Goal: Task Accomplishment & Management: Use online tool/utility

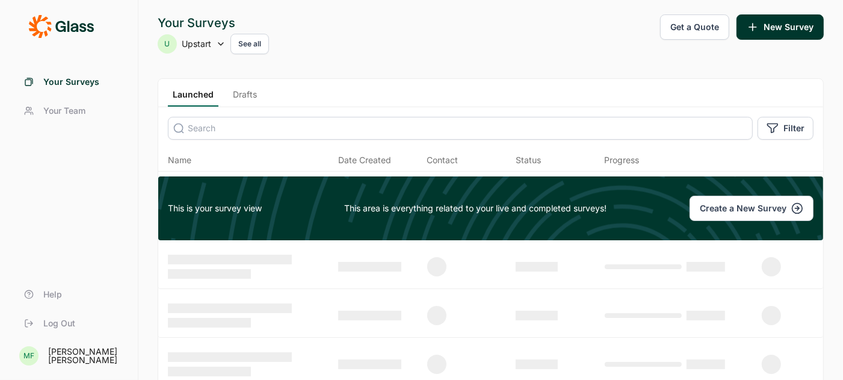
click at [246, 93] on link "Drafts" at bounding box center [245, 97] width 34 height 18
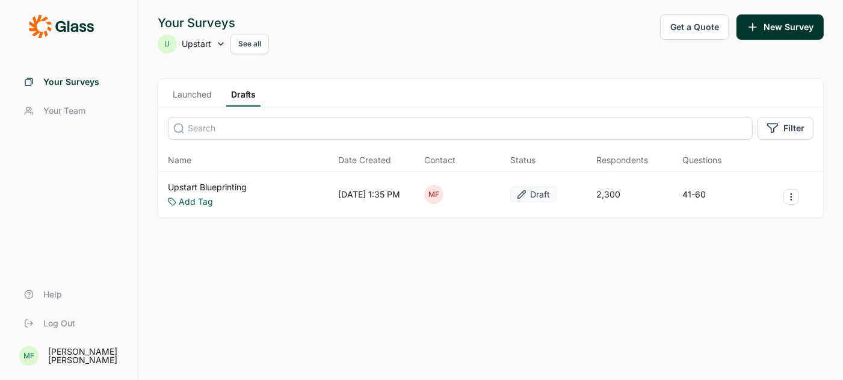
click at [197, 184] on link "Upstart Blueprinting" at bounding box center [207, 187] width 79 height 12
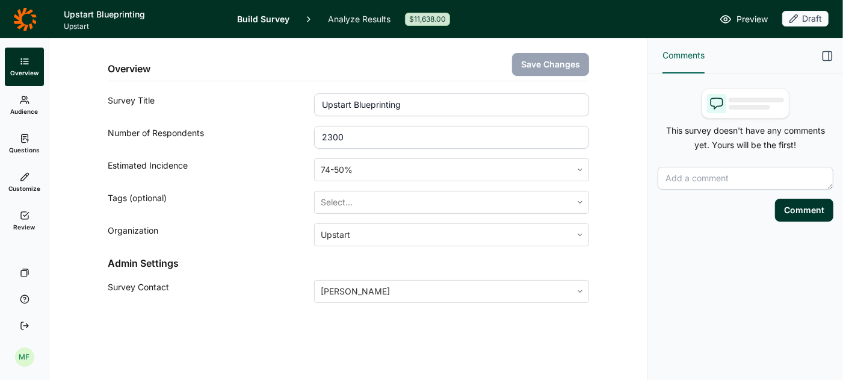
click at [26, 143] on icon at bounding box center [25, 139] width 10 height 10
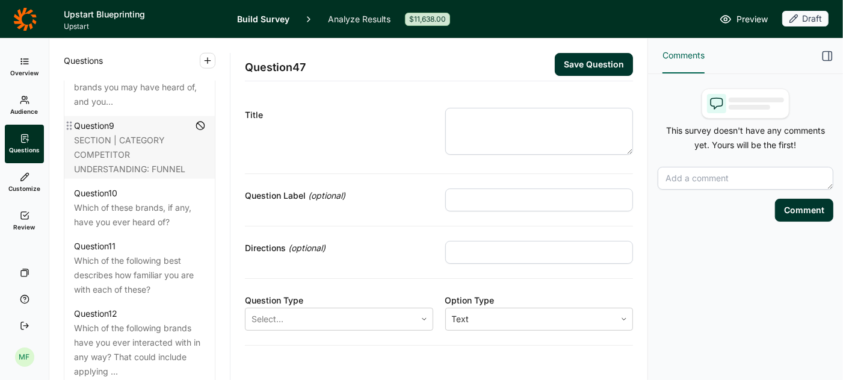
scroll to position [1115, 0]
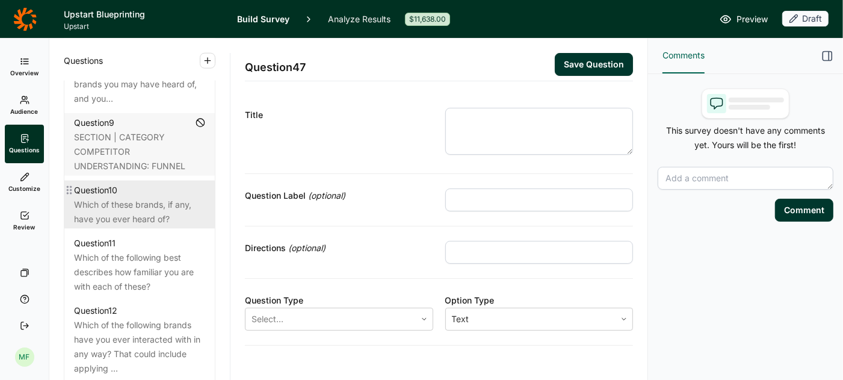
click at [109, 197] on div "Which of these brands, if any, have you ever heard of?" at bounding box center [139, 211] width 131 height 29
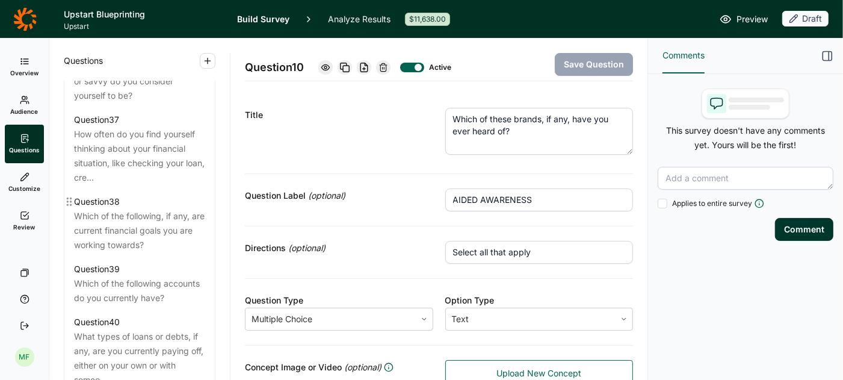
scroll to position [3706, 0]
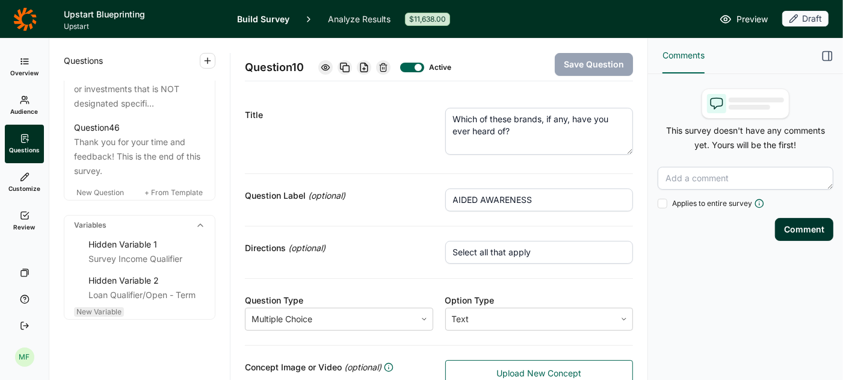
click at [113, 307] on span "New Variable" at bounding box center [98, 311] width 45 height 9
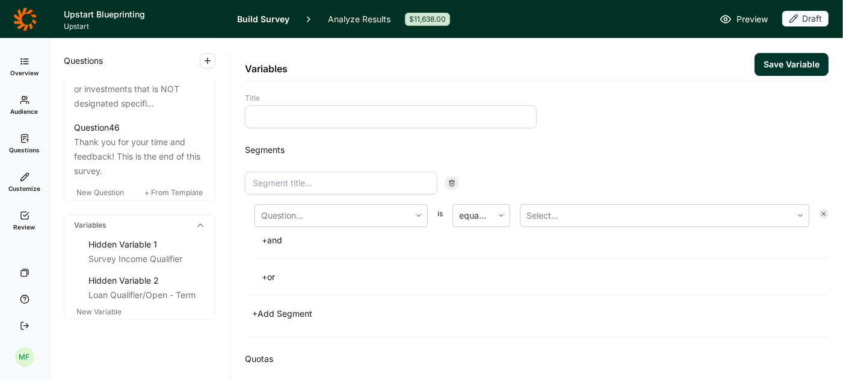
click at [324, 116] on input at bounding box center [391, 116] width 292 height 23
type input "M"
type input "m"
type input "Minimum Awareness Qualifier"
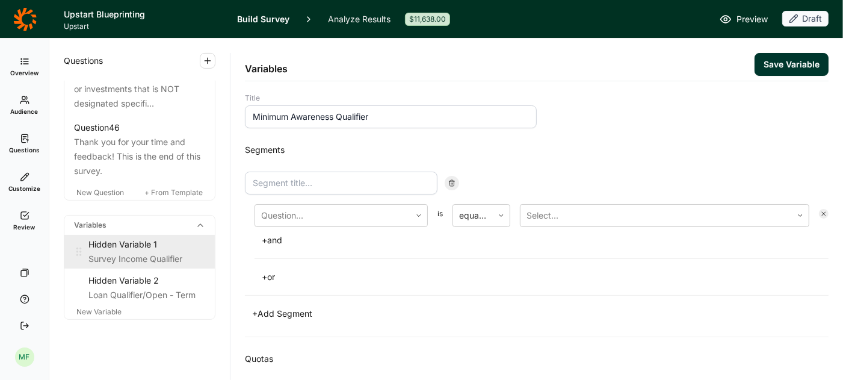
click at [160, 252] on div "Survey Income Qualifier" at bounding box center [146, 259] width 117 height 14
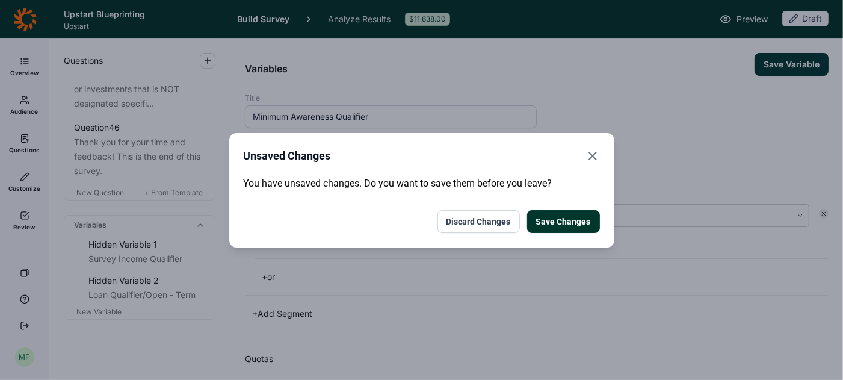
click at [491, 224] on button "Discard Changes" at bounding box center [479, 221] width 82 height 23
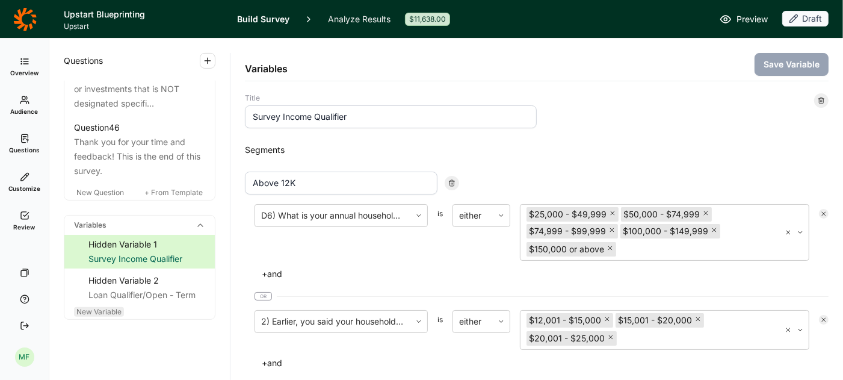
click at [105, 307] on span "New Variable" at bounding box center [98, 311] width 45 height 9
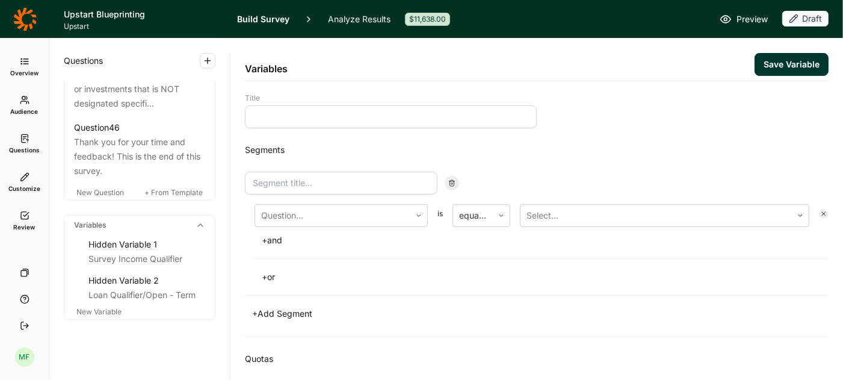
click at [309, 121] on input at bounding box center [391, 116] width 292 height 23
type input "Minimum awareness qualifier"
click at [362, 181] on input at bounding box center [341, 183] width 193 height 23
type input "A"
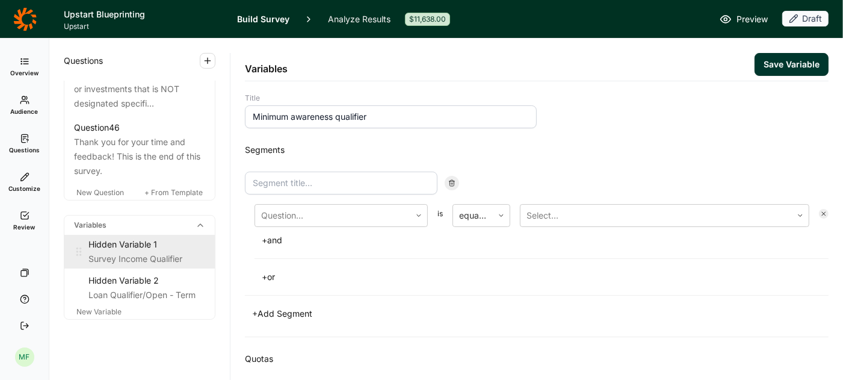
click at [155, 237] on div "Hidden Variable 1" at bounding box center [146, 244] width 117 height 14
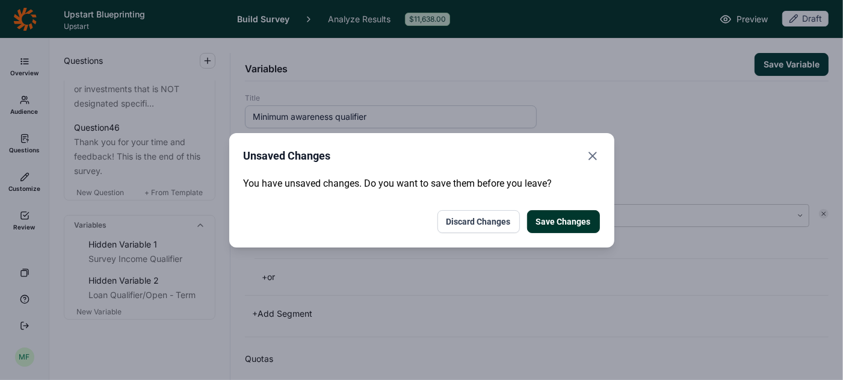
click at [498, 221] on button "Discard Changes" at bounding box center [479, 221] width 82 height 23
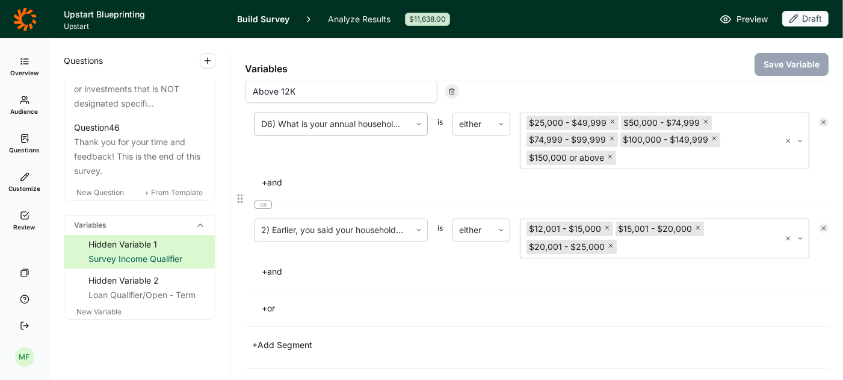
scroll to position [93, 0]
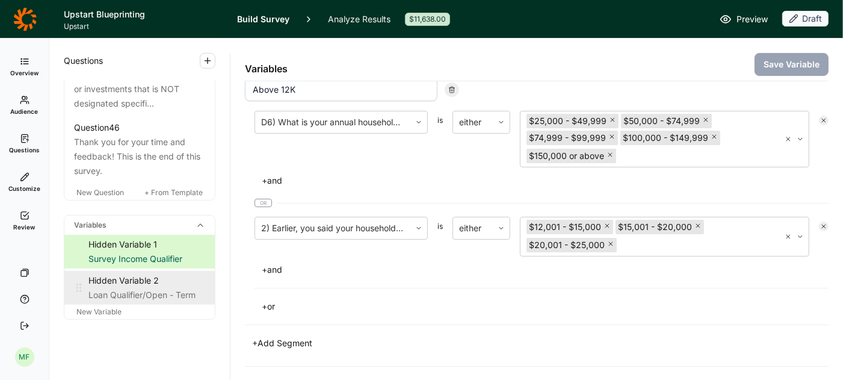
click at [112, 288] on div "Loan Qualifier/Open - Term" at bounding box center [146, 295] width 117 height 14
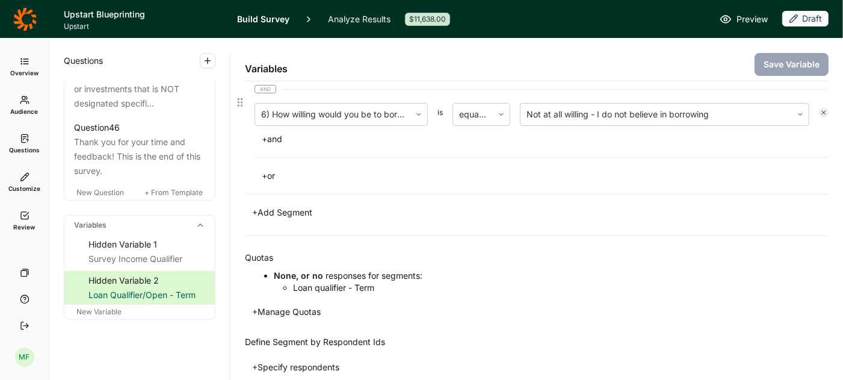
scroll to position [156, 0]
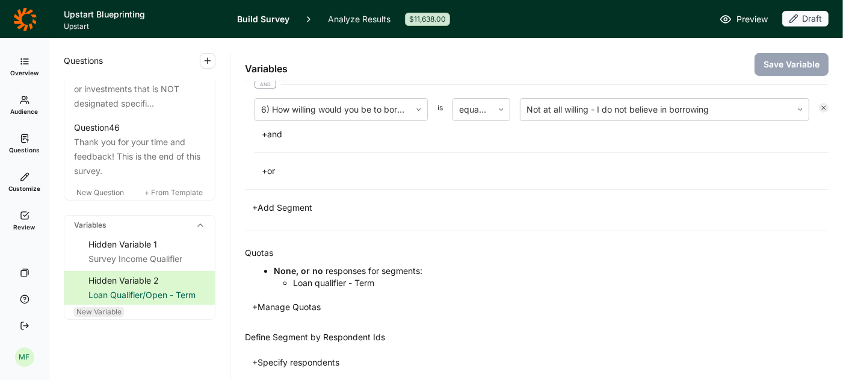
click at [117, 307] on span "New Variable" at bounding box center [98, 311] width 45 height 9
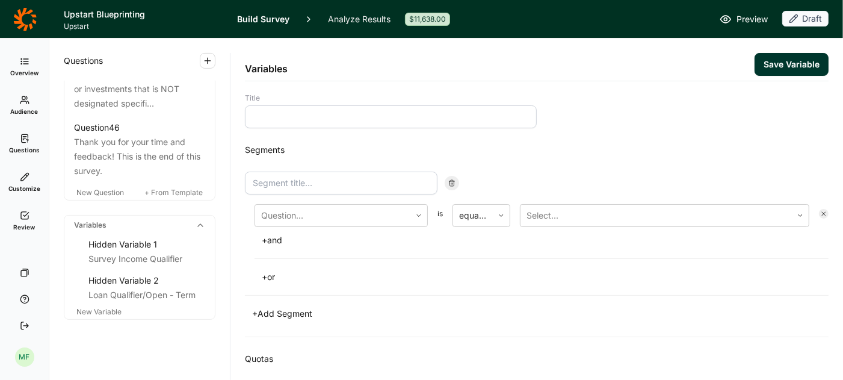
click at [369, 120] on input at bounding box center [391, 116] width 292 height 23
type input "Minimum awareness qualifier - Term"
type input "Aware of 1+ brands"
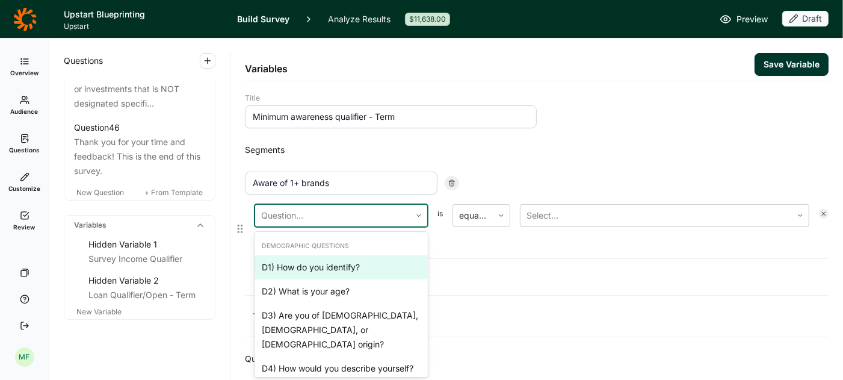
click at [391, 211] on div at bounding box center [332, 215] width 143 height 17
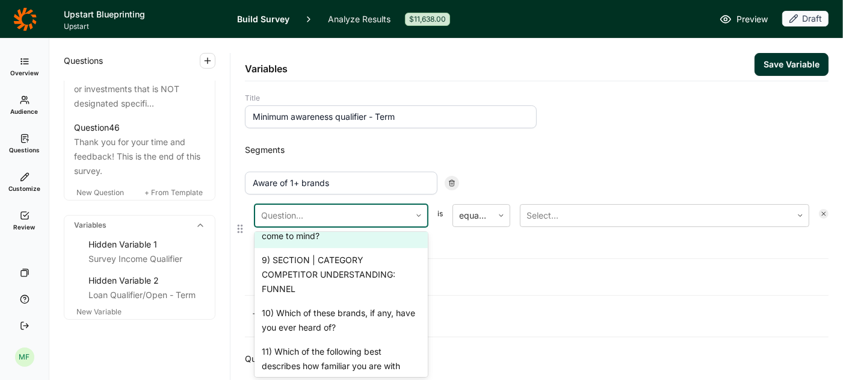
scroll to position [1012, 0]
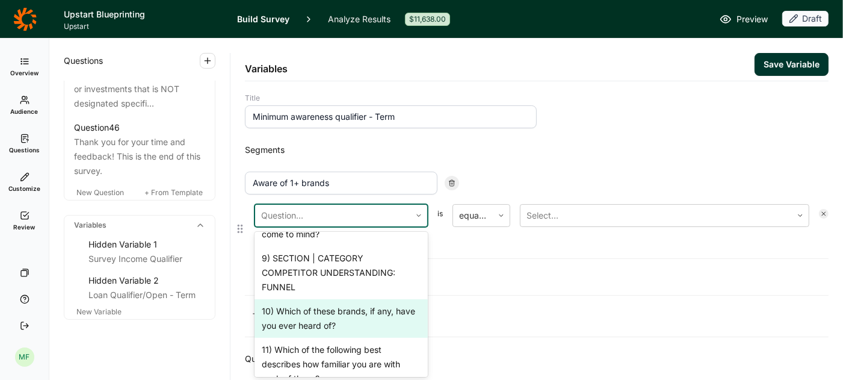
click at [350, 299] on div "10) Which of these brands, if any, have you ever heard of?" at bounding box center [341, 318] width 173 height 39
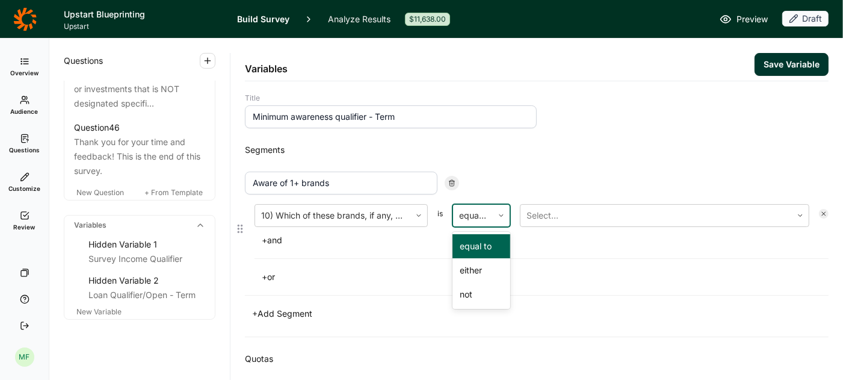
click at [503, 215] on icon at bounding box center [501, 215] width 7 height 7
click at [481, 288] on div "not" at bounding box center [482, 294] width 58 height 24
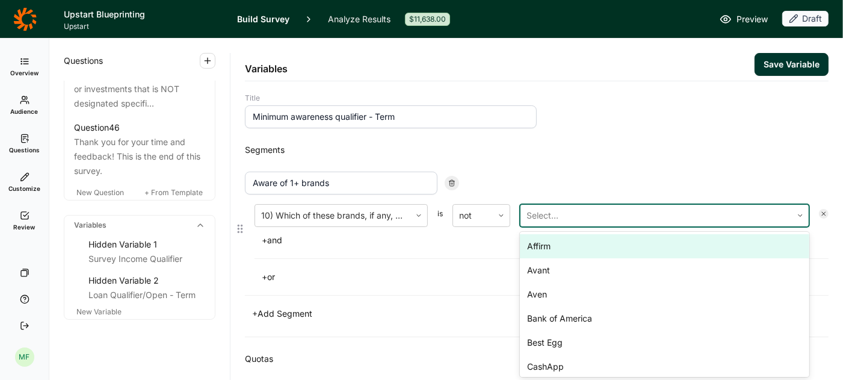
click at [556, 212] on div at bounding box center [656, 215] width 259 height 17
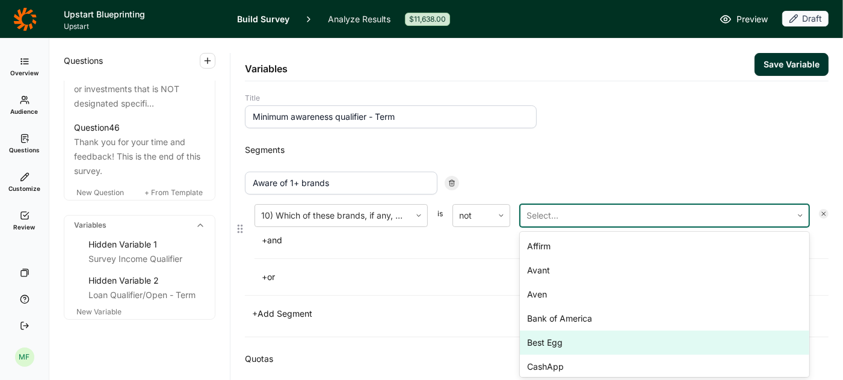
scroll to position [438, 0]
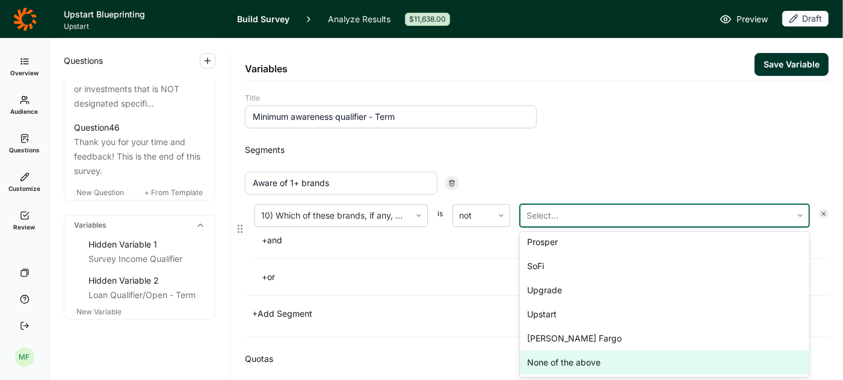
click at [556, 355] on div "None of the above" at bounding box center [664, 362] width 289 height 24
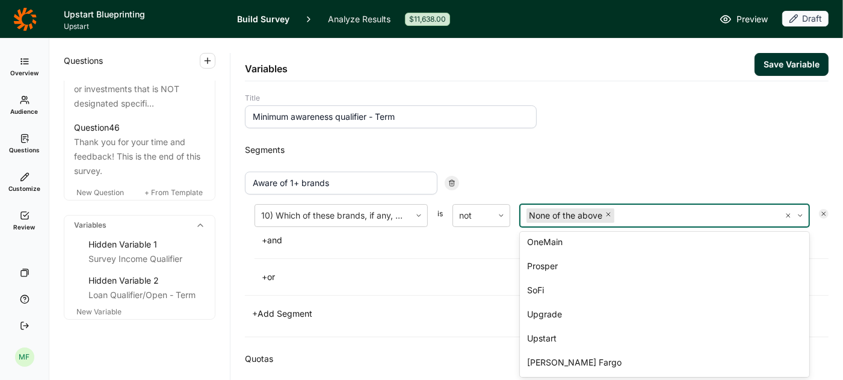
click at [427, 348] on div "Quotas + Manage Quotas" at bounding box center [537, 372] width 584 height 70
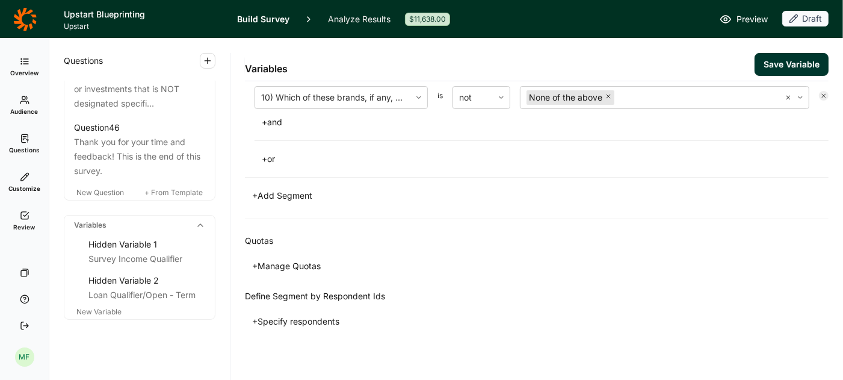
scroll to position [119, 0]
click at [268, 264] on button "+ Manage Quotas" at bounding box center [286, 264] width 83 height 17
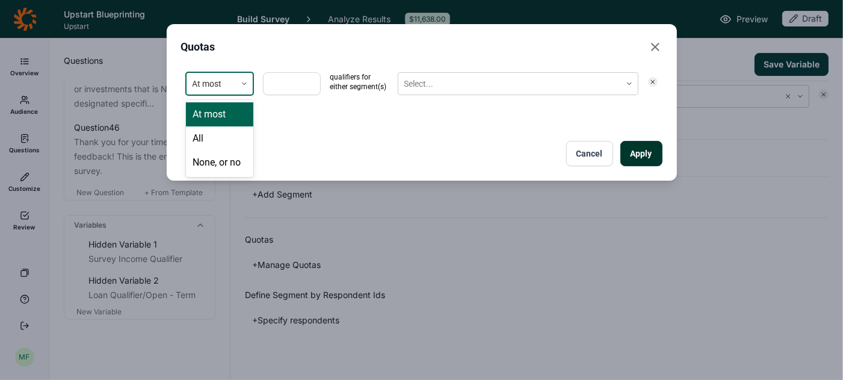
click at [243, 81] on icon at bounding box center [244, 83] width 7 height 7
click at [221, 136] on div "All" at bounding box center [219, 138] width 67 height 24
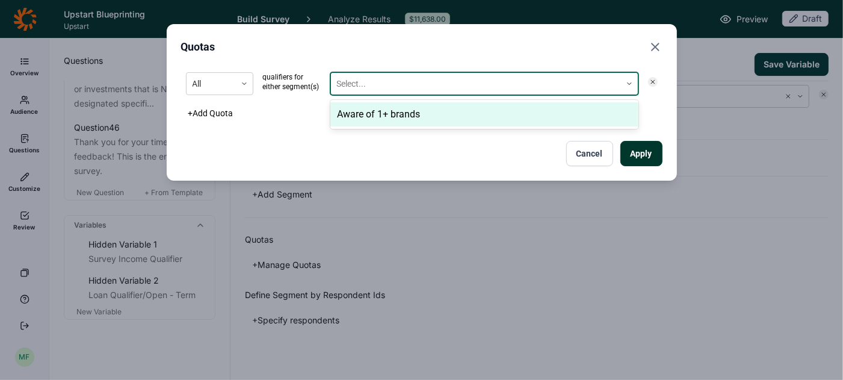
click at [398, 85] on div at bounding box center [476, 83] width 278 height 15
click at [386, 112] on div "Aware of 1+ brands" at bounding box center [484, 114] width 308 height 24
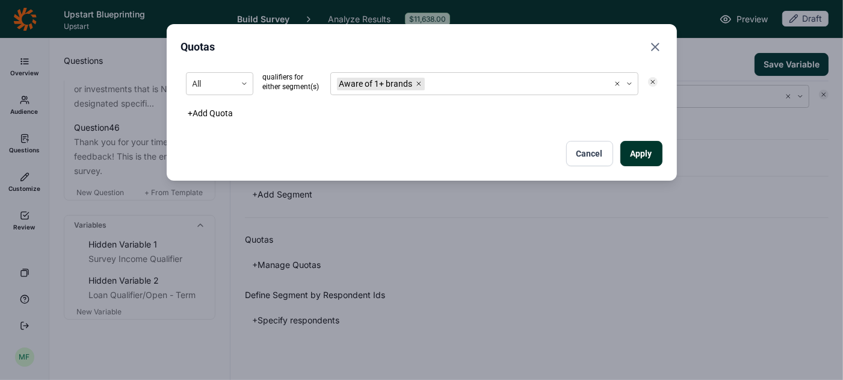
click at [330, 135] on div "All qualifiers for either segment(s) Aware of 1+ brands + Add Quota Apply Cancel" at bounding box center [421, 116] width 481 height 99
click at [648, 153] on button "Apply" at bounding box center [642, 153] width 42 height 25
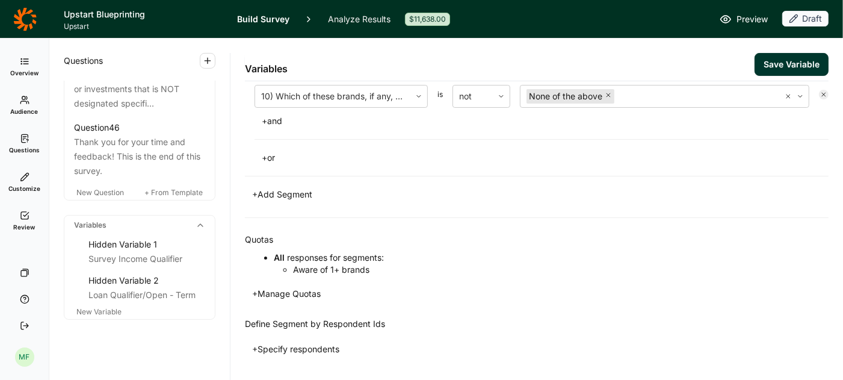
click at [773, 67] on button "Save Variable" at bounding box center [792, 64] width 74 height 23
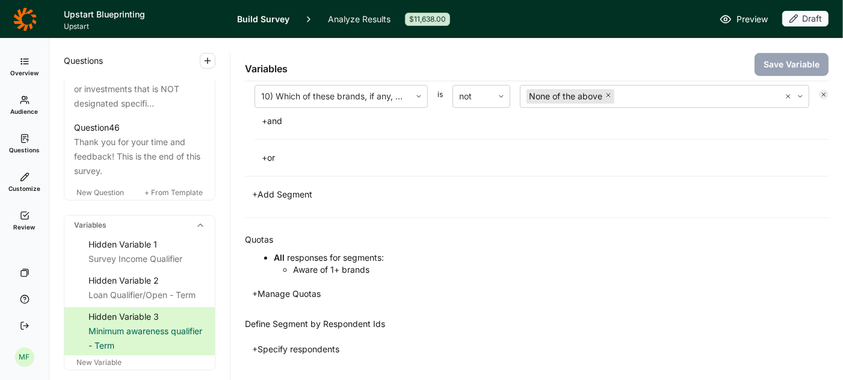
click at [754, 21] on span "Preview" at bounding box center [752, 19] width 31 height 14
click at [101, 357] on span "New Variable" at bounding box center [98, 361] width 45 height 9
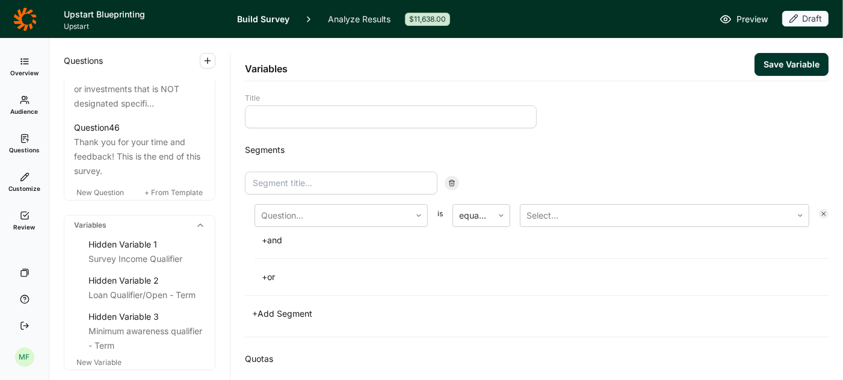
click at [353, 114] on input at bounding box center [391, 116] width 292 height 23
type input "Minimum familiarity qualifier"
type input "M"
type input "1"
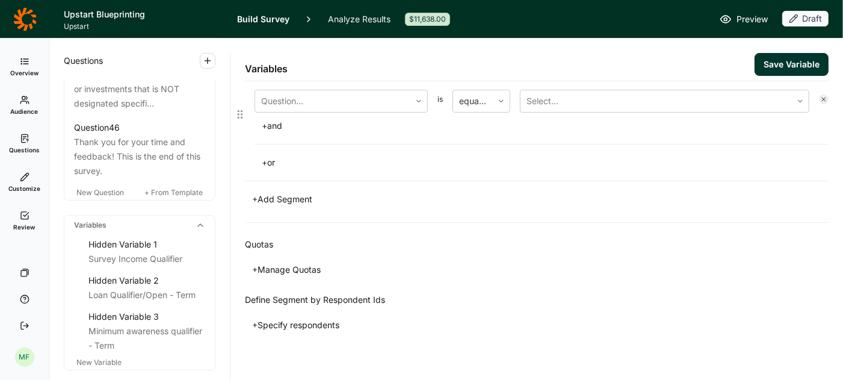
scroll to position [116, 0]
type input "Moderate familiarity or better for 1+ brands"
click at [255, 266] on button "+ Manage Quotas" at bounding box center [286, 267] width 83 height 17
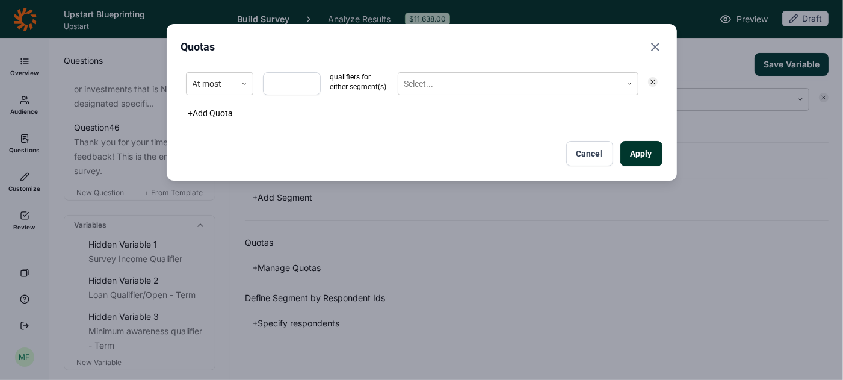
click at [604, 156] on button "Cancel" at bounding box center [589, 153] width 47 height 25
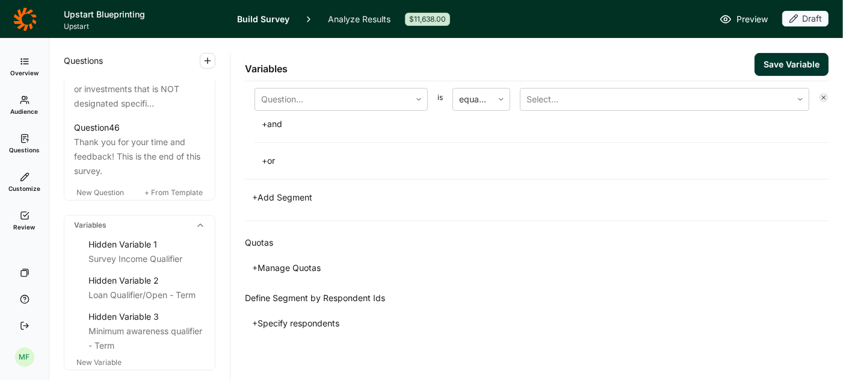
scroll to position [0, 0]
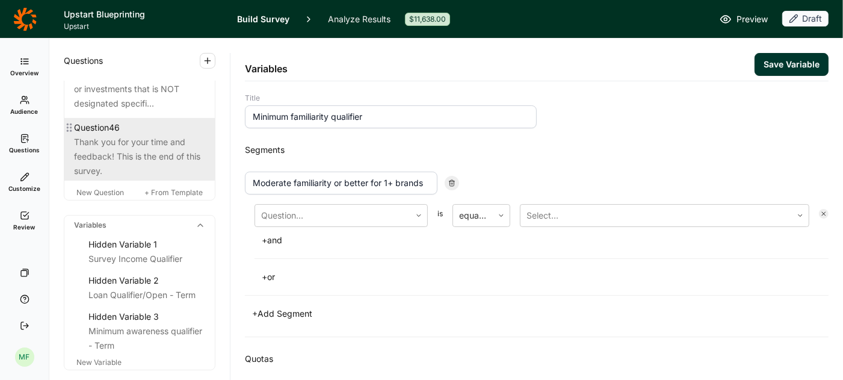
click at [128, 137] on div "Thank you for your time and feedback! This is the end of this survey." at bounding box center [139, 156] width 131 height 43
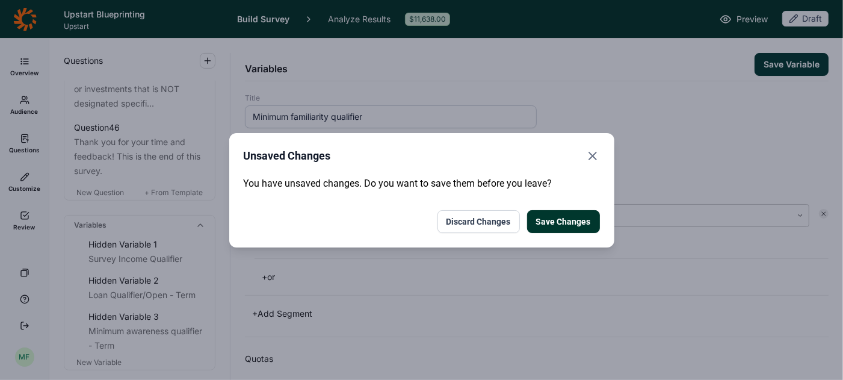
click at [466, 226] on button "Discard Changes" at bounding box center [479, 221] width 82 height 23
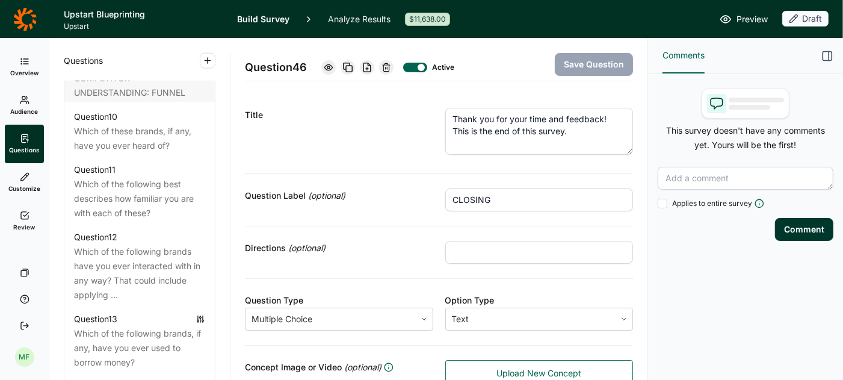
scroll to position [1196, 0]
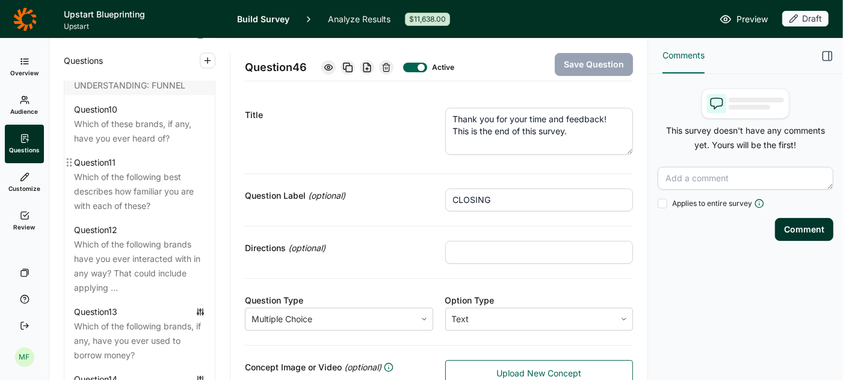
click at [147, 185] on div "Which of the following best describes how familiar you are with each of these?" at bounding box center [139, 191] width 131 height 43
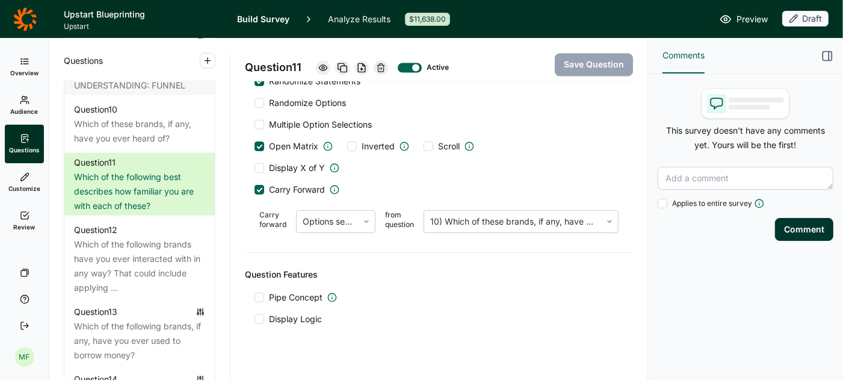
scroll to position [1737, 0]
drag, startPoint x: 605, startPoint y: 330, endPoint x: 455, endPoint y: 324, distance: 150.6
click at [746, 20] on span "Preview" at bounding box center [752, 19] width 31 height 14
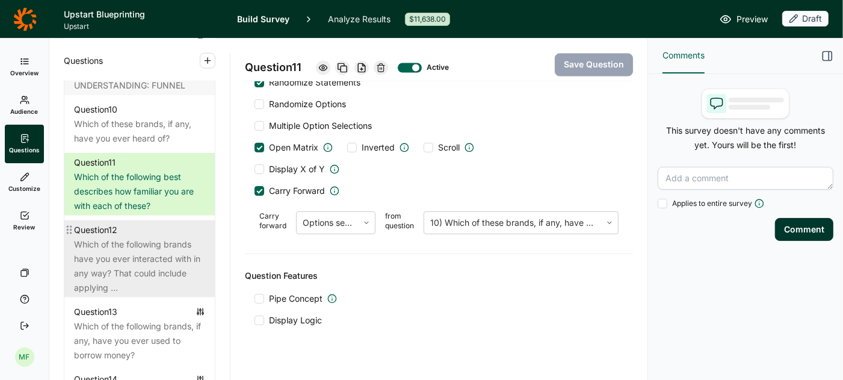
click at [143, 258] on div "Which of the following brands have you ever interacted with in any way? That co…" at bounding box center [139, 266] width 131 height 58
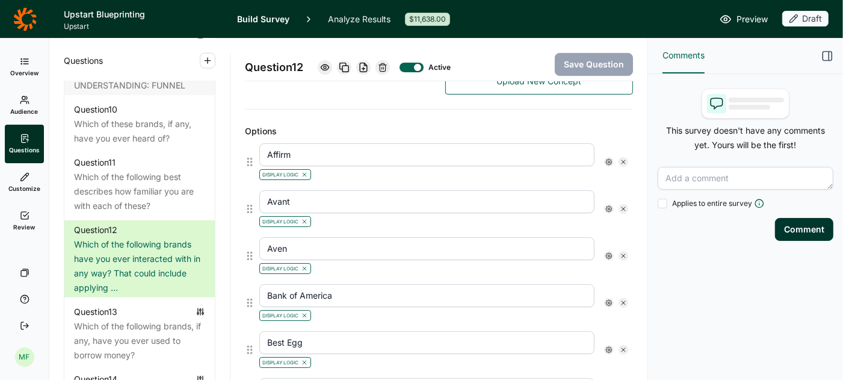
scroll to position [297, 0]
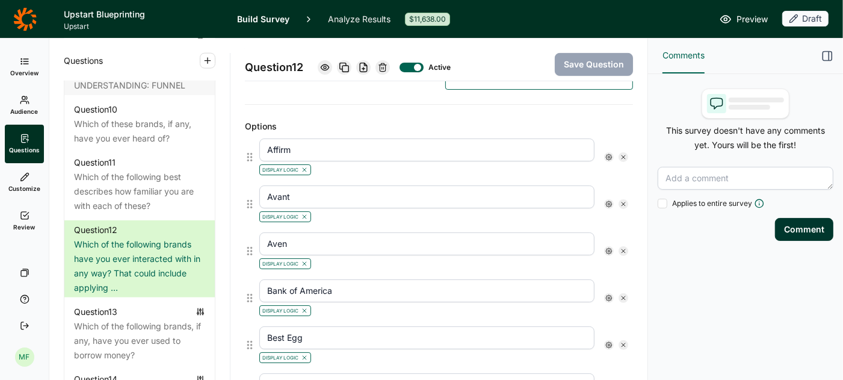
click at [609, 153] on icon at bounding box center [608, 156] width 7 height 7
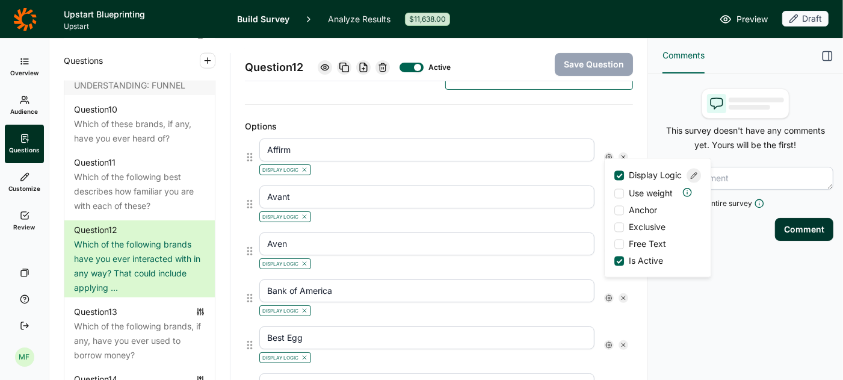
click at [692, 179] on icon at bounding box center [693, 175] width 7 height 7
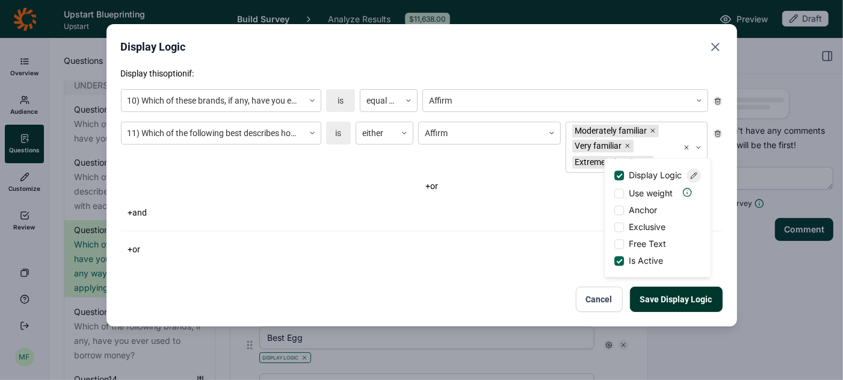
click at [716, 47] on icon "Close" at bounding box center [715, 47] width 14 height 14
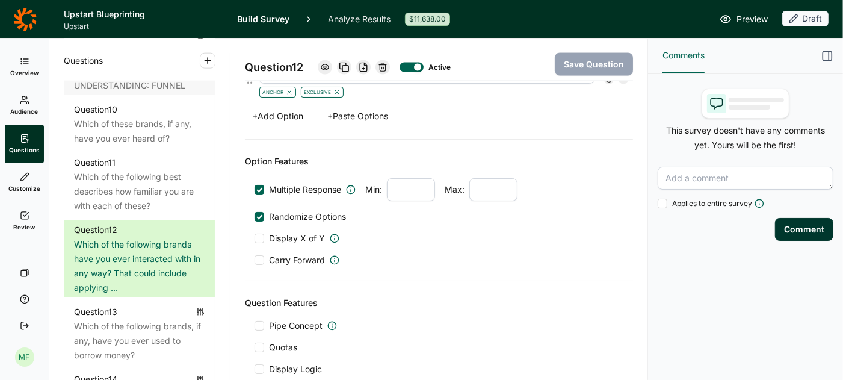
scroll to position [1506, 0]
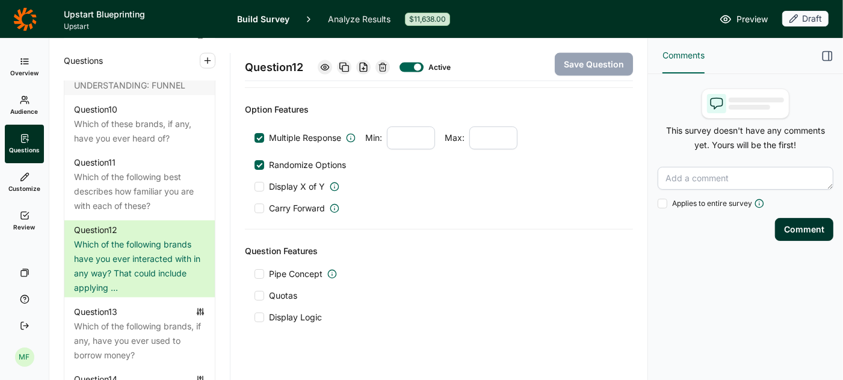
click at [258, 312] on div at bounding box center [260, 317] width 10 height 10
click at [255, 317] on input "Display Logic" at bounding box center [255, 317] width 0 height 0
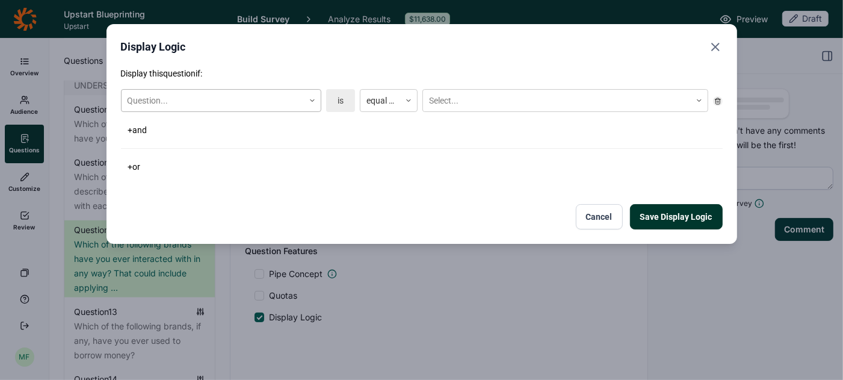
click at [312, 102] on icon at bounding box center [312, 100] width 7 height 7
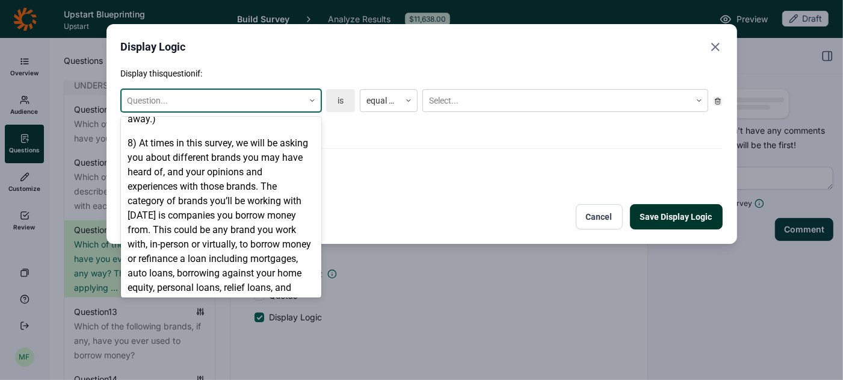
scroll to position [705, 0]
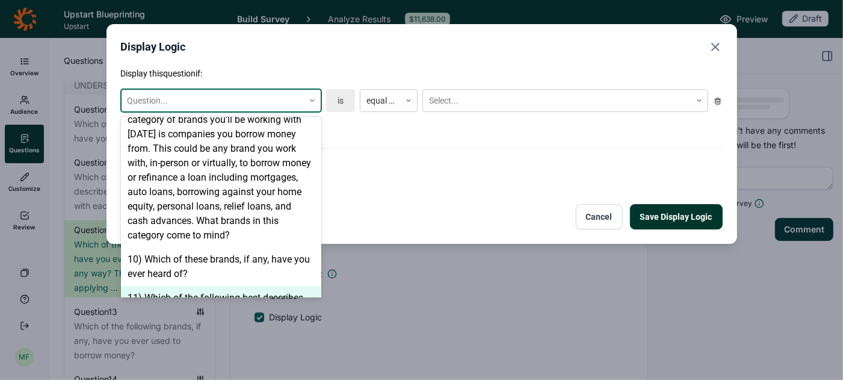
click at [236, 286] on div "11) Which of the following best describes how familiar you are with each of the…" at bounding box center [221, 305] width 200 height 39
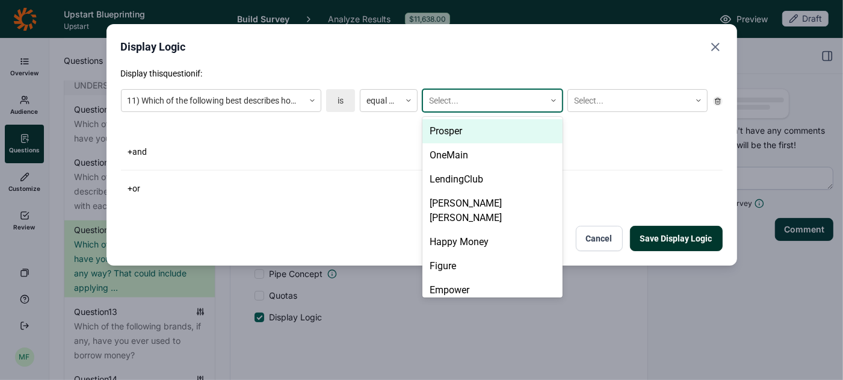
click at [456, 98] on div at bounding box center [484, 100] width 110 height 15
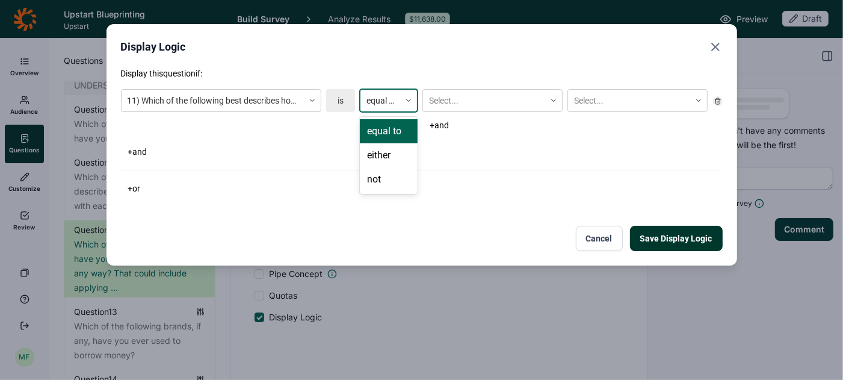
click at [409, 99] on icon at bounding box center [408, 100] width 7 height 7
click at [388, 152] on div "either" at bounding box center [389, 155] width 58 height 24
click at [448, 107] on div at bounding box center [484, 100] width 110 height 15
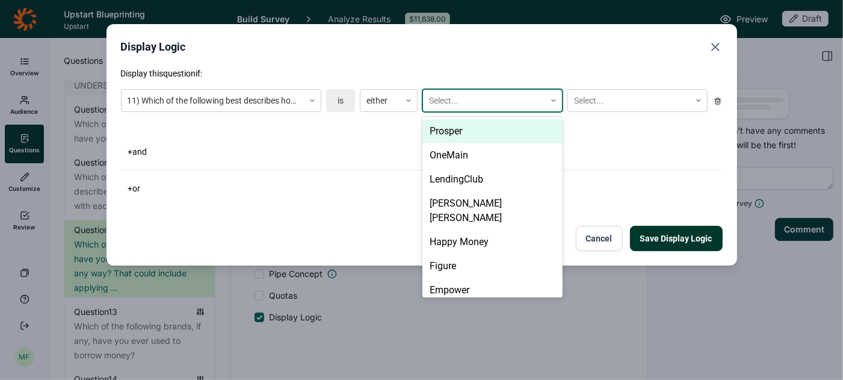
click at [365, 155] on div "+ and" at bounding box center [422, 151] width 602 height 17
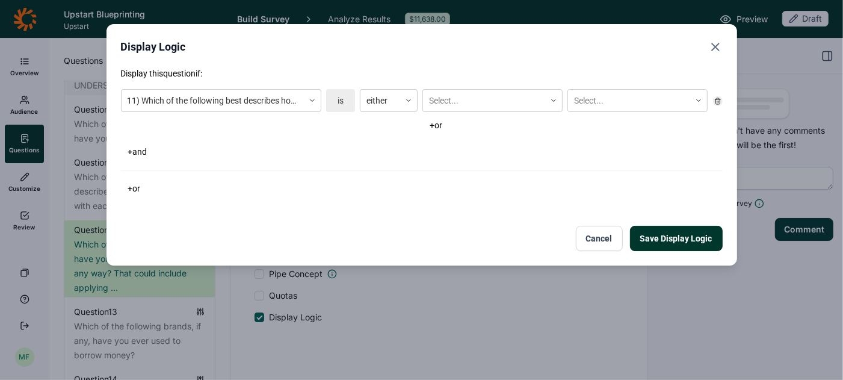
click at [603, 237] on button "Cancel" at bounding box center [599, 238] width 47 height 25
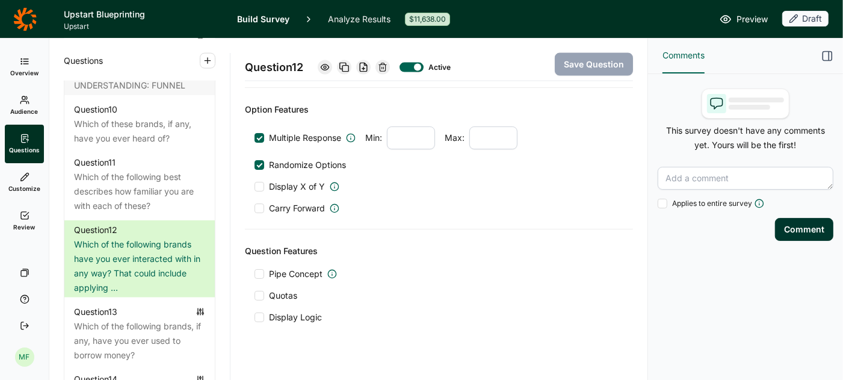
click at [259, 312] on div at bounding box center [260, 317] width 10 height 10
click at [255, 317] on input "Display Logic" at bounding box center [255, 317] width 0 height 0
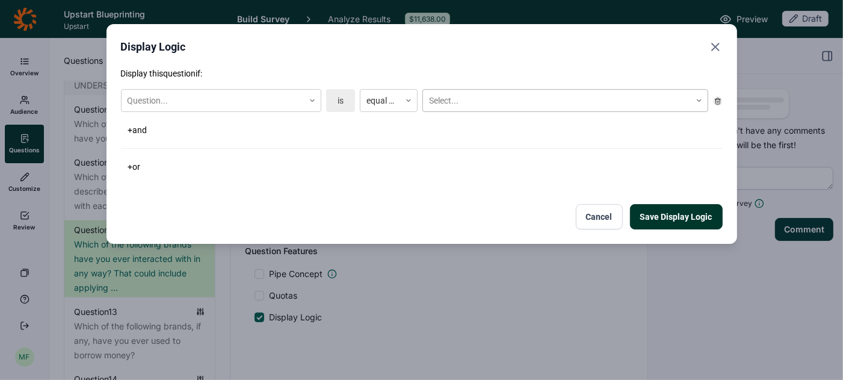
click at [457, 98] on div at bounding box center [557, 100] width 256 height 15
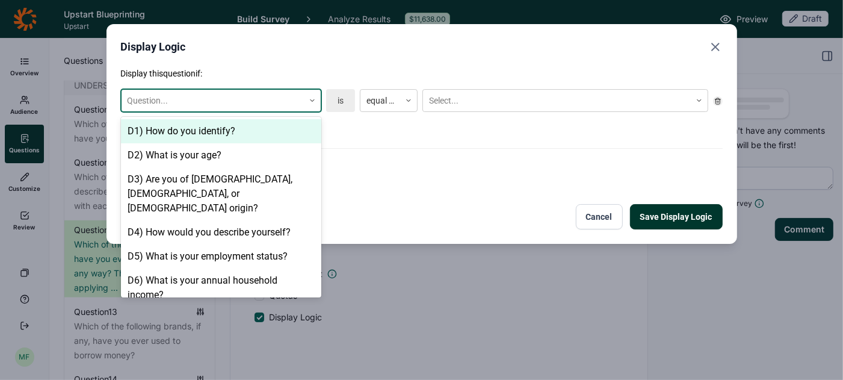
click at [315, 101] on icon at bounding box center [312, 100] width 7 height 7
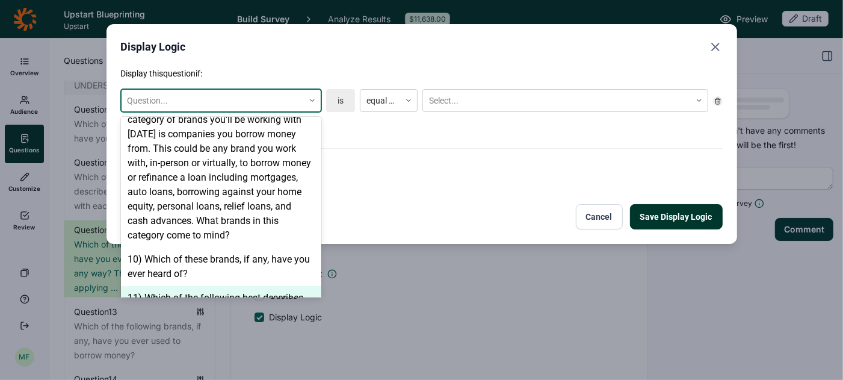
click at [265, 286] on div "11) Which of the following best describes how familiar you are with each of the…" at bounding box center [221, 305] width 200 height 39
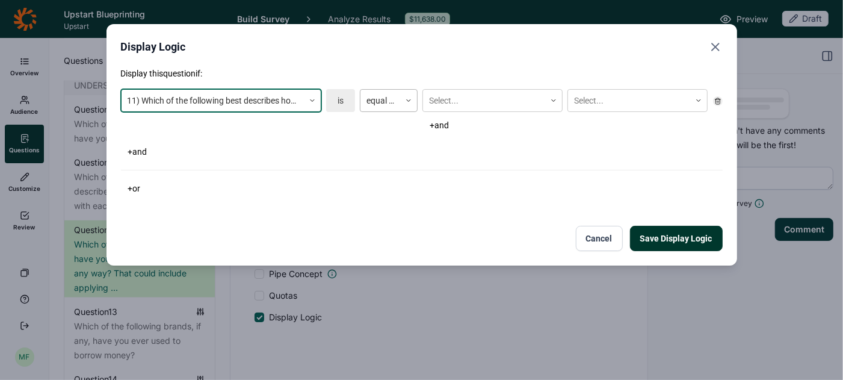
click at [407, 101] on icon at bounding box center [408, 100] width 7 height 7
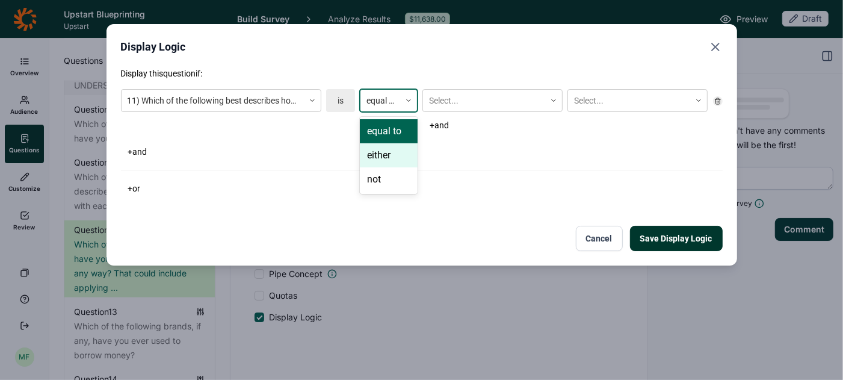
click at [395, 163] on div "either" at bounding box center [389, 155] width 58 height 24
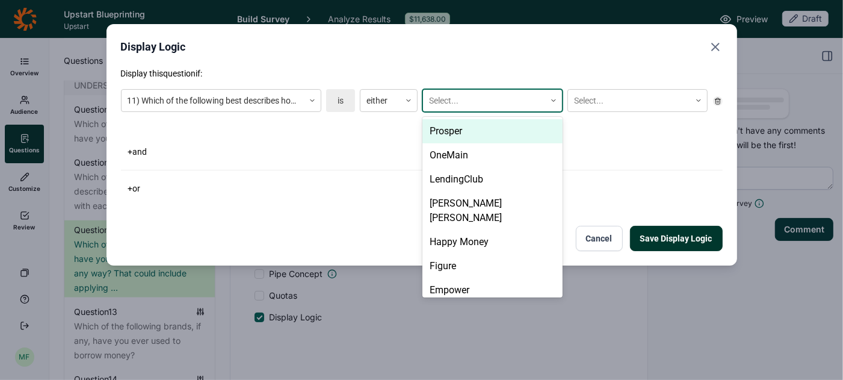
click at [492, 104] on div at bounding box center [484, 100] width 110 height 15
click at [482, 126] on div "Prosper" at bounding box center [492, 131] width 140 height 24
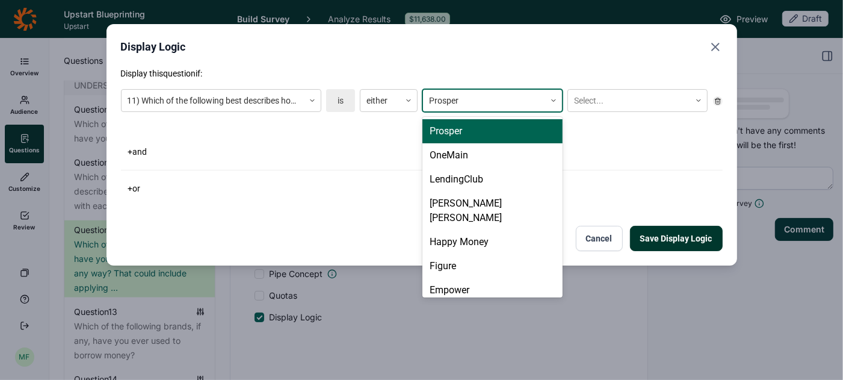
click at [485, 106] on div at bounding box center [484, 100] width 110 height 15
click at [447, 153] on div "OneMain" at bounding box center [492, 155] width 140 height 24
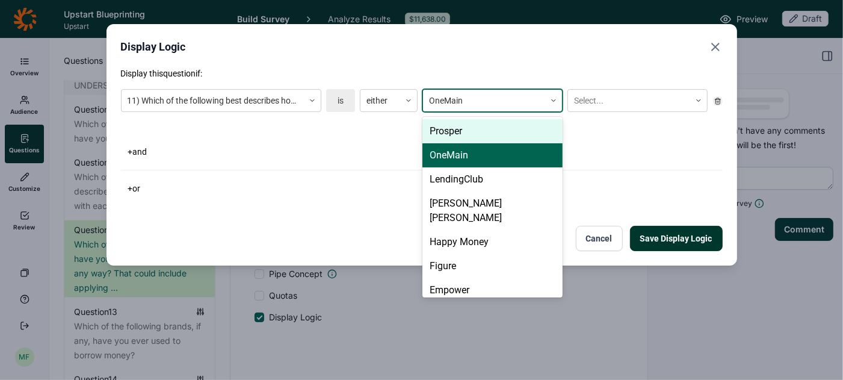
click at [459, 101] on div at bounding box center [484, 100] width 110 height 15
click at [363, 143] on div "11) Which of the following best describes how familiar you are with each of the…" at bounding box center [422, 122] width 602 height 76
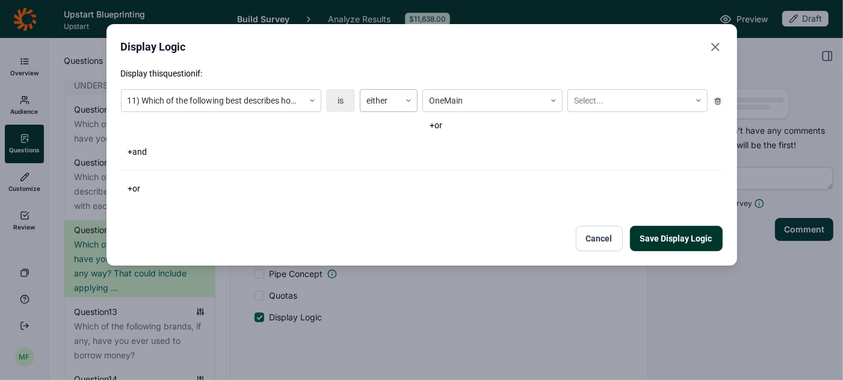
click at [408, 101] on use at bounding box center [409, 101] width 4 height 2
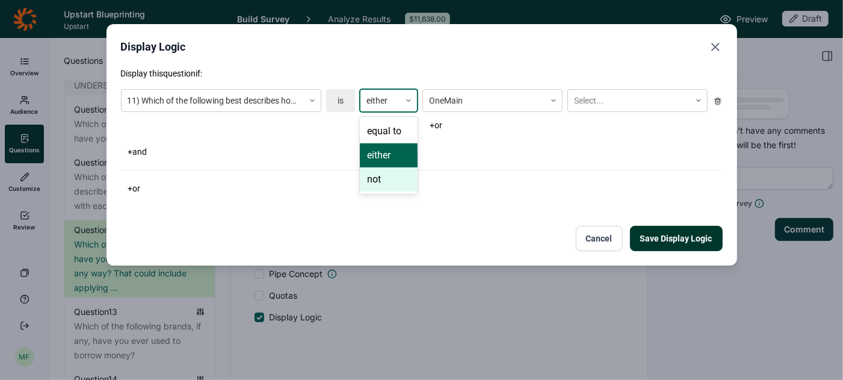
click at [385, 181] on div "not" at bounding box center [389, 179] width 58 height 24
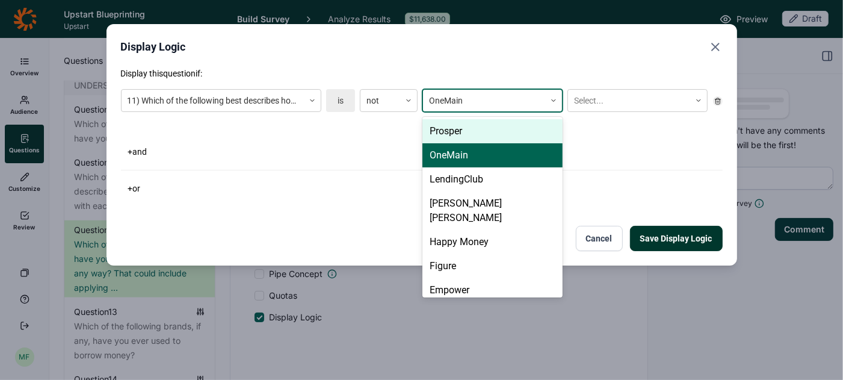
click at [498, 100] on div at bounding box center [484, 100] width 110 height 15
click at [652, 99] on div at bounding box center [629, 100] width 110 height 15
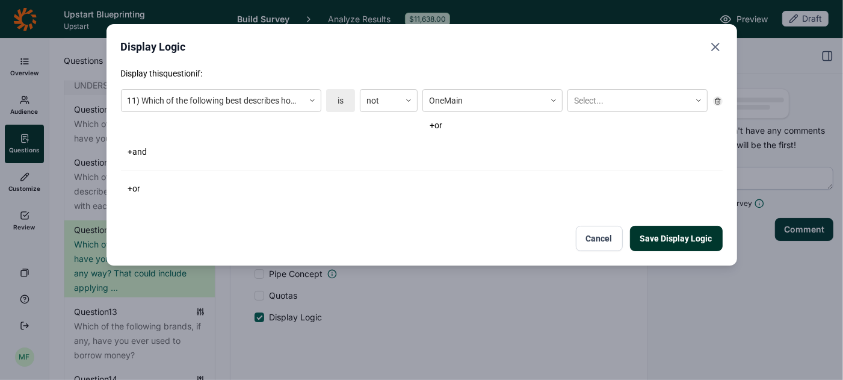
click at [469, 152] on div "+ and" at bounding box center [422, 151] width 602 height 17
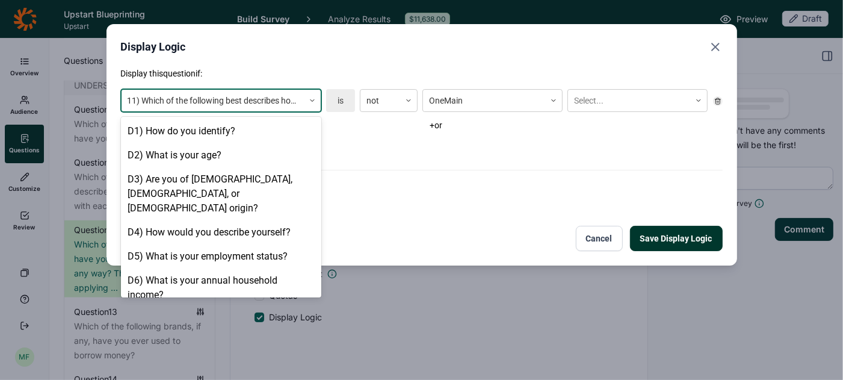
click at [309, 93] on div at bounding box center [312, 101] width 17 height 22
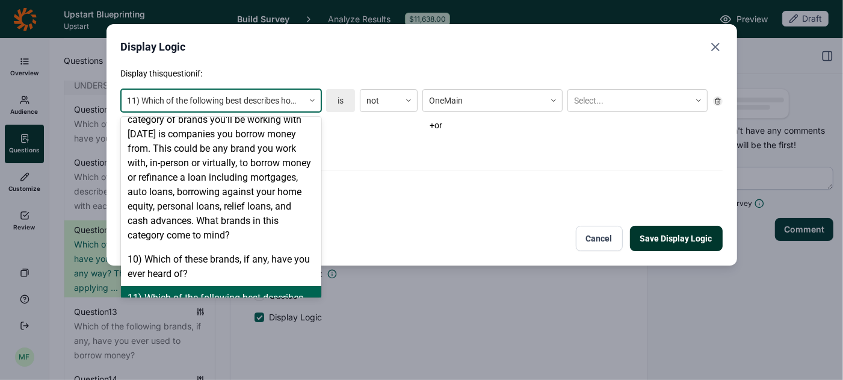
click at [281, 286] on div "11) Which of the following best describes how familiar you are with each of the…" at bounding box center [221, 305] width 200 height 39
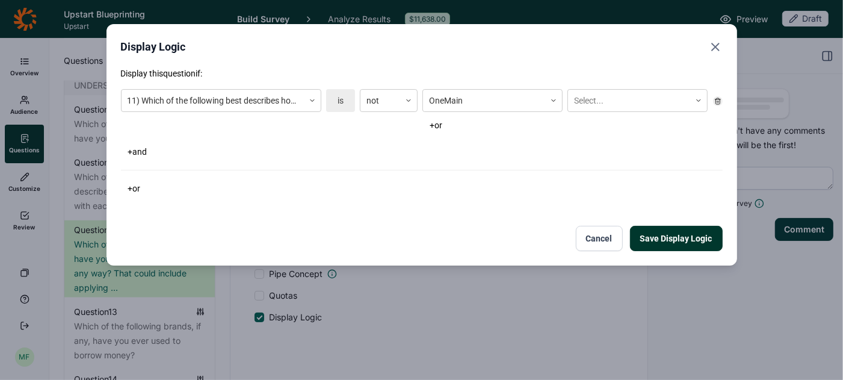
click at [341, 97] on div "is" at bounding box center [340, 100] width 29 height 23
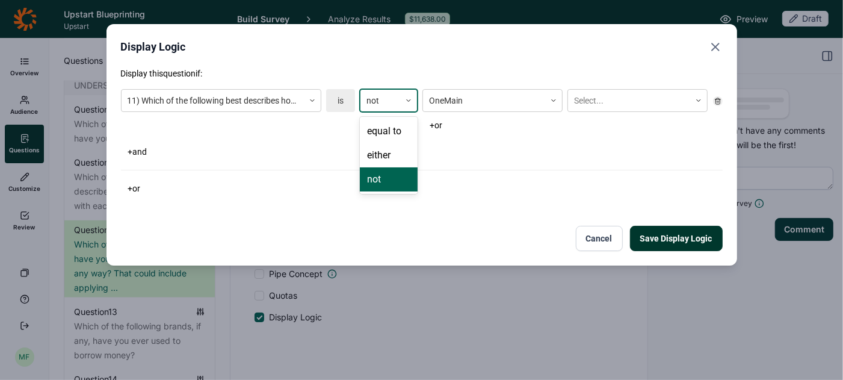
click at [381, 95] on div at bounding box center [381, 100] width 28 height 15
click at [391, 130] on div "equal to" at bounding box center [389, 131] width 58 height 24
click at [465, 98] on div at bounding box center [484, 100] width 110 height 15
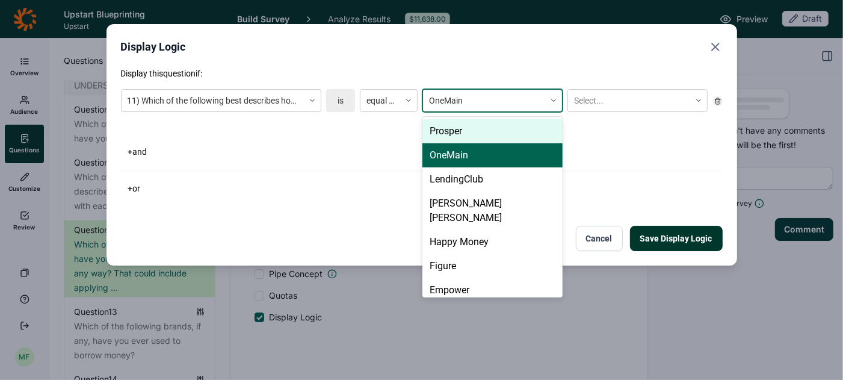
click at [464, 132] on div "Prosper" at bounding box center [492, 131] width 140 height 24
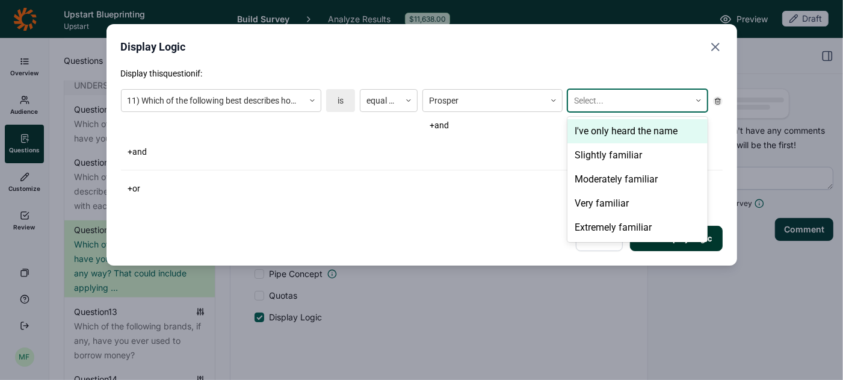
click at [587, 104] on div at bounding box center [629, 100] width 110 height 15
click at [593, 134] on div "I've only heard the name" at bounding box center [638, 131] width 140 height 24
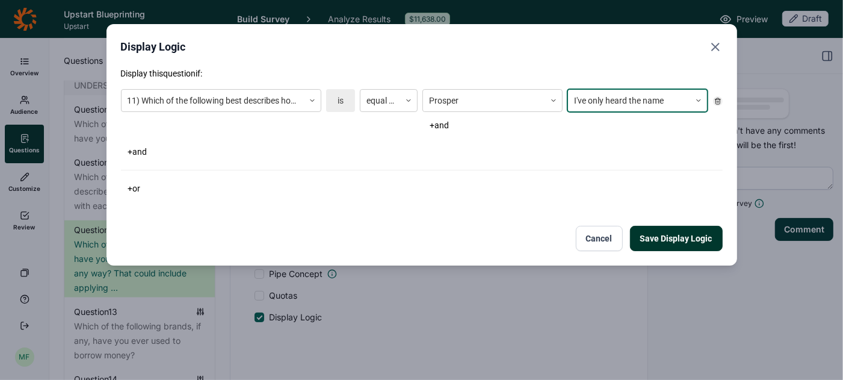
click at [610, 105] on div at bounding box center [629, 100] width 110 height 15
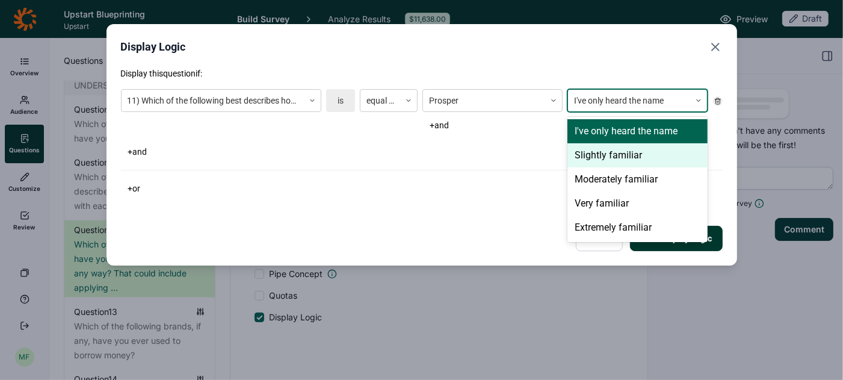
click at [605, 151] on div "Slightly familiar" at bounding box center [638, 155] width 140 height 24
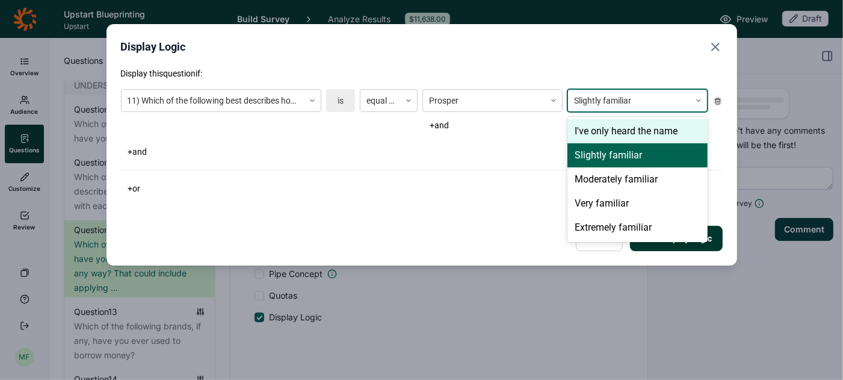
click at [655, 108] on div at bounding box center [629, 100] width 110 height 15
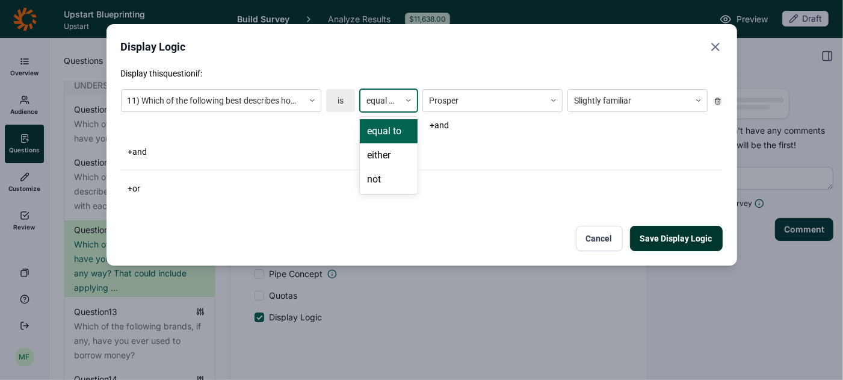
click at [405, 96] on div at bounding box center [408, 101] width 17 height 22
click at [389, 157] on div "either" at bounding box center [389, 155] width 58 height 24
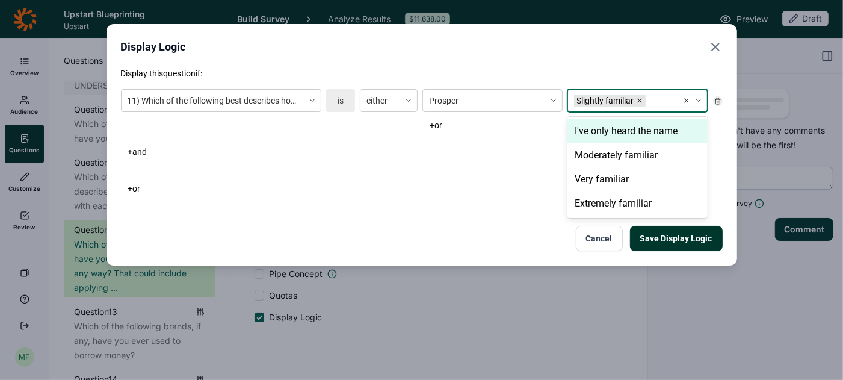
click at [651, 105] on div at bounding box center [660, 100] width 24 height 15
click at [634, 128] on div "I've only heard the name" at bounding box center [638, 131] width 140 height 24
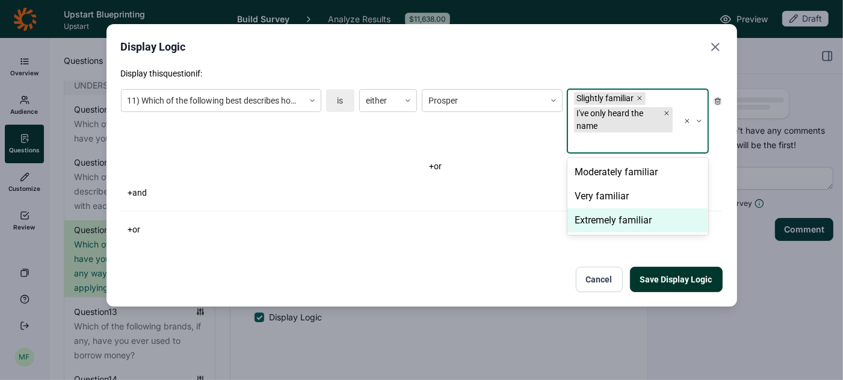
click at [602, 279] on button "Cancel" at bounding box center [599, 279] width 47 height 25
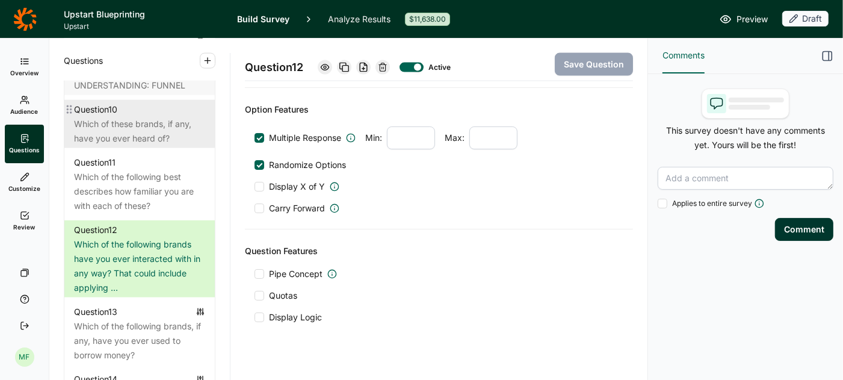
click at [141, 117] on div "Which of these brands, if any, have you ever heard of?" at bounding box center [139, 131] width 131 height 29
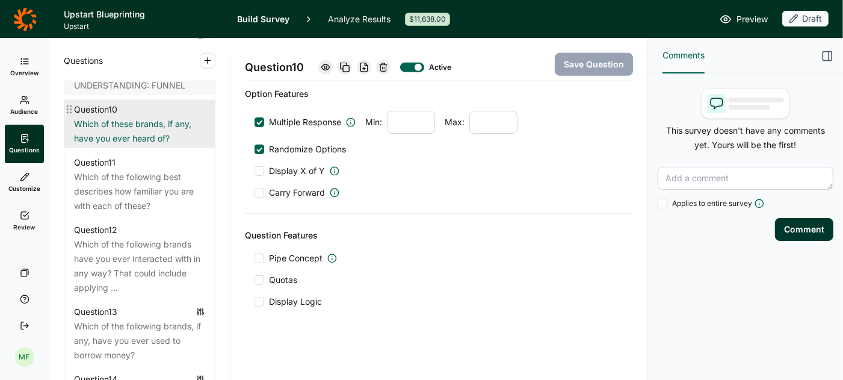
scroll to position [1174, 0]
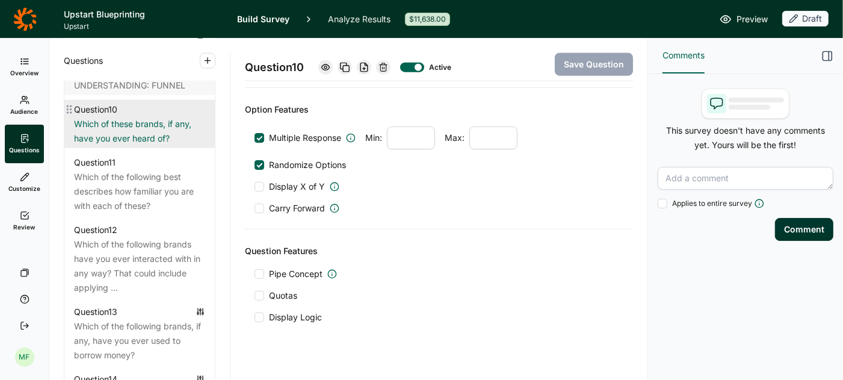
click at [141, 117] on div "Which of these brands, if any, have you ever heard of?" at bounding box center [139, 131] width 131 height 29
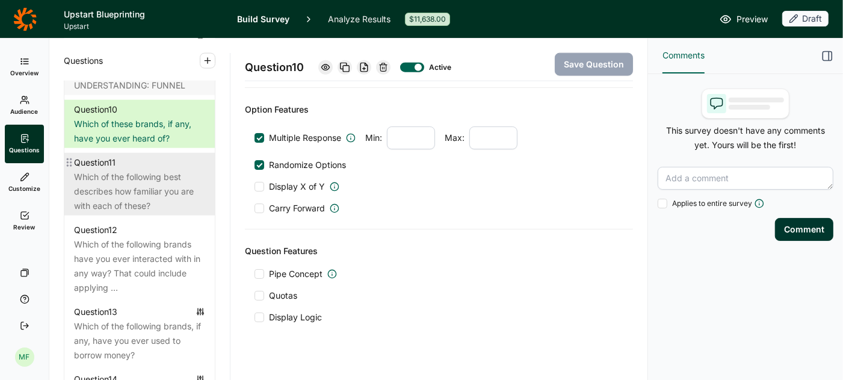
click at [144, 170] on div "Which of the following best describes how familiar you are with each of these?" at bounding box center [139, 191] width 131 height 43
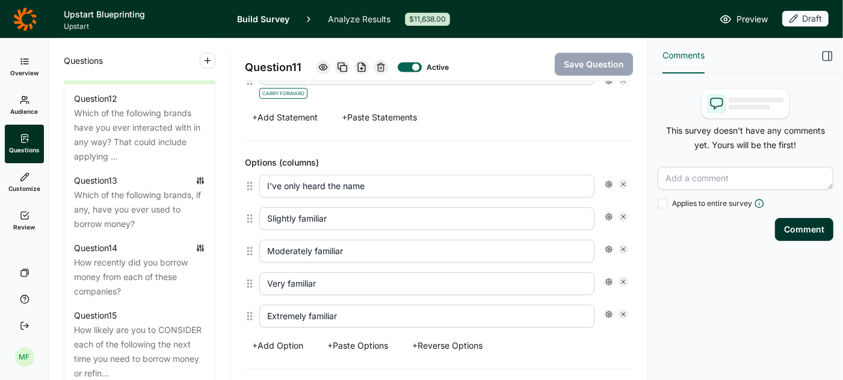
scroll to position [1404, 0]
click at [357, 178] on input "I've only heard the name" at bounding box center [426, 187] width 335 height 23
click at [351, 209] on input "Slightly familiar" at bounding box center [426, 220] width 335 height 23
click at [361, 176] on input "I've only heard the name" at bounding box center [426, 187] width 335 height 23
click at [357, 209] on input "Slightly familiar" at bounding box center [426, 220] width 335 height 23
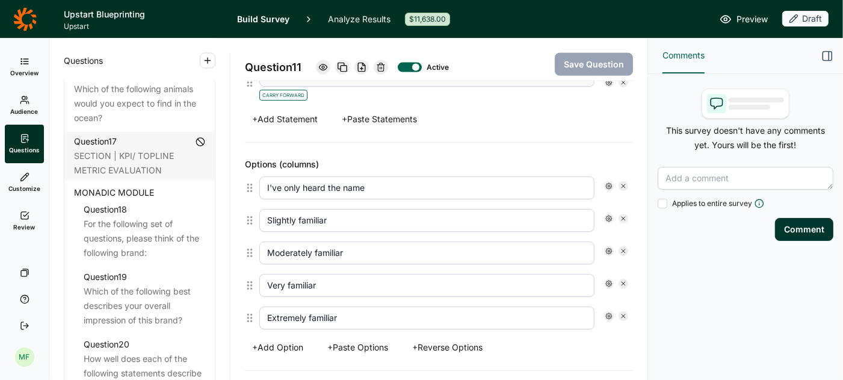
scroll to position [1655, 0]
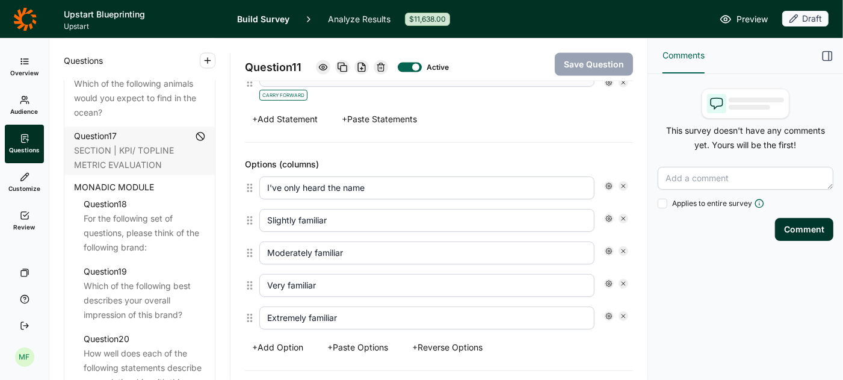
click at [146, 180] on span "MONADIC MODULE" at bounding box center [114, 187] width 80 height 14
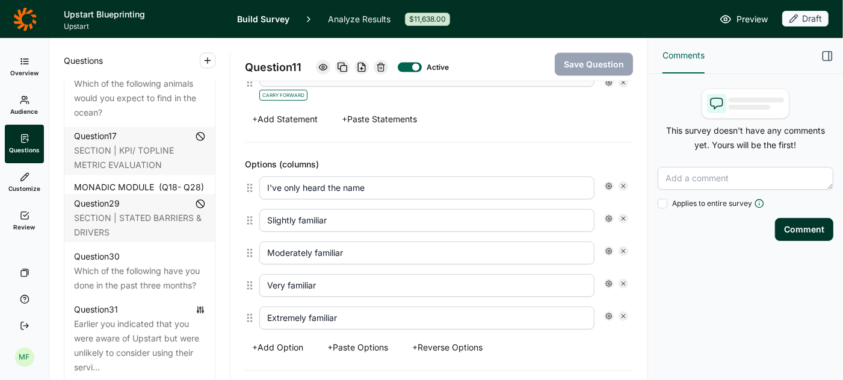
click at [159, 180] on span "(Q 18 - Q 28 )" at bounding box center [181, 187] width 45 height 14
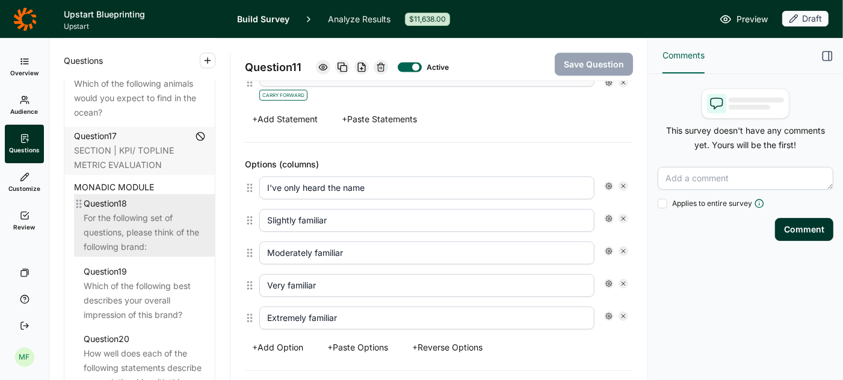
click at [144, 211] on div "For the following set of questions, please think of the following brand:" at bounding box center [145, 232] width 122 height 43
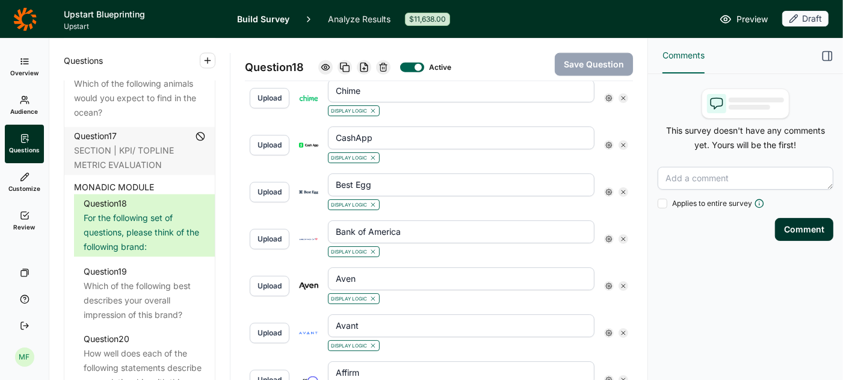
scroll to position [1177, 0]
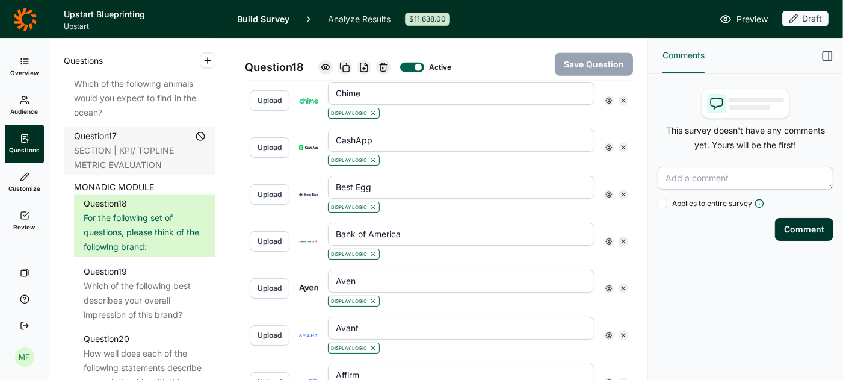
click at [608, 191] on icon at bounding box center [608, 194] width 7 height 7
click at [831, 51] on icon "button" at bounding box center [828, 56] width 12 height 12
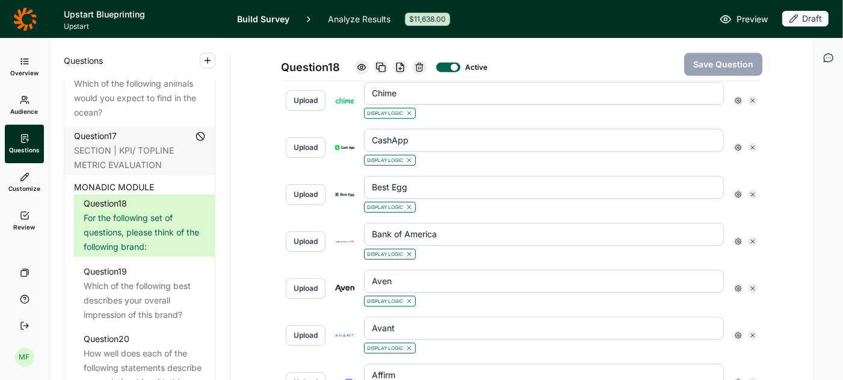
click at [740, 238] on icon at bounding box center [738, 241] width 7 height 7
click at [820, 255] on icon at bounding box center [823, 250] width 7 height 7
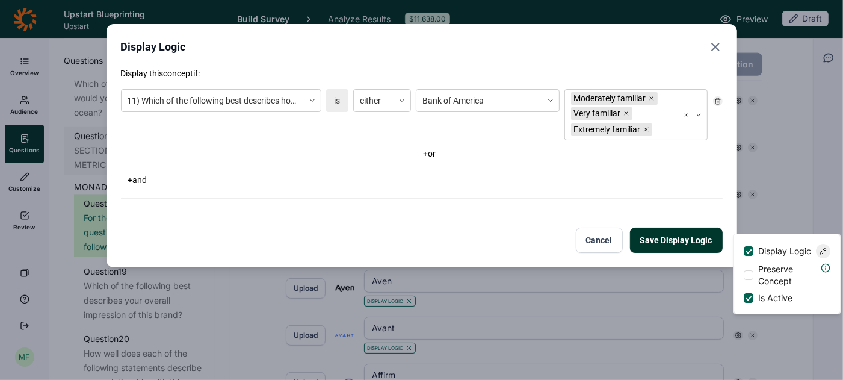
click at [717, 45] on use "Close" at bounding box center [715, 46] width 7 height 7
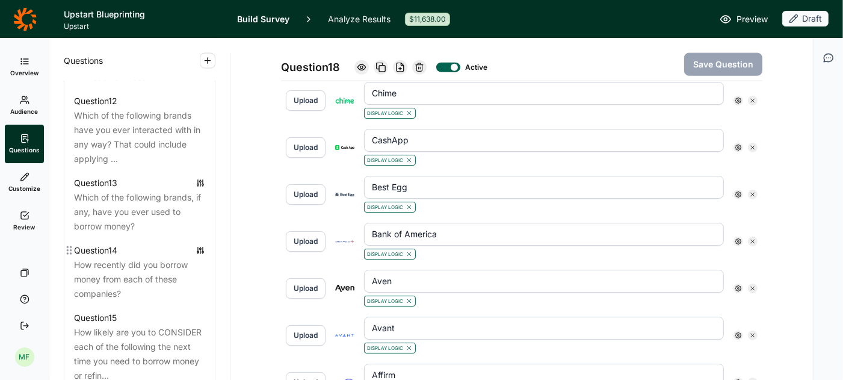
scroll to position [1323, 0]
click at [151, 124] on div "Which of the following brands have you ever interacted with in any way? That co…" at bounding box center [139, 139] width 131 height 58
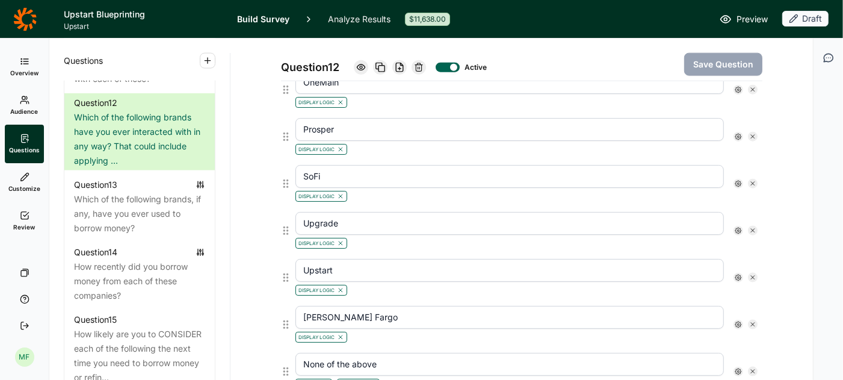
click at [757, 22] on span "Preview" at bounding box center [752, 19] width 31 height 14
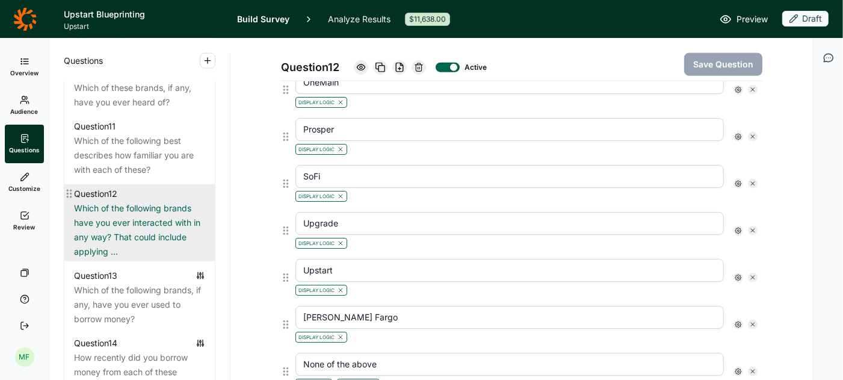
scroll to position [1228, 0]
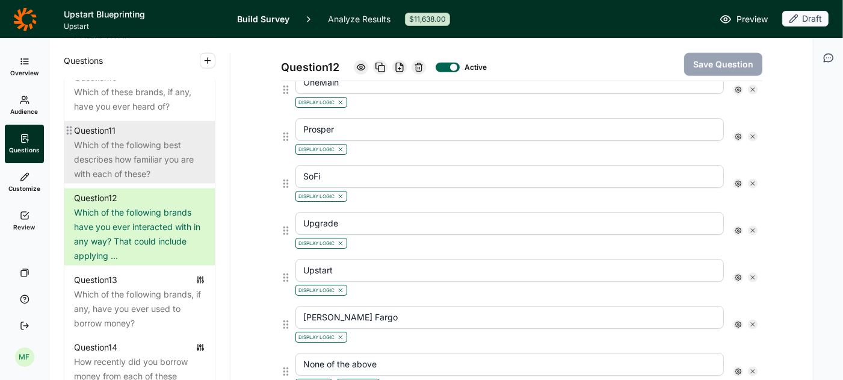
click at [150, 141] on div "Which of the following best describes how familiar you are with each of these?" at bounding box center [139, 159] width 131 height 43
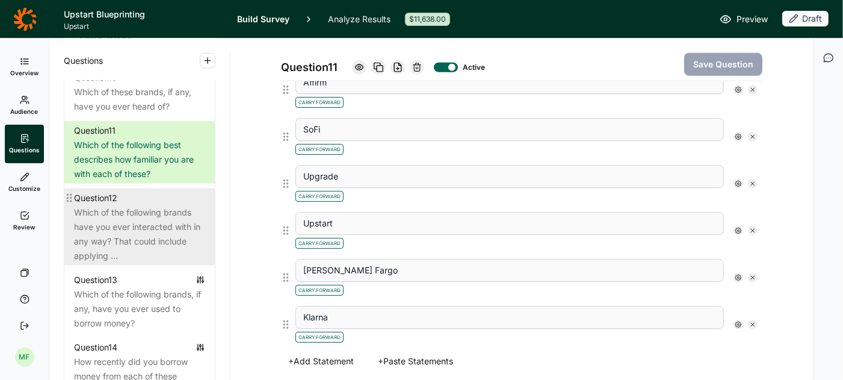
click at [135, 205] on div "Which of the following brands have you ever interacted with in any way? That co…" at bounding box center [139, 234] width 131 height 58
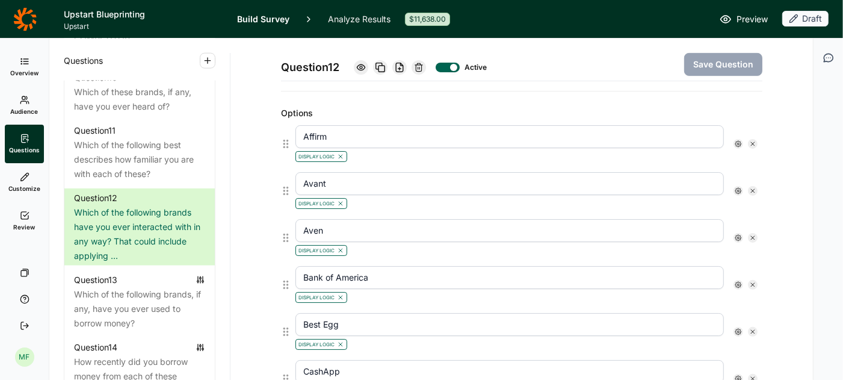
scroll to position [313, 0]
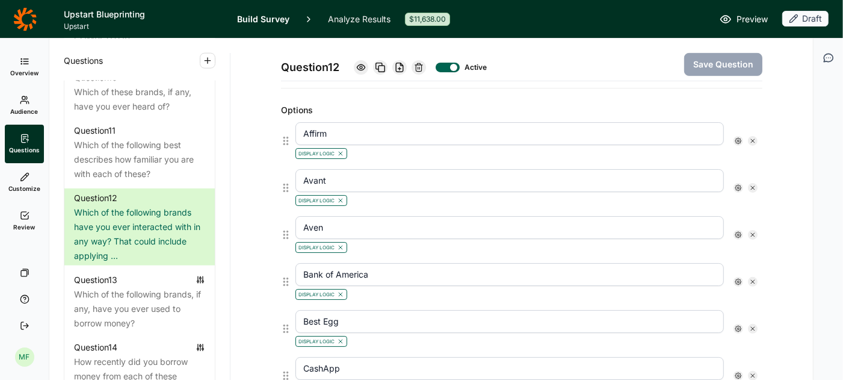
click at [737, 138] on use at bounding box center [738, 141] width 6 height 6
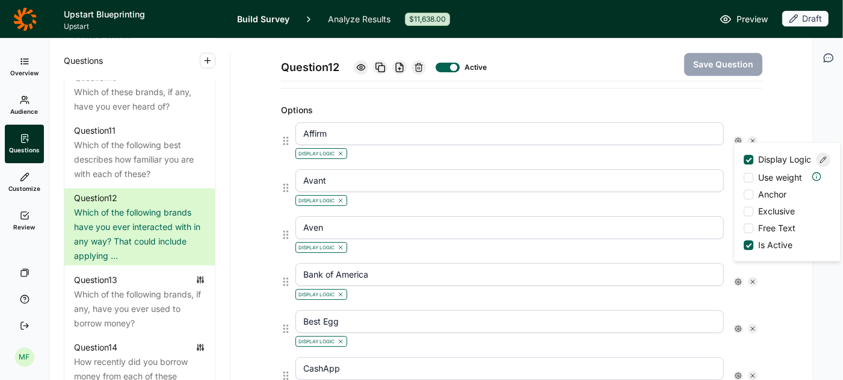
click at [824, 162] on use at bounding box center [824, 159] width 6 height 6
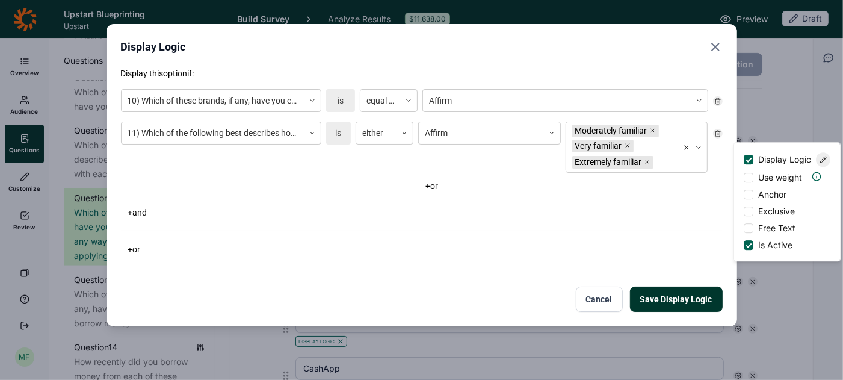
click at [716, 49] on icon "Close" at bounding box center [715, 47] width 14 height 14
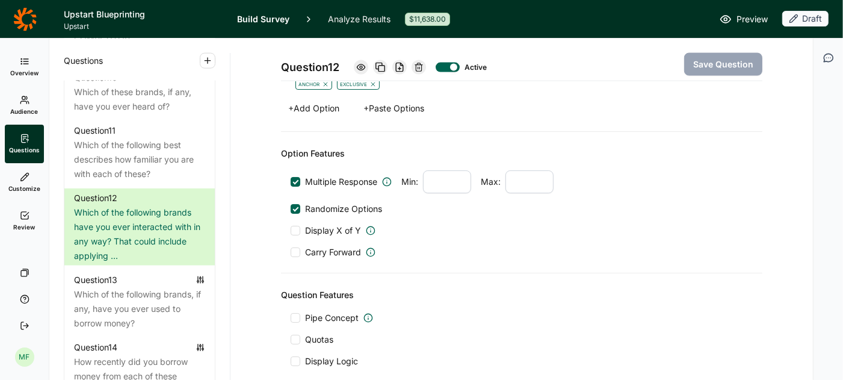
scroll to position [1506, 0]
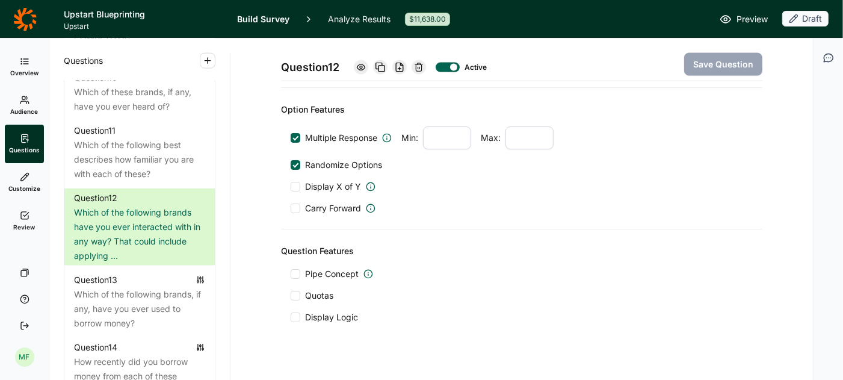
click at [296, 312] on div at bounding box center [296, 317] width 10 height 10
click at [291, 317] on input "Display Logic" at bounding box center [291, 317] width 0 height 0
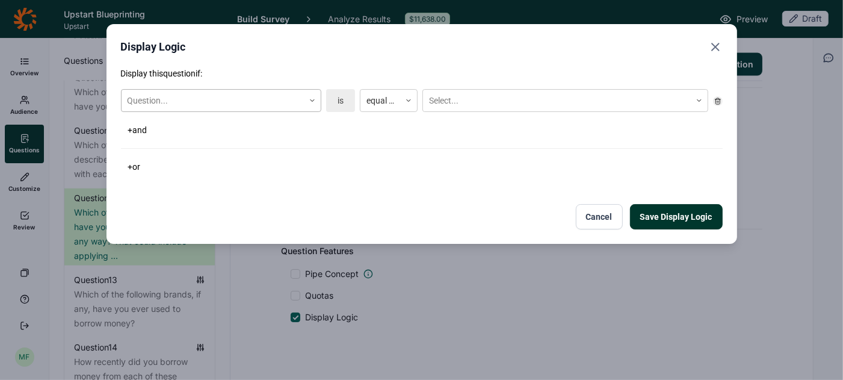
click at [317, 99] on div at bounding box center [312, 100] width 17 height 7
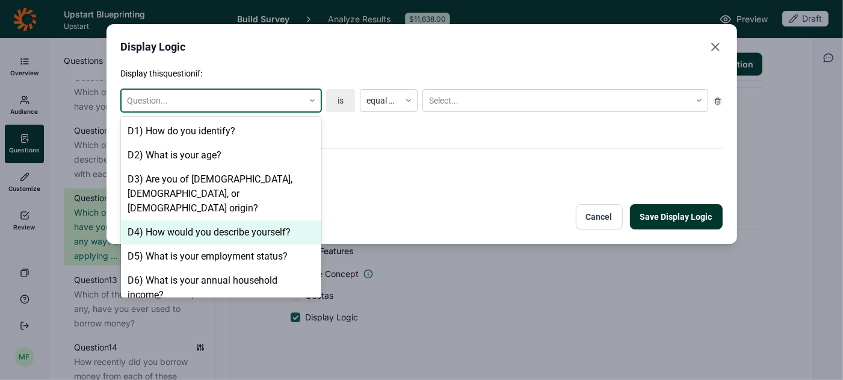
scroll to position [705, 0]
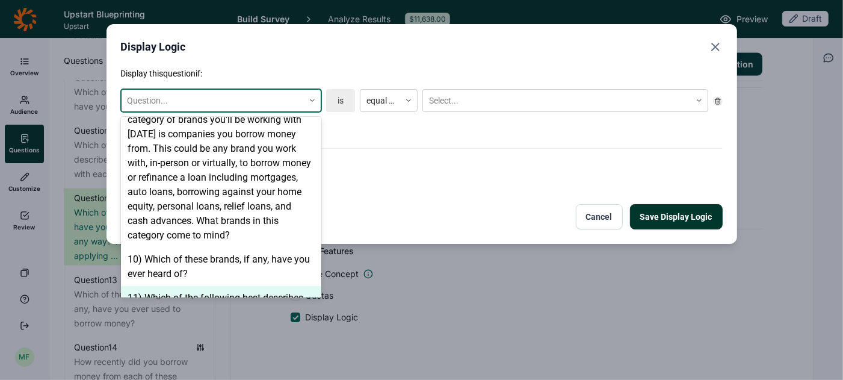
click at [226, 286] on div "11) Which of the following best describes how familiar you are with each of the…" at bounding box center [221, 305] width 200 height 39
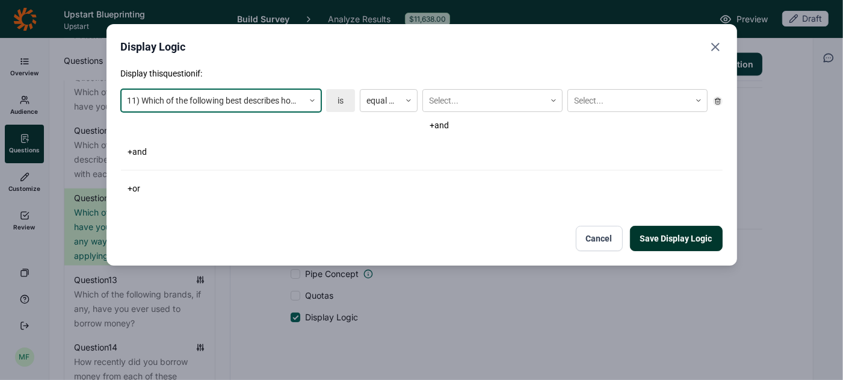
click at [306, 100] on div at bounding box center [312, 100] width 17 height 7
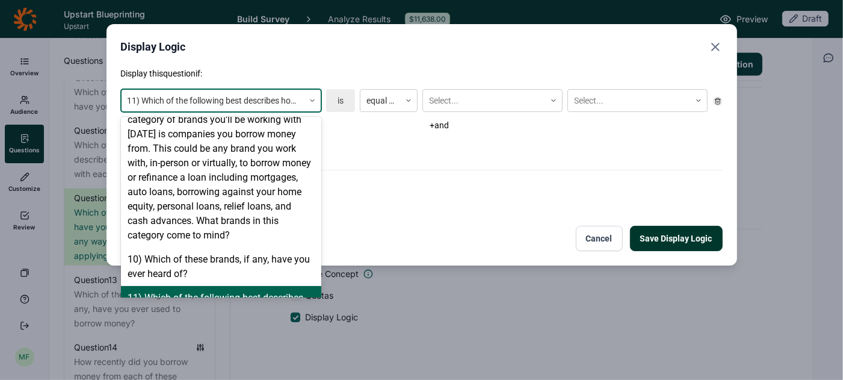
click at [269, 286] on div "11) Which of the following best describes how familiar you are with each of the…" at bounding box center [221, 305] width 200 height 39
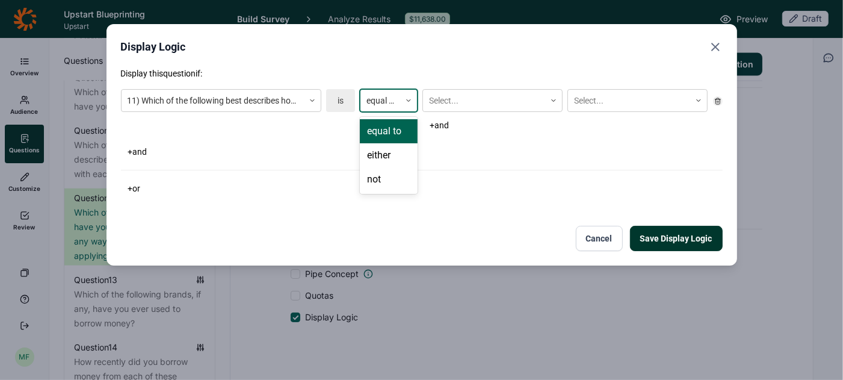
click at [410, 100] on icon at bounding box center [408, 100] width 7 height 7
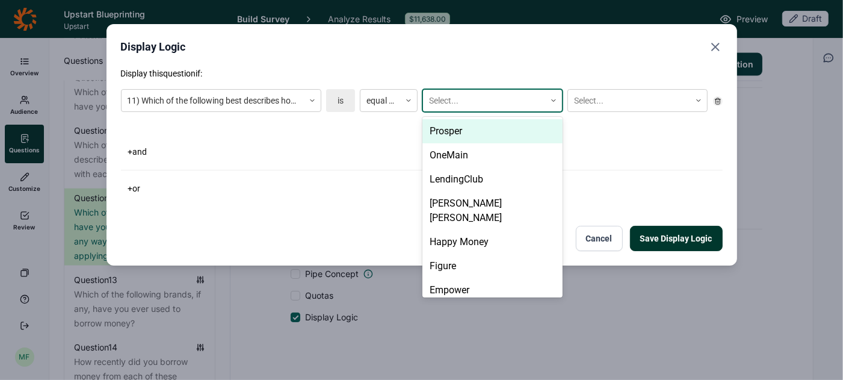
click at [533, 99] on div at bounding box center [484, 100] width 110 height 15
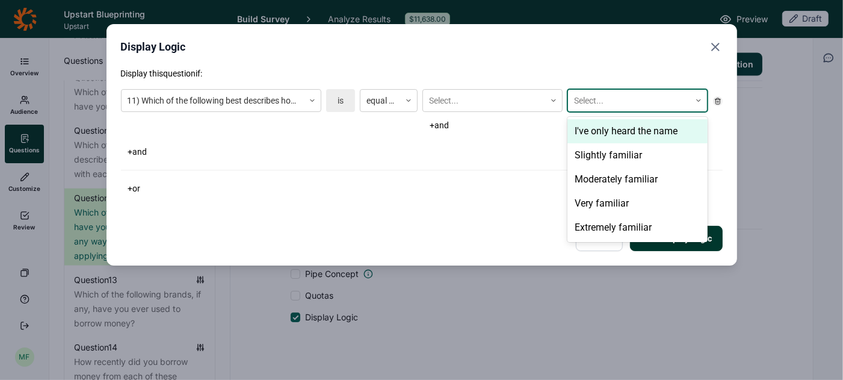
click at [587, 95] on div at bounding box center [629, 100] width 110 height 15
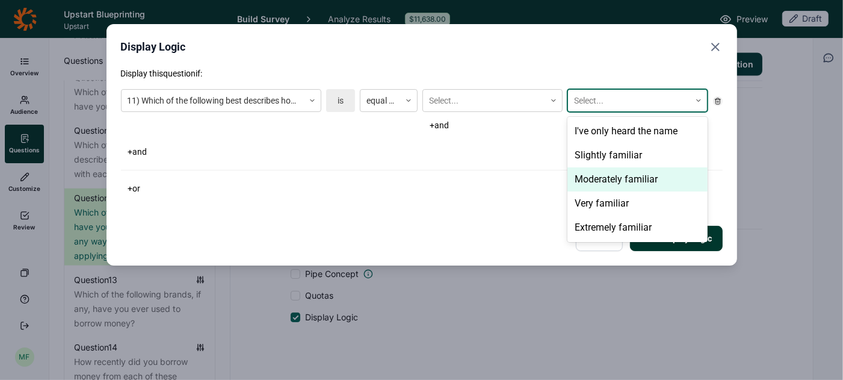
click at [617, 181] on div "Moderately familiar" at bounding box center [638, 179] width 140 height 24
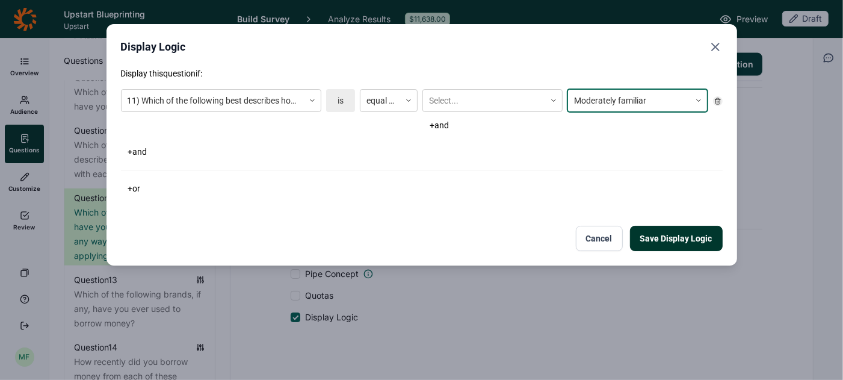
click at [608, 102] on div at bounding box center [629, 100] width 110 height 15
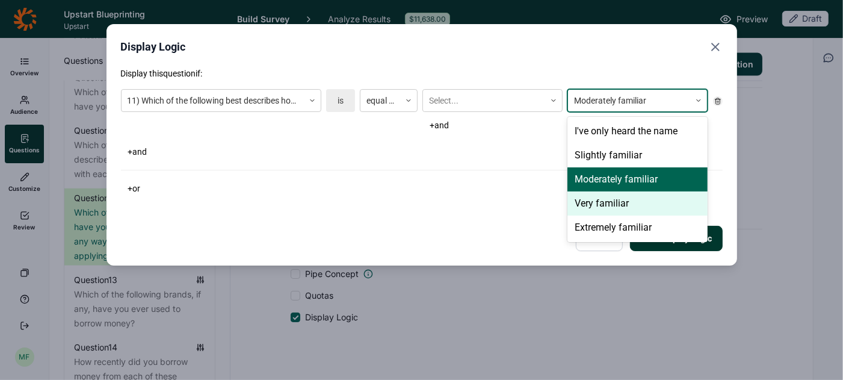
click at [600, 202] on div "Very familiar" at bounding box center [638, 203] width 140 height 24
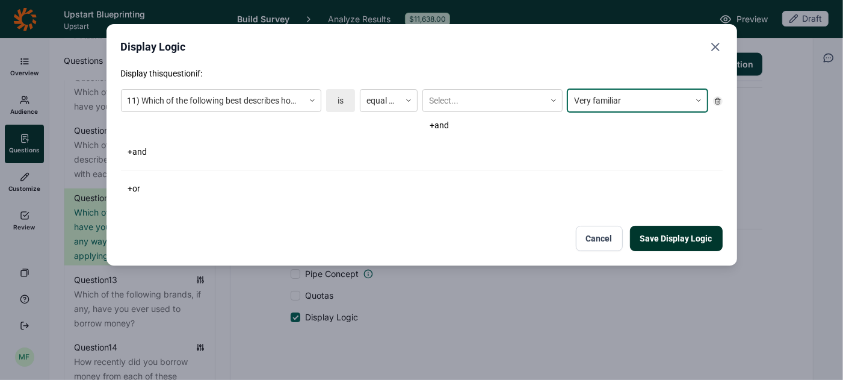
click at [616, 99] on div at bounding box center [629, 100] width 110 height 15
click at [521, 127] on div "+ and" at bounding box center [565, 125] width 286 height 17
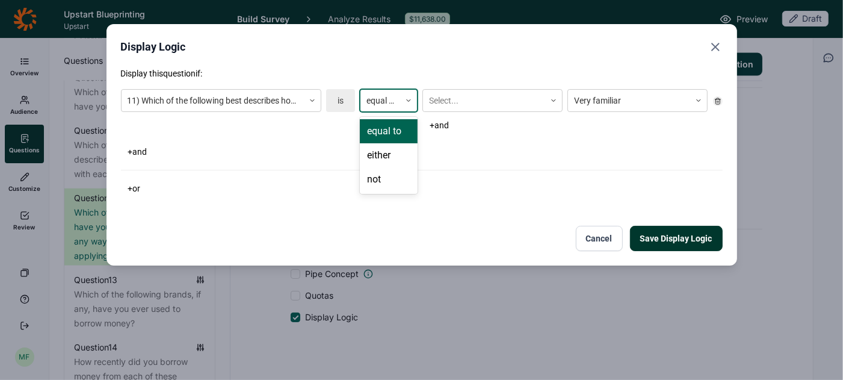
click at [410, 100] on use at bounding box center [409, 101] width 4 height 2
click at [394, 158] on div "either" at bounding box center [389, 155] width 58 height 24
click at [635, 98] on div "Remove Very familiar" at bounding box center [631, 100] width 10 height 13
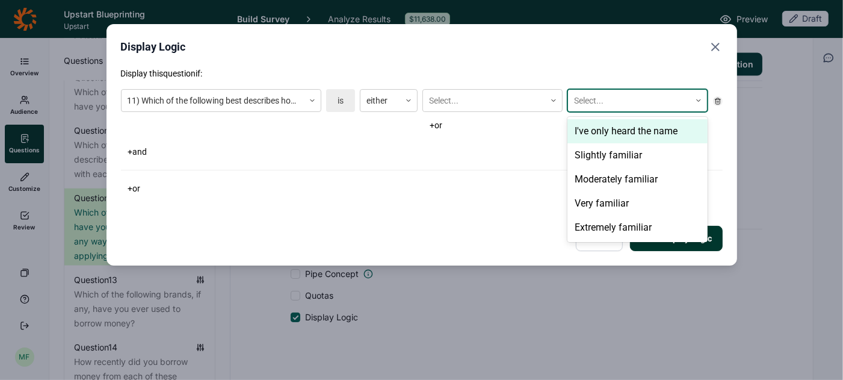
click at [640, 103] on div at bounding box center [629, 100] width 110 height 15
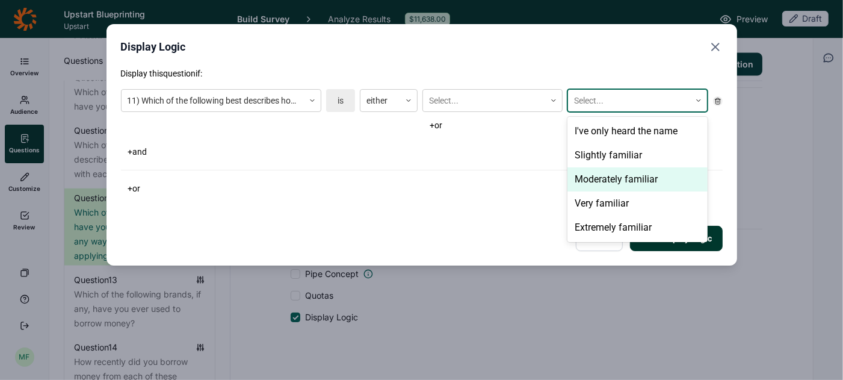
click at [622, 182] on div "Moderately familiar" at bounding box center [638, 179] width 140 height 24
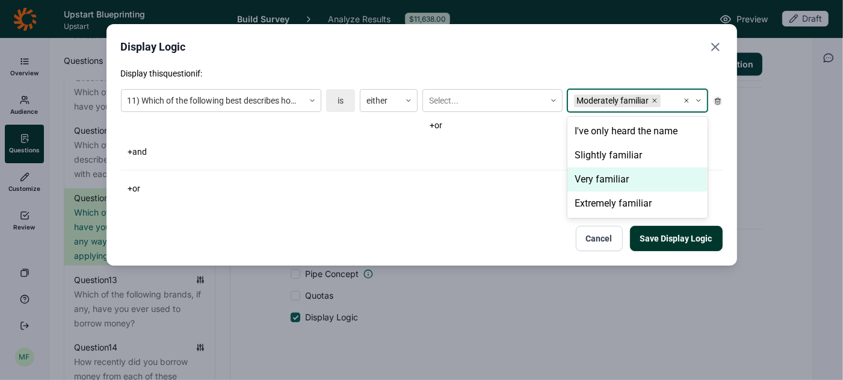
click at [615, 183] on div "Very familiar" at bounding box center [638, 179] width 140 height 24
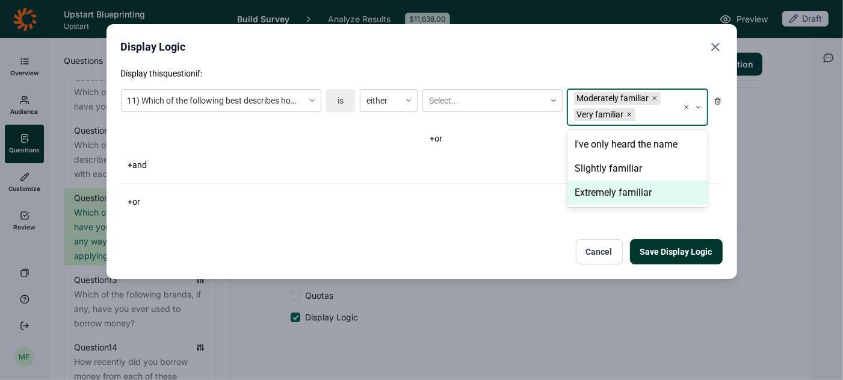
click at [642, 188] on div "Extremely familiar" at bounding box center [638, 193] width 140 height 24
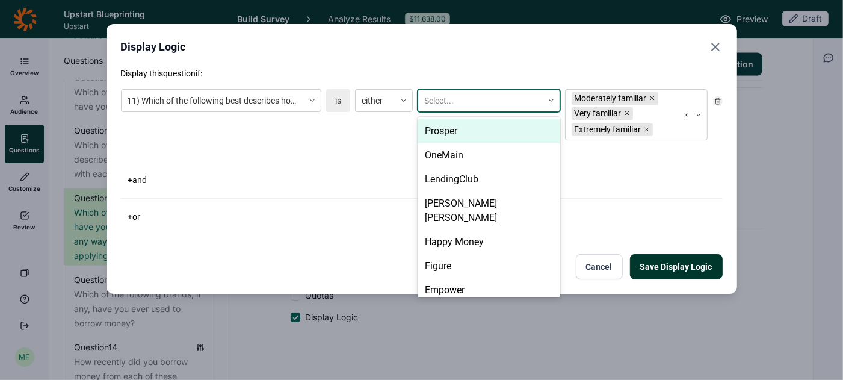
click at [549, 98] on icon at bounding box center [551, 100] width 7 height 7
click at [521, 128] on div "Prosper" at bounding box center [489, 131] width 143 height 24
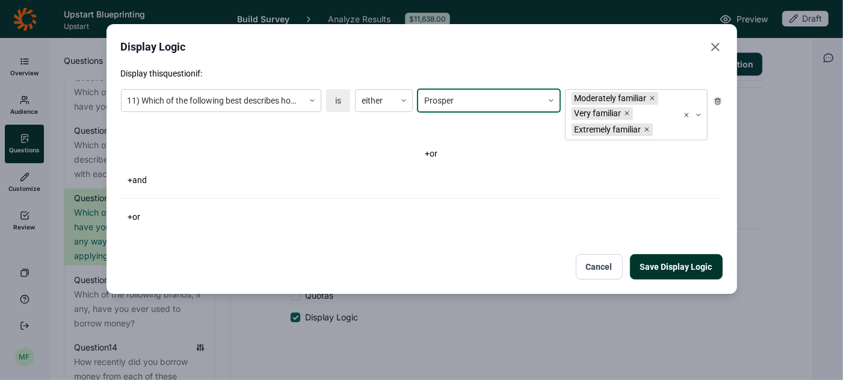
click at [610, 265] on button "Cancel" at bounding box center [599, 266] width 47 height 25
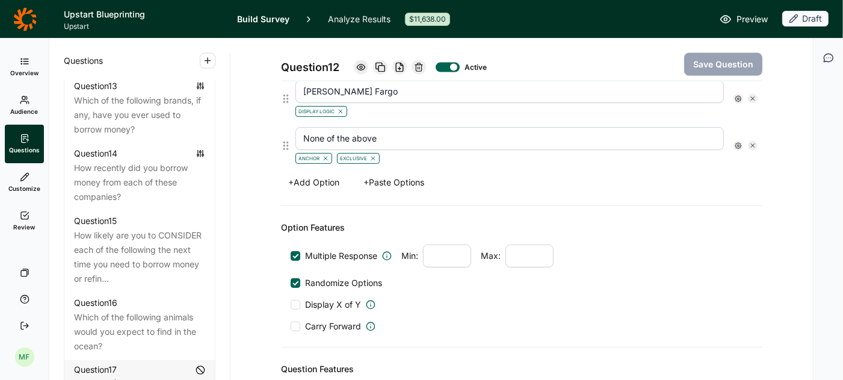
scroll to position [1506, 0]
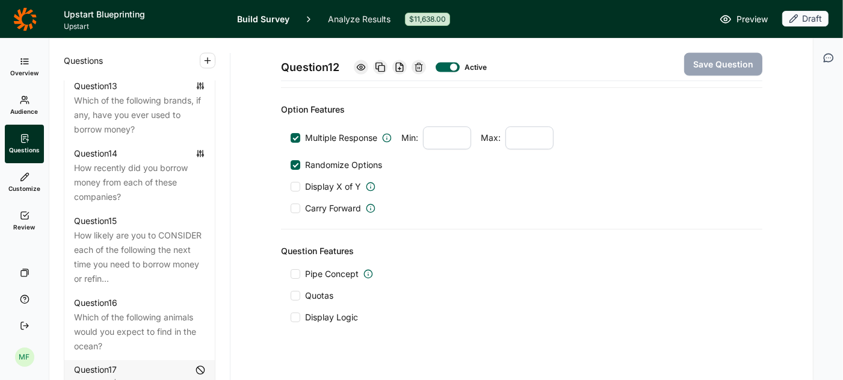
click at [299, 312] on div at bounding box center [296, 317] width 10 height 10
click at [291, 317] on input "Display Logic" at bounding box center [291, 317] width 0 height 0
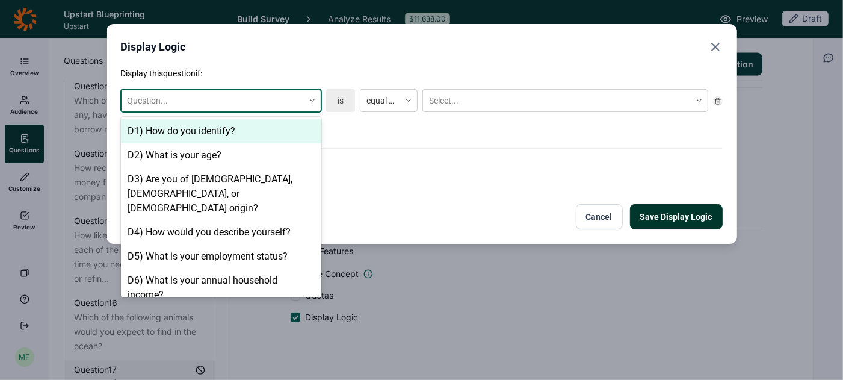
click at [311, 100] on icon at bounding box center [312, 100] width 7 height 7
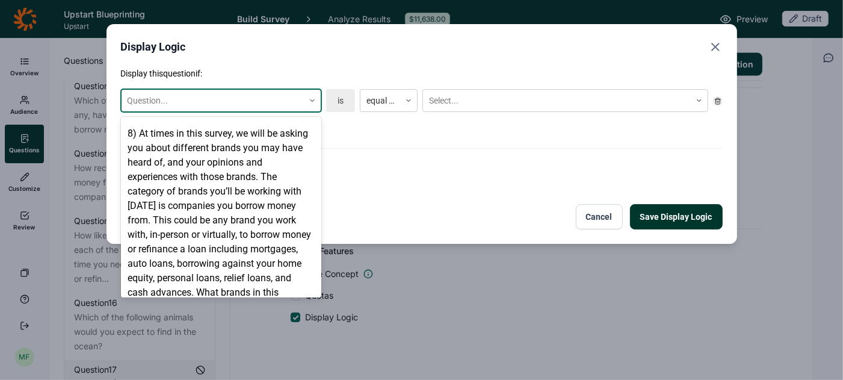
scroll to position [705, 0]
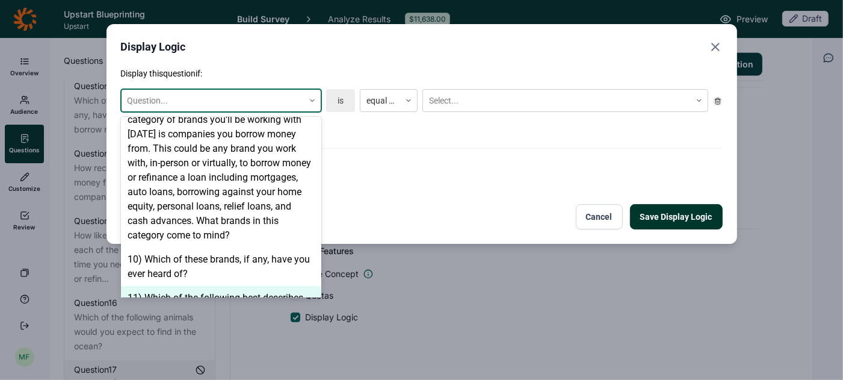
click at [235, 286] on div "11) Which of the following best describes how familiar you are with each of the…" at bounding box center [221, 305] width 200 height 39
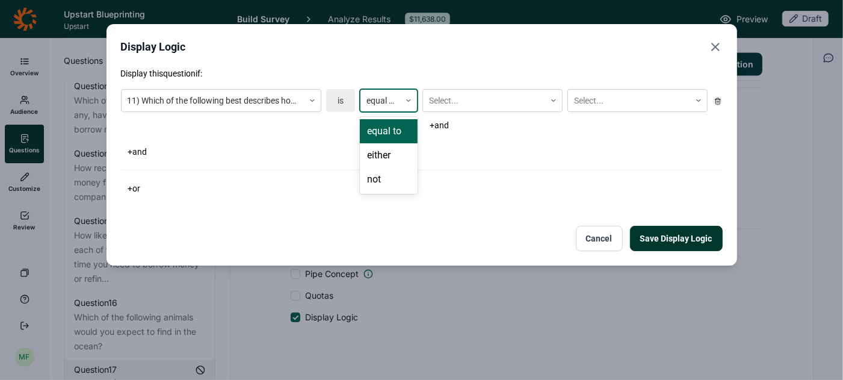
click at [403, 101] on div at bounding box center [408, 100] width 17 height 7
click at [388, 161] on div "either" at bounding box center [389, 155] width 58 height 24
click at [454, 104] on div at bounding box center [484, 100] width 110 height 15
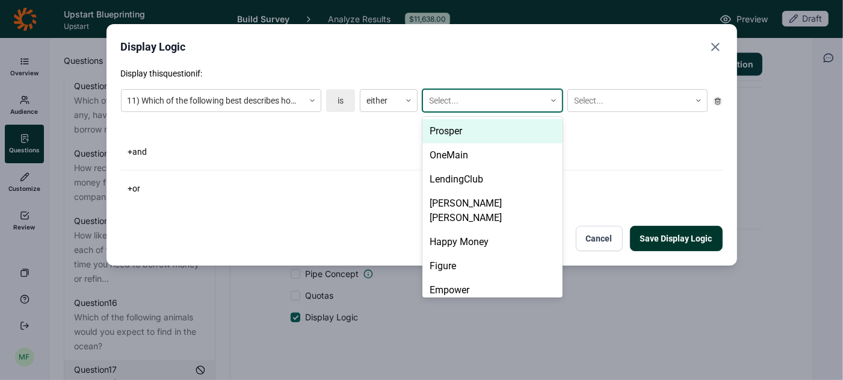
click at [456, 134] on div "Prosper" at bounding box center [492, 131] width 140 height 24
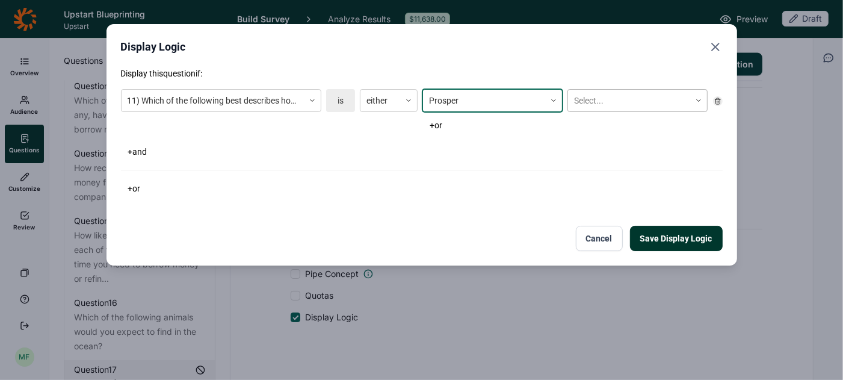
click at [584, 107] on div at bounding box center [629, 100] width 110 height 15
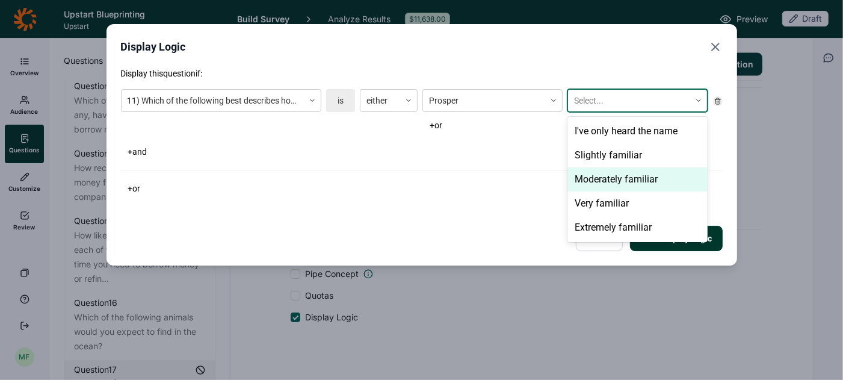
click at [587, 180] on div "Moderately familiar" at bounding box center [638, 179] width 140 height 24
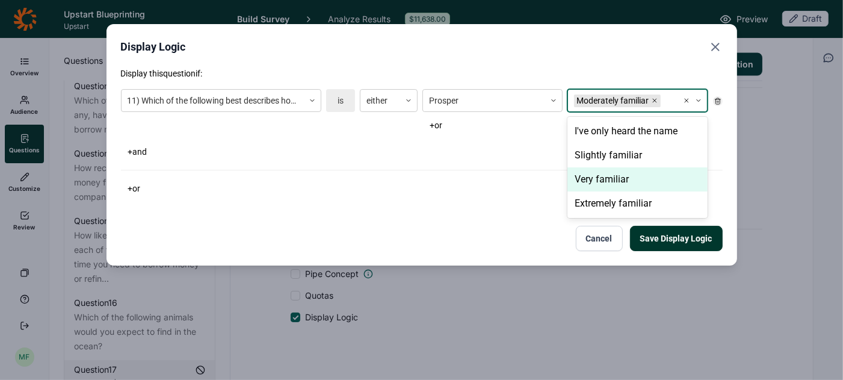
click at [590, 176] on div "Very familiar" at bounding box center [638, 179] width 140 height 24
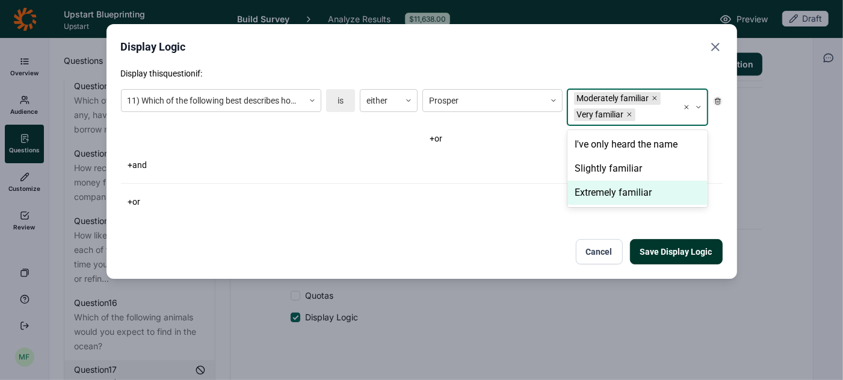
click at [590, 188] on div "Extremely familiar" at bounding box center [638, 193] width 140 height 24
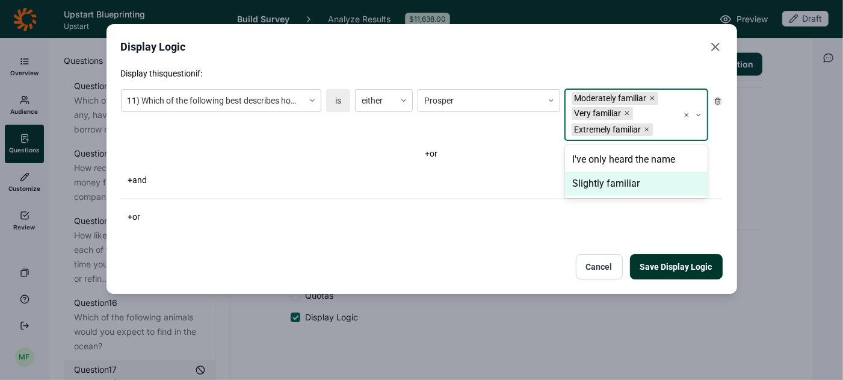
click at [465, 170] on div "11) Which of the following best describes how familiar you are with each of the…" at bounding box center [422, 136] width 602 height 104
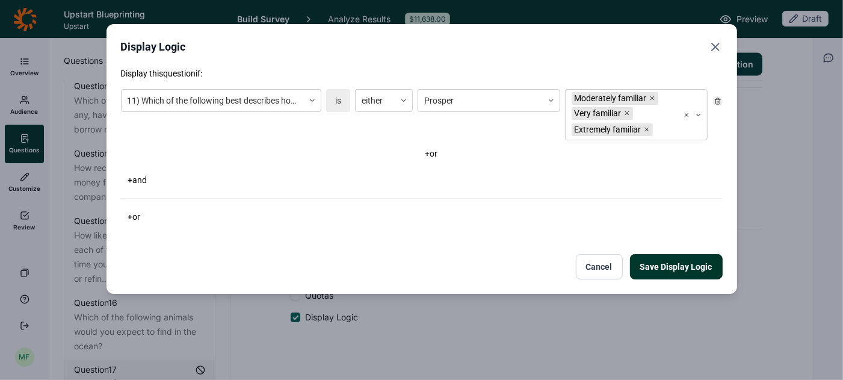
click at [432, 155] on button "+ or" at bounding box center [431, 153] width 27 height 17
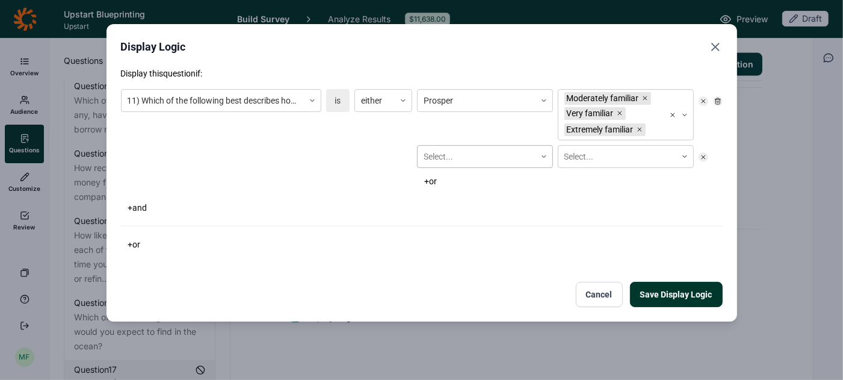
click at [548, 156] on div at bounding box center [544, 156] width 17 height 7
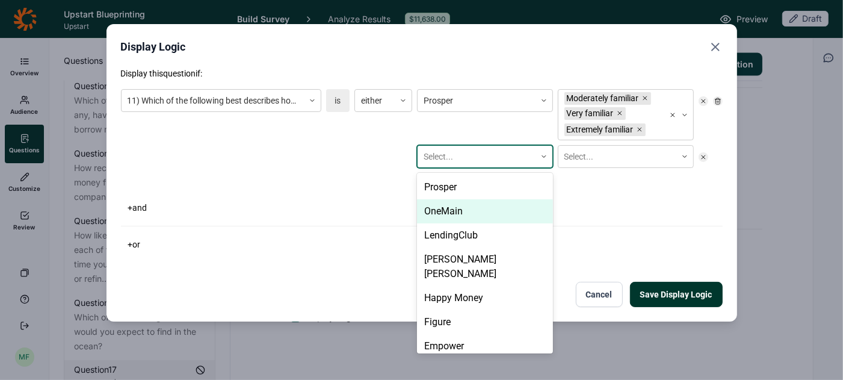
click at [497, 202] on div "OneMain" at bounding box center [485, 211] width 136 height 24
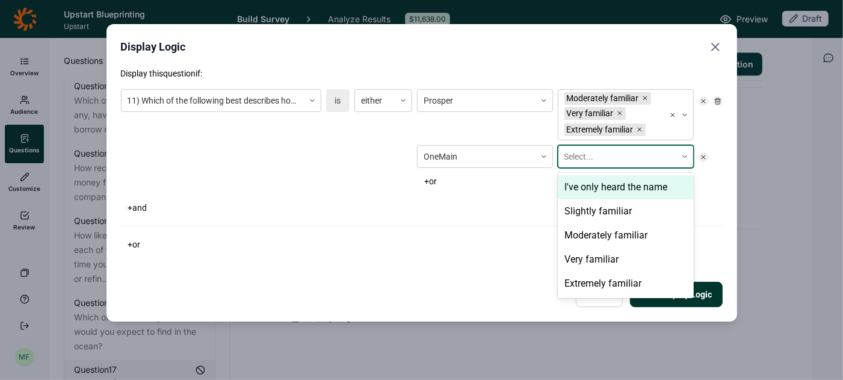
click at [584, 158] on div at bounding box center [618, 156] width 106 height 15
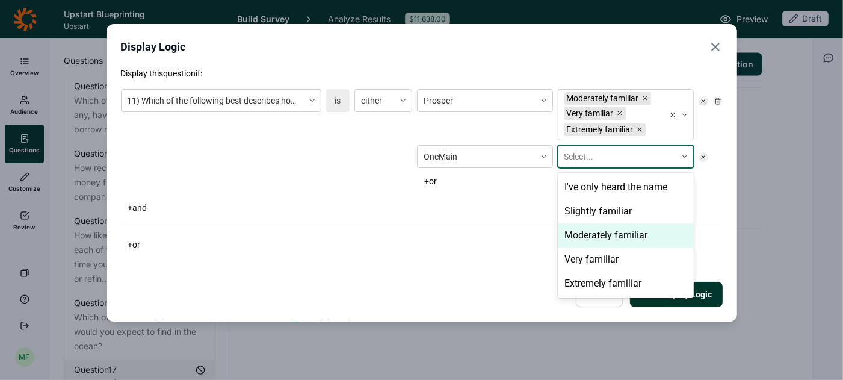
click at [597, 244] on div "Moderately familiar" at bounding box center [626, 235] width 136 height 24
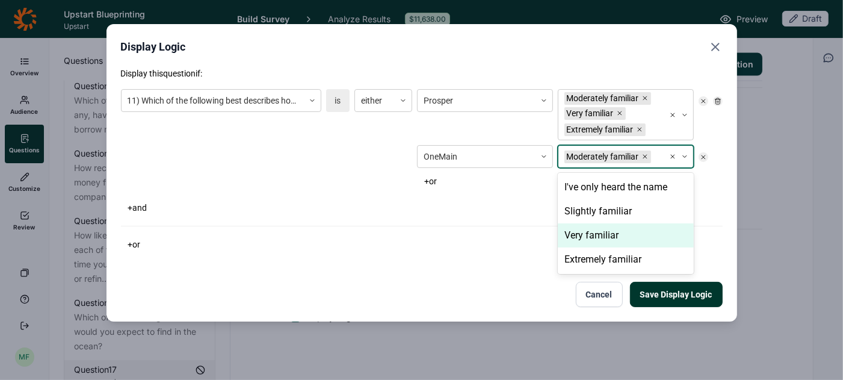
click at [597, 238] on div "Very familiar" at bounding box center [626, 235] width 136 height 24
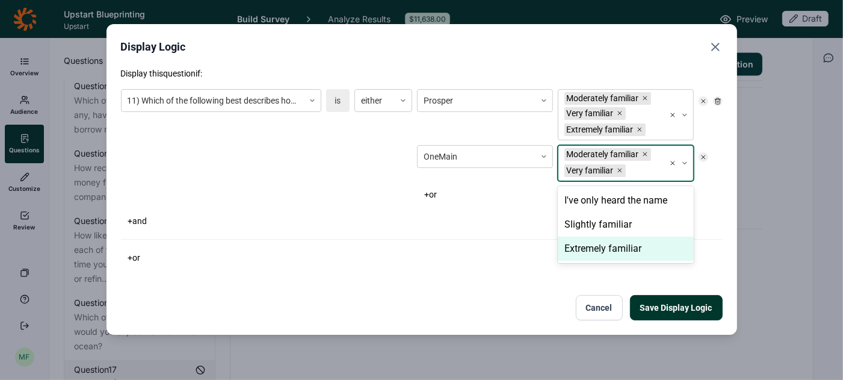
click at [597, 248] on div "Extremely familiar" at bounding box center [626, 249] width 136 height 24
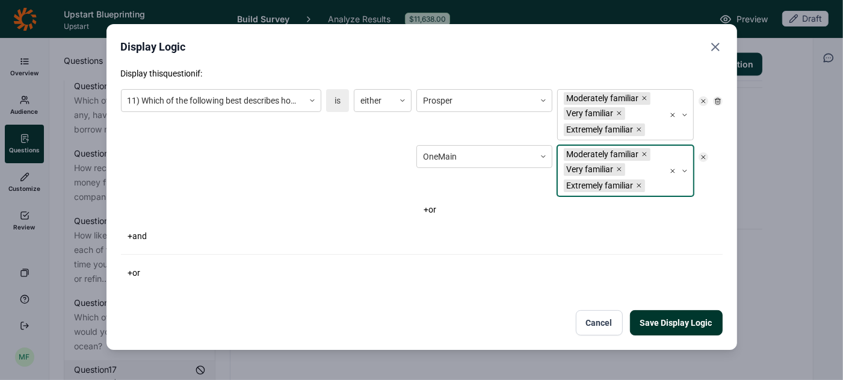
click at [719, 42] on icon "Close" at bounding box center [715, 47] width 14 height 14
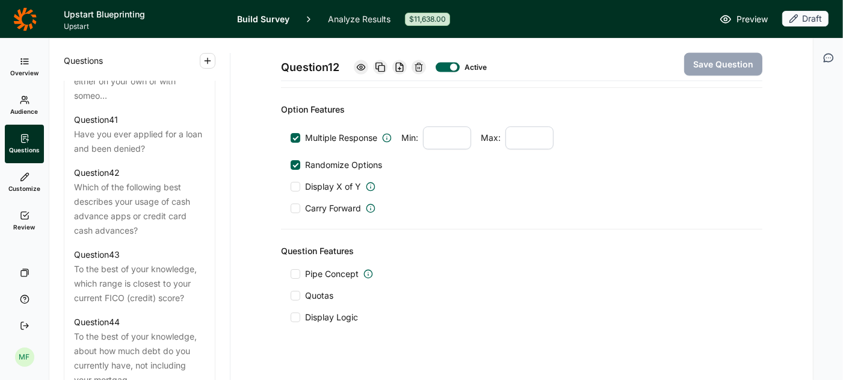
scroll to position [3756, 0]
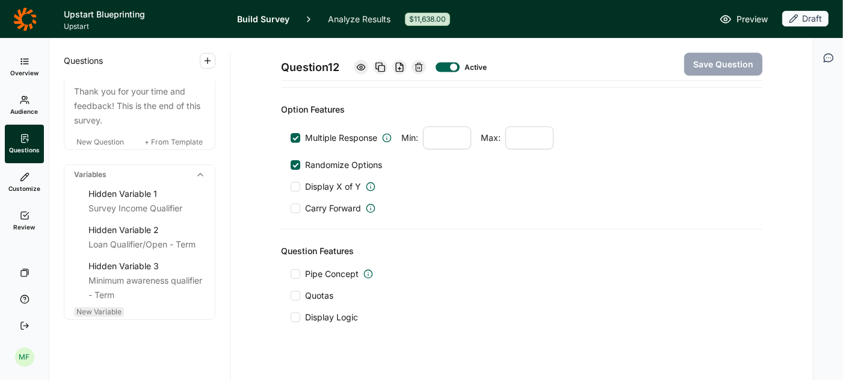
click at [113, 307] on span "New Variable" at bounding box center [98, 311] width 45 height 9
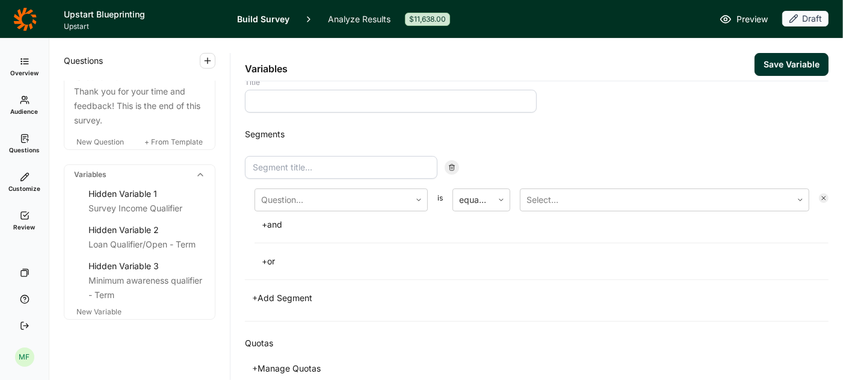
scroll to position [13, 0]
click at [417, 204] on icon at bounding box center [418, 202] width 7 height 7
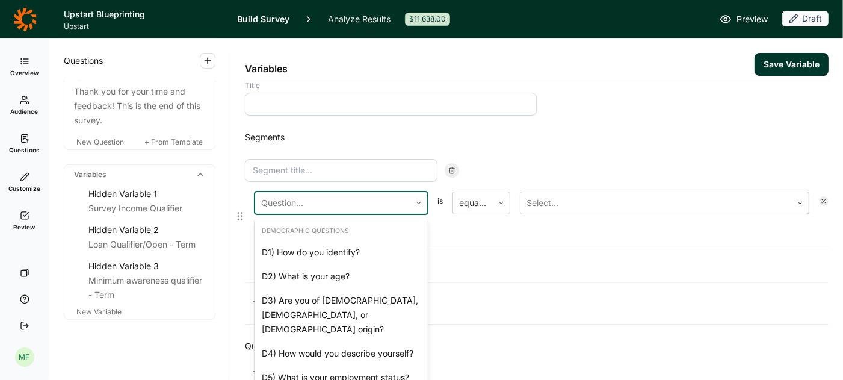
scroll to position [1098, 0]
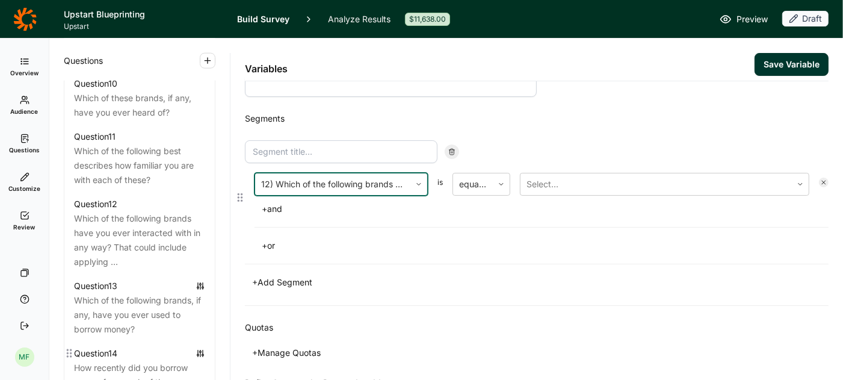
scroll to position [1198, 0]
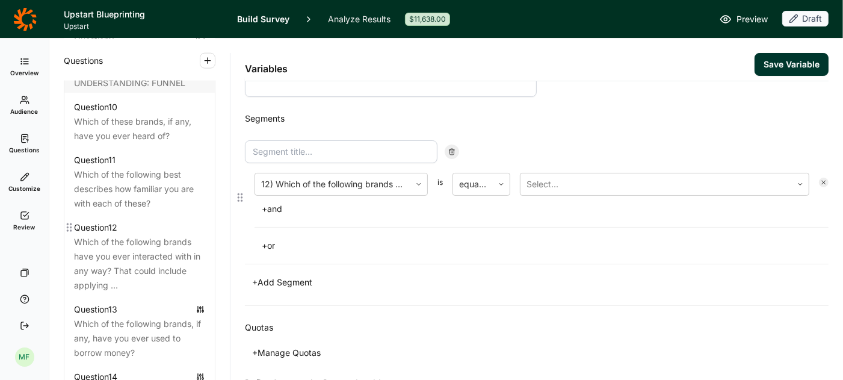
click at [152, 259] on div "Which of the following brands have you ever interacted with in any way? That co…" at bounding box center [139, 264] width 131 height 58
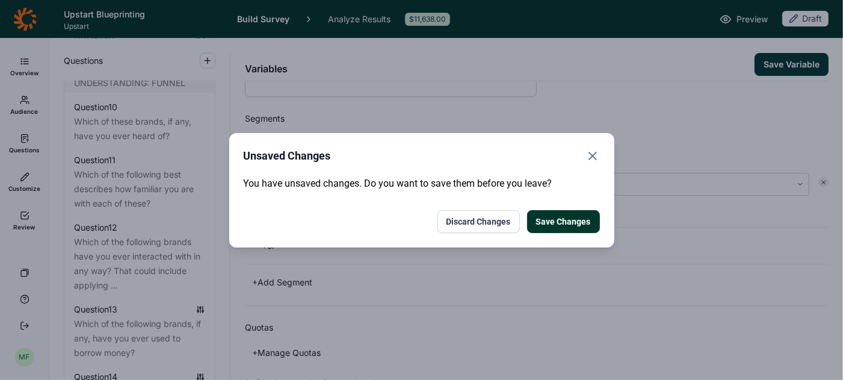
click at [596, 155] on icon "Close" at bounding box center [593, 156] width 14 height 14
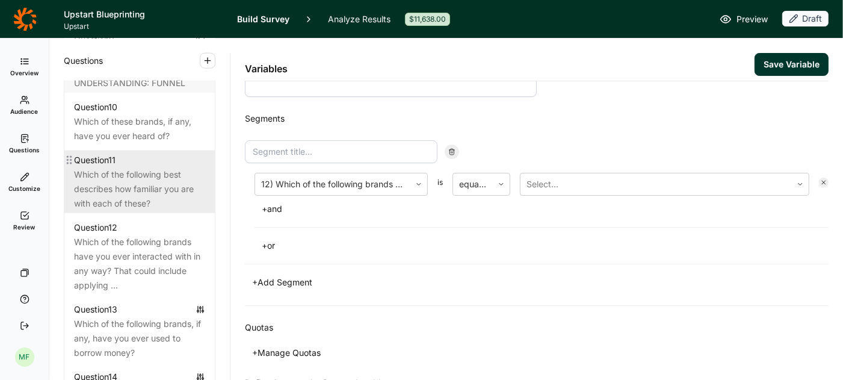
click at [131, 169] on div "Which of the following best describes how familiar you are with each of these?" at bounding box center [139, 188] width 131 height 43
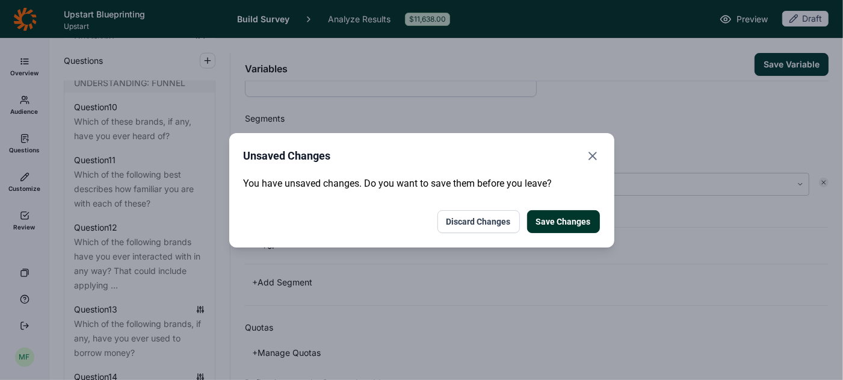
click at [488, 218] on button "Discard Changes" at bounding box center [479, 221] width 82 height 23
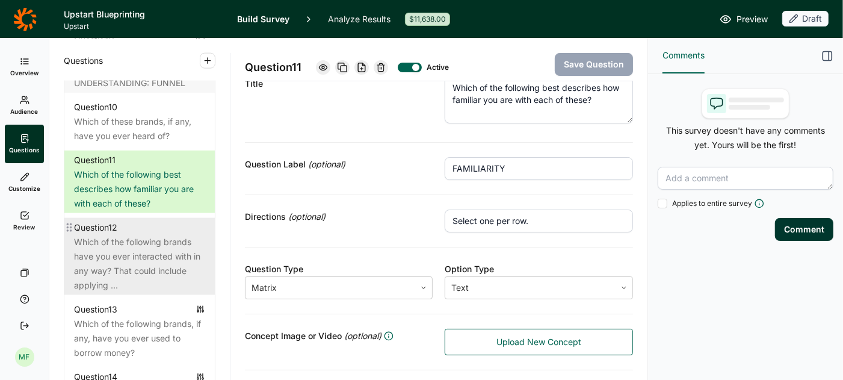
click at [160, 235] on div "Which of the following brands have you ever interacted with in any way? That co…" at bounding box center [139, 264] width 131 height 58
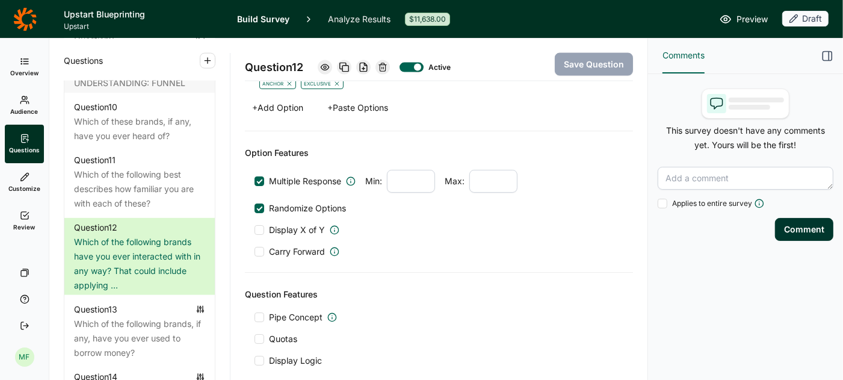
scroll to position [1506, 0]
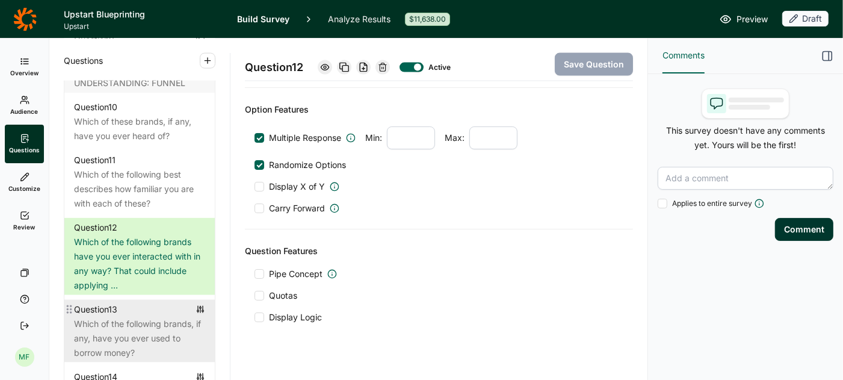
click at [130, 317] on div "Which of the following brands, if any, have you ever used to borrow money?" at bounding box center [139, 338] width 131 height 43
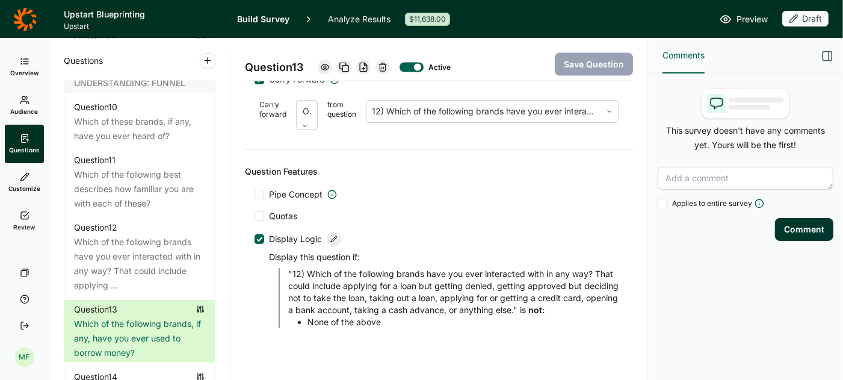
scroll to position [1639, 0]
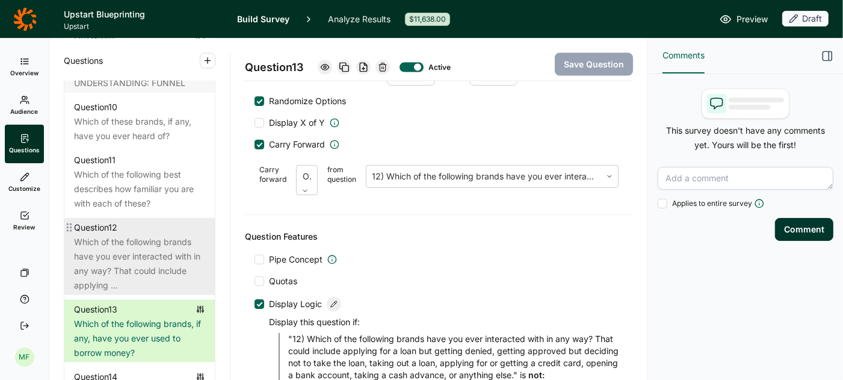
click at [121, 240] on div "Which of the following brands have you ever interacted with in any way? That co…" at bounding box center [139, 264] width 131 height 58
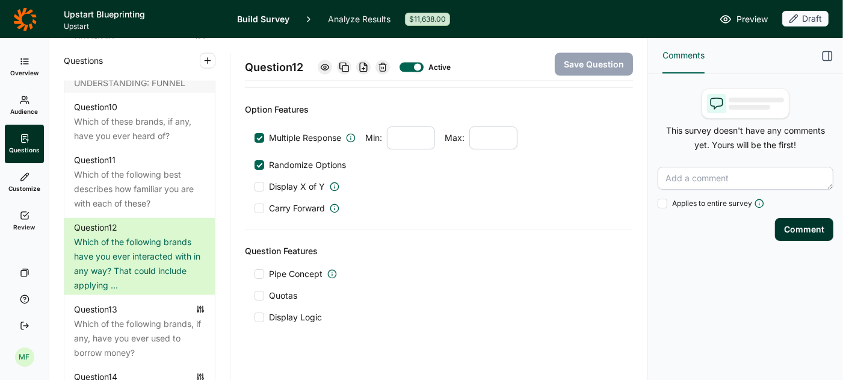
click at [260, 312] on div at bounding box center [260, 317] width 10 height 10
click at [255, 317] on input "Display Logic" at bounding box center [255, 317] width 0 height 0
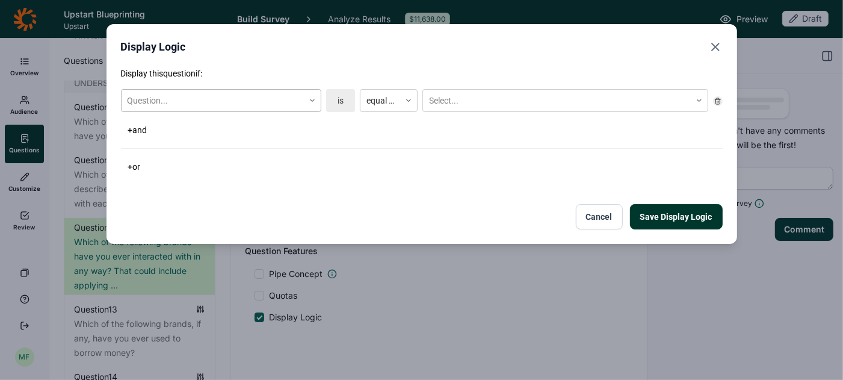
click at [316, 102] on div at bounding box center [312, 100] width 17 height 7
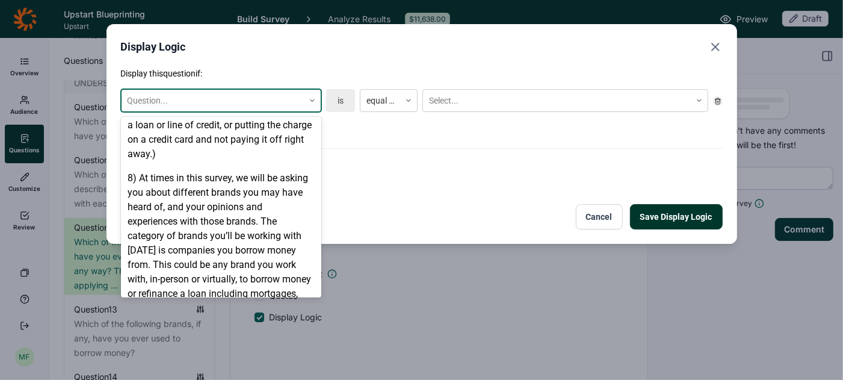
scroll to position [705, 0]
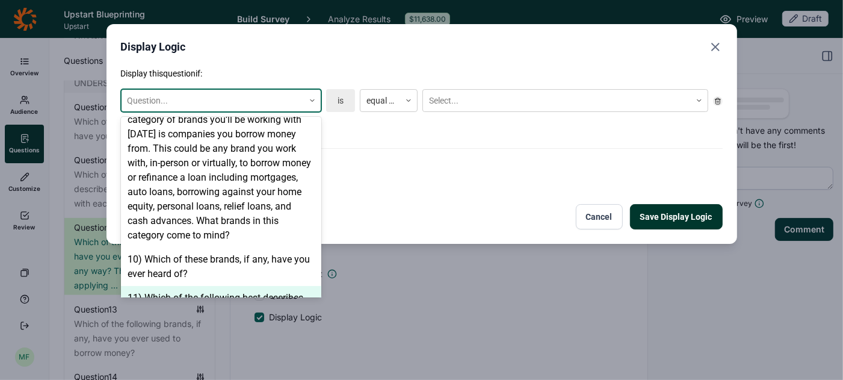
click at [220, 286] on div "11) Which of the following best describes how familiar you are with each of the…" at bounding box center [221, 305] width 200 height 39
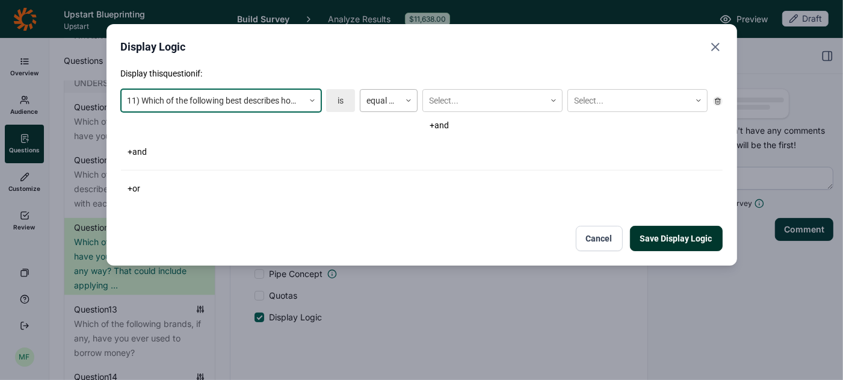
click at [390, 99] on div at bounding box center [381, 100] width 28 height 15
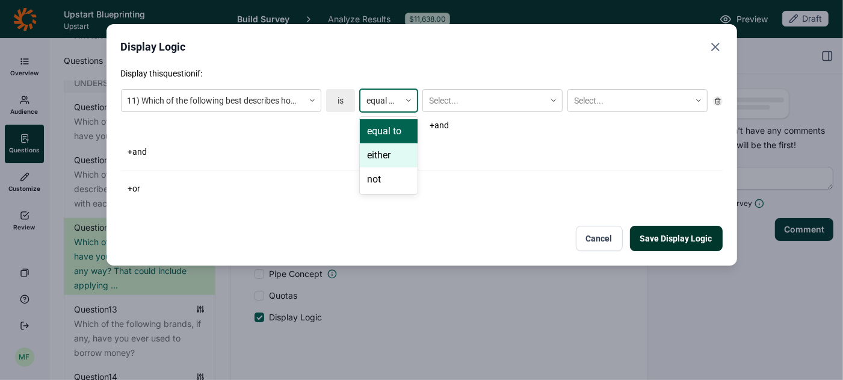
click at [384, 154] on div "either" at bounding box center [389, 155] width 58 height 24
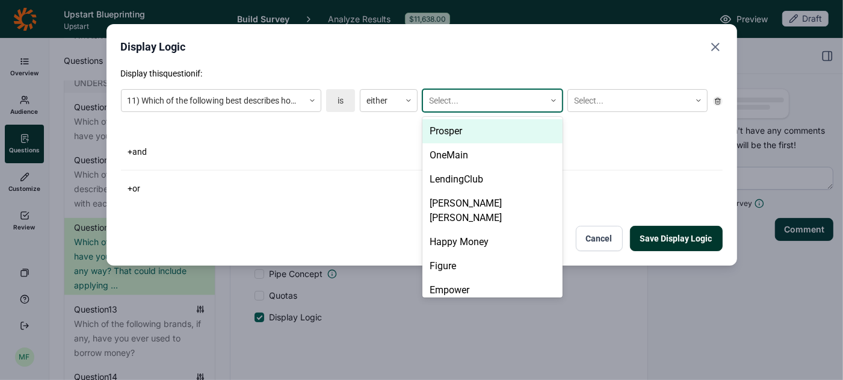
click at [454, 101] on div at bounding box center [484, 100] width 110 height 15
click at [452, 130] on div "Prosper" at bounding box center [492, 131] width 140 height 24
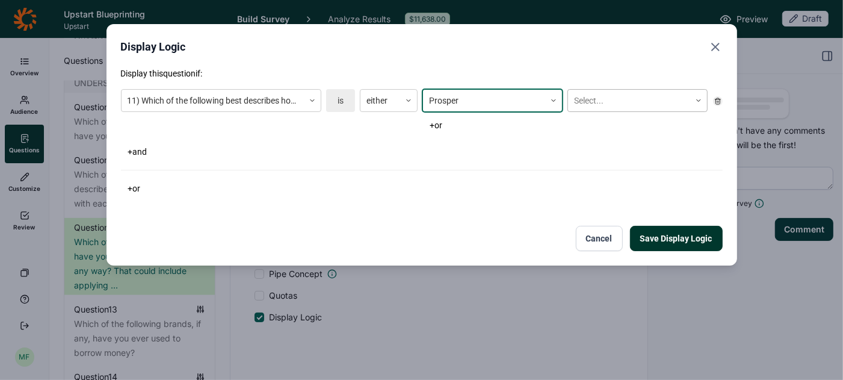
click at [596, 99] on div at bounding box center [629, 100] width 110 height 15
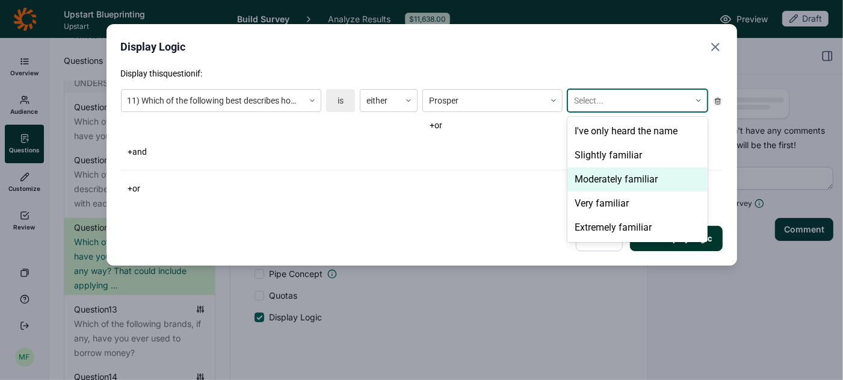
click at [597, 170] on div "Moderately familiar" at bounding box center [638, 179] width 140 height 24
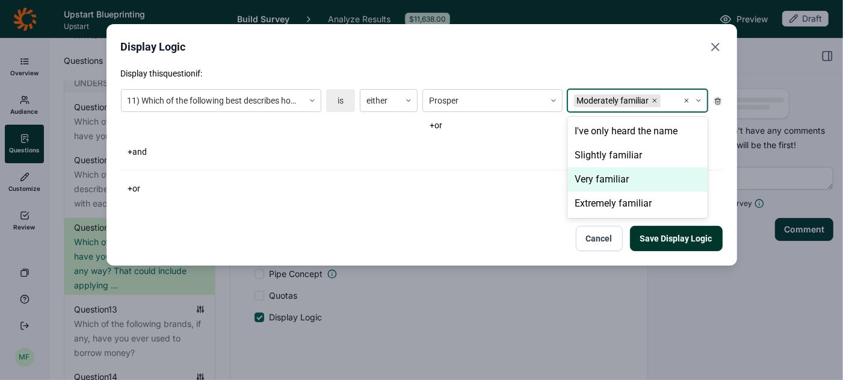
click at [597, 176] on div "Very familiar" at bounding box center [638, 179] width 140 height 24
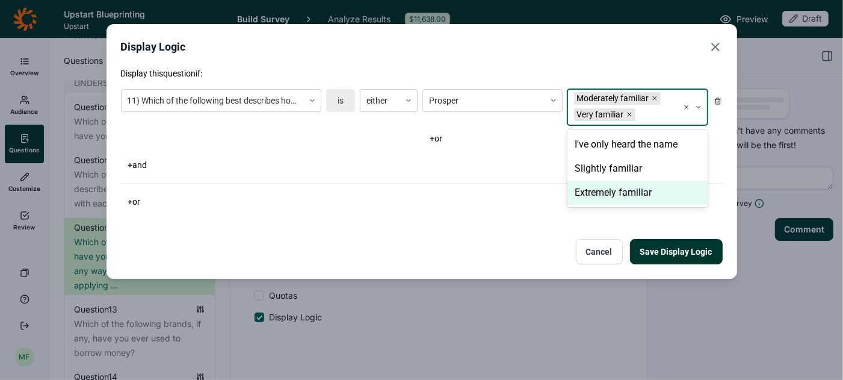
click at [598, 188] on div "Extremely familiar" at bounding box center [638, 193] width 140 height 24
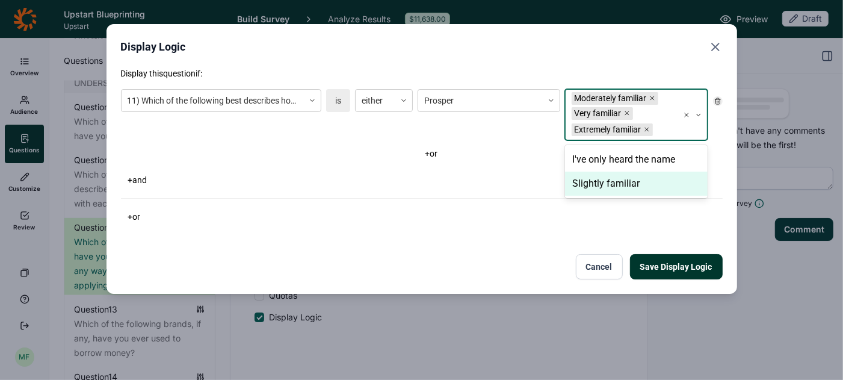
click at [509, 151] on div "+ or" at bounding box center [563, 153] width 290 height 17
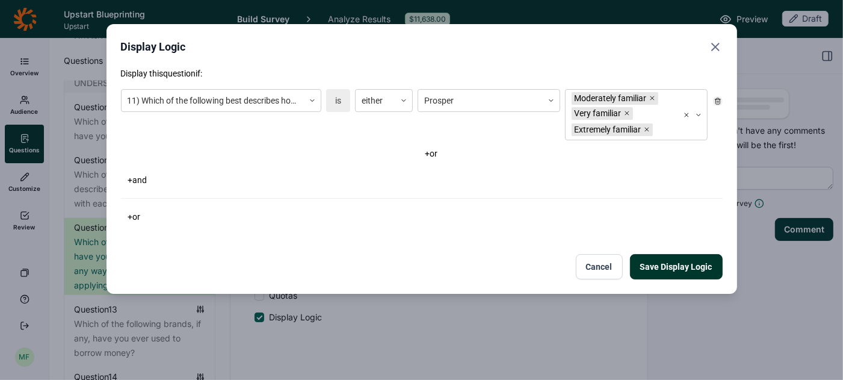
click at [438, 152] on button "+ or" at bounding box center [431, 153] width 27 height 17
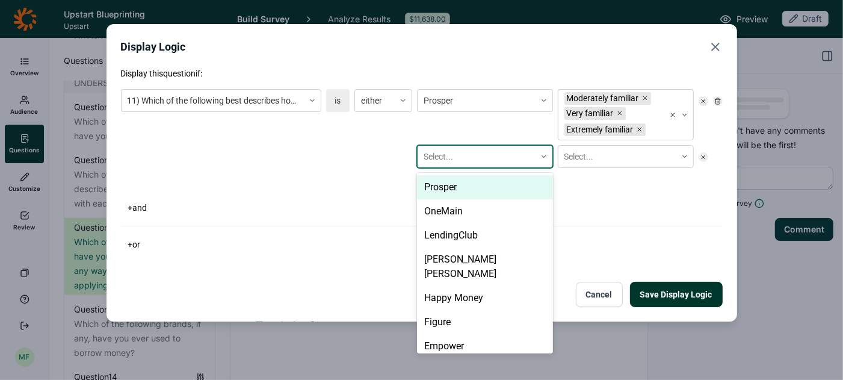
click at [438, 152] on div at bounding box center [477, 156] width 106 height 15
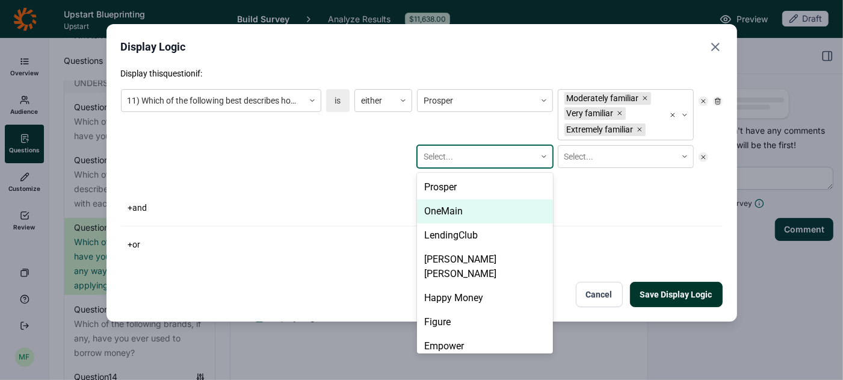
click at [435, 209] on div "OneMain" at bounding box center [485, 211] width 136 height 24
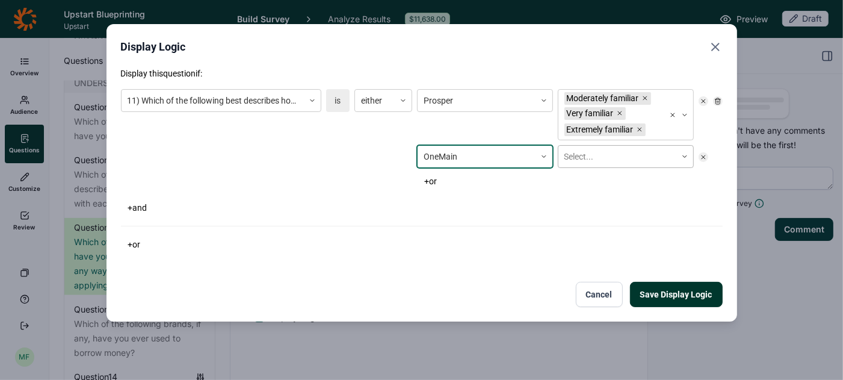
click at [580, 161] on div at bounding box center [618, 156] width 106 height 15
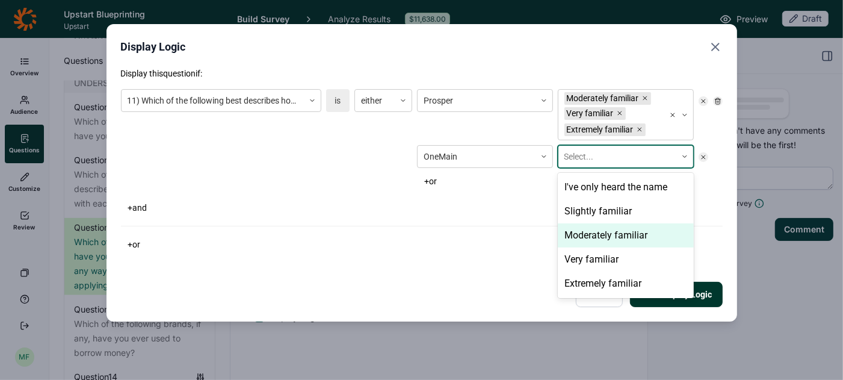
click at [584, 243] on div "Moderately familiar" at bounding box center [626, 235] width 136 height 24
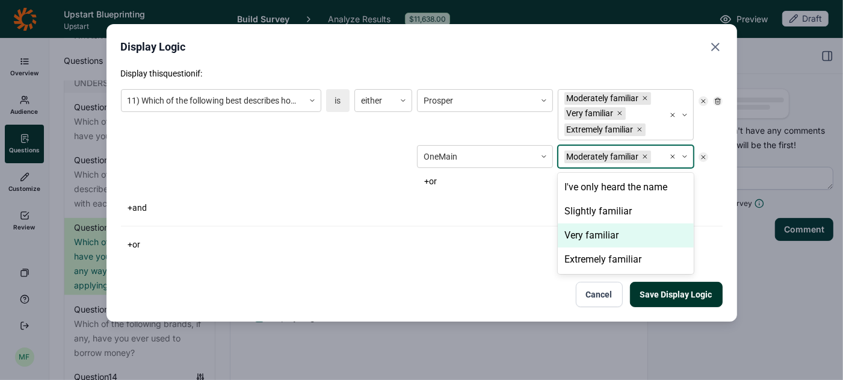
click at [584, 242] on div "Very familiar" at bounding box center [626, 235] width 136 height 24
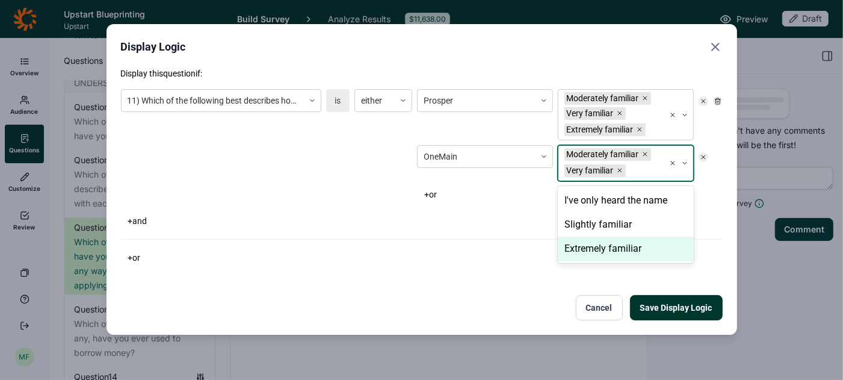
click at [584, 247] on div "Extremely familiar" at bounding box center [626, 249] width 136 height 24
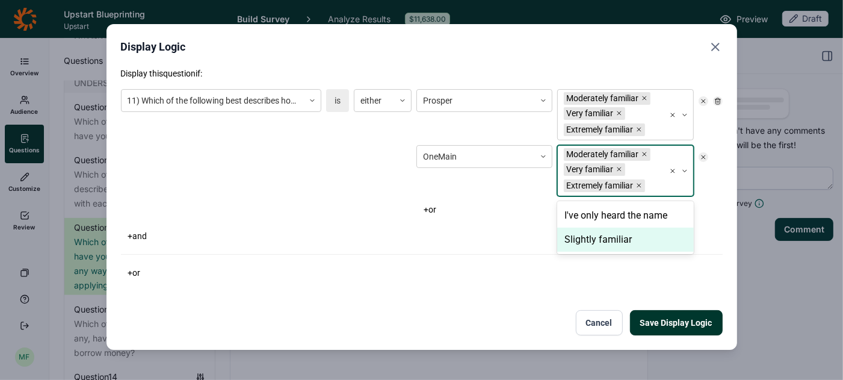
click at [427, 209] on button "+ or" at bounding box center [429, 209] width 27 height 17
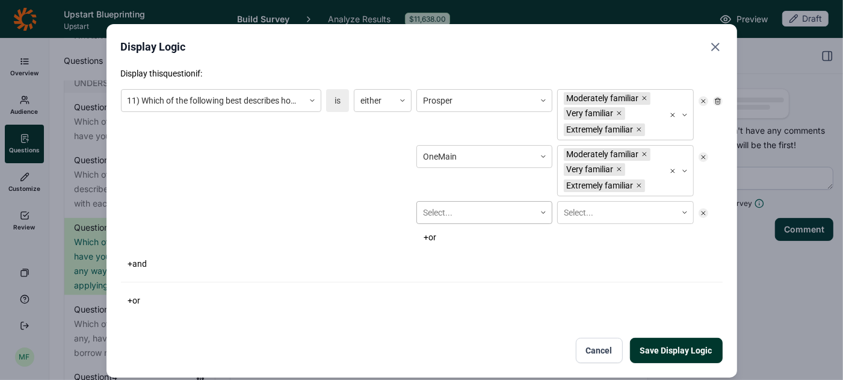
scroll to position [20, 0]
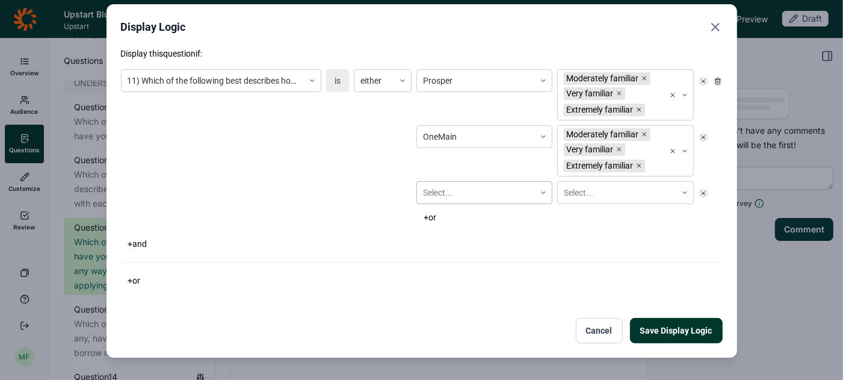
click at [428, 204] on div "Select..." at bounding box center [484, 192] width 136 height 23
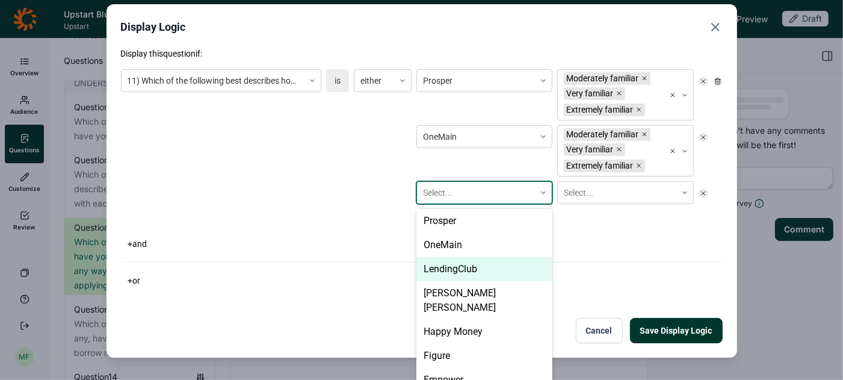
click at [436, 269] on div "LendingClub" at bounding box center [484, 269] width 136 height 24
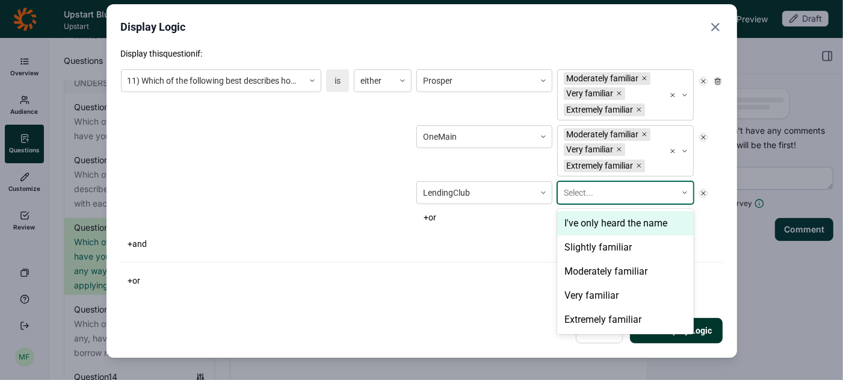
click at [578, 193] on div at bounding box center [617, 192] width 106 height 15
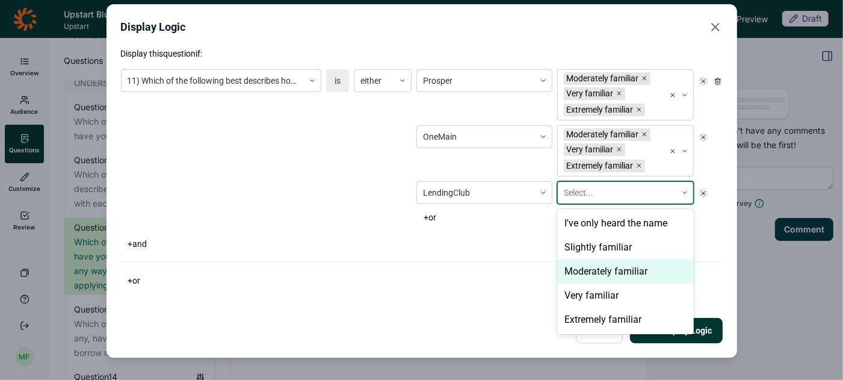
click at [577, 268] on div "Moderately familiar" at bounding box center [625, 271] width 136 height 24
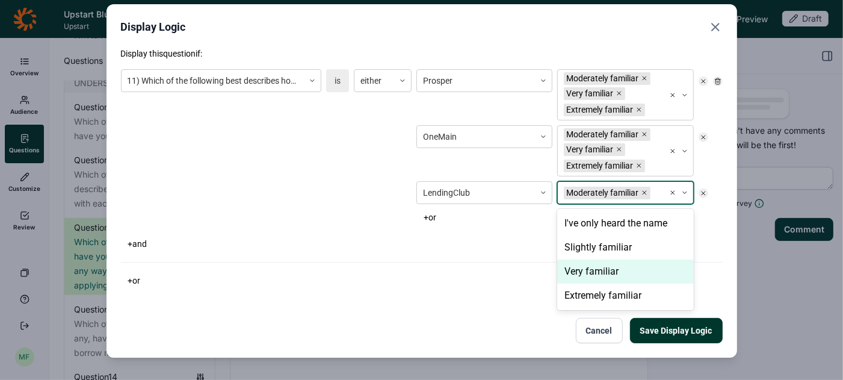
click at [577, 269] on div "Very familiar" at bounding box center [625, 271] width 136 height 24
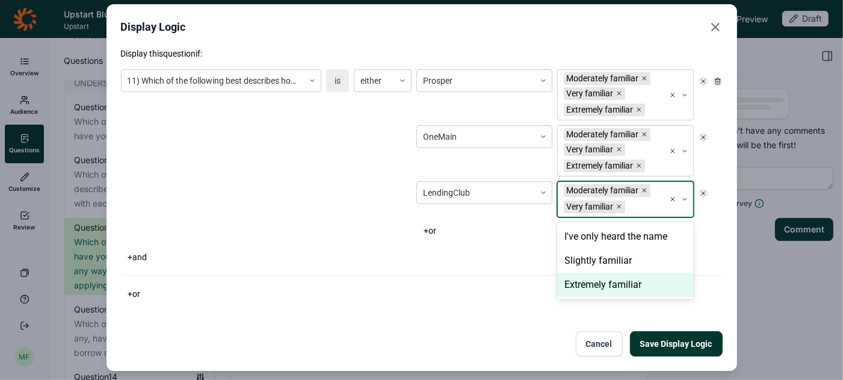
click at [579, 280] on div "Extremely familiar" at bounding box center [625, 285] width 136 height 24
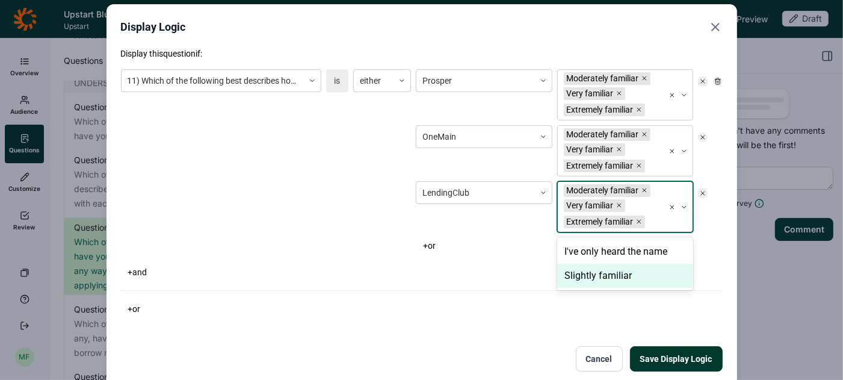
scroll to position [48, 0]
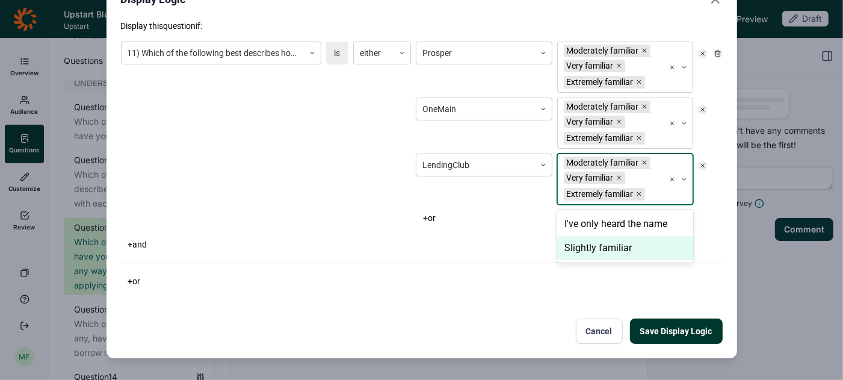
click at [433, 215] on button "+ or" at bounding box center [429, 217] width 27 height 17
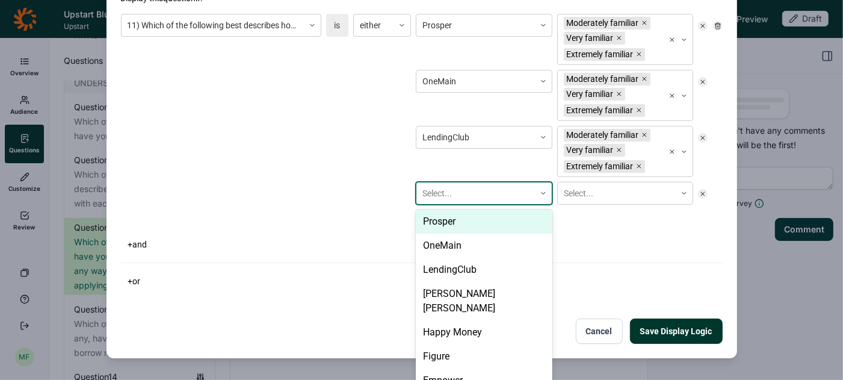
scroll to position [75, 0]
click at [439, 191] on div at bounding box center [475, 193] width 107 height 15
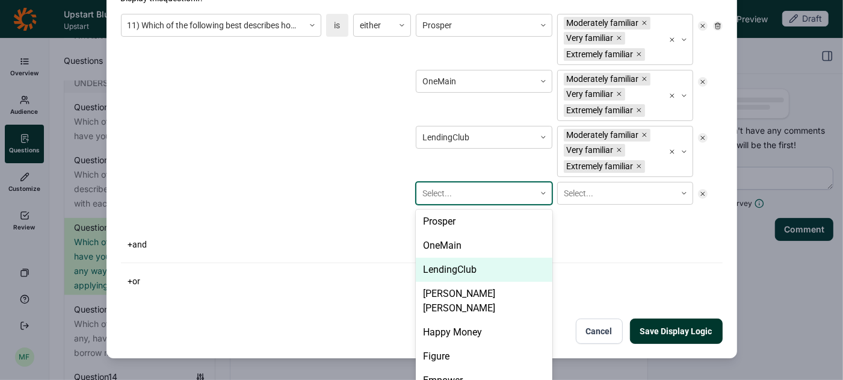
scroll to position [67, 0]
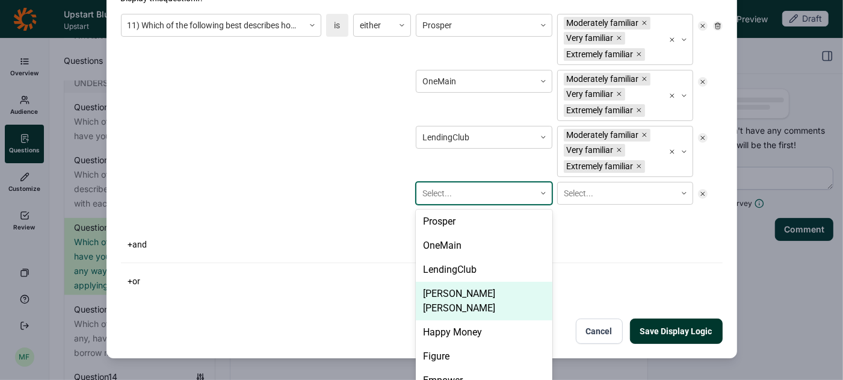
click at [451, 282] on div "[PERSON_NAME] [PERSON_NAME]" at bounding box center [484, 301] width 137 height 39
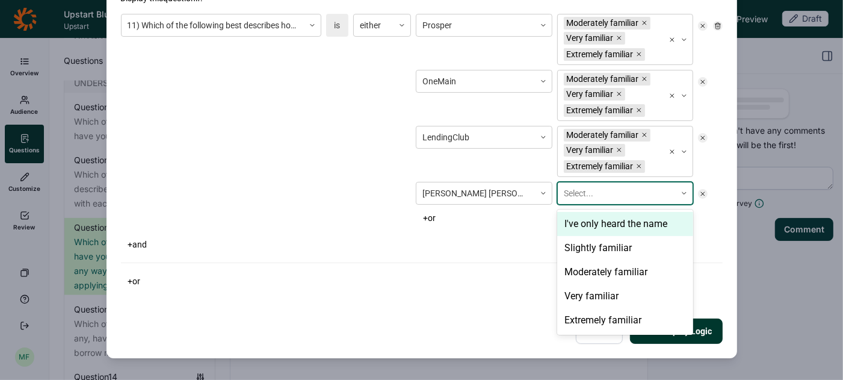
click at [584, 189] on div at bounding box center [617, 193] width 107 height 15
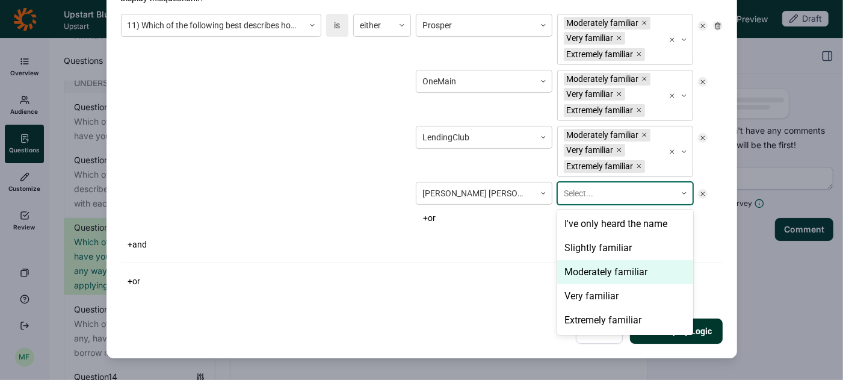
click at [577, 273] on div "Moderately familiar" at bounding box center [625, 272] width 137 height 24
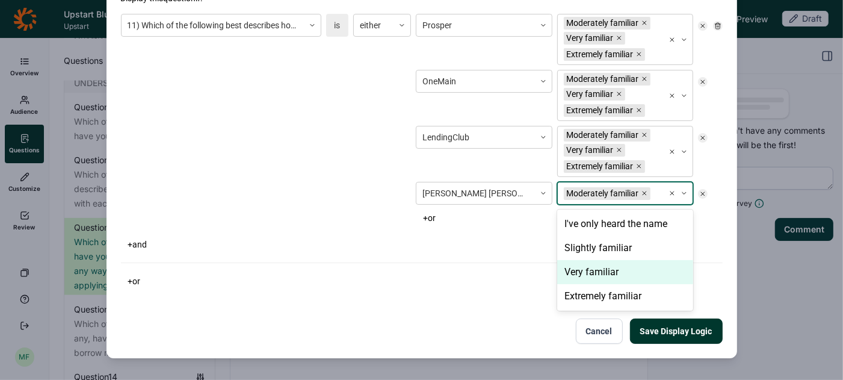
click at [577, 273] on div "Very familiar" at bounding box center [625, 272] width 137 height 24
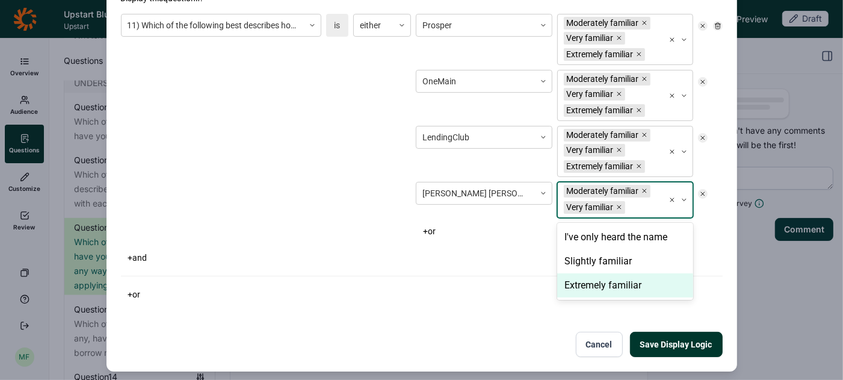
click at [578, 285] on div "Extremely familiar" at bounding box center [625, 285] width 137 height 24
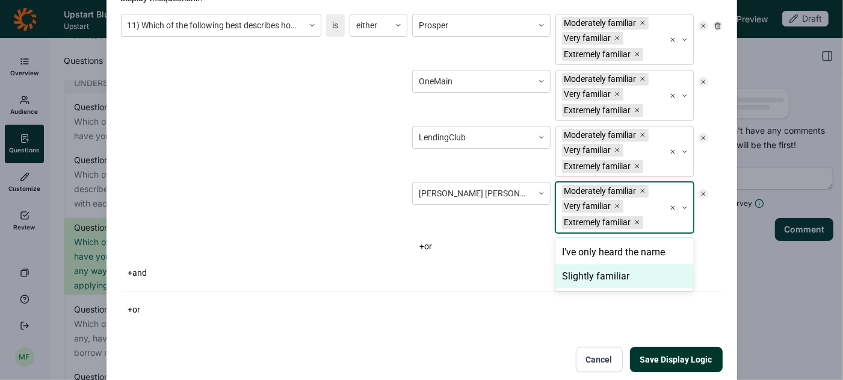
click at [427, 238] on button "+ or" at bounding box center [425, 246] width 27 height 17
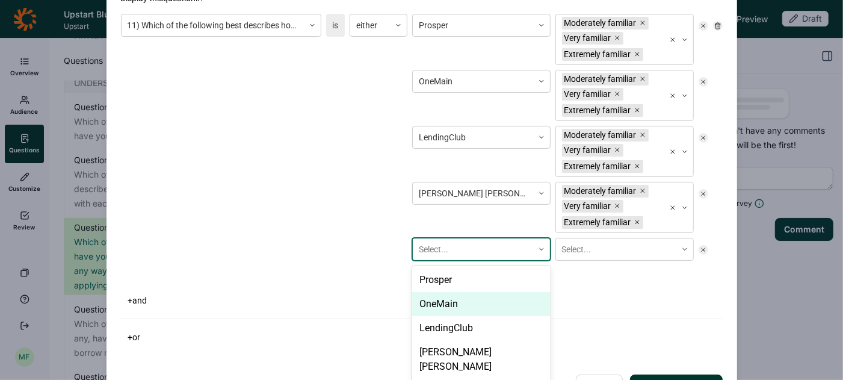
scroll to position [139, 0]
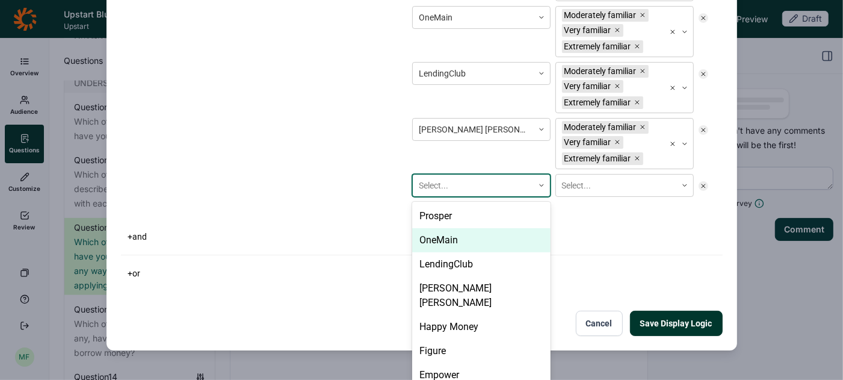
click at [441, 197] on div "OneMain, 2 of 23. 23 results available. Use Up and Down to choose options, pres…" at bounding box center [481, 185] width 138 height 23
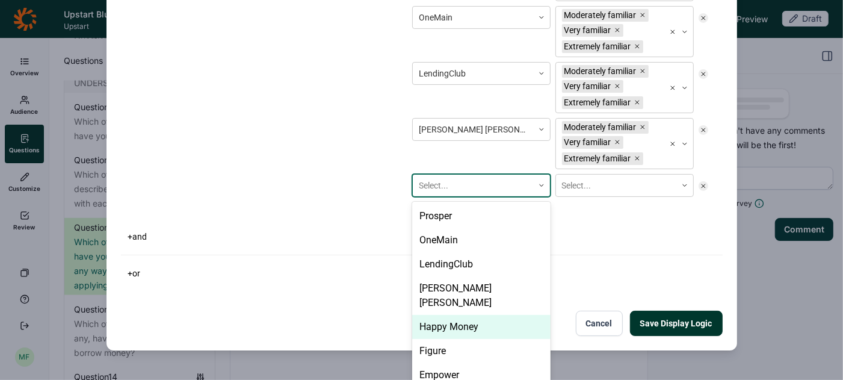
click at [433, 315] on div "Happy Money" at bounding box center [481, 327] width 138 height 24
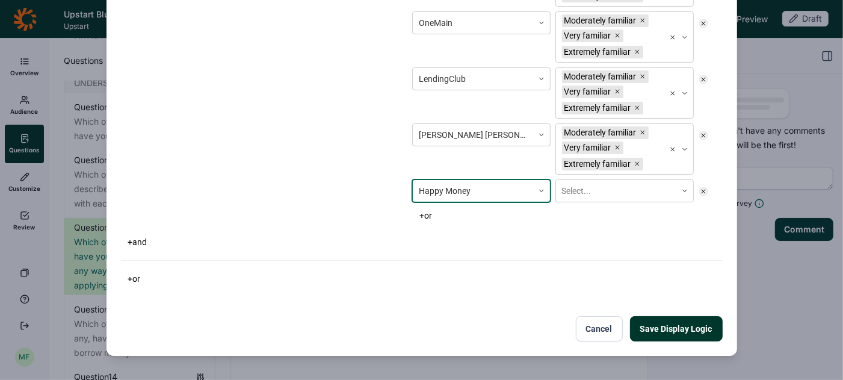
scroll to position [131, 0]
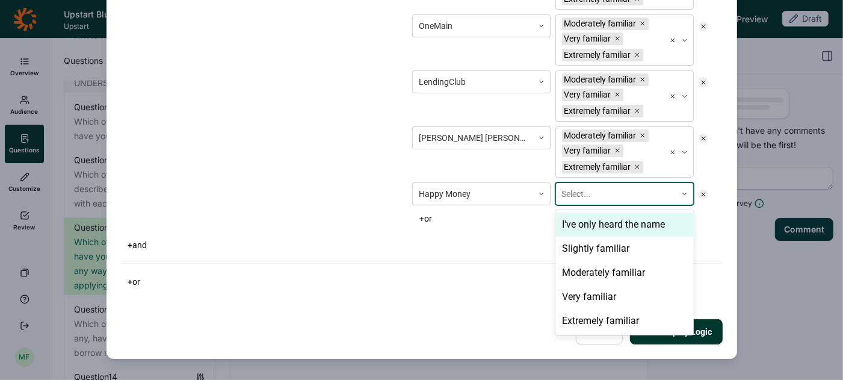
click at [584, 198] on div at bounding box center [616, 194] width 108 height 15
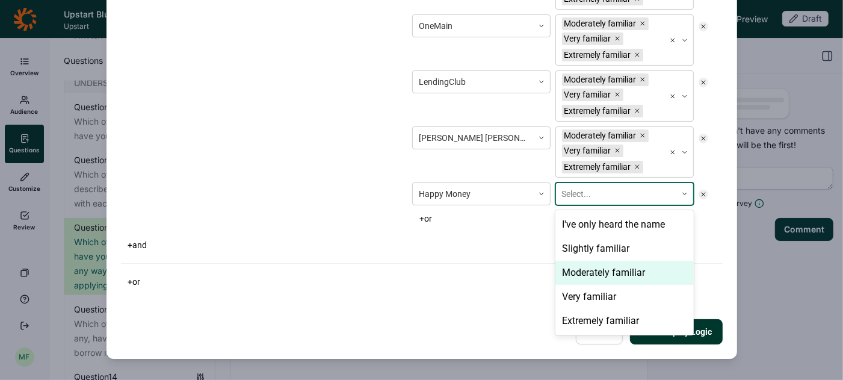
click at [586, 267] on div "Moderately familiar" at bounding box center [625, 273] width 138 height 24
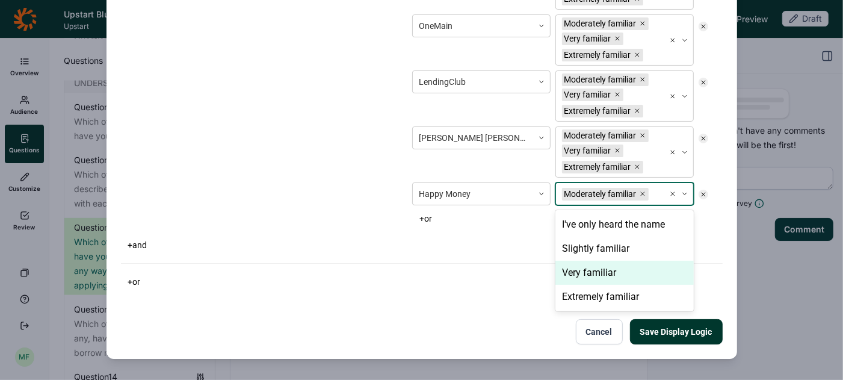
click at [586, 267] on div "Very familiar" at bounding box center [625, 273] width 138 height 24
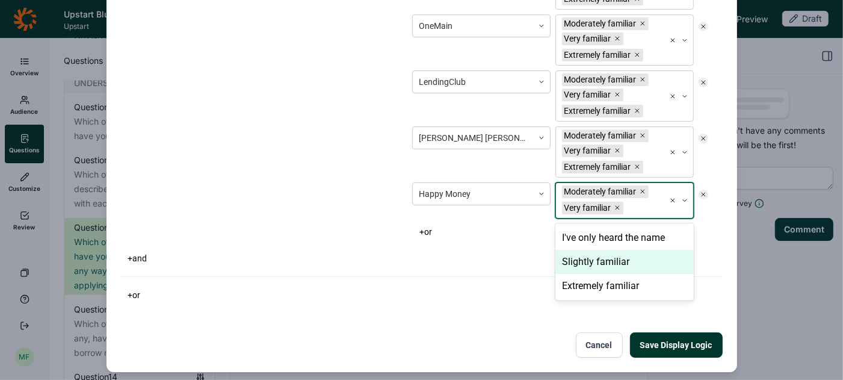
click at [586, 267] on div "Slightly familiar" at bounding box center [625, 262] width 138 height 24
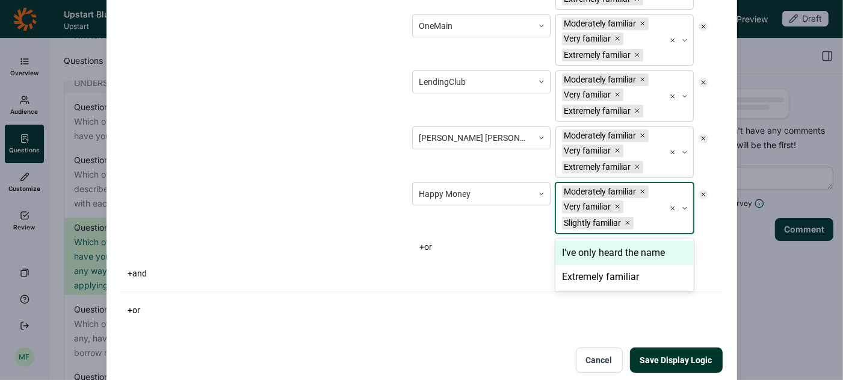
click at [628, 221] on icon "Remove Slightly familiar" at bounding box center [627, 222] width 7 height 7
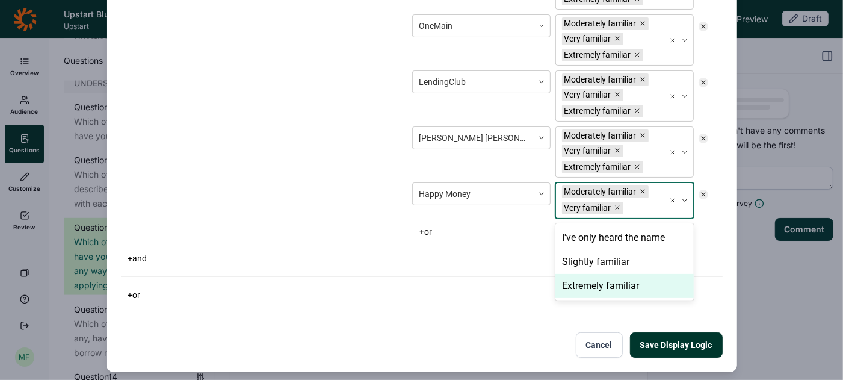
click at [599, 279] on div "Extremely familiar" at bounding box center [625, 286] width 138 height 24
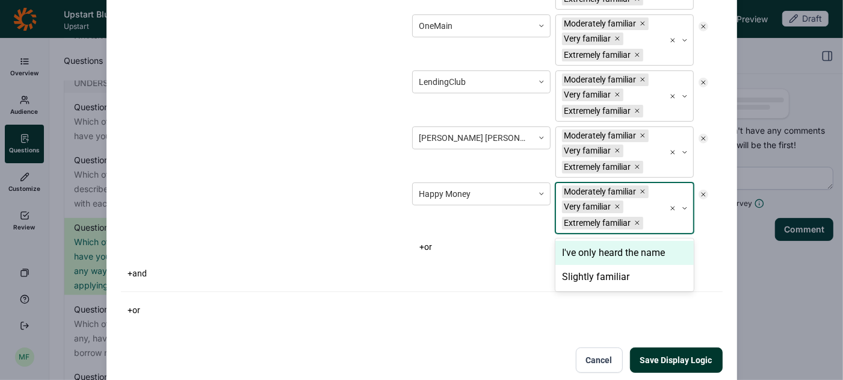
click at [432, 247] on button "+ or" at bounding box center [425, 246] width 27 height 17
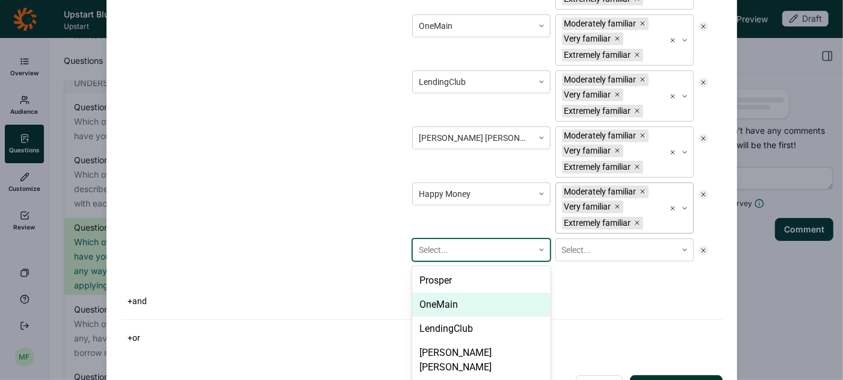
scroll to position [194, 0]
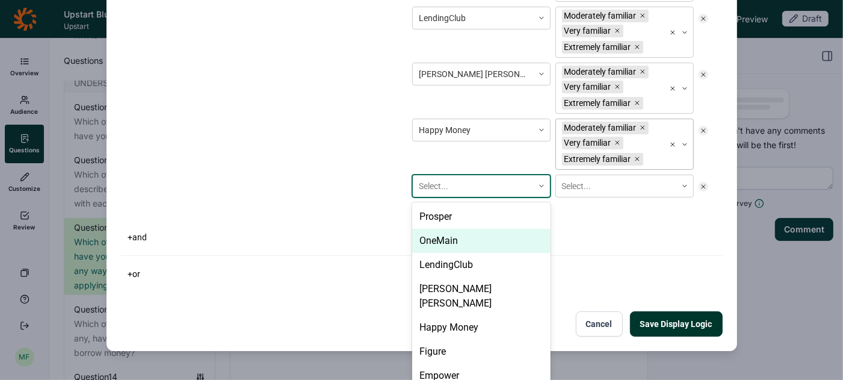
click at [432, 197] on div "OneMain, 2 of 23. 23 results available. Use Up and Down to choose options, pres…" at bounding box center [481, 186] width 138 height 23
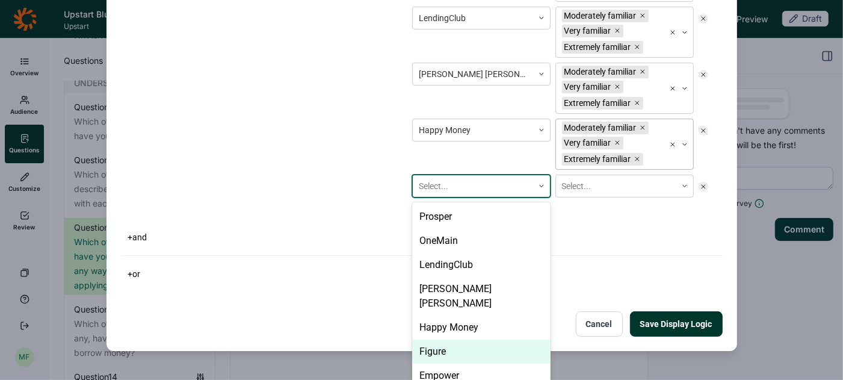
click at [442, 339] on div "Figure" at bounding box center [481, 351] width 138 height 24
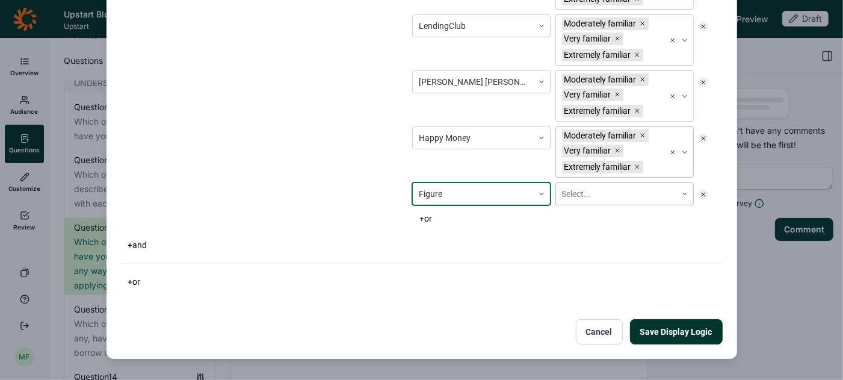
click at [580, 200] on div "Select..." at bounding box center [616, 194] width 120 height 20
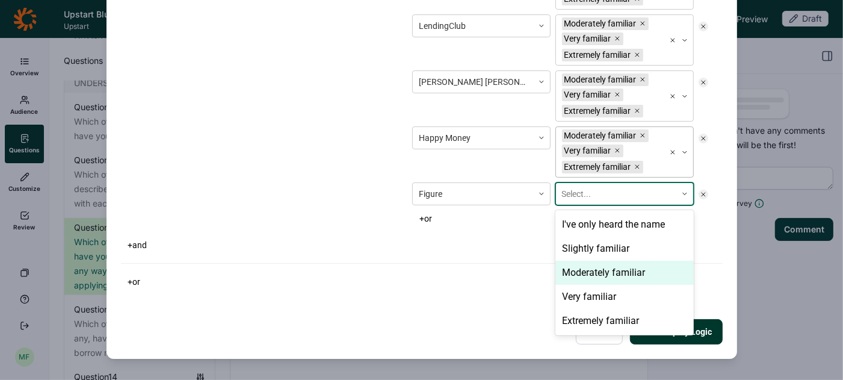
click at [578, 270] on div "Moderately familiar" at bounding box center [625, 273] width 138 height 24
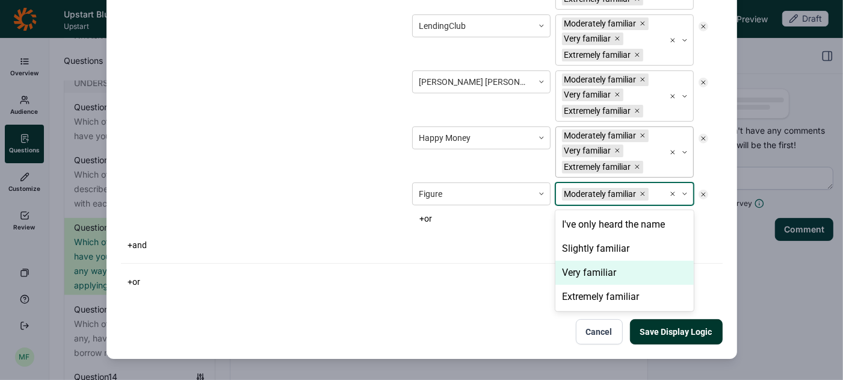
click at [578, 270] on div "Very familiar" at bounding box center [625, 273] width 138 height 24
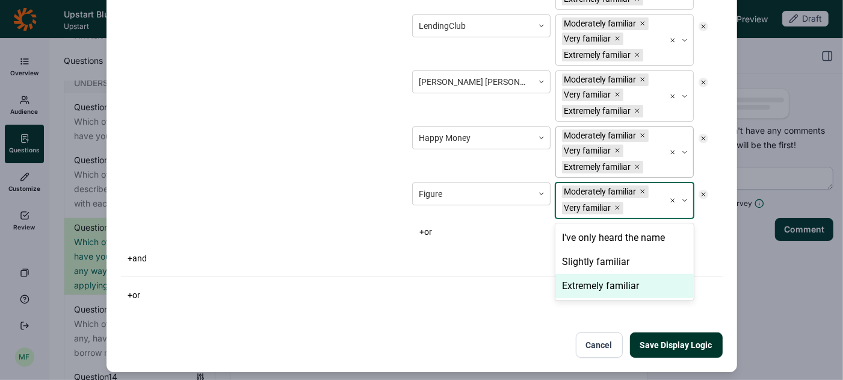
click at [578, 283] on div "Extremely familiar" at bounding box center [625, 286] width 138 height 24
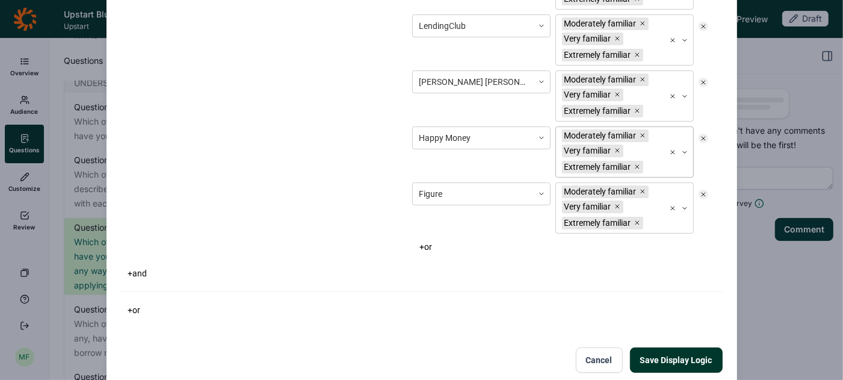
click at [435, 241] on button "+ or" at bounding box center [425, 246] width 27 height 17
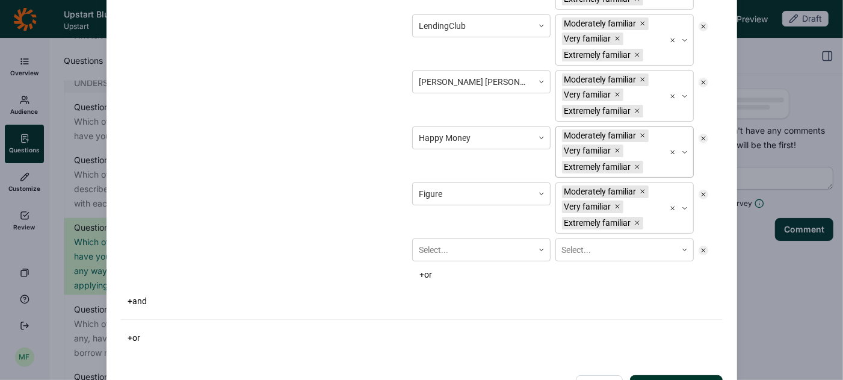
scroll to position [250, 0]
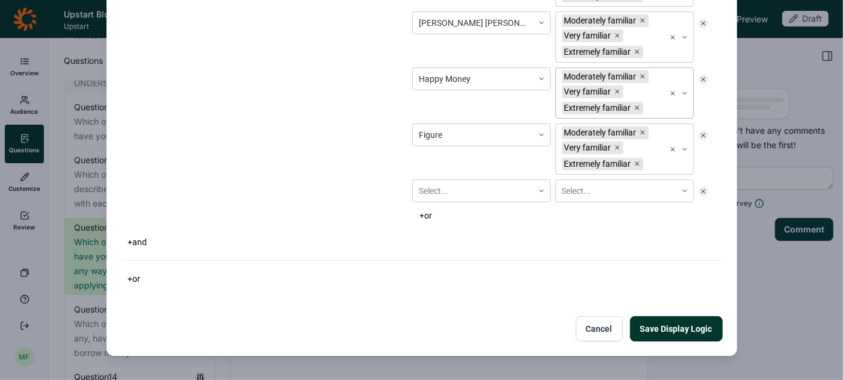
click at [435, 202] on div "Select..." at bounding box center [481, 190] width 138 height 23
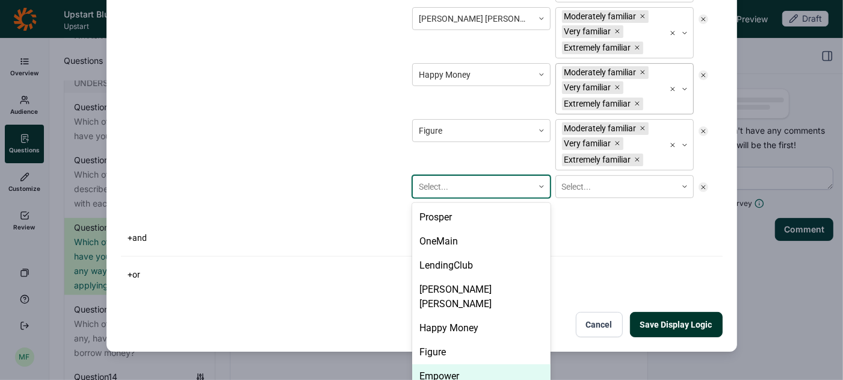
click at [443, 364] on div "Empower" at bounding box center [481, 376] width 138 height 24
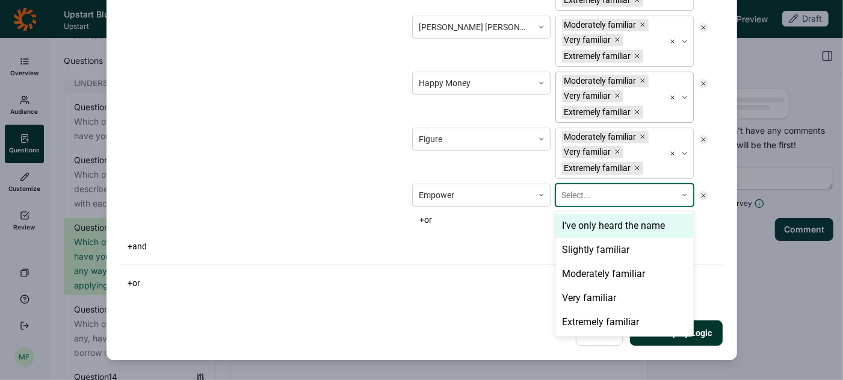
click at [581, 196] on div at bounding box center [616, 195] width 108 height 15
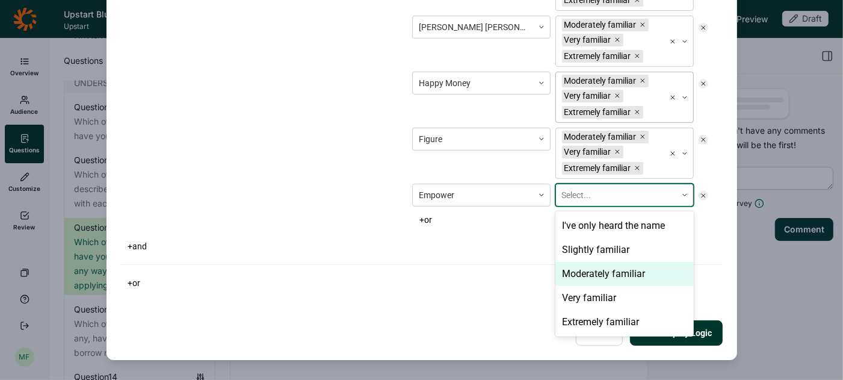
click at [577, 267] on div "Moderately familiar" at bounding box center [625, 274] width 138 height 24
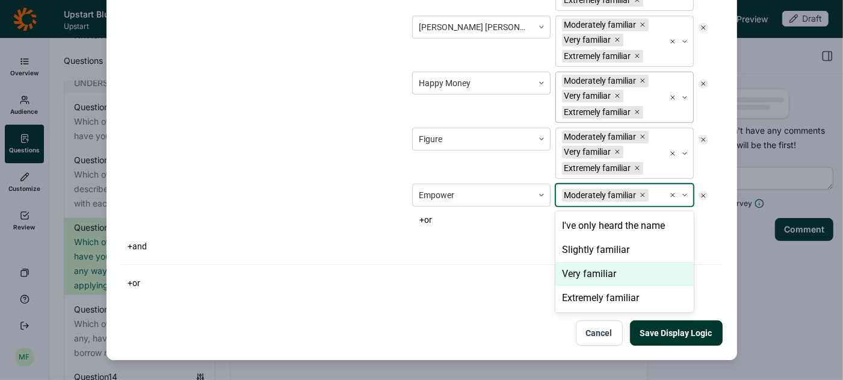
click at [577, 267] on div "Very familiar" at bounding box center [625, 274] width 138 height 24
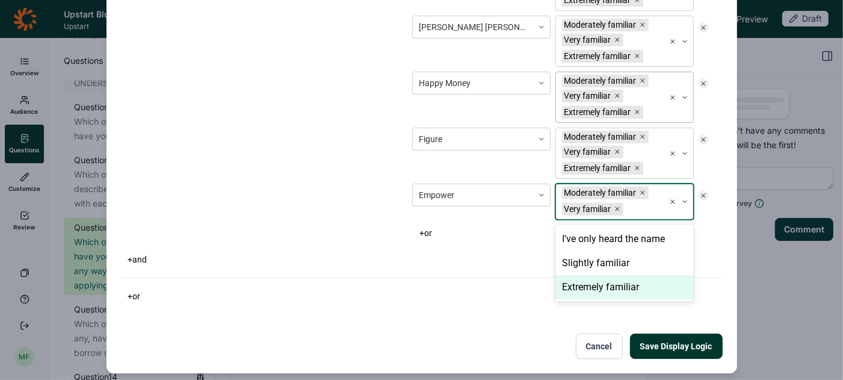
click at [577, 278] on div "Extremely familiar" at bounding box center [625, 287] width 138 height 24
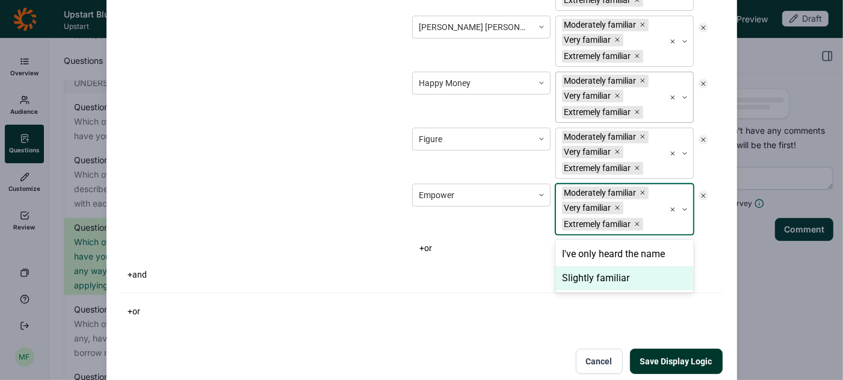
scroll to position [270, 0]
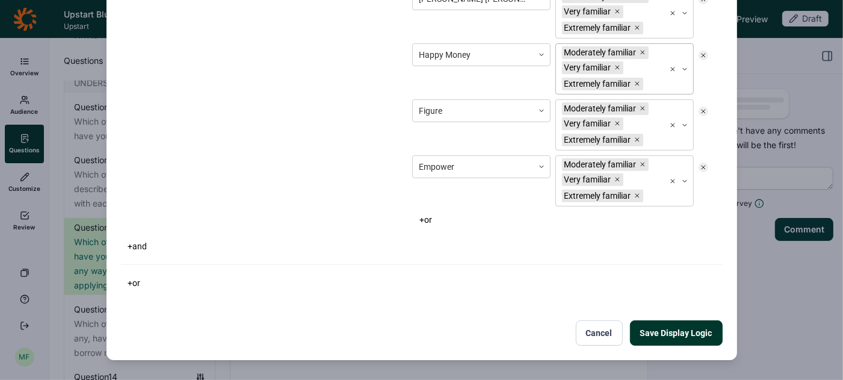
click at [431, 215] on button "+ or" at bounding box center [425, 219] width 27 height 17
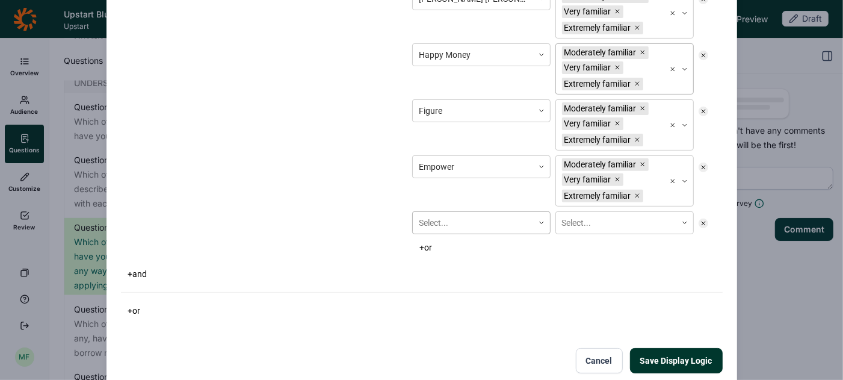
scroll to position [306, 0]
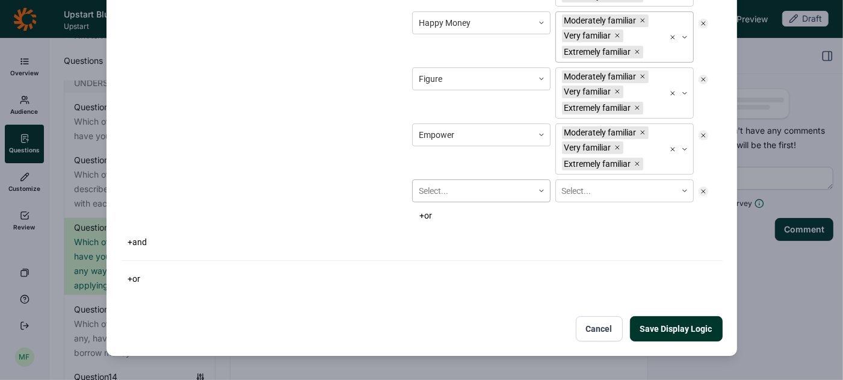
click at [444, 202] on div "Select..." at bounding box center [481, 190] width 138 height 23
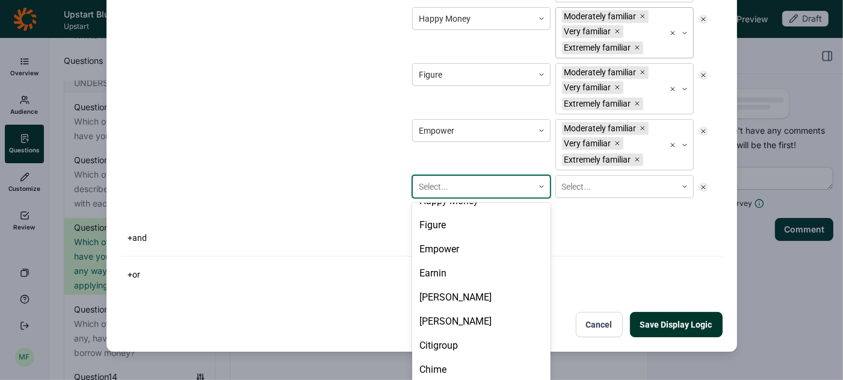
scroll to position [134, 0]
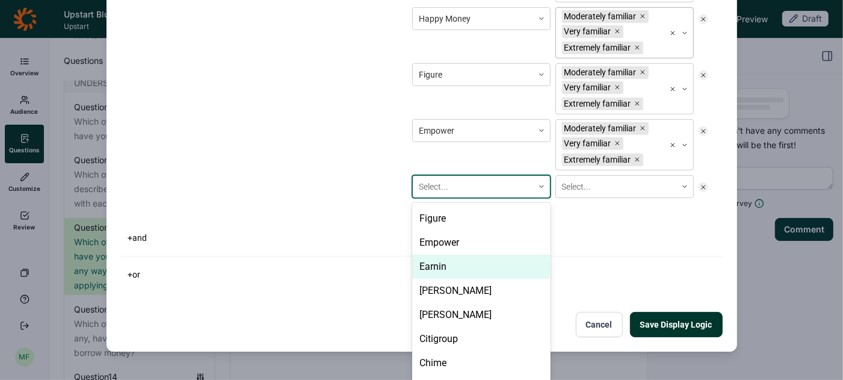
click at [446, 255] on div "Earnin" at bounding box center [481, 267] width 138 height 24
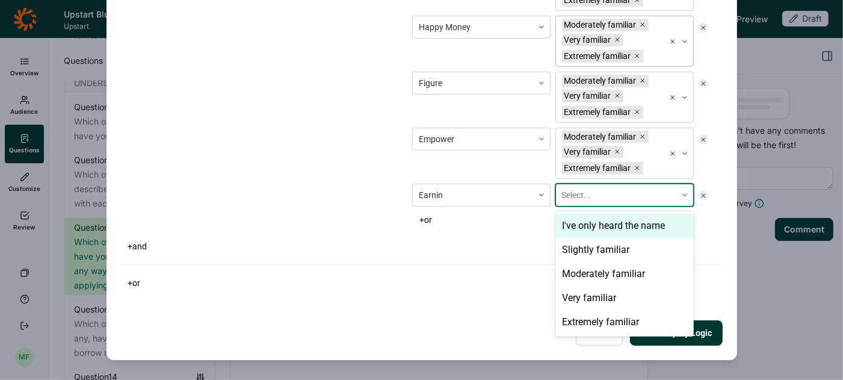
click at [586, 199] on div "Select..." at bounding box center [616, 195] width 120 height 20
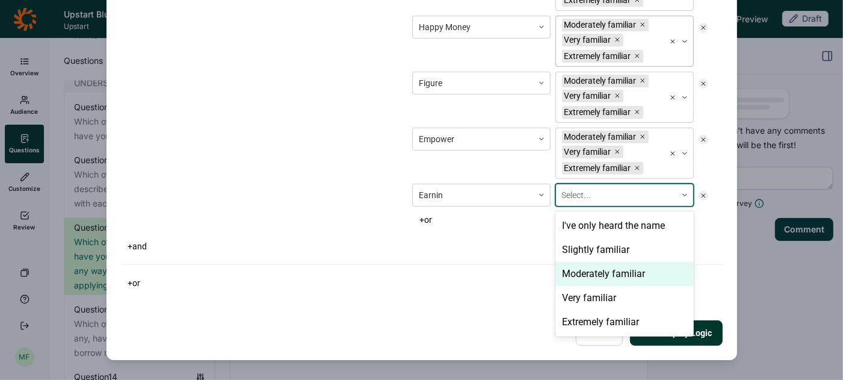
click at [581, 267] on div "Moderately familiar" at bounding box center [625, 274] width 138 height 24
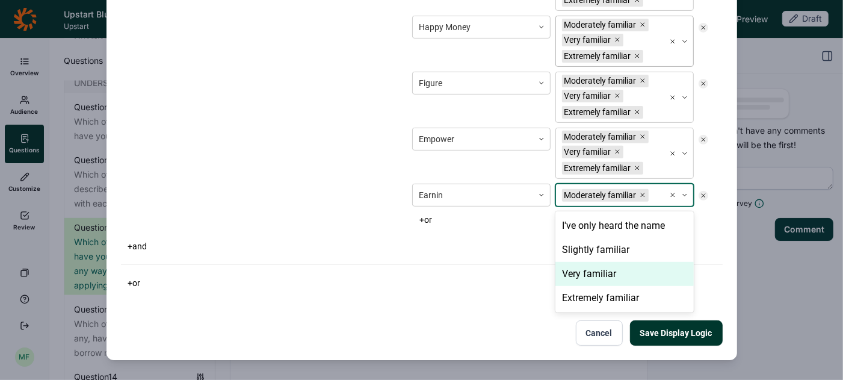
click at [581, 267] on div "Very familiar" at bounding box center [625, 274] width 138 height 24
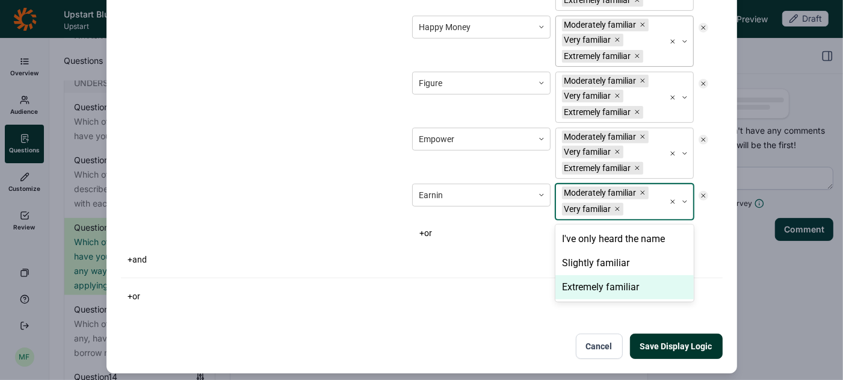
click at [581, 276] on div "Extremely familiar" at bounding box center [625, 287] width 138 height 24
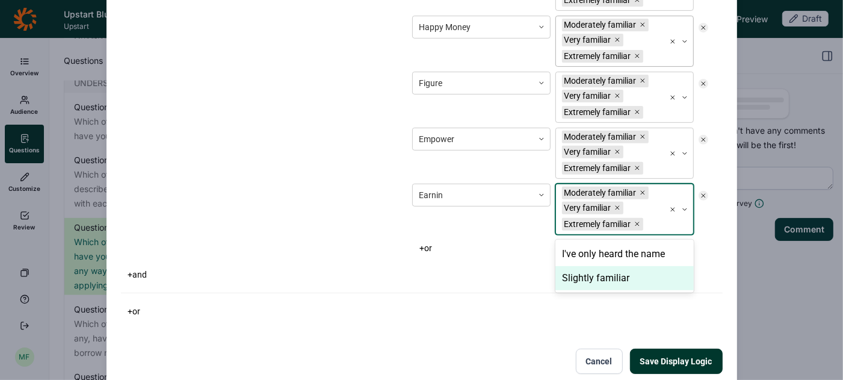
click at [432, 243] on button "+ or" at bounding box center [425, 248] width 27 height 17
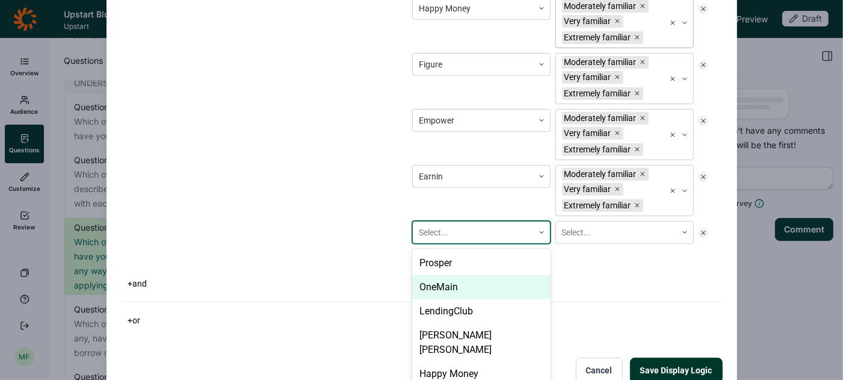
scroll to position [361, 0]
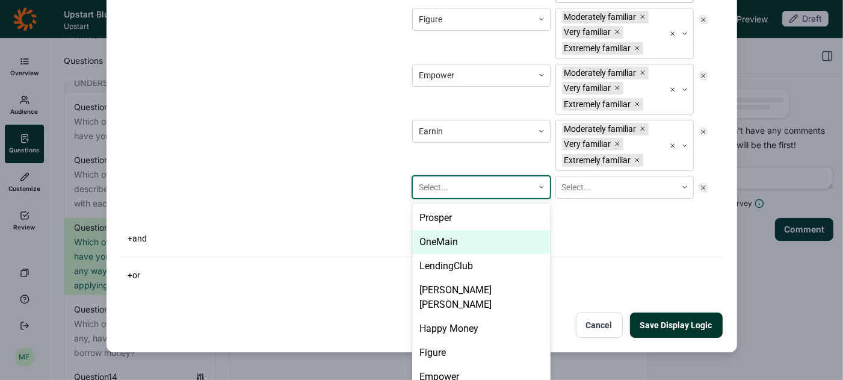
click at [451, 199] on div "OneMain, 2 of 23. 23 results available. Use Up and Down to choose options, pres…" at bounding box center [481, 187] width 138 height 23
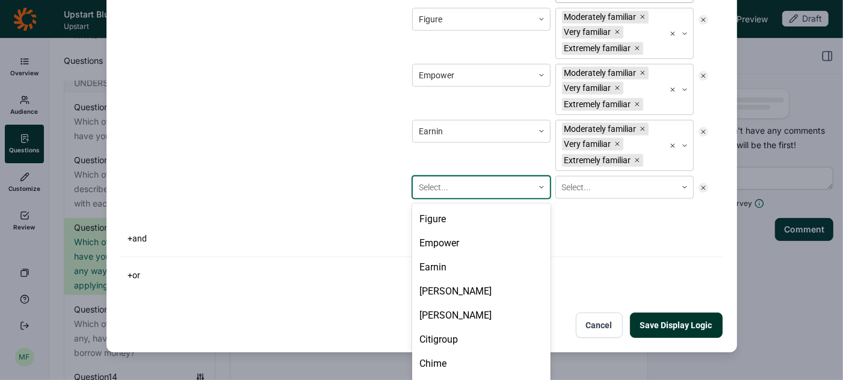
scroll to position [152, 0]
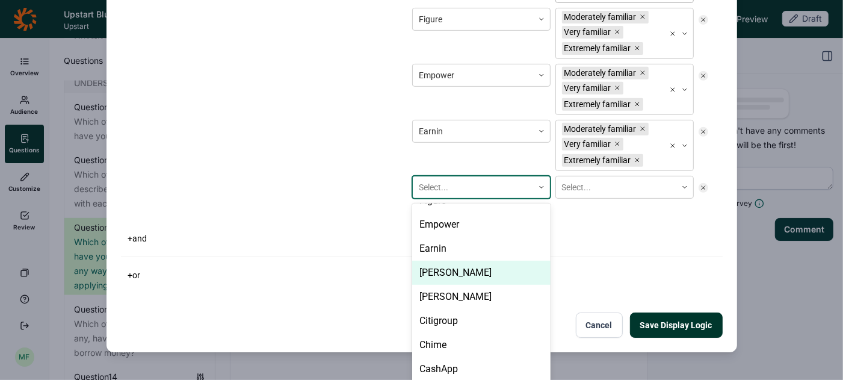
click at [441, 261] on div "[PERSON_NAME]" at bounding box center [481, 273] width 138 height 24
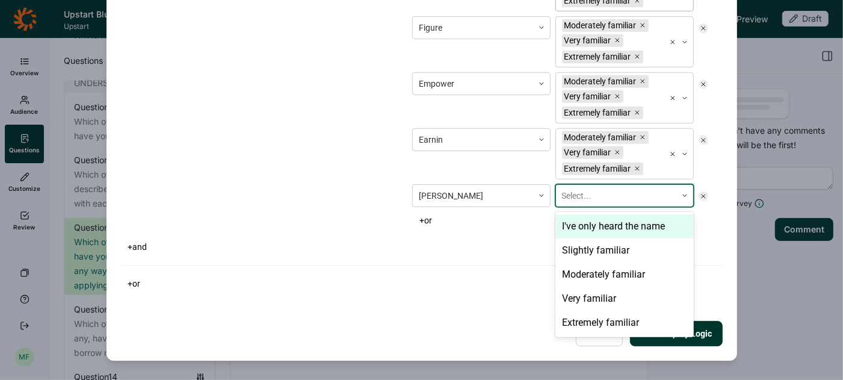
click at [596, 195] on div at bounding box center [616, 195] width 108 height 15
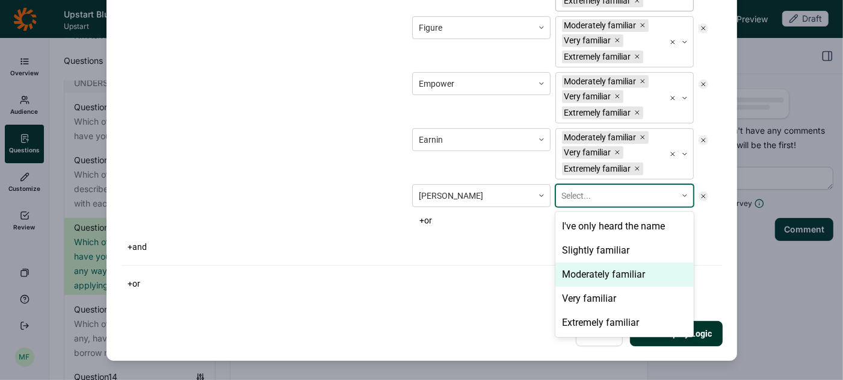
click at [584, 267] on div "Moderately familiar" at bounding box center [625, 274] width 138 height 24
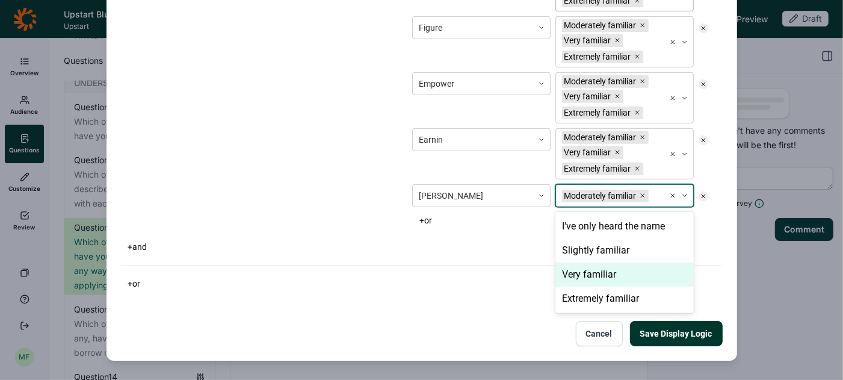
click at [584, 267] on div "Very familiar" at bounding box center [625, 274] width 138 height 24
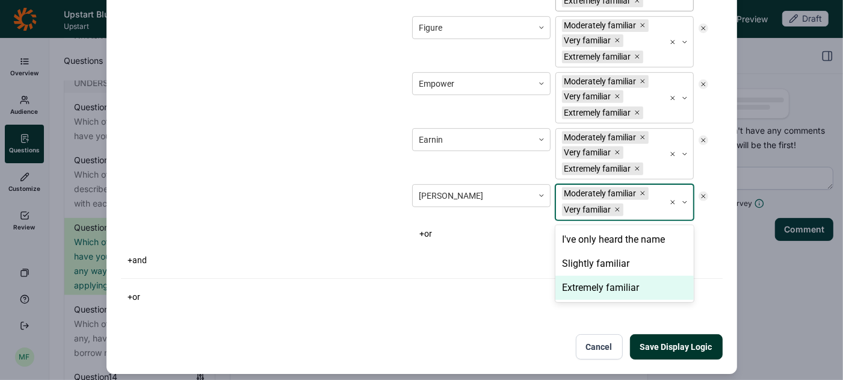
click at [583, 279] on div "Extremely familiar" at bounding box center [625, 288] width 138 height 24
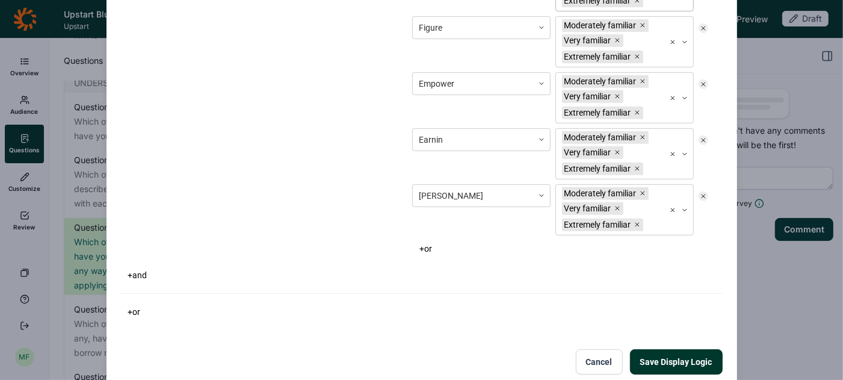
click at [432, 240] on button "+ or" at bounding box center [425, 248] width 27 height 17
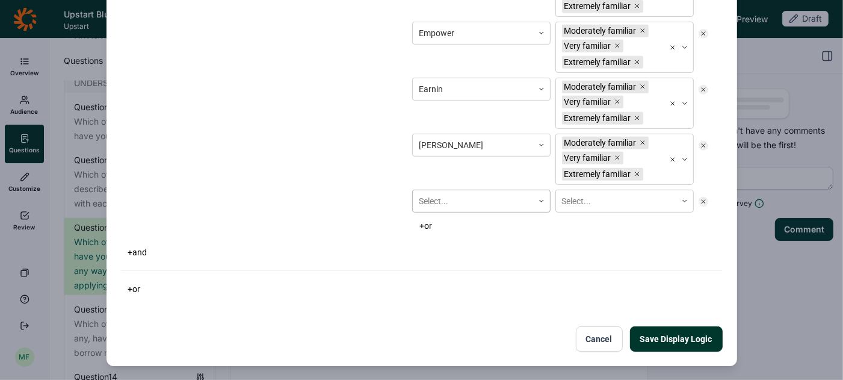
scroll to position [416, 0]
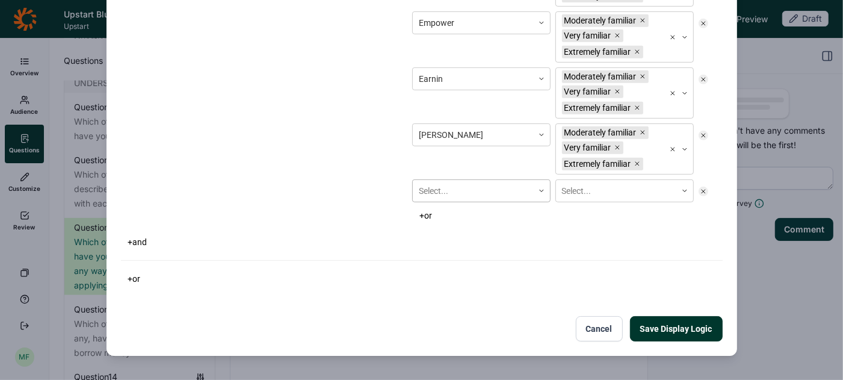
click at [447, 200] on div "Select..." at bounding box center [481, 190] width 138 height 23
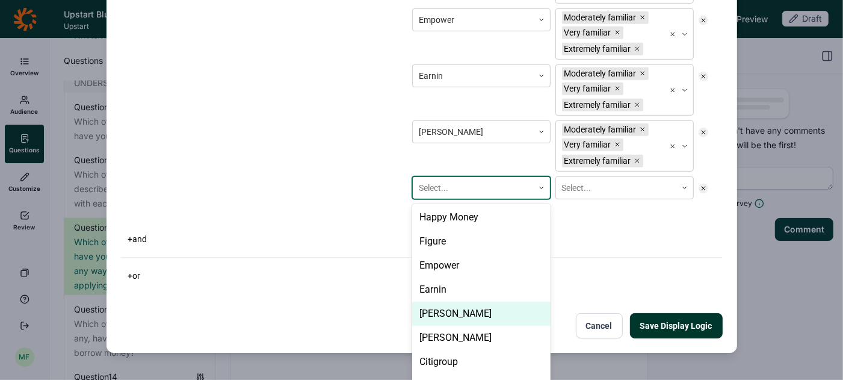
scroll to position [125, 0]
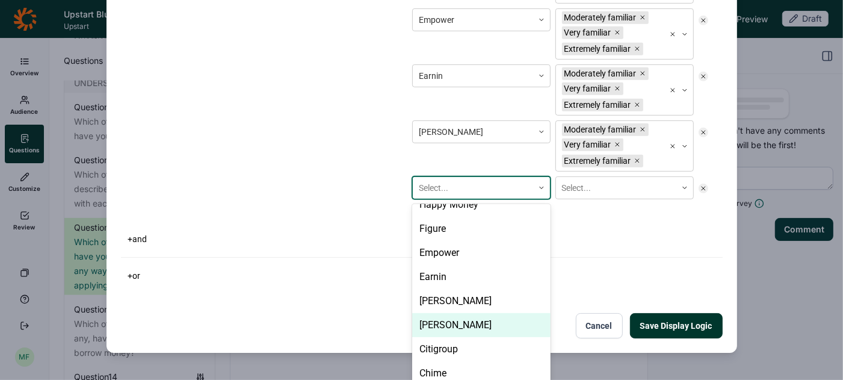
click at [444, 313] on div "[PERSON_NAME]" at bounding box center [481, 325] width 138 height 24
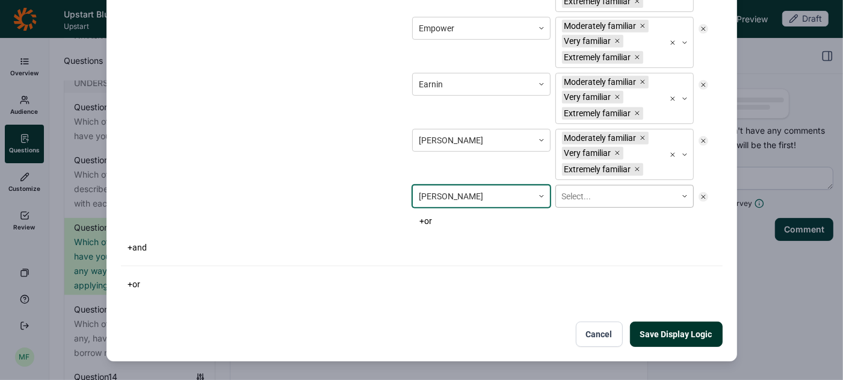
click at [577, 200] on div "Select..." at bounding box center [616, 197] width 120 height 20
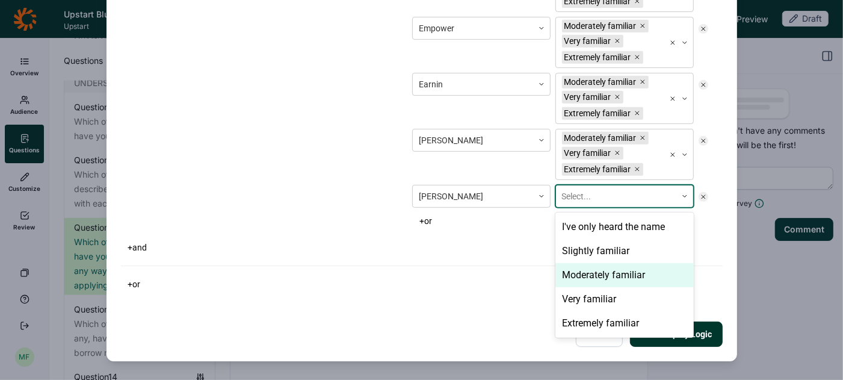
click at [572, 273] on div "Moderately familiar" at bounding box center [625, 275] width 138 height 24
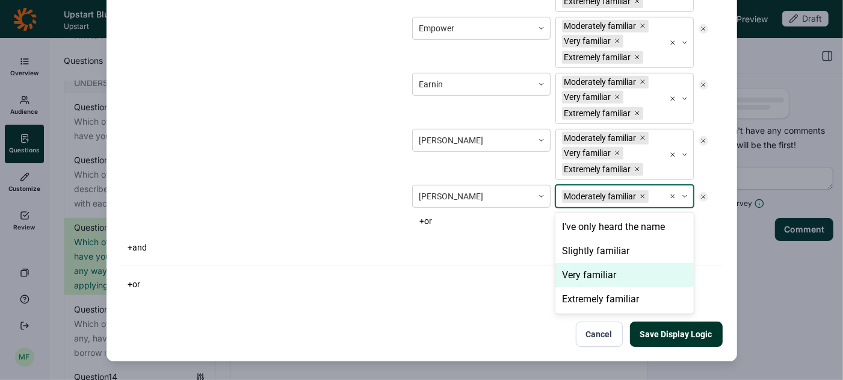
click at [572, 273] on div "Very familiar" at bounding box center [625, 275] width 138 height 24
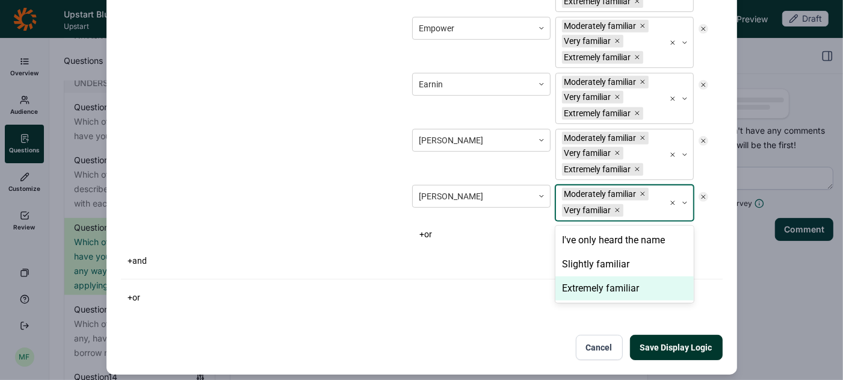
click at [571, 281] on div "Extremely familiar" at bounding box center [625, 288] width 138 height 24
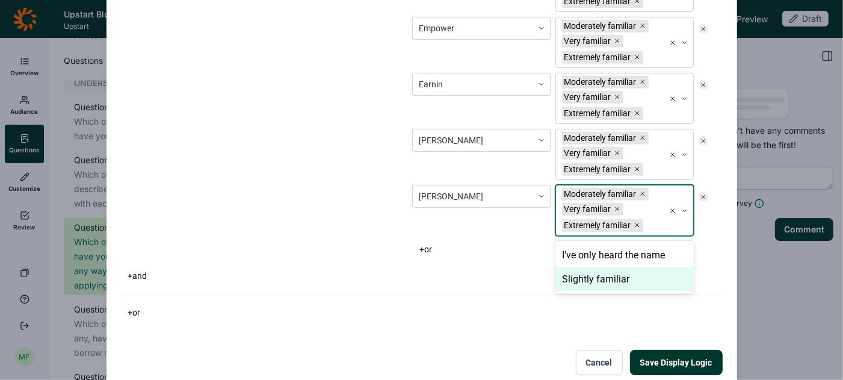
click at [439, 246] on button "+ or" at bounding box center [425, 249] width 27 height 17
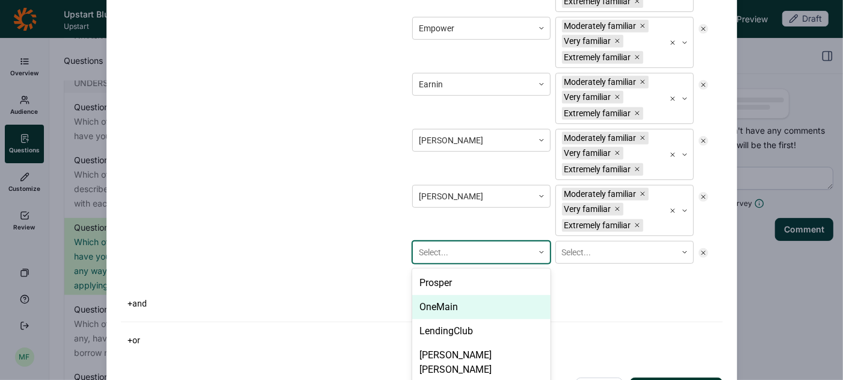
click at [457, 246] on div "OneMain, 2 of 23. 23 results available. Use Up and Down to choose options, pres…" at bounding box center [481, 252] width 138 height 23
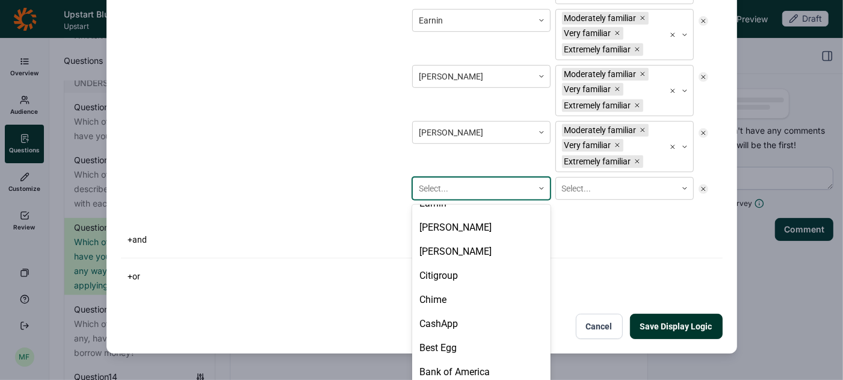
scroll to position [209, 0]
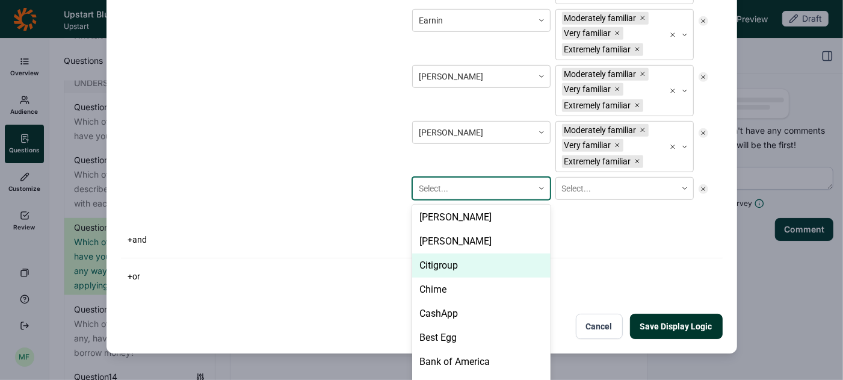
click at [449, 253] on div "Citigroup" at bounding box center [481, 265] width 138 height 24
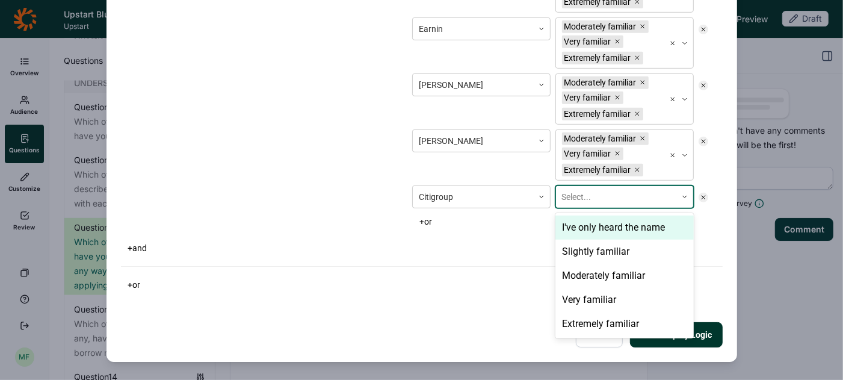
click at [580, 194] on div at bounding box center [616, 197] width 108 height 15
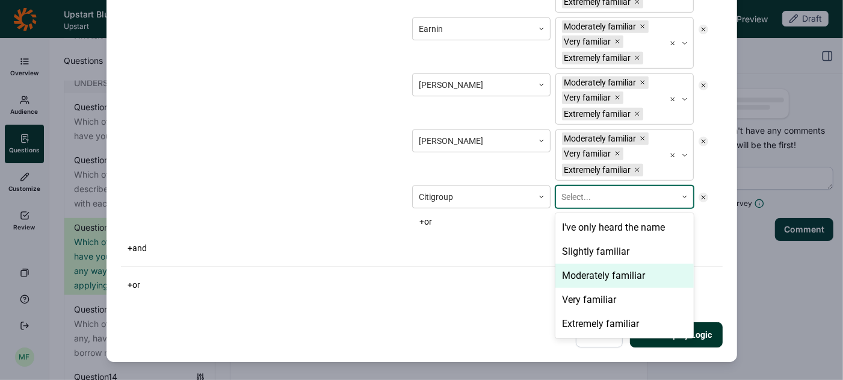
click at [577, 265] on div "Moderately familiar" at bounding box center [625, 276] width 138 height 24
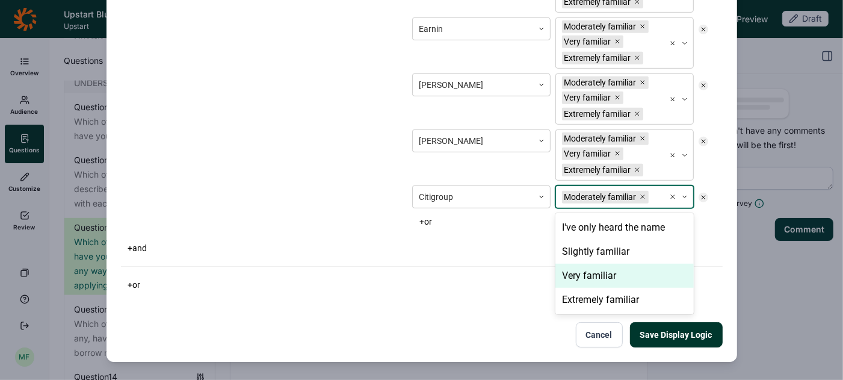
click at [577, 265] on div "Very familiar" at bounding box center [625, 276] width 138 height 24
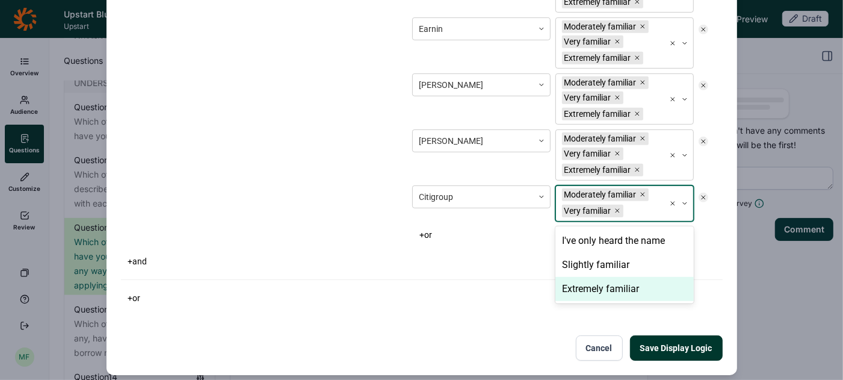
click at [576, 283] on div "Extremely familiar" at bounding box center [625, 289] width 138 height 24
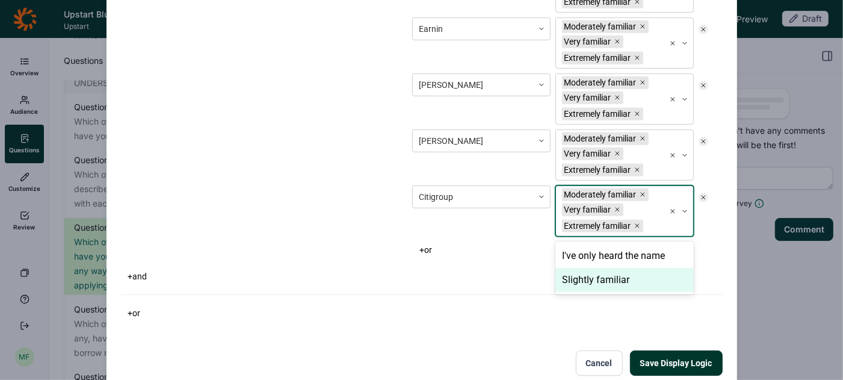
click at [424, 247] on button "+ or" at bounding box center [425, 249] width 27 height 17
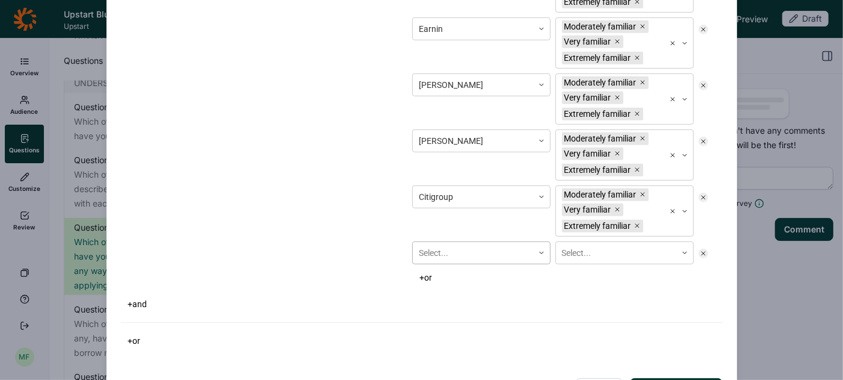
scroll to position [527, 0]
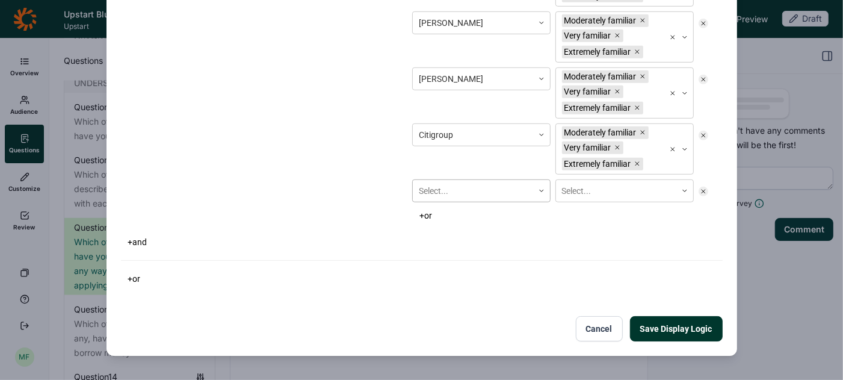
click at [436, 202] on div "Select..." at bounding box center [481, 190] width 138 height 23
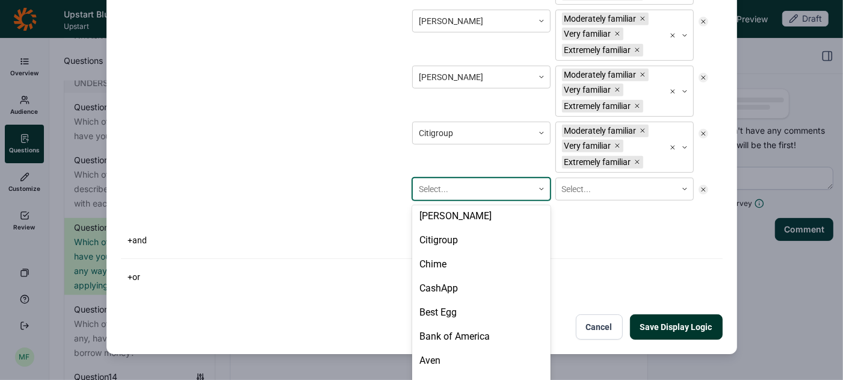
scroll to position [241, 0]
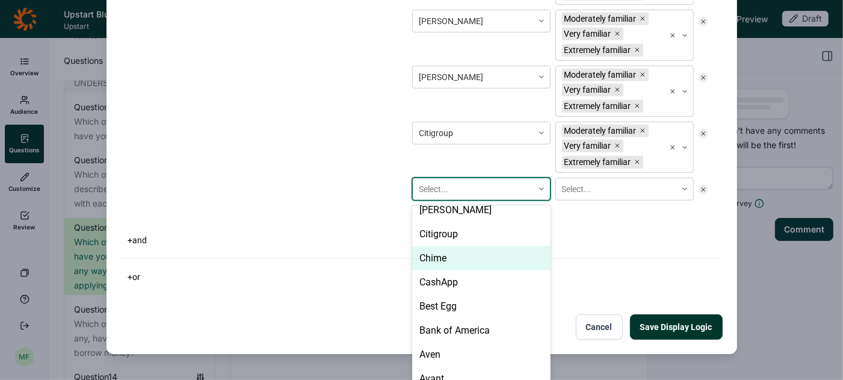
click at [438, 246] on div "Chime" at bounding box center [481, 258] width 138 height 24
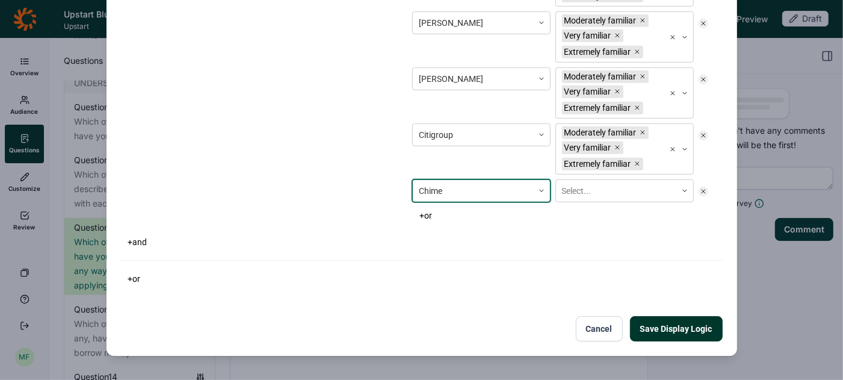
scroll to position [519, 0]
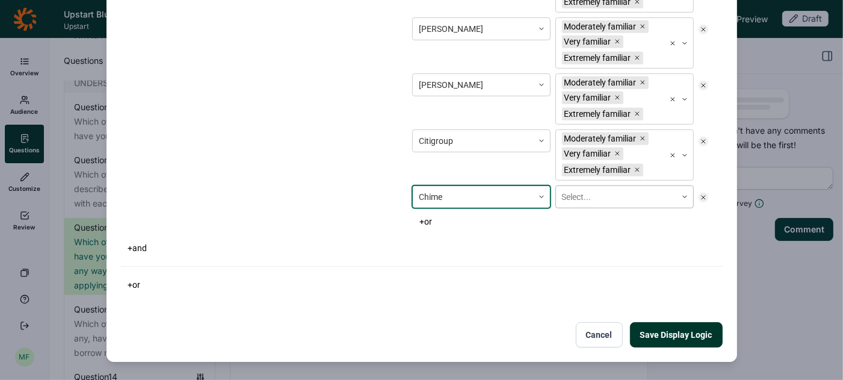
click at [578, 195] on div at bounding box center [616, 197] width 108 height 15
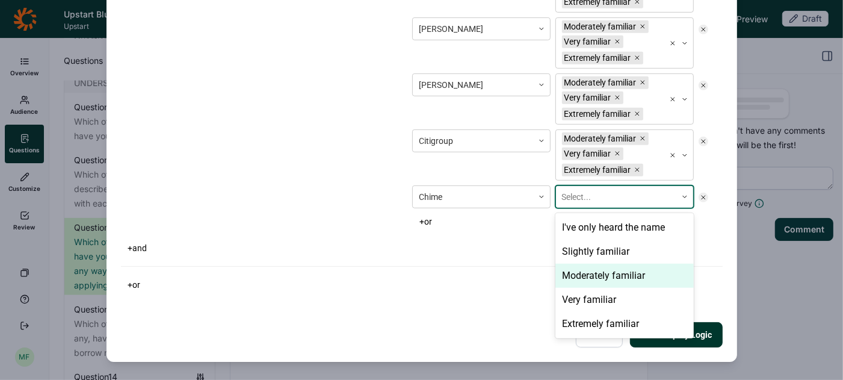
click at [575, 266] on div "Moderately familiar" at bounding box center [625, 276] width 138 height 24
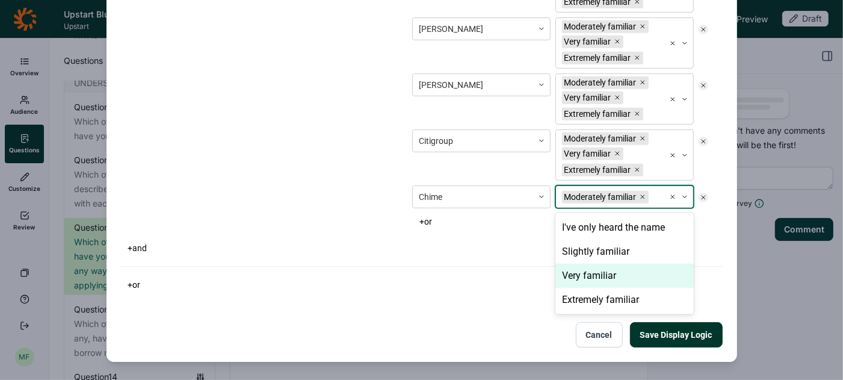
click at [575, 266] on div "Very familiar" at bounding box center [625, 276] width 138 height 24
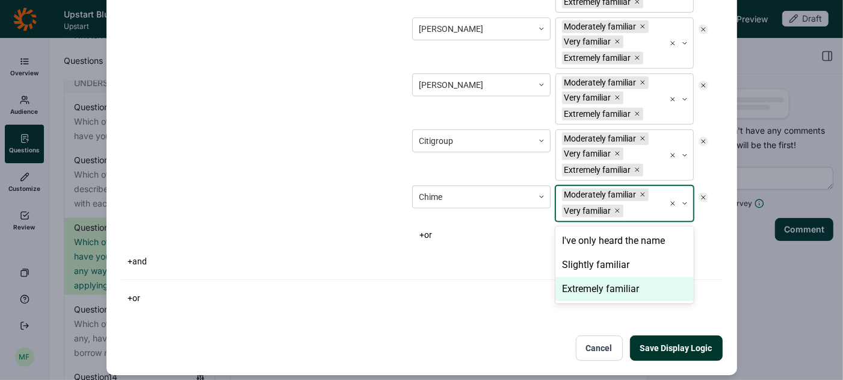
click at [575, 283] on div "Extremely familiar" at bounding box center [625, 289] width 138 height 24
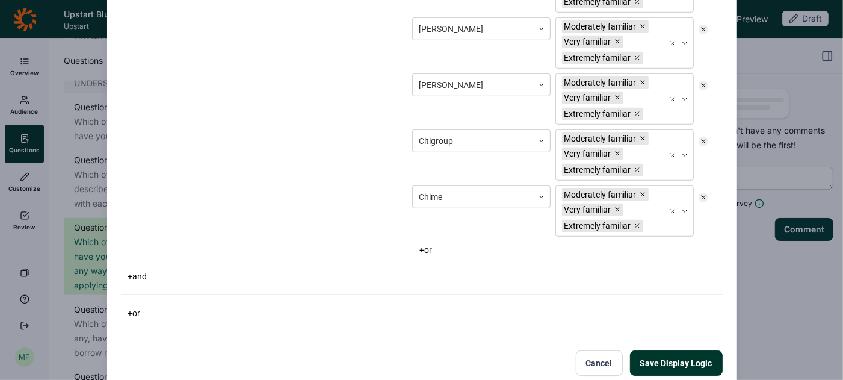
click at [433, 244] on button "+ or" at bounding box center [425, 249] width 27 height 17
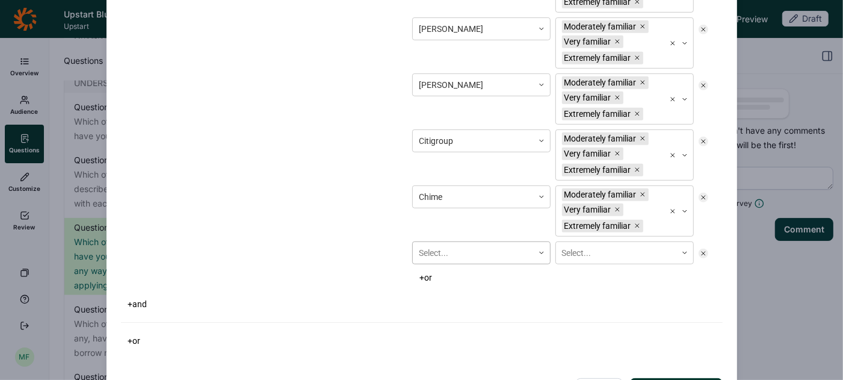
scroll to position [583, 0]
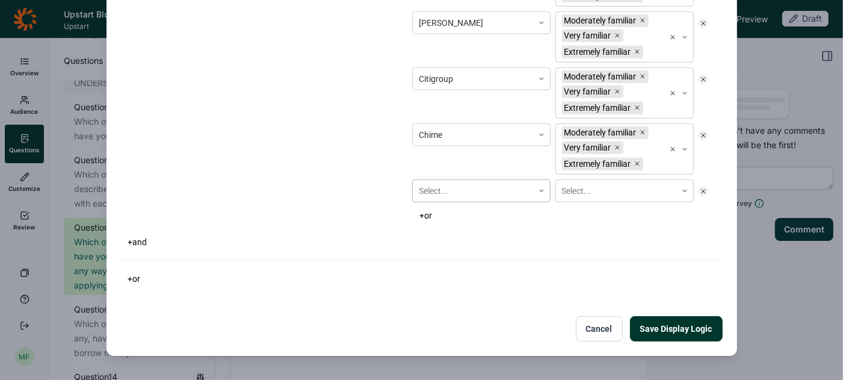
click at [445, 202] on div "Select..." at bounding box center [481, 190] width 138 height 23
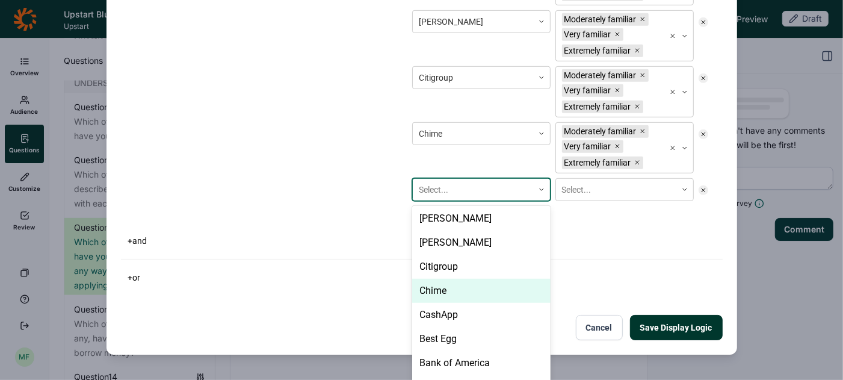
scroll to position [215, 0]
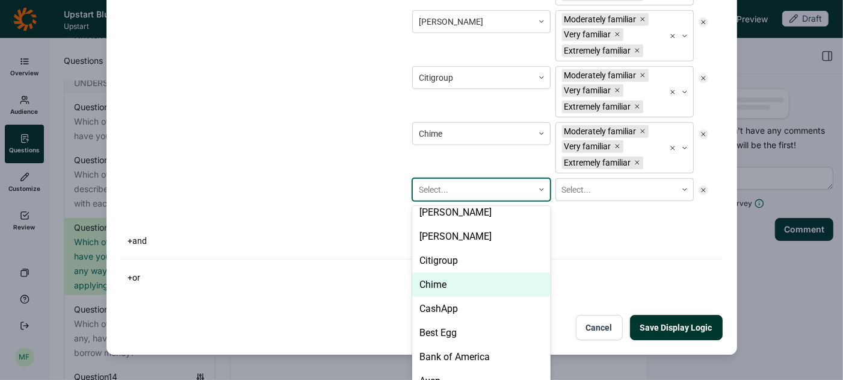
click at [452, 297] on div "CashApp" at bounding box center [481, 309] width 138 height 24
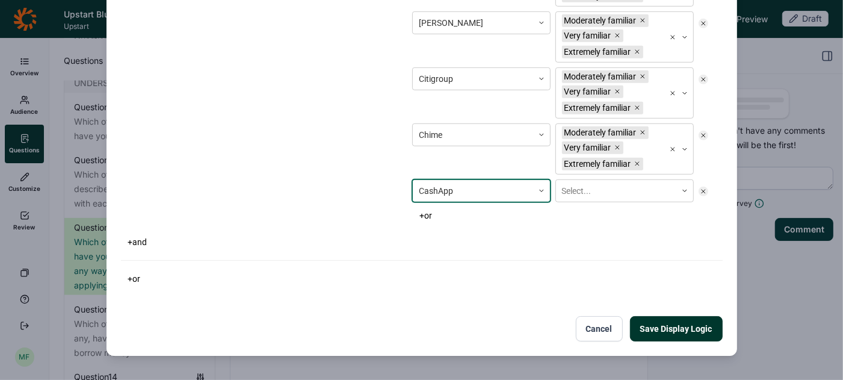
scroll to position [575, 0]
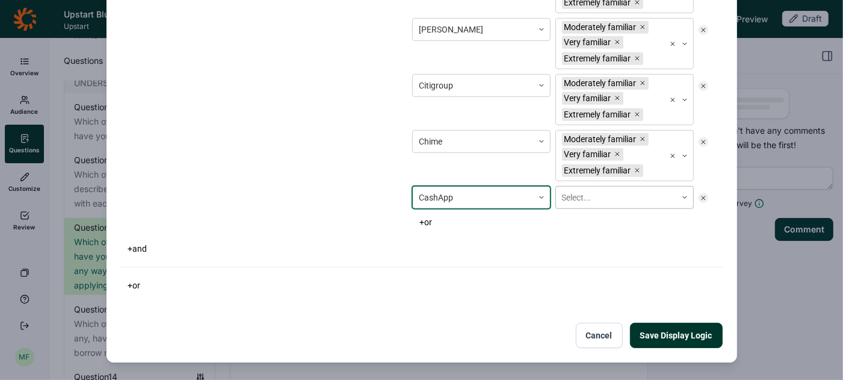
click at [592, 196] on div at bounding box center [616, 197] width 108 height 15
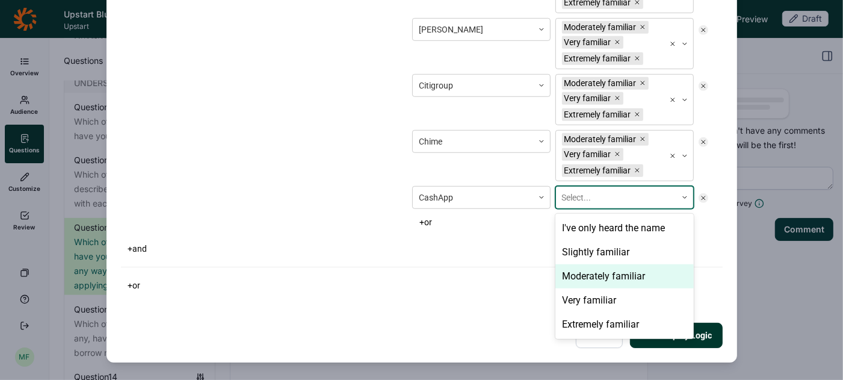
click at [586, 265] on div "Moderately familiar" at bounding box center [625, 276] width 138 height 24
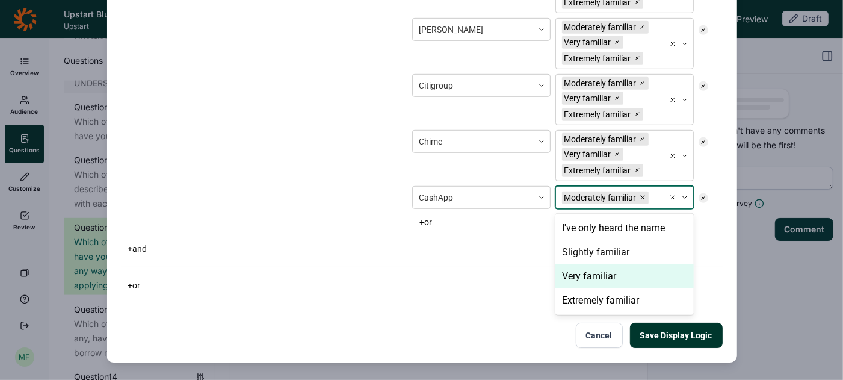
click at [586, 265] on div "Very familiar" at bounding box center [625, 276] width 138 height 24
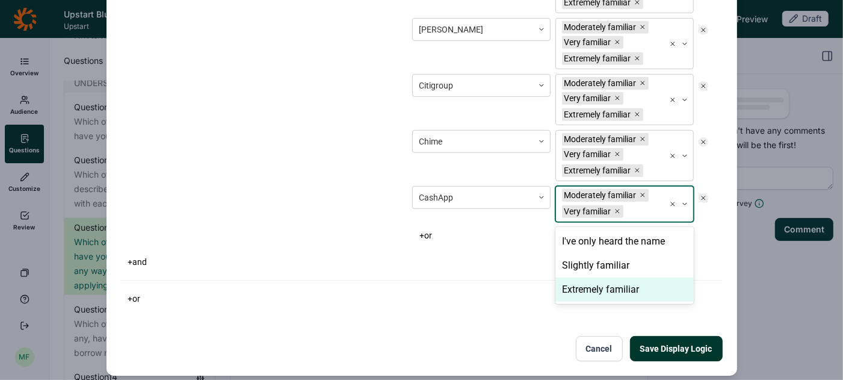
click at [585, 278] on div "Extremely familiar" at bounding box center [625, 289] width 138 height 24
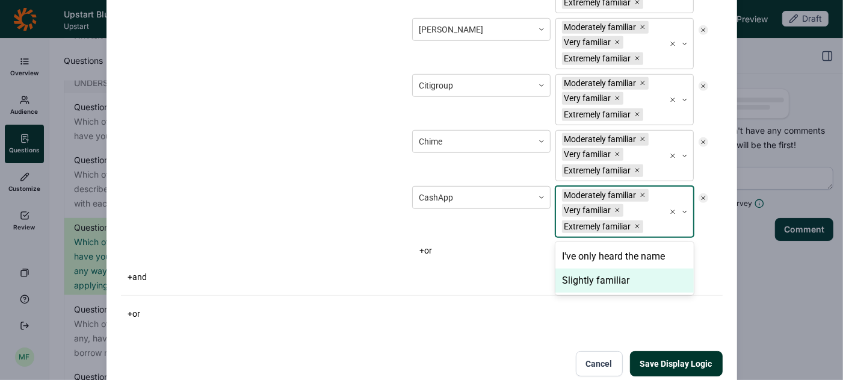
click at [432, 243] on button "+ or" at bounding box center [425, 250] width 27 height 17
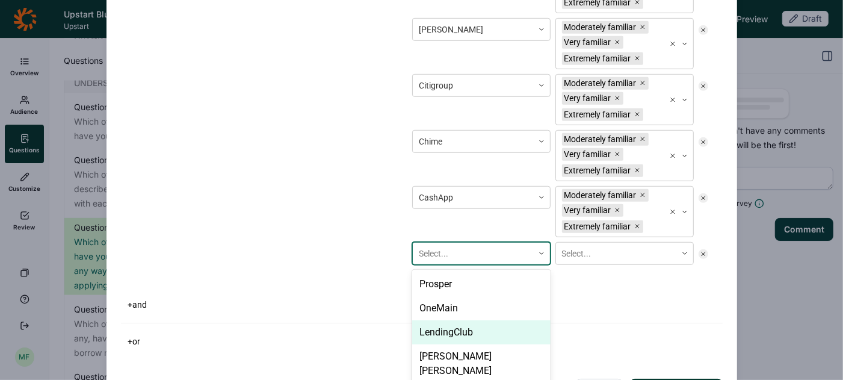
scroll to position [639, 0]
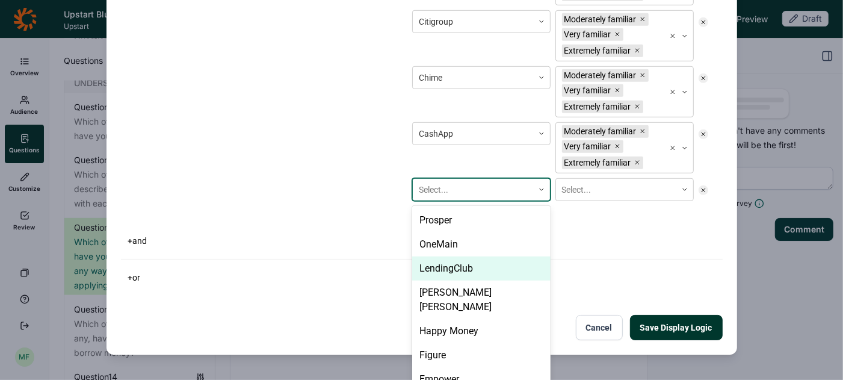
click at [435, 201] on div "LendingClub, 3 of 23. 23 results available. Use Up and Down to choose options, …" at bounding box center [481, 189] width 138 height 23
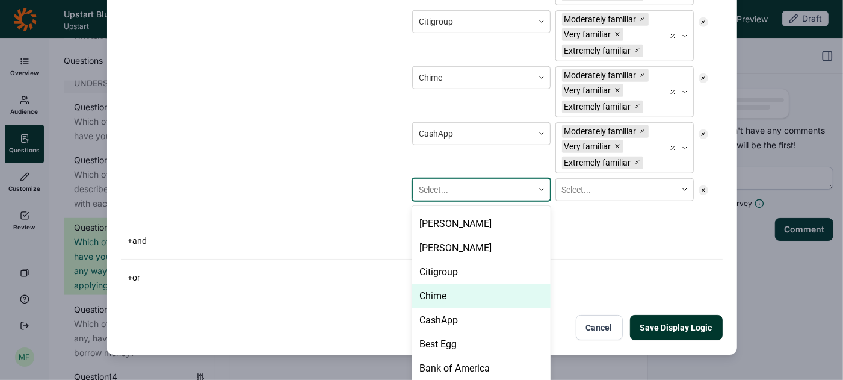
scroll to position [247, 0]
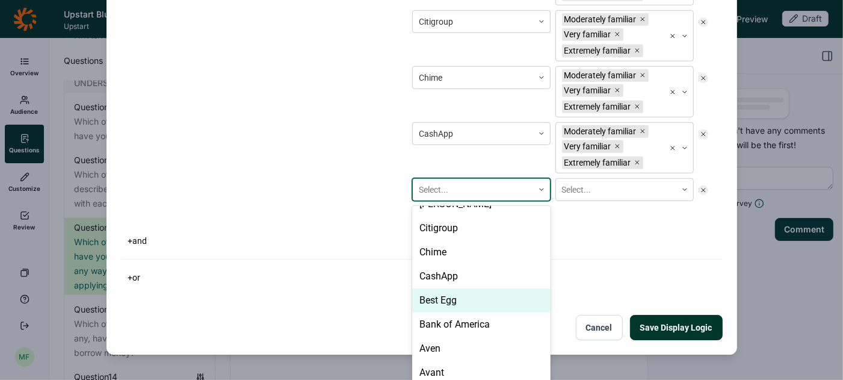
click at [442, 288] on div "Best Egg" at bounding box center [481, 300] width 138 height 24
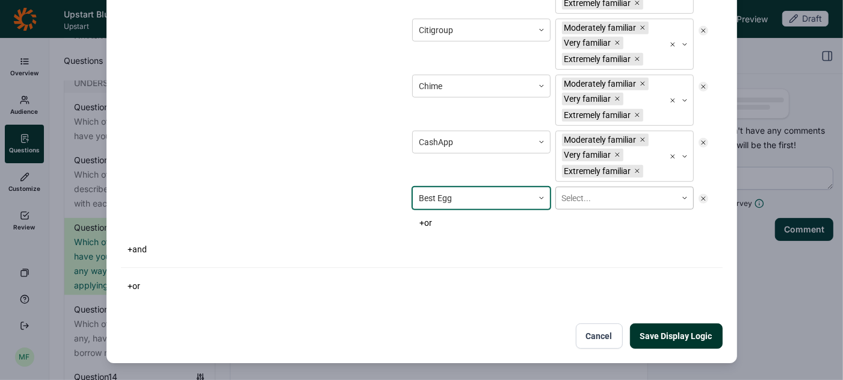
click at [591, 194] on div at bounding box center [616, 198] width 108 height 15
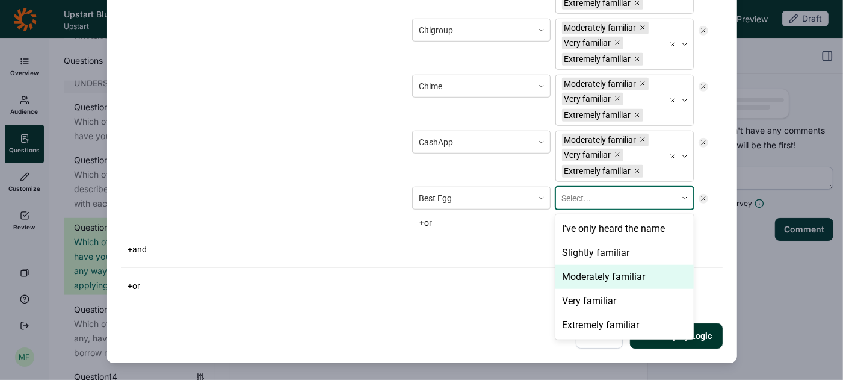
click at [587, 265] on div "Moderately familiar" at bounding box center [625, 277] width 138 height 24
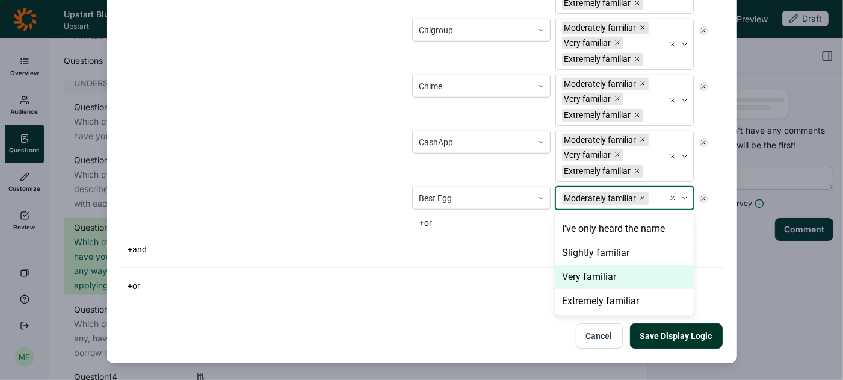
click at [587, 265] on div "Very familiar" at bounding box center [625, 277] width 138 height 24
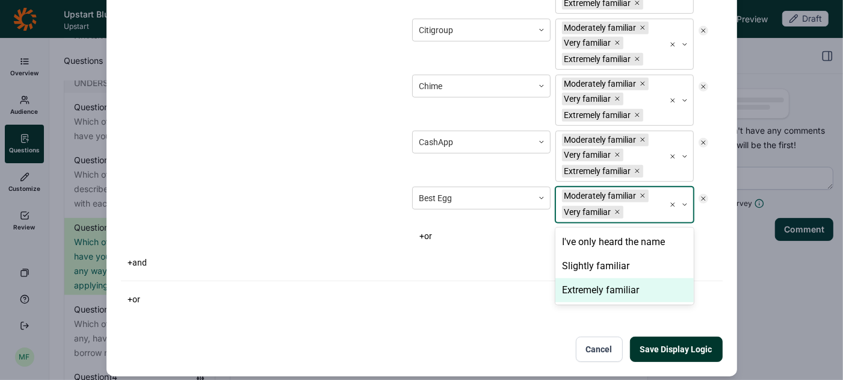
click at [586, 281] on div "Extremely familiar" at bounding box center [625, 290] width 138 height 24
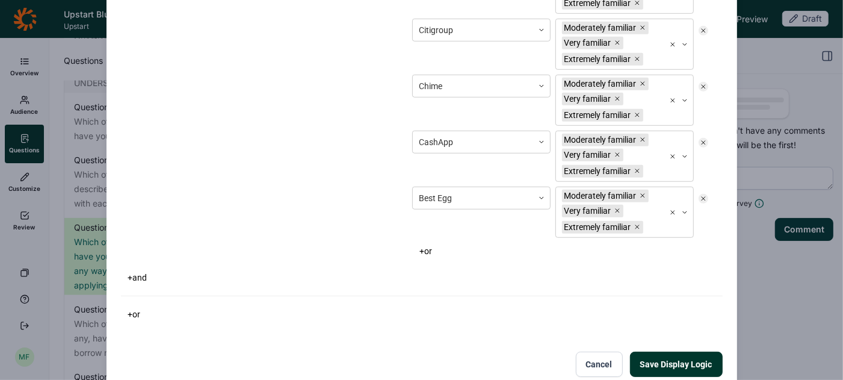
click at [431, 243] on button "+ or" at bounding box center [425, 251] width 27 height 17
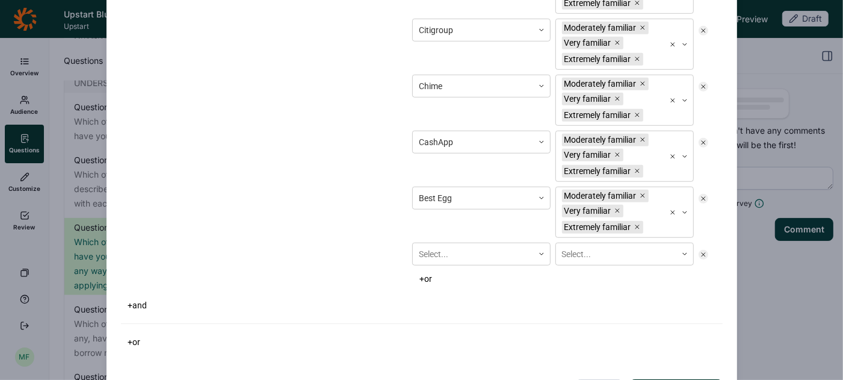
scroll to position [694, 0]
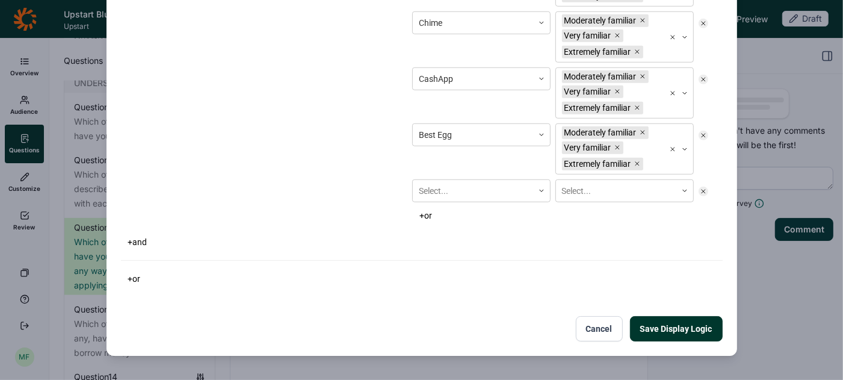
click at [431, 202] on div "Select..." at bounding box center [481, 190] width 138 height 23
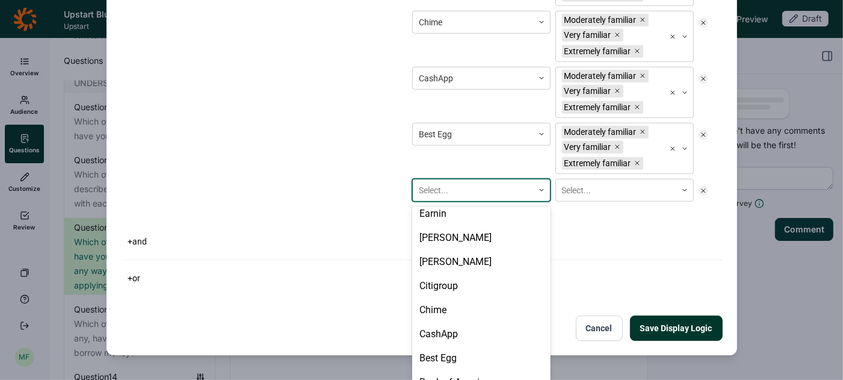
scroll to position [197, 0]
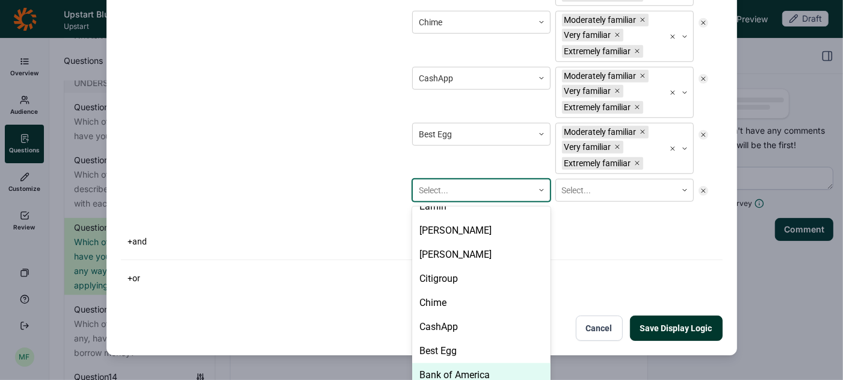
click at [477, 363] on div "Bank of America" at bounding box center [481, 375] width 138 height 24
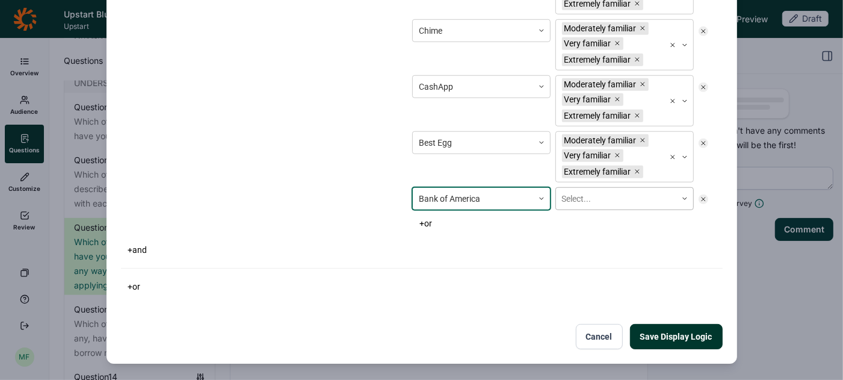
click at [588, 193] on div at bounding box center [616, 198] width 108 height 15
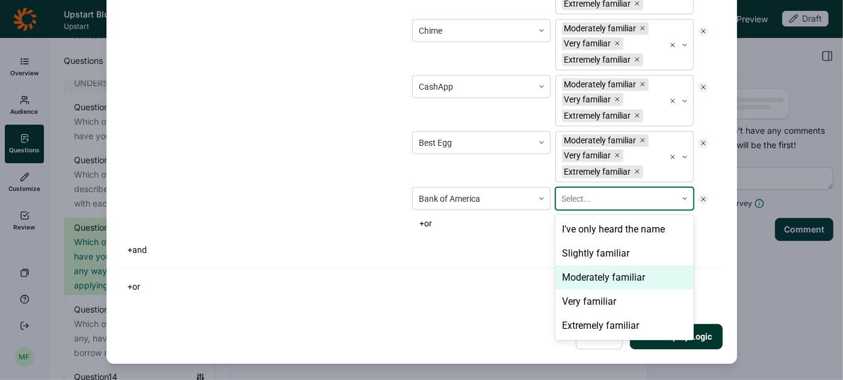
click at [583, 270] on div "Moderately familiar" at bounding box center [625, 277] width 138 height 24
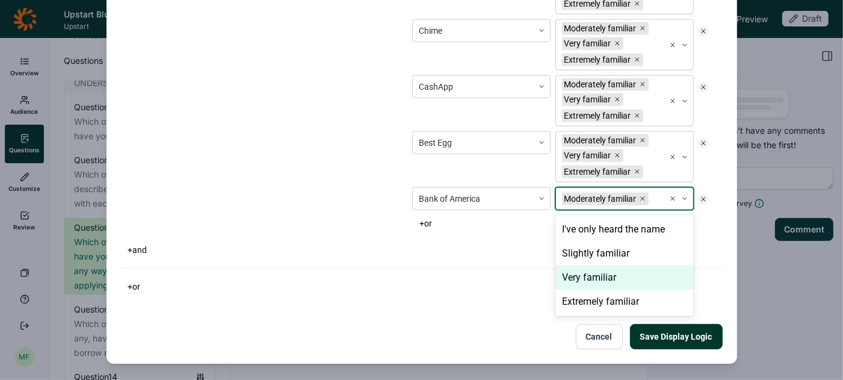
click at [583, 270] on div "Very familiar" at bounding box center [625, 277] width 138 height 24
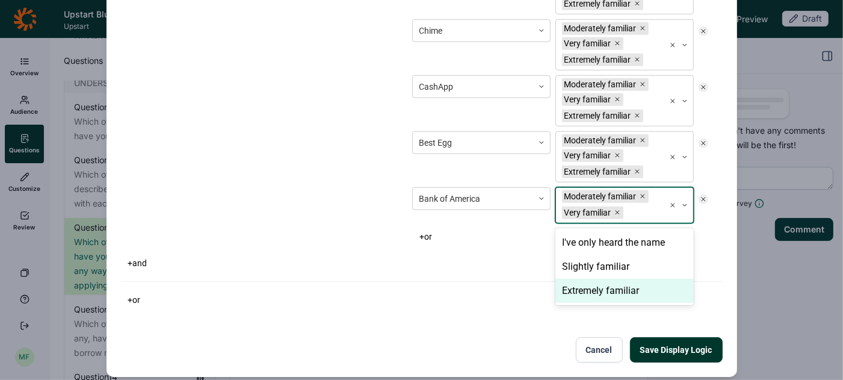
click at [581, 283] on div "Extremely familiar" at bounding box center [625, 291] width 138 height 24
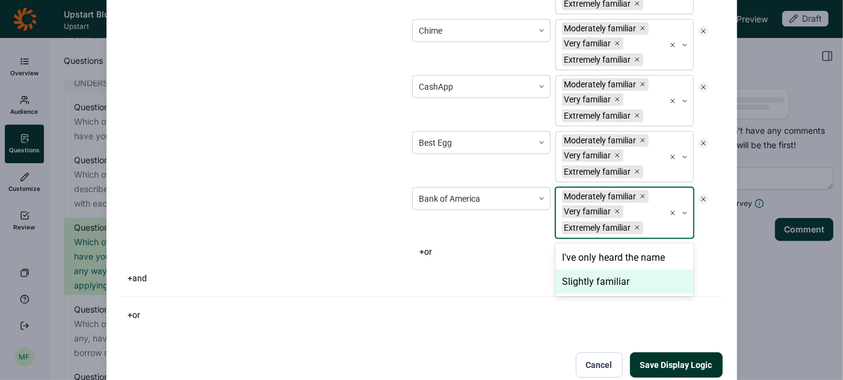
click at [434, 243] on button "+ or" at bounding box center [425, 251] width 27 height 17
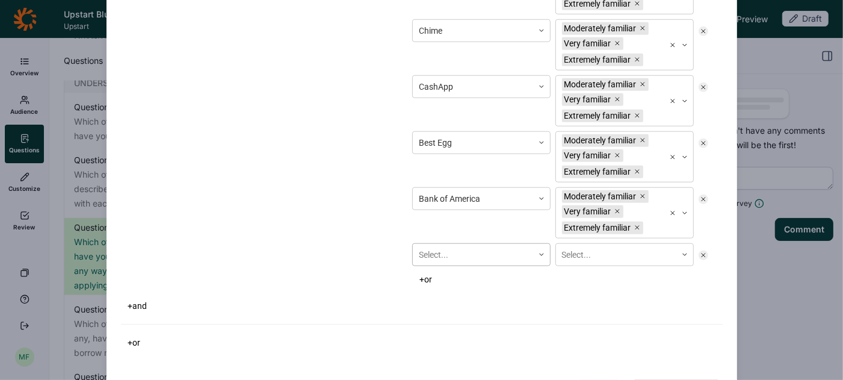
scroll to position [749, 0]
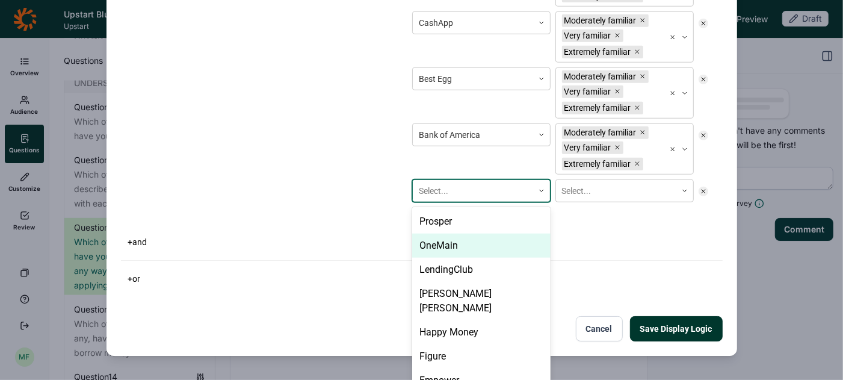
click at [434, 202] on div "OneMain, 2 of 23. 23 results available. Use Up and Down to choose options, pres…" at bounding box center [481, 190] width 138 height 23
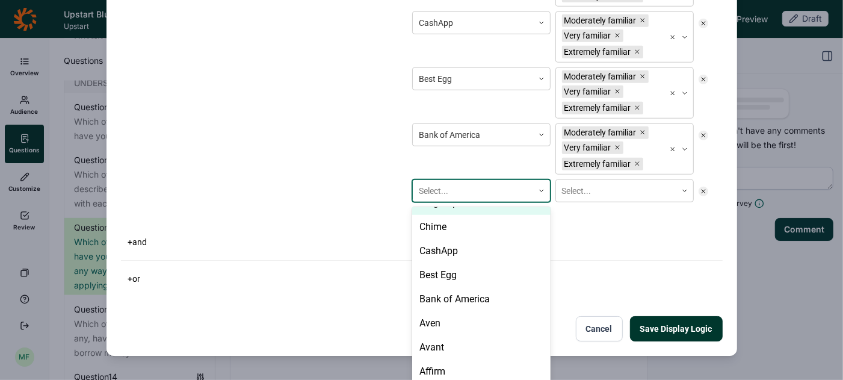
scroll to position [277, 0]
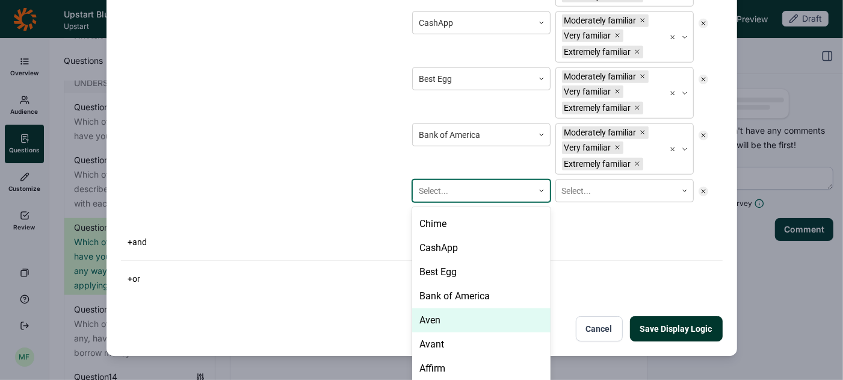
click at [447, 308] on div "Aven" at bounding box center [481, 320] width 138 height 24
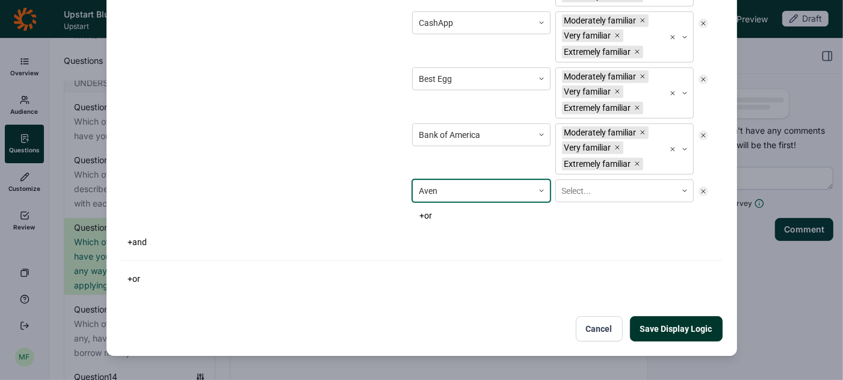
scroll to position [741, 0]
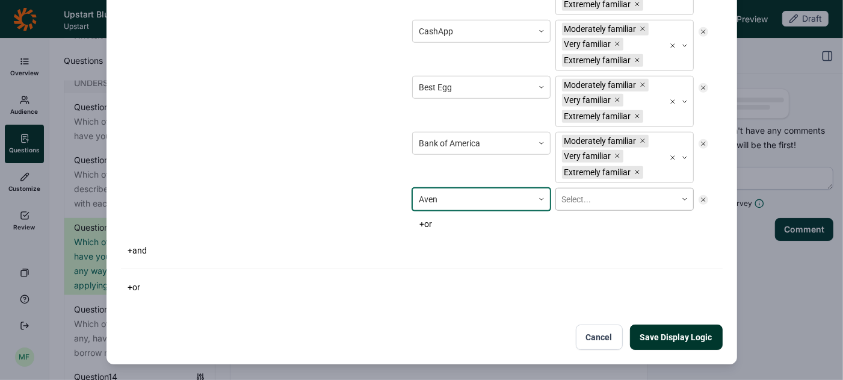
click at [624, 199] on div "Select..." at bounding box center [616, 200] width 120 height 20
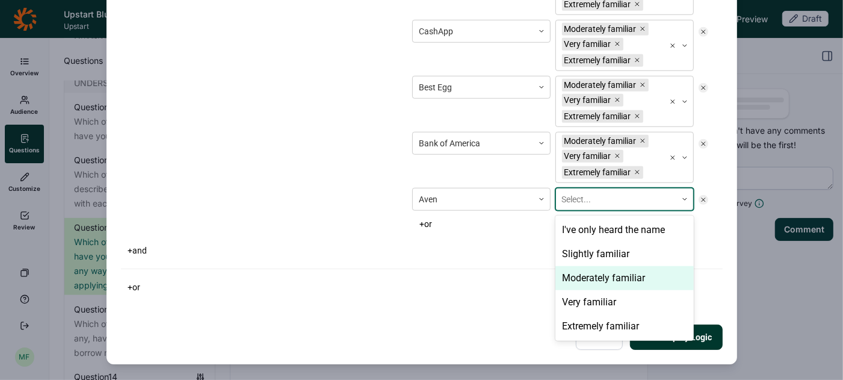
click at [587, 268] on div "Moderately familiar" at bounding box center [625, 278] width 138 height 24
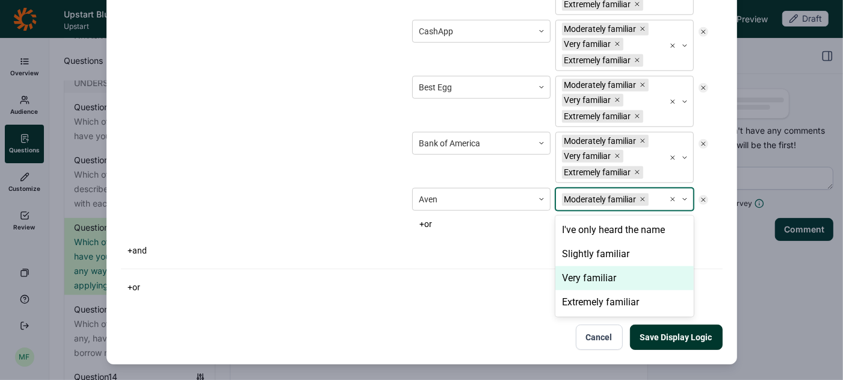
click at [587, 268] on div "Very familiar" at bounding box center [625, 278] width 138 height 24
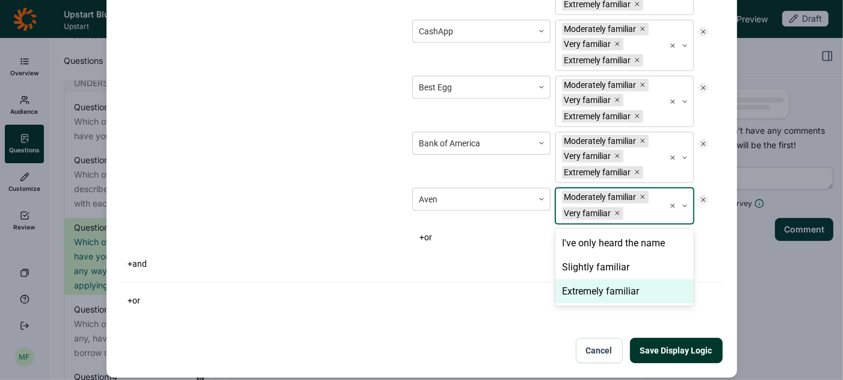
click at [586, 279] on div "Extremely familiar" at bounding box center [625, 291] width 138 height 24
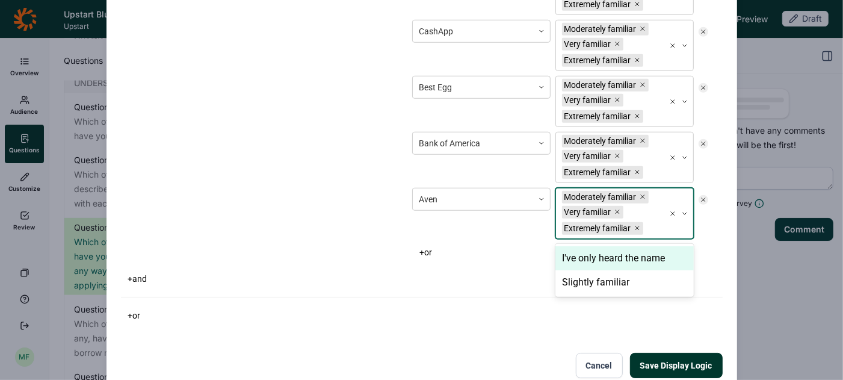
click at [427, 244] on button "+ or" at bounding box center [425, 252] width 27 height 17
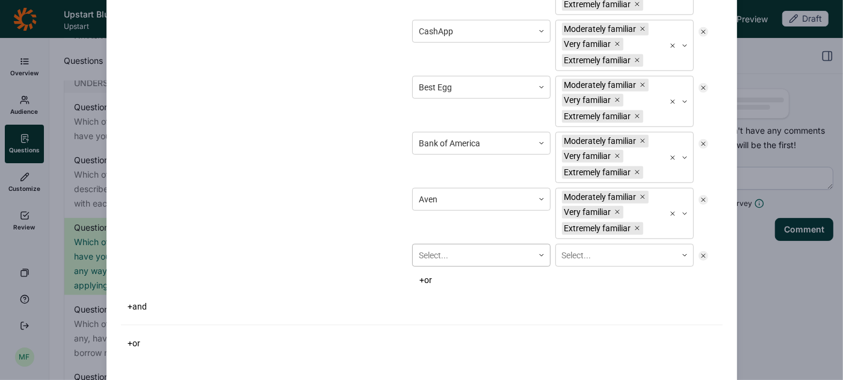
scroll to position [805, 0]
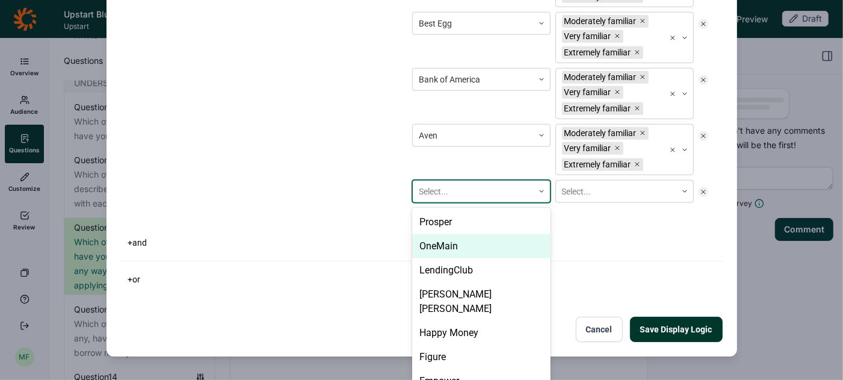
click at [445, 203] on div "OneMain, 2 of 23. 23 results available. Use Up and Down to choose options, pres…" at bounding box center [481, 191] width 138 height 23
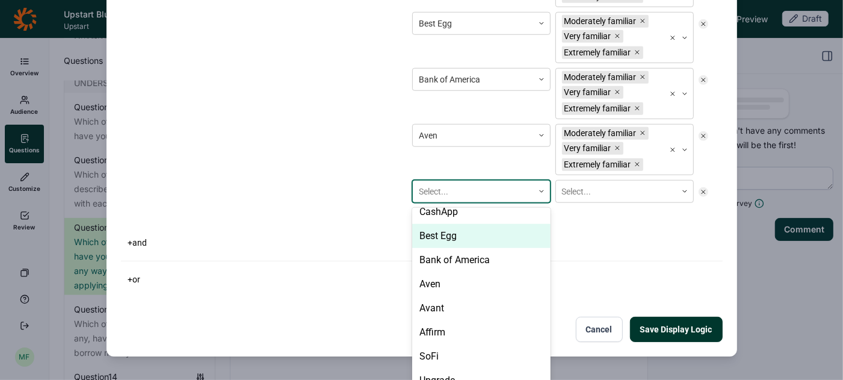
scroll to position [315, 0]
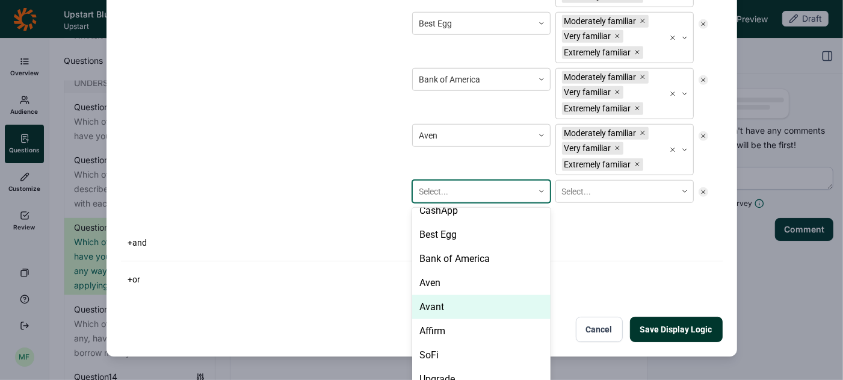
click at [452, 295] on div "Avant" at bounding box center [481, 307] width 138 height 24
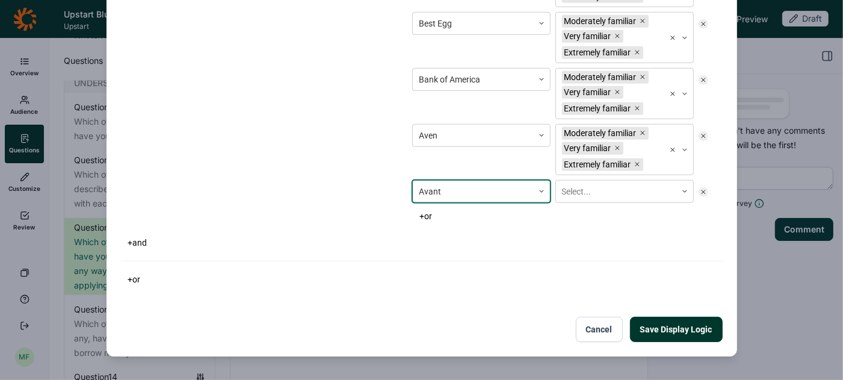
scroll to position [796, 0]
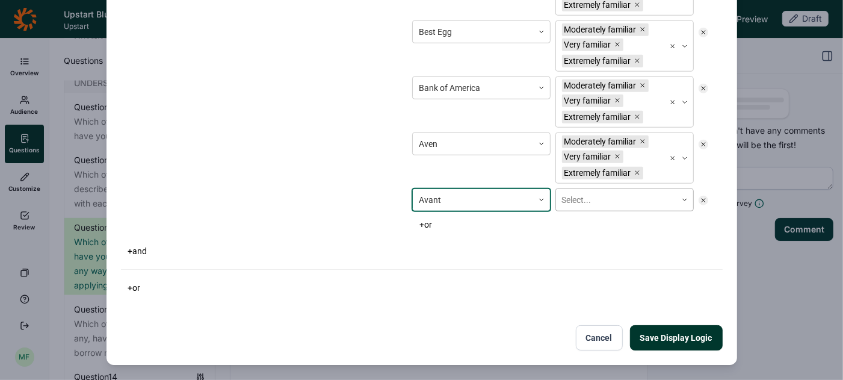
click at [595, 193] on div at bounding box center [616, 200] width 108 height 15
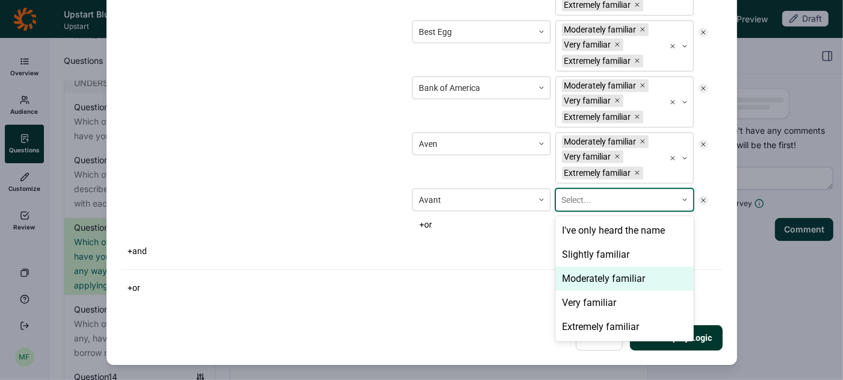
click at [587, 274] on div "Moderately familiar" at bounding box center [625, 279] width 138 height 24
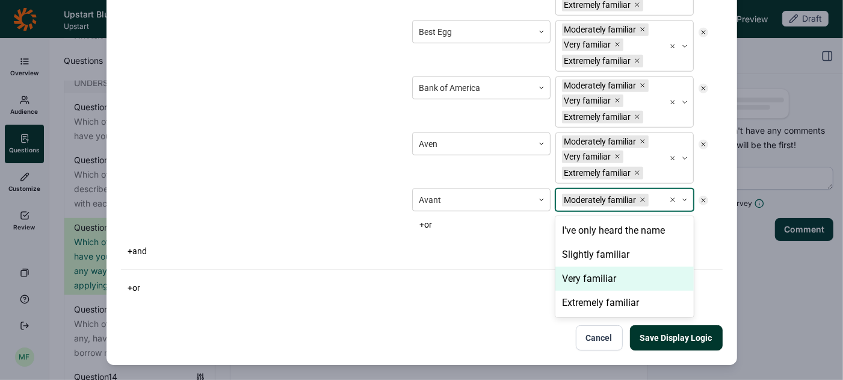
click at [587, 274] on div "Very familiar" at bounding box center [625, 279] width 138 height 24
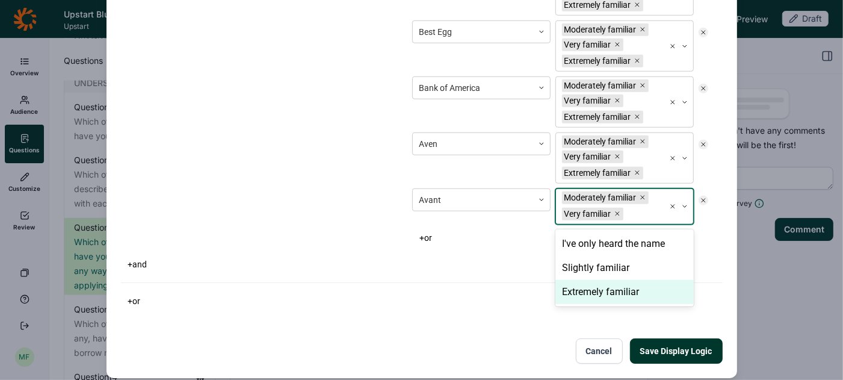
click at [586, 287] on div "Extremely familiar" at bounding box center [625, 292] width 138 height 24
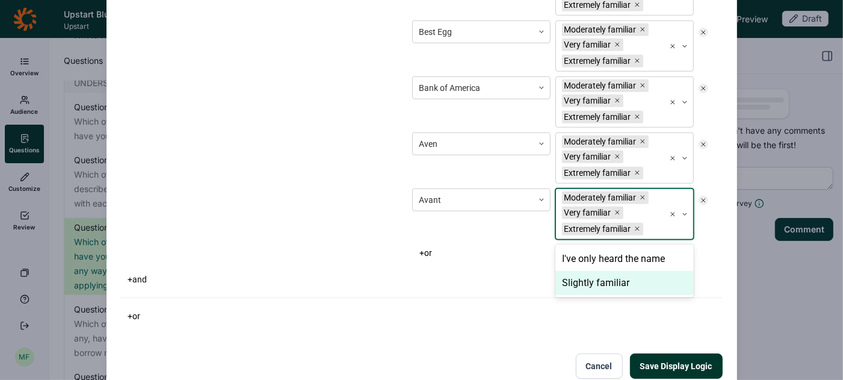
click at [433, 245] on button "+ or" at bounding box center [425, 252] width 27 height 17
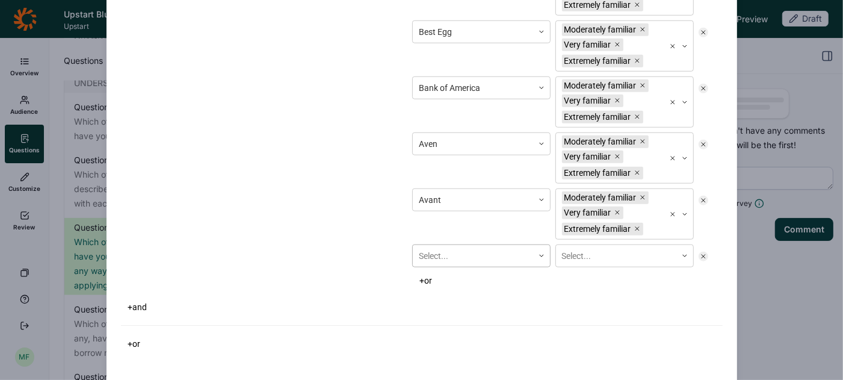
scroll to position [861, 0]
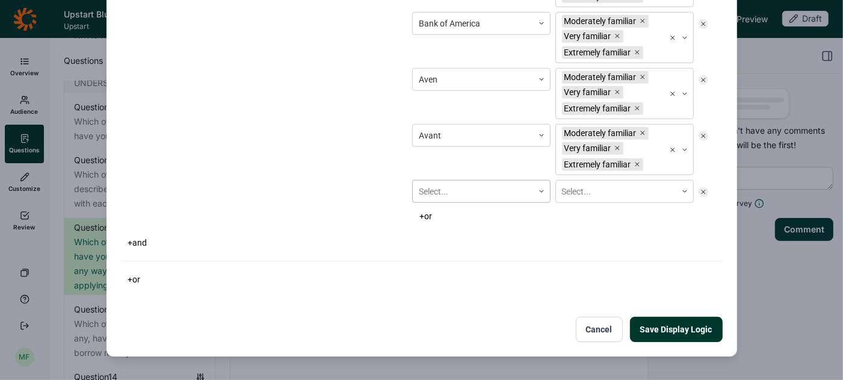
click at [439, 203] on div "Select..." at bounding box center [481, 191] width 138 height 23
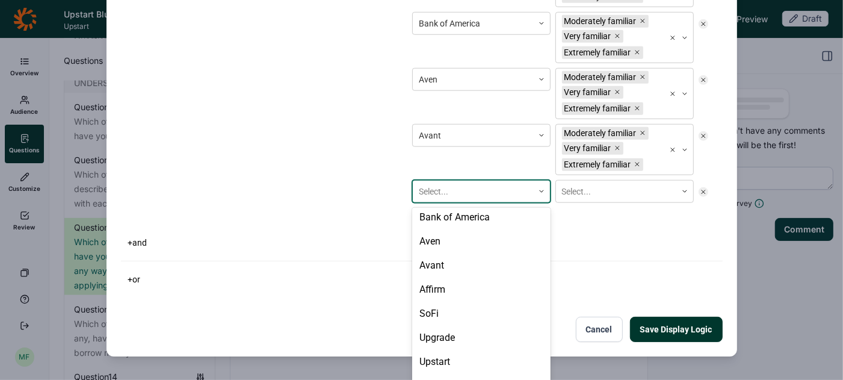
scroll to position [375, 0]
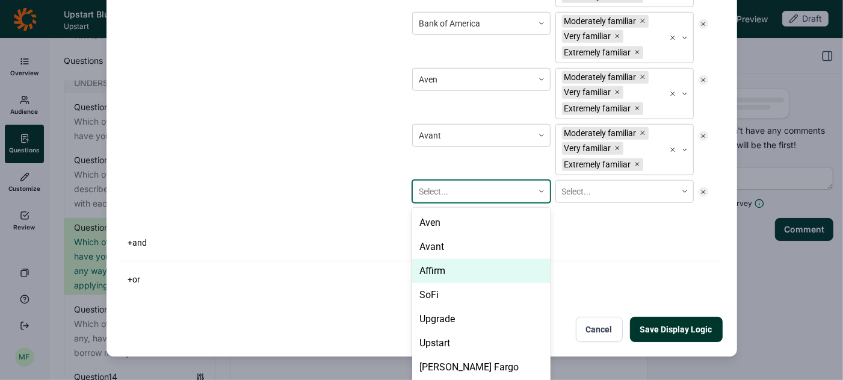
click at [455, 259] on div "Affirm" at bounding box center [481, 271] width 138 height 24
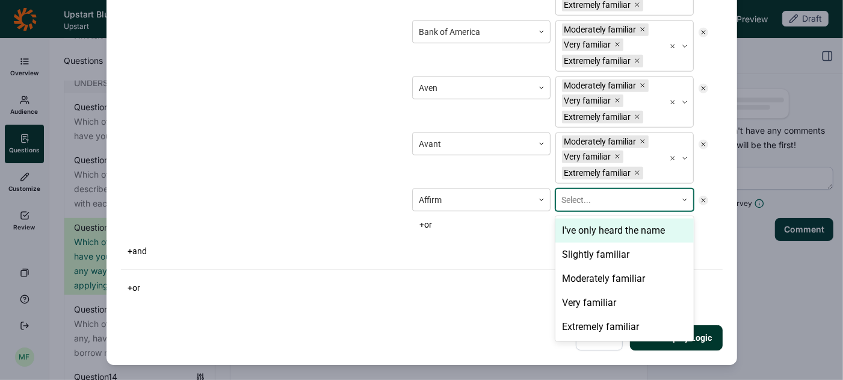
click at [587, 193] on div at bounding box center [616, 200] width 108 height 15
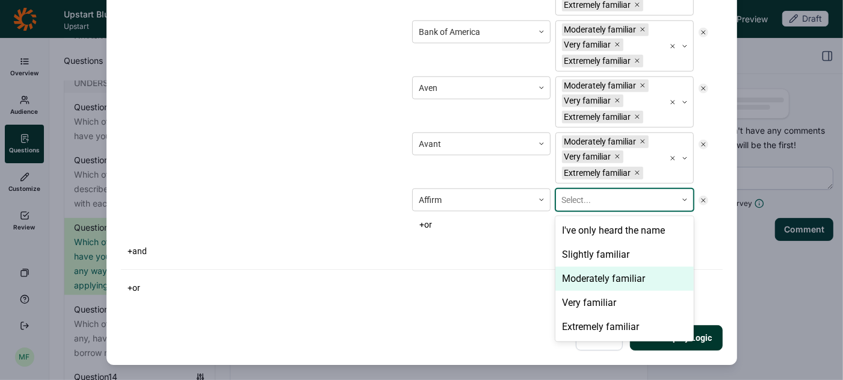
click at [578, 268] on div "Moderately familiar" at bounding box center [625, 279] width 138 height 24
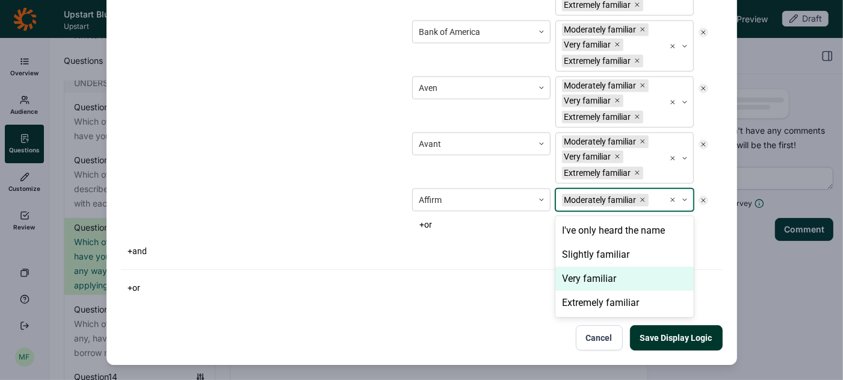
click at [578, 268] on div "Very familiar" at bounding box center [625, 279] width 138 height 24
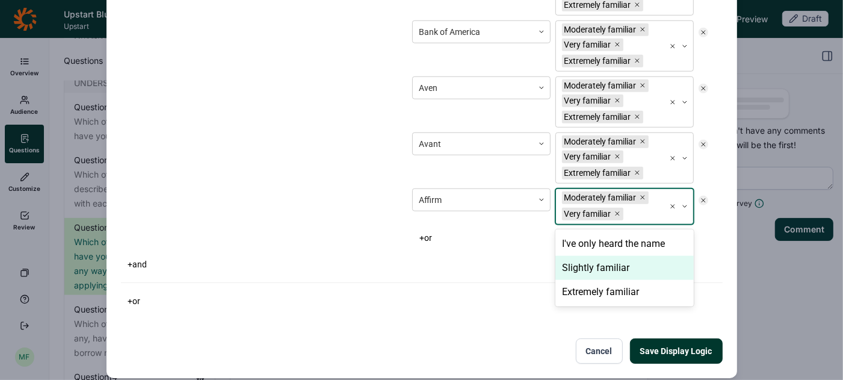
click at [578, 268] on div "Slightly familiar" at bounding box center [625, 268] width 138 height 24
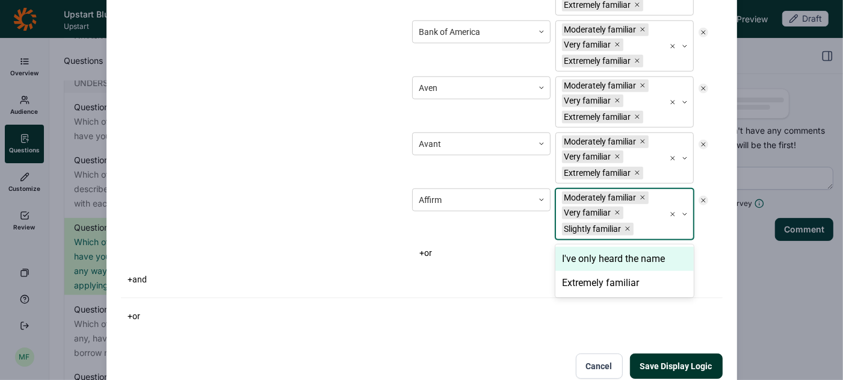
click at [627, 225] on icon "Remove Slightly familiar" at bounding box center [627, 228] width 7 height 7
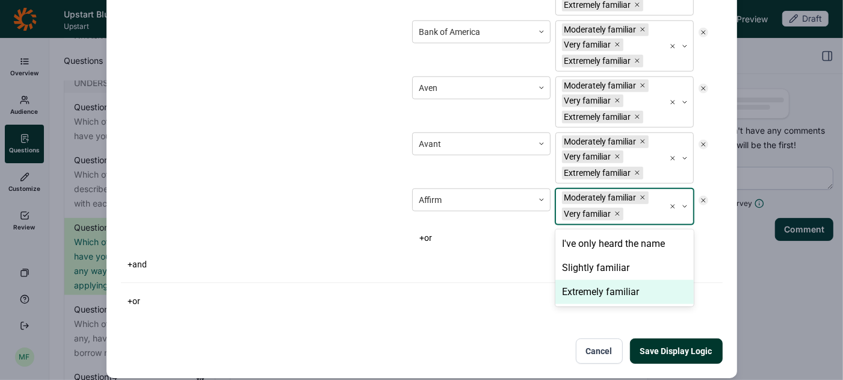
click at [595, 280] on div "Extremely familiar" at bounding box center [625, 292] width 138 height 24
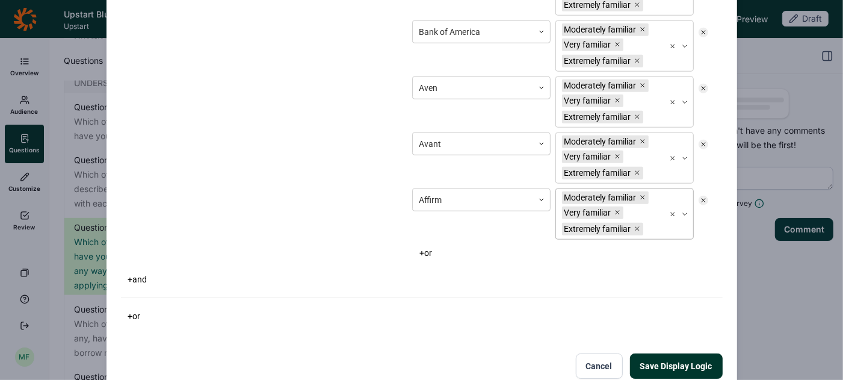
click at [432, 246] on button "+ or" at bounding box center [425, 252] width 27 height 17
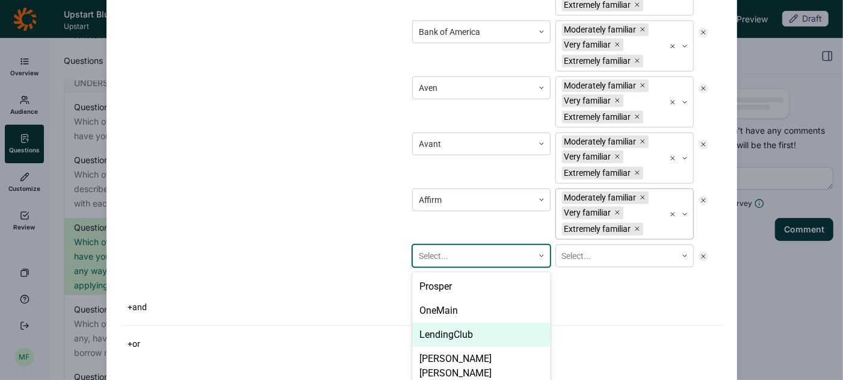
scroll to position [915, 0]
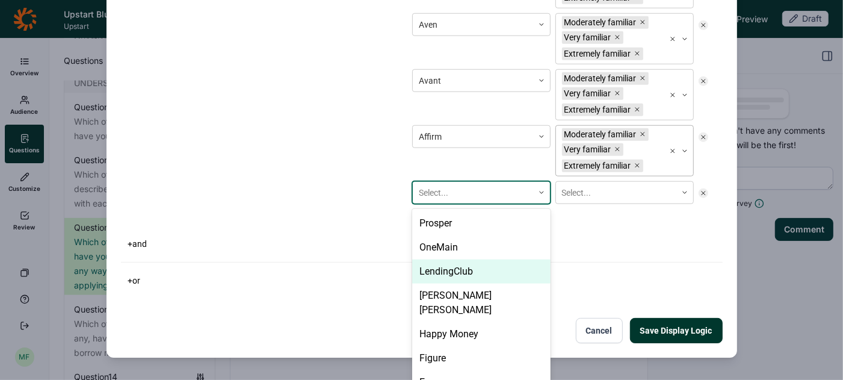
click at [441, 204] on div "LendingClub, 3 of 23. 23 results available. Use Up and Down to choose options, …" at bounding box center [481, 192] width 138 height 23
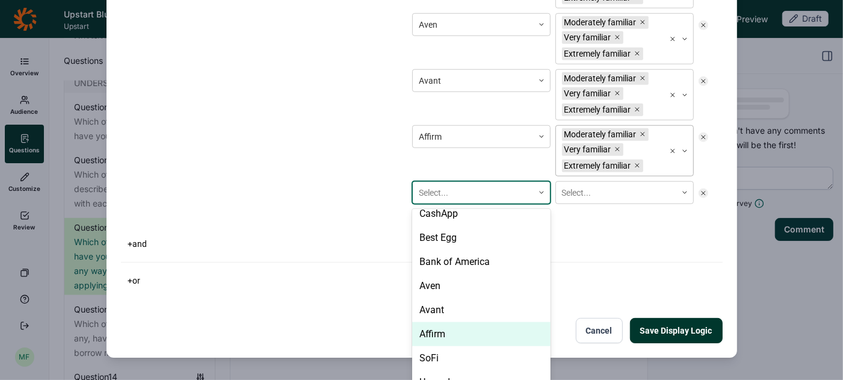
scroll to position [377, 0]
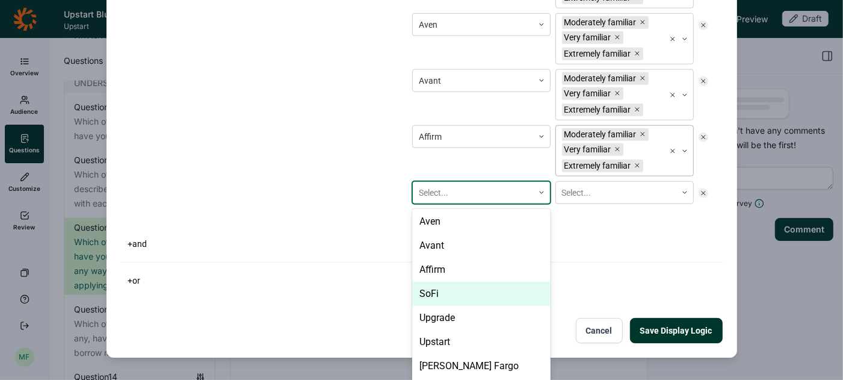
click at [442, 282] on div "SoFi" at bounding box center [481, 294] width 138 height 24
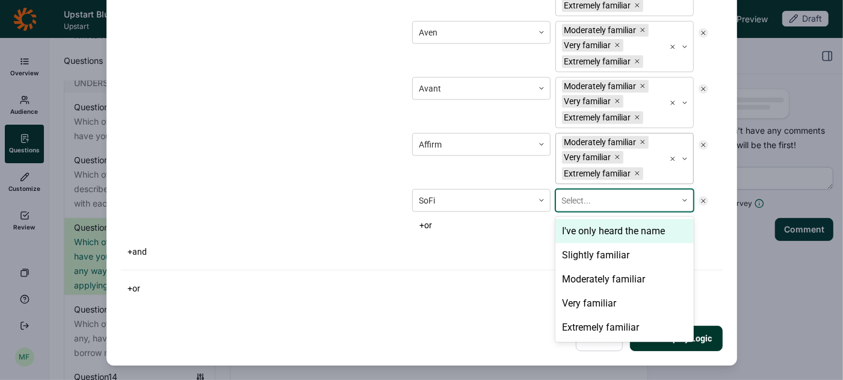
click at [586, 196] on div at bounding box center [616, 200] width 108 height 15
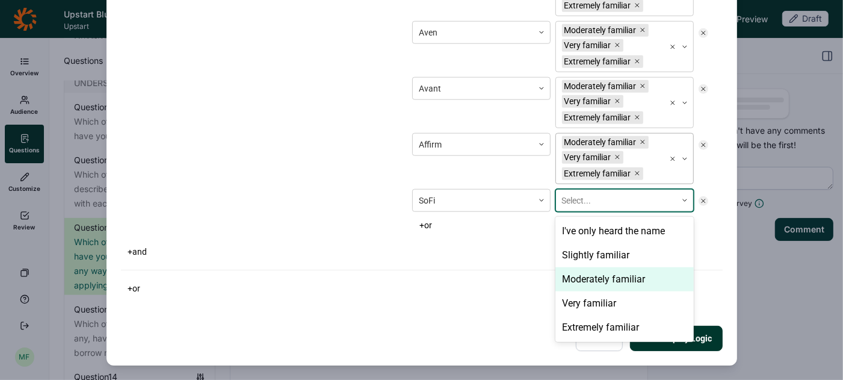
click at [584, 268] on div "Moderately familiar" at bounding box center [625, 279] width 138 height 24
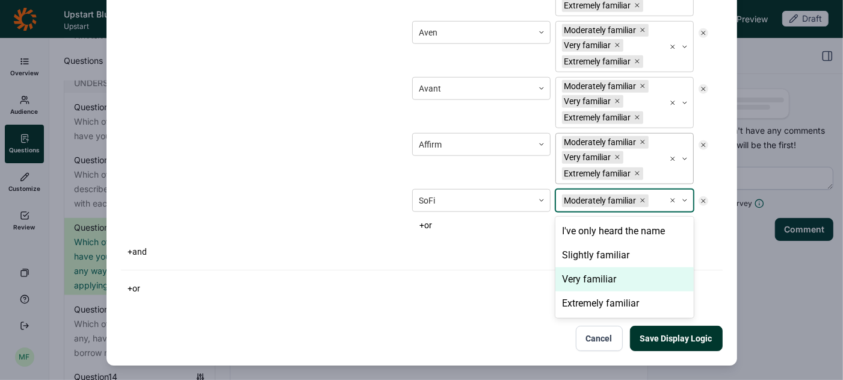
click at [584, 268] on div "Very familiar" at bounding box center [625, 279] width 138 height 24
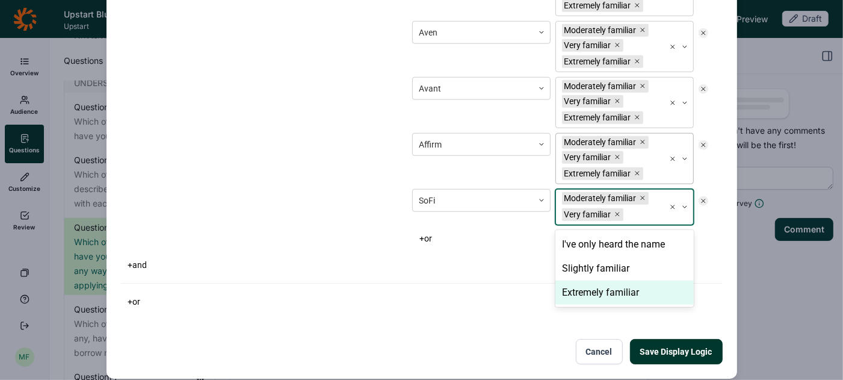
click at [584, 282] on div "Extremely familiar" at bounding box center [625, 292] width 138 height 24
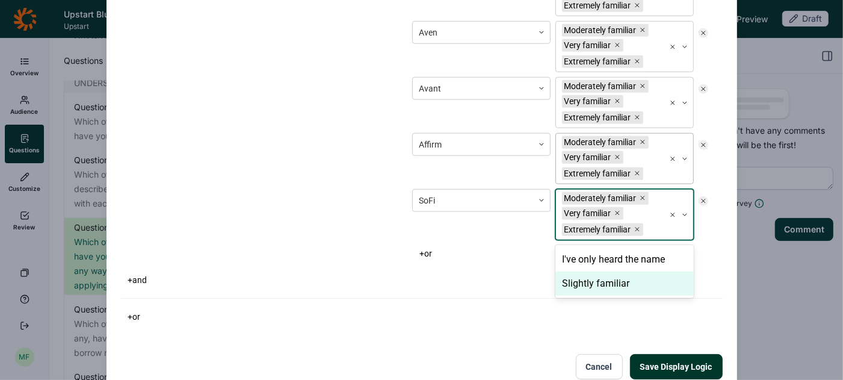
click at [432, 245] on button "+ or" at bounding box center [425, 253] width 27 height 17
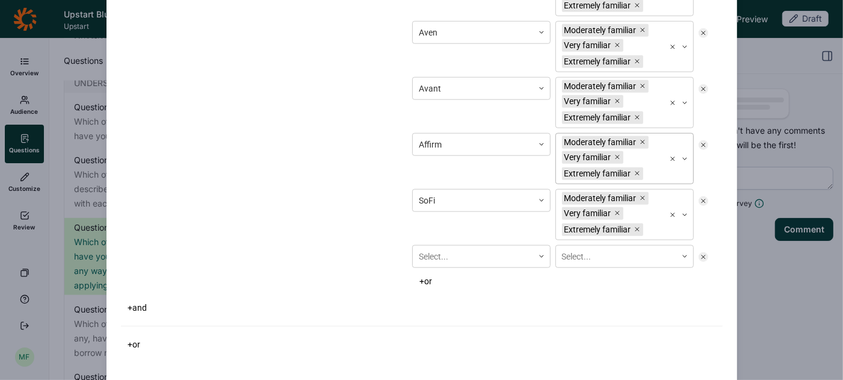
scroll to position [971, 0]
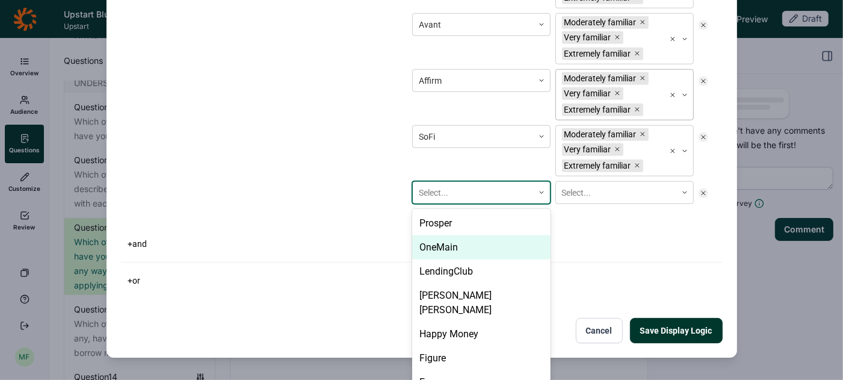
click at [432, 204] on div "OneMain, 2 of 23. 23 results available. Use Up and Down to choose options, pres…" at bounding box center [481, 192] width 138 height 23
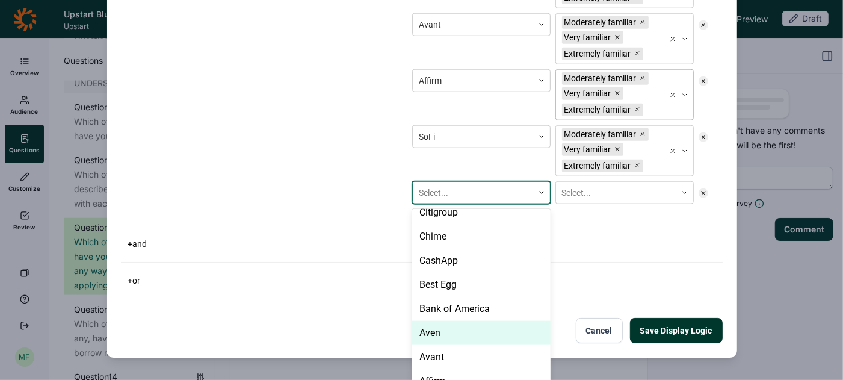
scroll to position [377, 0]
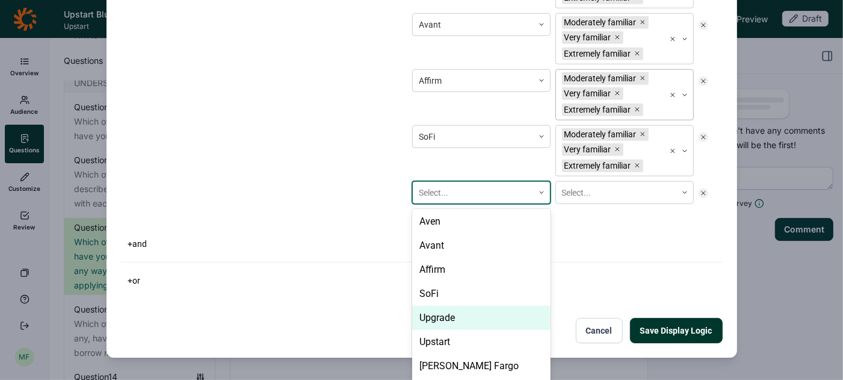
click at [445, 306] on div "Upgrade" at bounding box center [481, 318] width 138 height 24
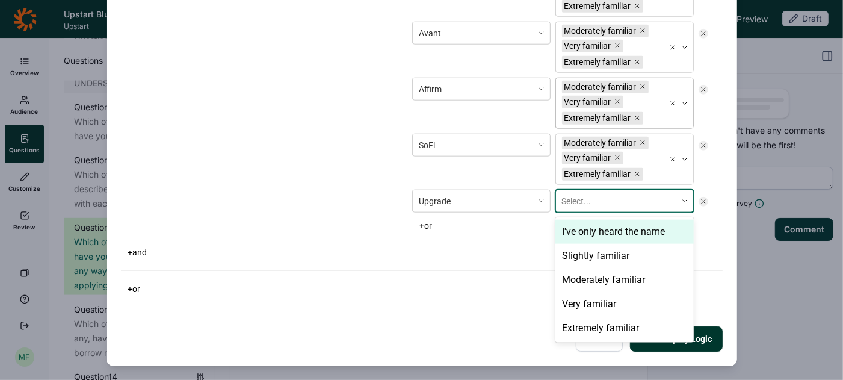
click at [580, 194] on div at bounding box center [616, 201] width 108 height 15
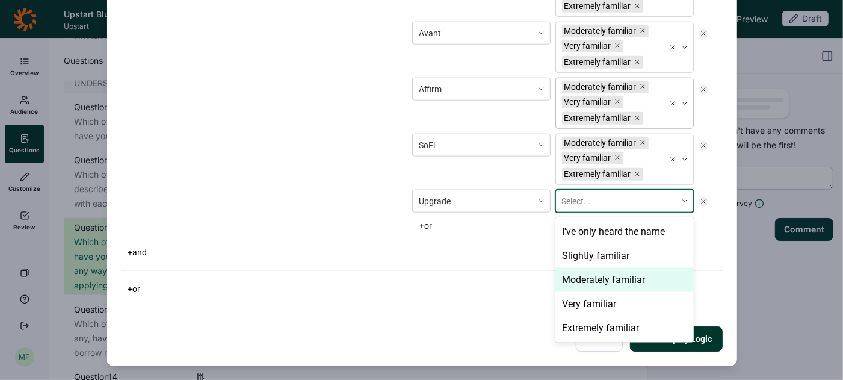
click at [569, 269] on div "Moderately familiar" at bounding box center [625, 280] width 138 height 24
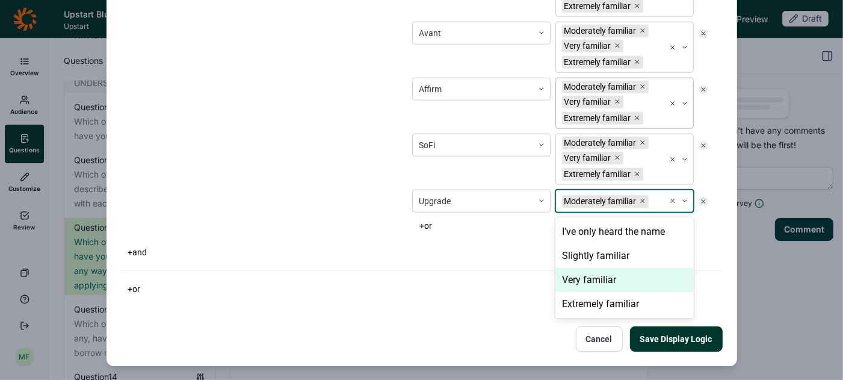
click at [569, 269] on div "Very familiar" at bounding box center [625, 280] width 138 height 24
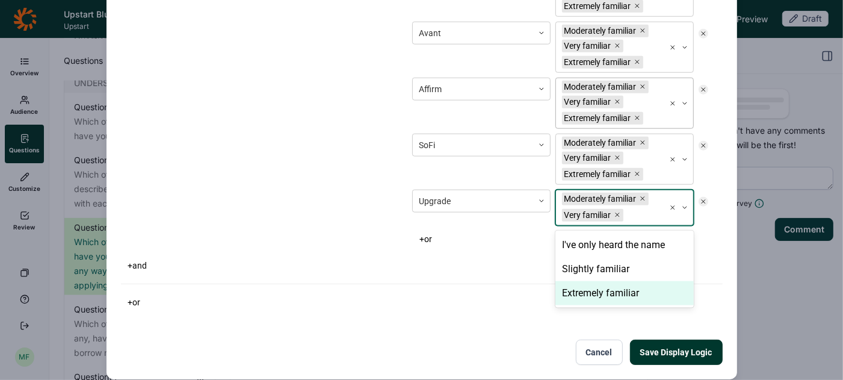
click at [569, 282] on div "Extremely familiar" at bounding box center [625, 293] width 138 height 24
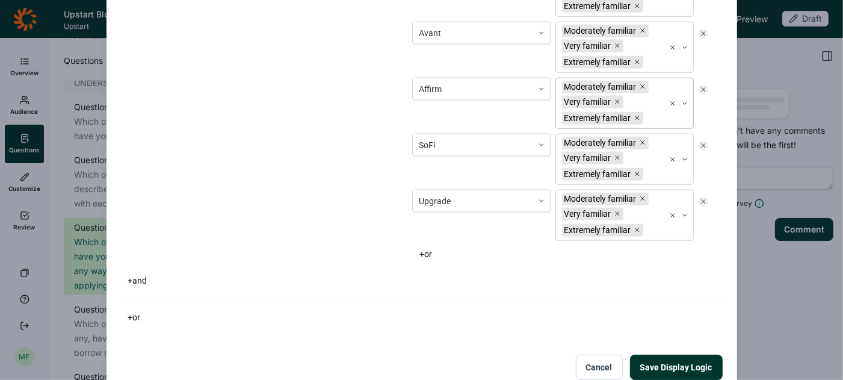
click at [431, 246] on button "+ or" at bounding box center [425, 254] width 27 height 17
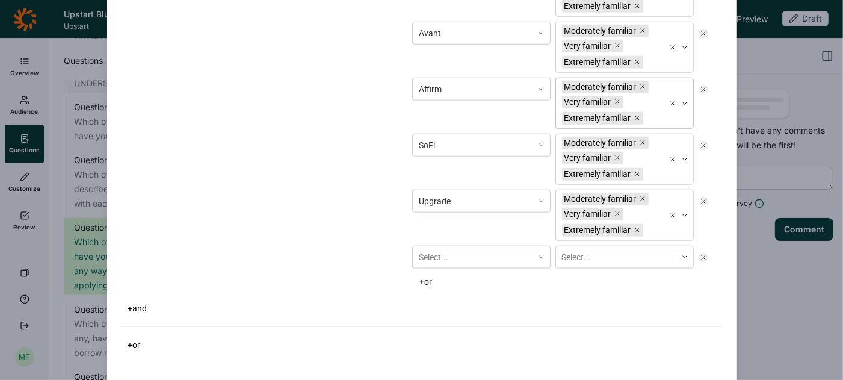
scroll to position [1027, 0]
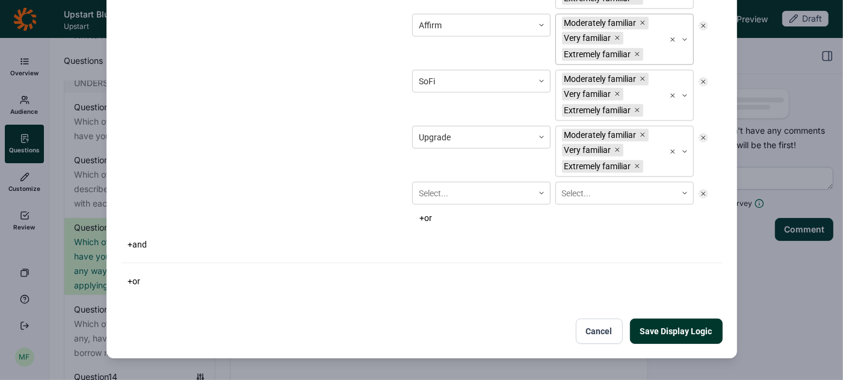
click at [431, 205] on div "Select..." at bounding box center [481, 193] width 138 height 23
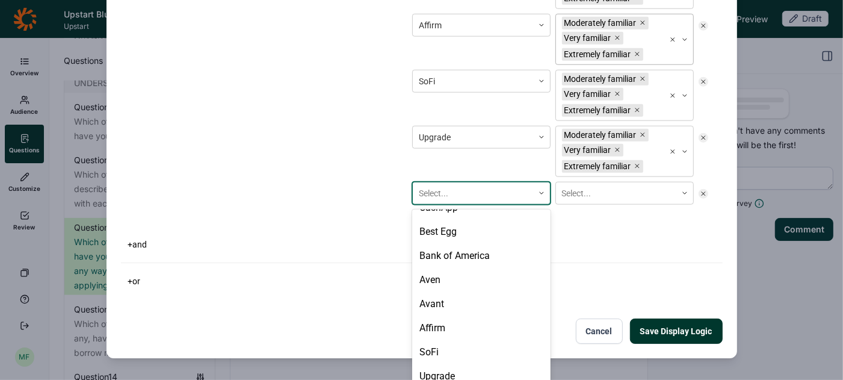
scroll to position [377, 0]
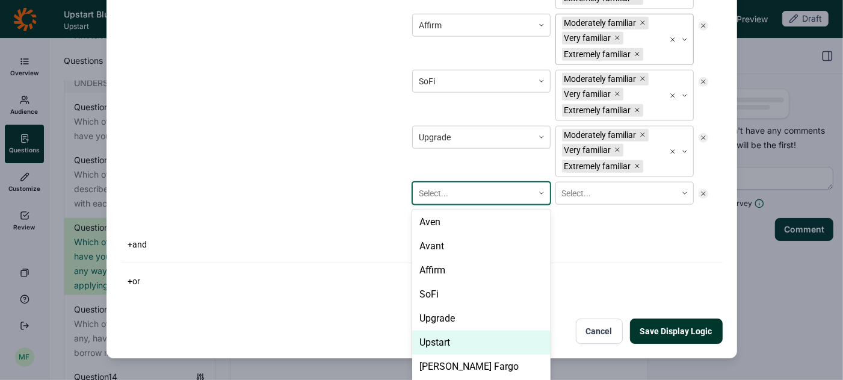
click at [435, 330] on div "Upstart" at bounding box center [481, 342] width 138 height 24
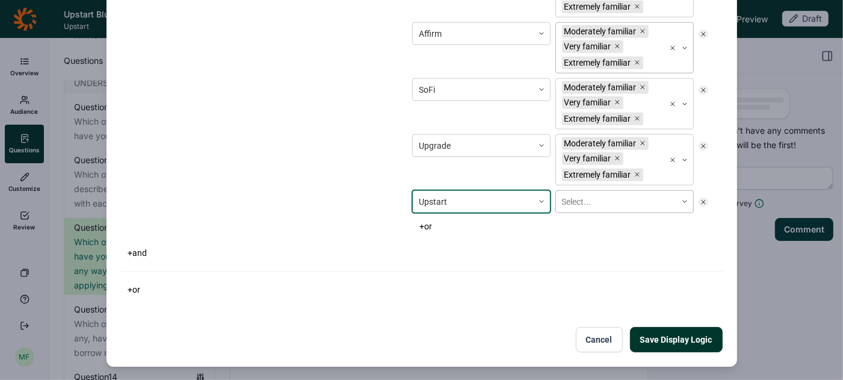
click at [586, 197] on div at bounding box center [616, 201] width 108 height 15
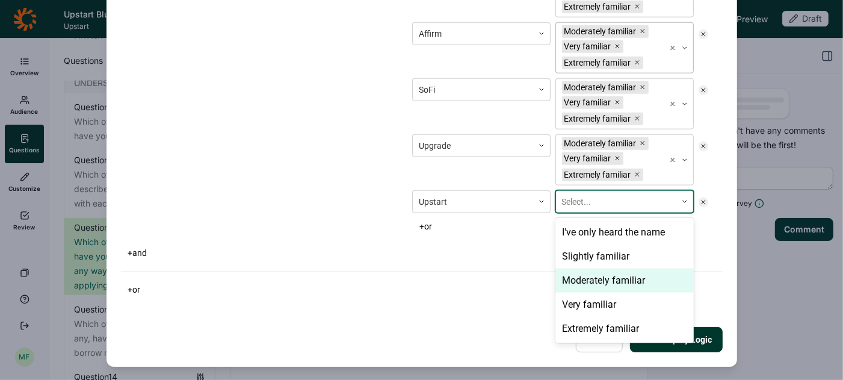
click at [576, 268] on div "Moderately familiar" at bounding box center [625, 280] width 138 height 24
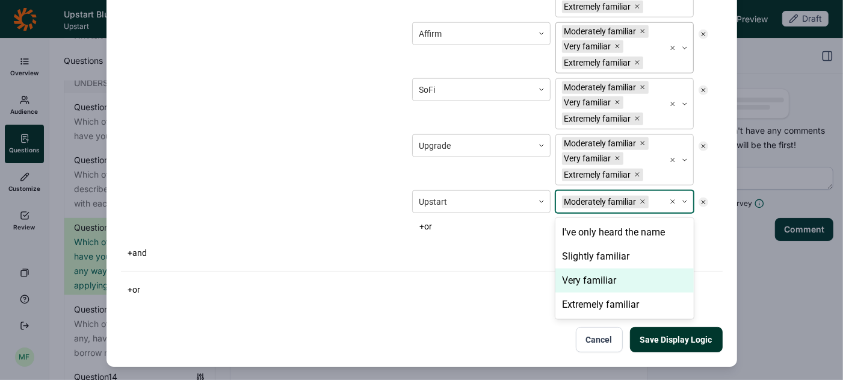
click at [576, 268] on div "Very familiar" at bounding box center [625, 280] width 138 height 24
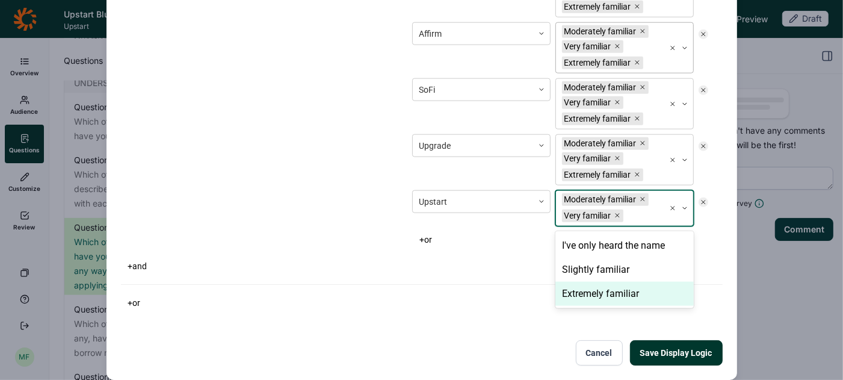
click at [574, 283] on div "Extremely familiar" at bounding box center [625, 294] width 138 height 24
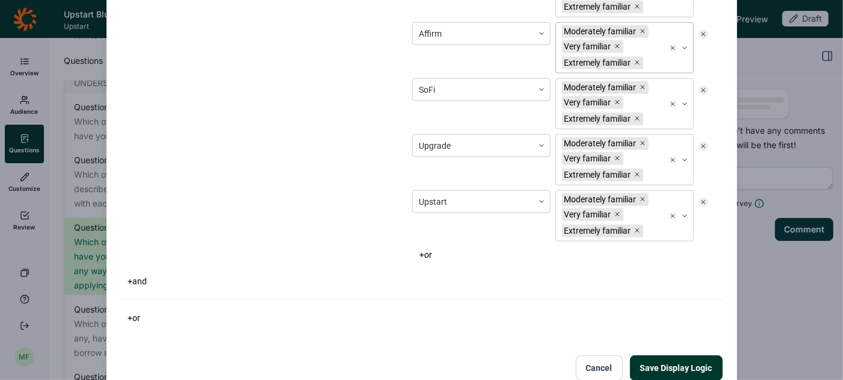
click at [430, 246] on button "+ or" at bounding box center [425, 254] width 27 height 17
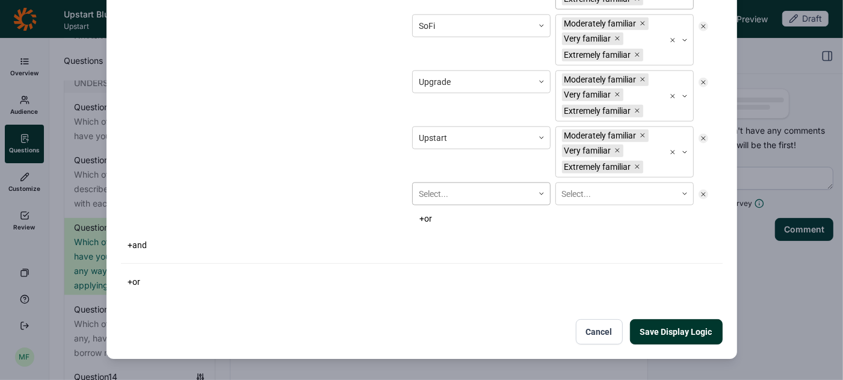
click at [434, 205] on div "Select..." at bounding box center [481, 193] width 138 height 23
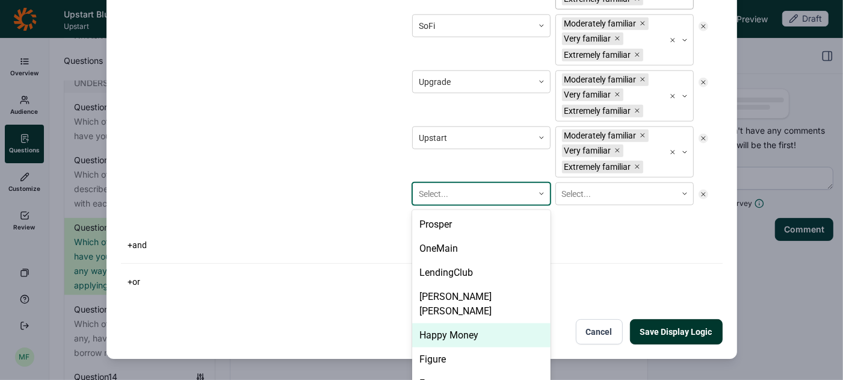
scroll to position [377, 0]
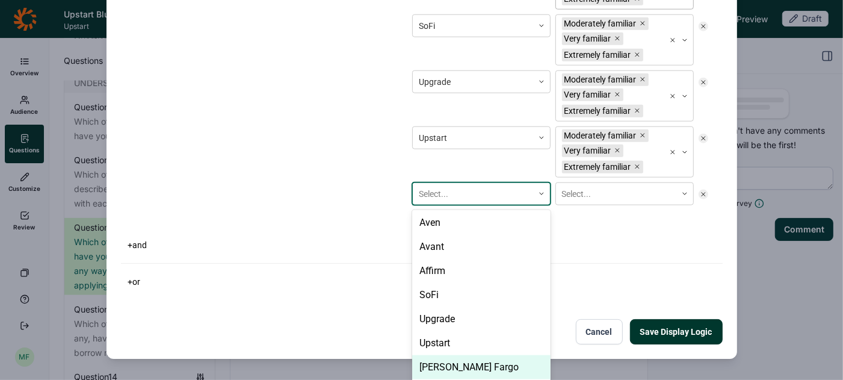
click at [436, 355] on div "[PERSON_NAME] Fargo" at bounding box center [481, 367] width 138 height 24
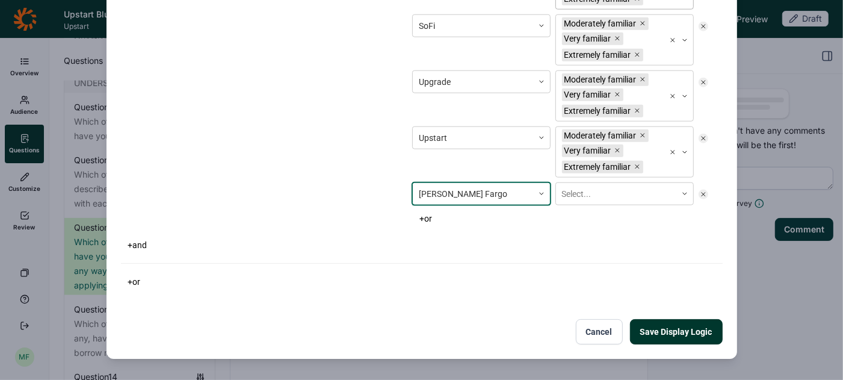
scroll to position [1074, 0]
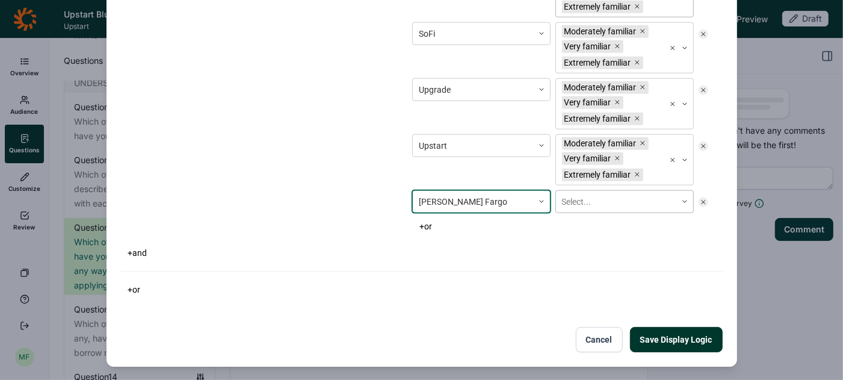
click at [581, 196] on div at bounding box center [616, 201] width 108 height 15
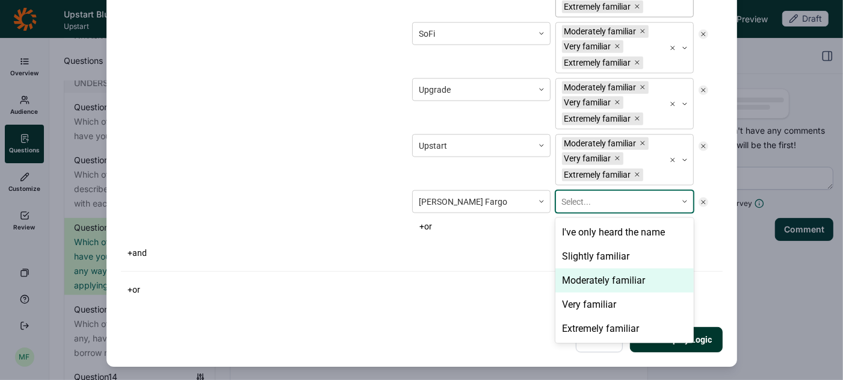
click at [573, 268] on div "Moderately familiar" at bounding box center [625, 280] width 138 height 24
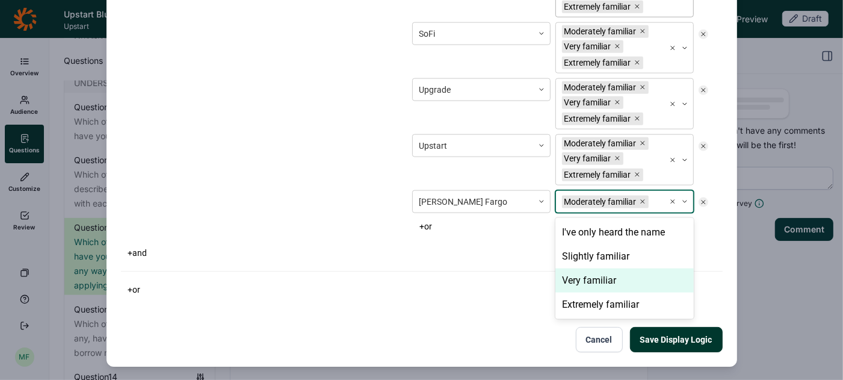
click at [573, 268] on div "Very familiar" at bounding box center [625, 280] width 138 height 24
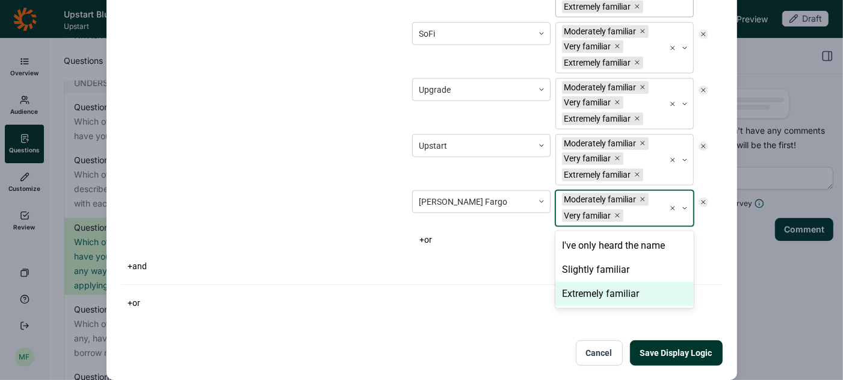
click at [574, 282] on div "Extremely familiar" at bounding box center [625, 294] width 138 height 24
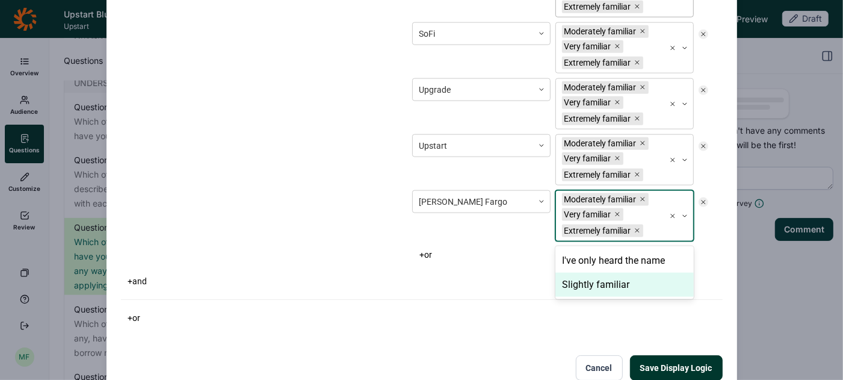
click at [431, 246] on button "+ or" at bounding box center [425, 254] width 27 height 17
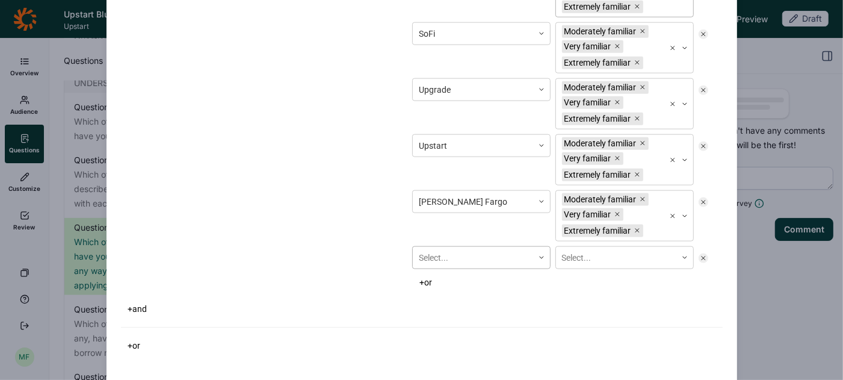
scroll to position [1137, 0]
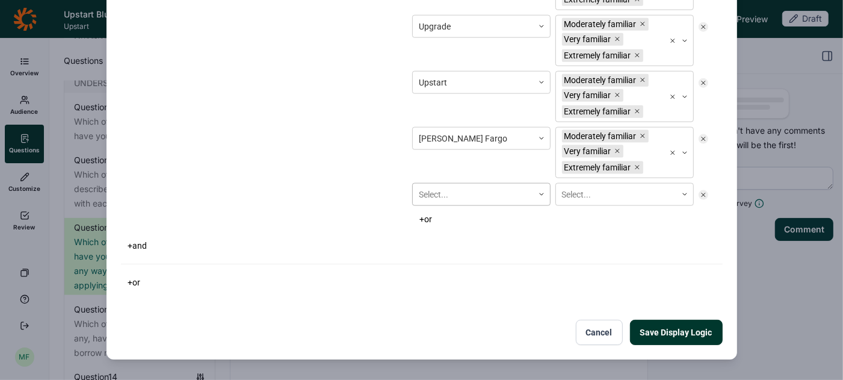
click at [435, 206] on div "Select..." at bounding box center [481, 194] width 138 height 23
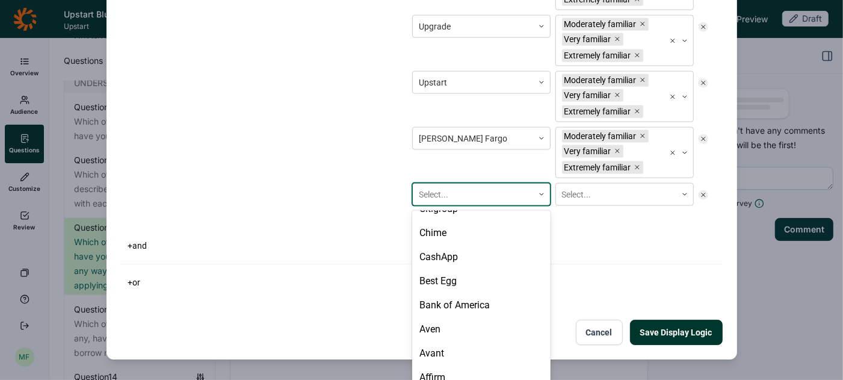
scroll to position [377, 0]
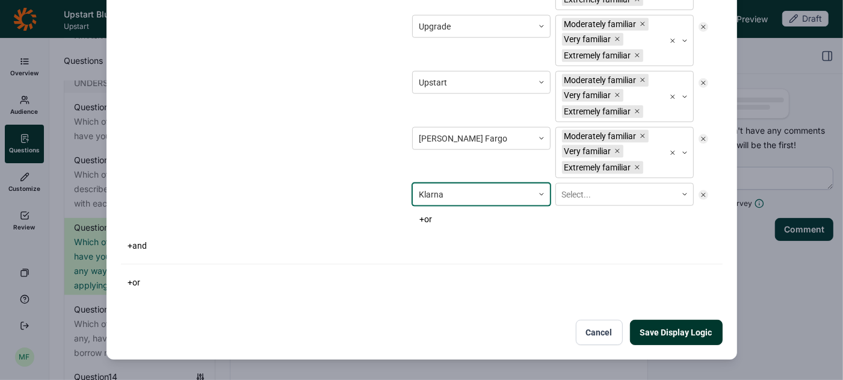
scroll to position [1129, 0]
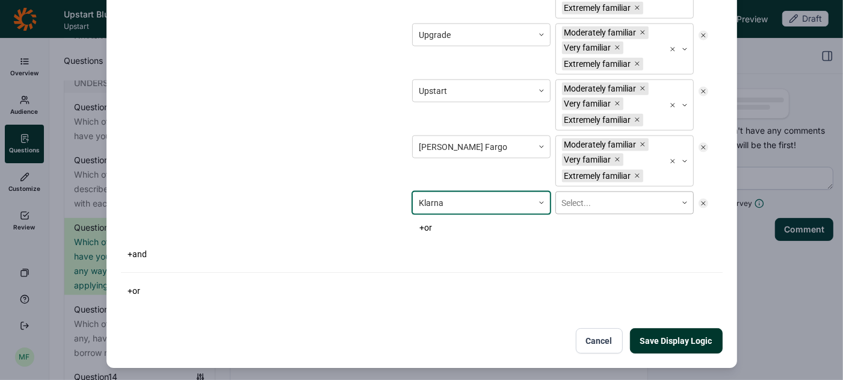
click at [580, 196] on div at bounding box center [616, 203] width 108 height 15
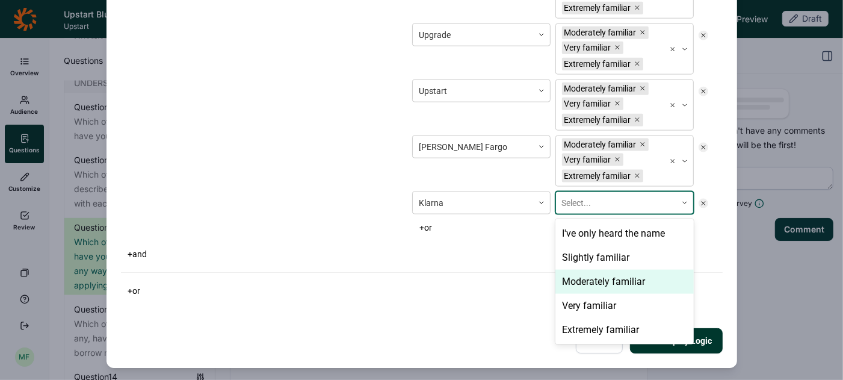
click at [577, 274] on div "Moderately familiar" at bounding box center [625, 282] width 138 height 24
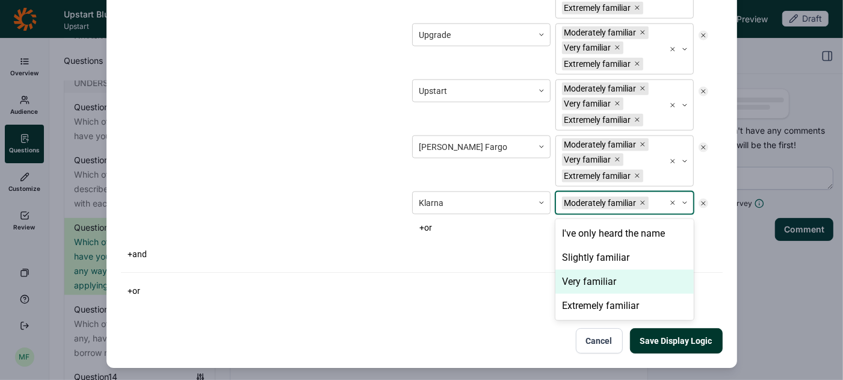
click at [577, 271] on div "Very familiar" at bounding box center [625, 282] width 138 height 24
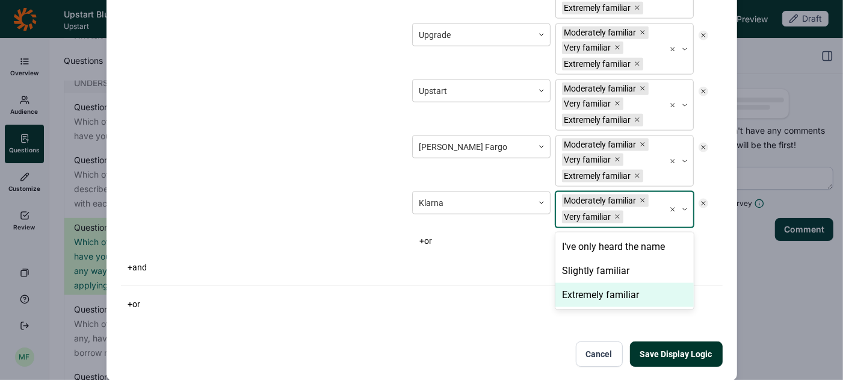
click at [578, 283] on div "Extremely familiar" at bounding box center [625, 295] width 138 height 24
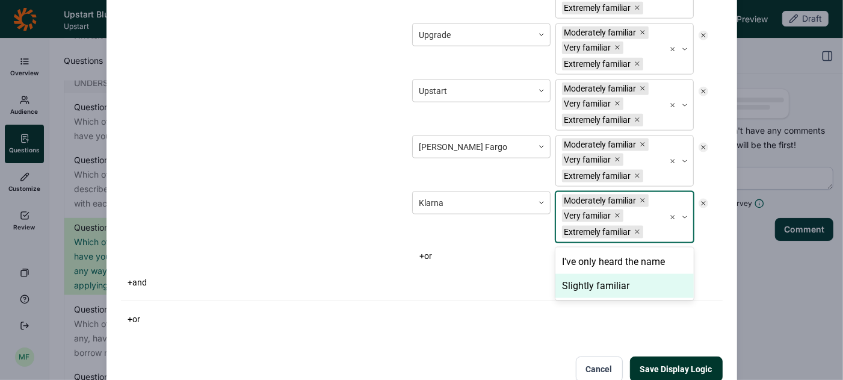
click at [435, 247] on button "+ or" at bounding box center [425, 255] width 27 height 17
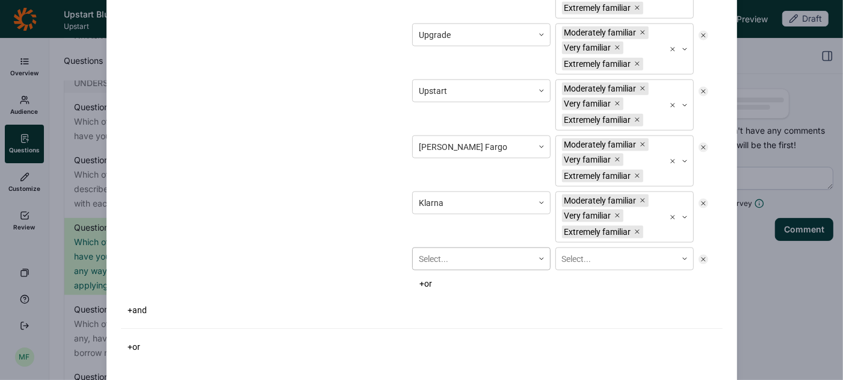
scroll to position [1193, 0]
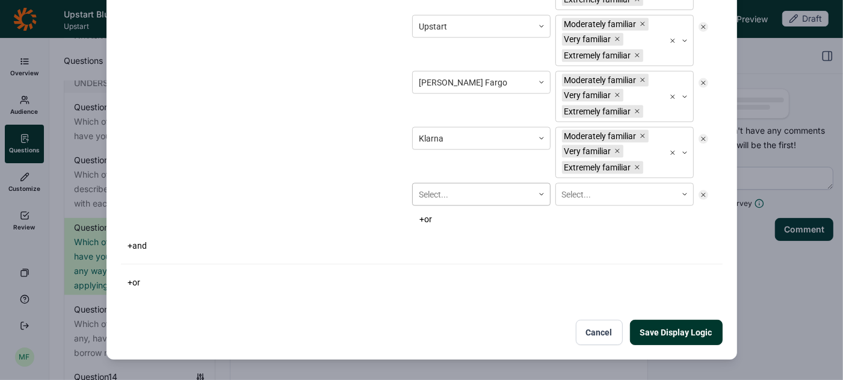
click at [439, 206] on div "Select..." at bounding box center [481, 194] width 138 height 23
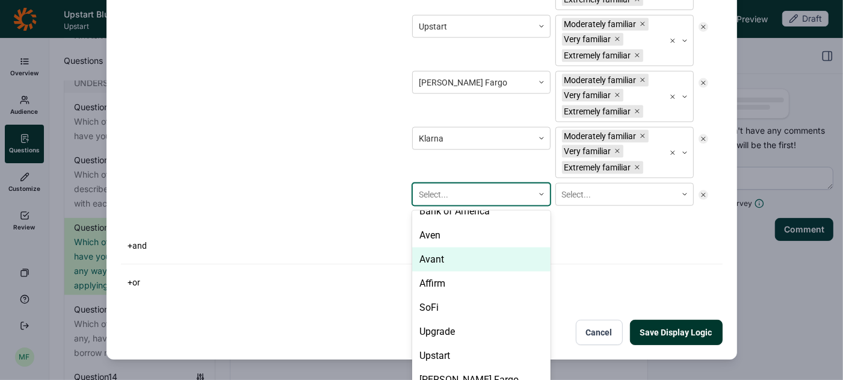
scroll to position [1185, 0]
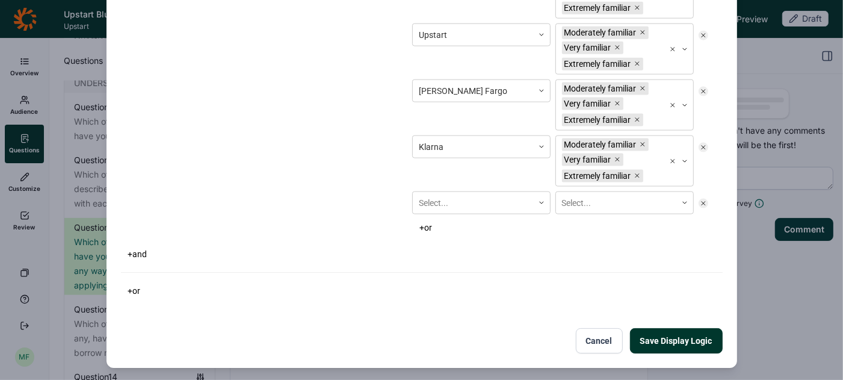
click at [704, 200] on icon at bounding box center [703, 203] width 7 height 7
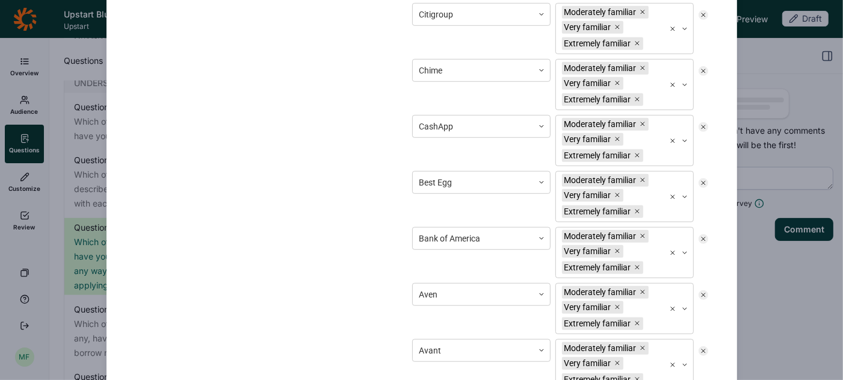
scroll to position [1157, 0]
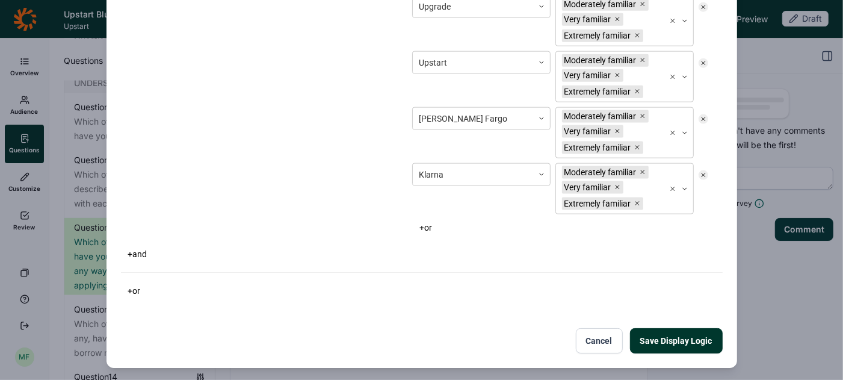
click at [663, 328] on button "Save Display Logic" at bounding box center [676, 340] width 93 height 25
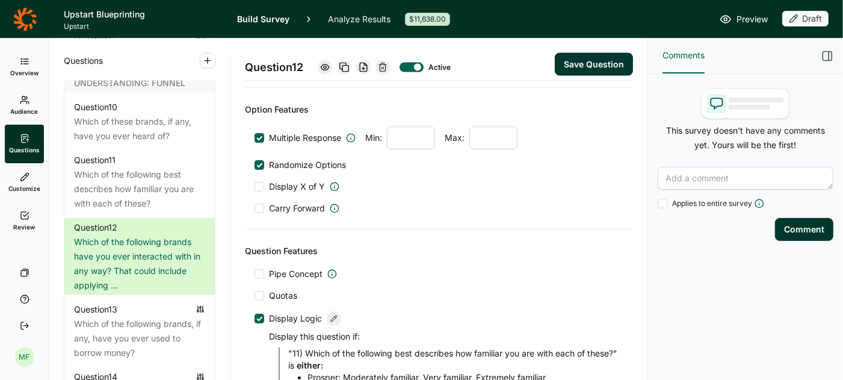
click at [743, 24] on span "Preview" at bounding box center [752, 19] width 31 height 14
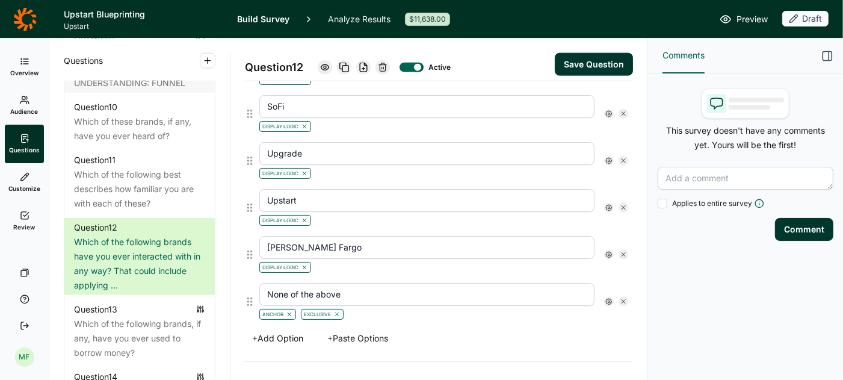
scroll to position [1245, 0]
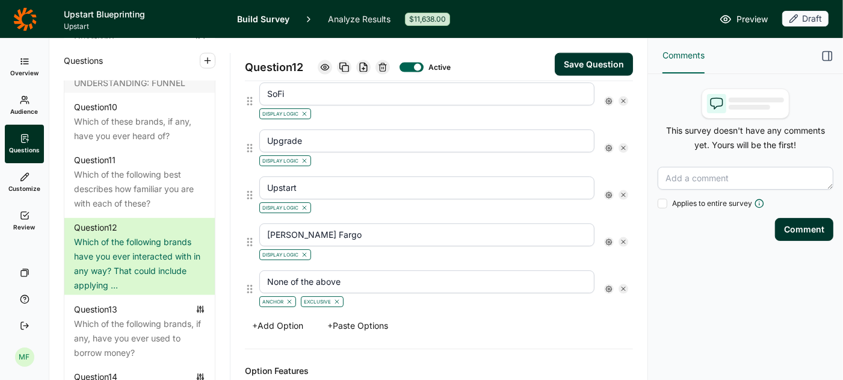
click at [565, 61] on button "Save Question" at bounding box center [594, 64] width 78 height 23
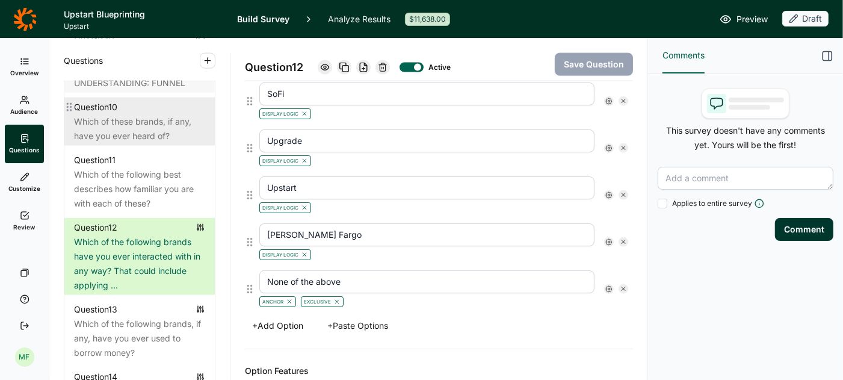
click at [128, 114] on div "Which of these brands, if any, have you ever heard of?" at bounding box center [139, 128] width 131 height 29
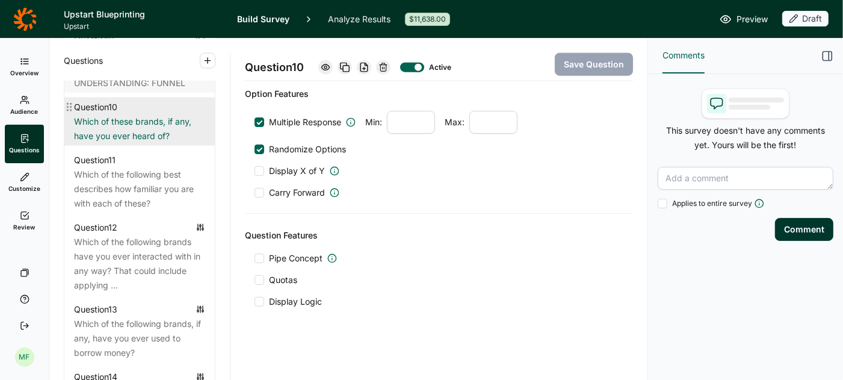
scroll to position [1174, 0]
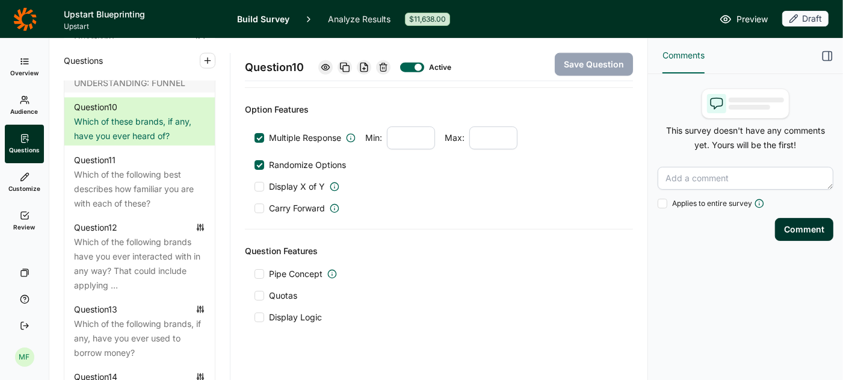
click at [742, 17] on span "Preview" at bounding box center [752, 19] width 31 height 14
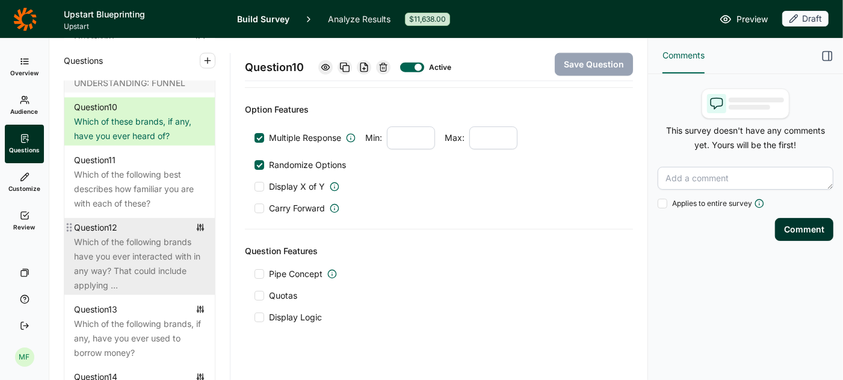
click at [130, 239] on div "Which of the following brands have you ever interacted with in any way? That co…" at bounding box center [139, 264] width 131 height 58
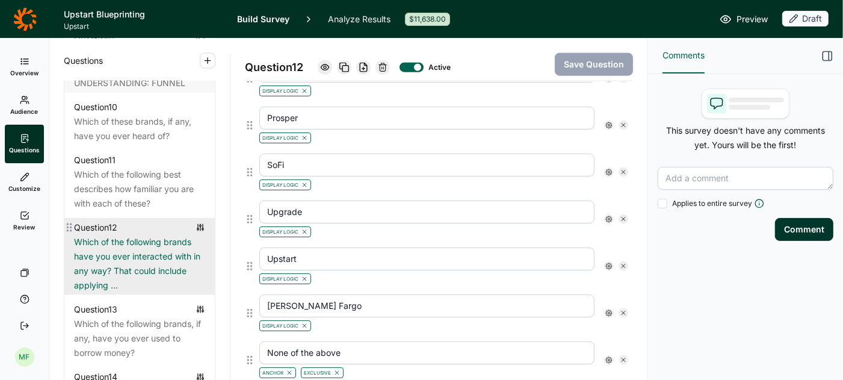
scroll to position [1245, 0]
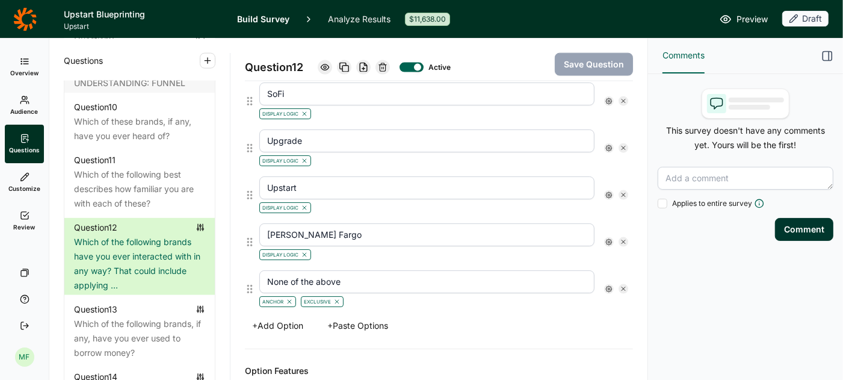
click at [611, 238] on icon at bounding box center [608, 241] width 7 height 7
click at [696, 254] on icon at bounding box center [693, 250] width 7 height 7
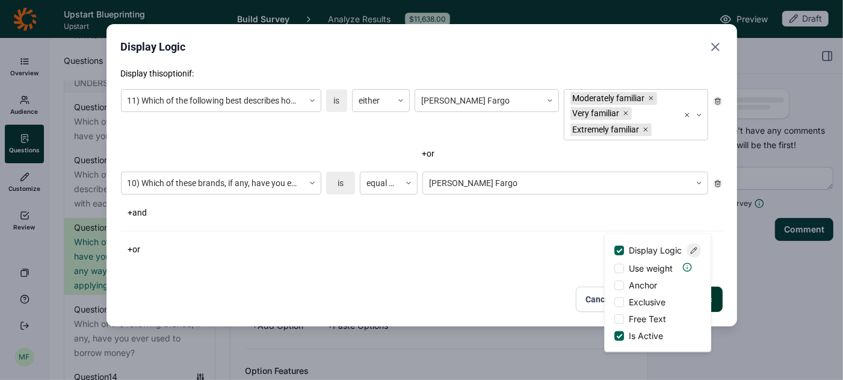
click at [717, 50] on icon "Close" at bounding box center [715, 47] width 14 height 14
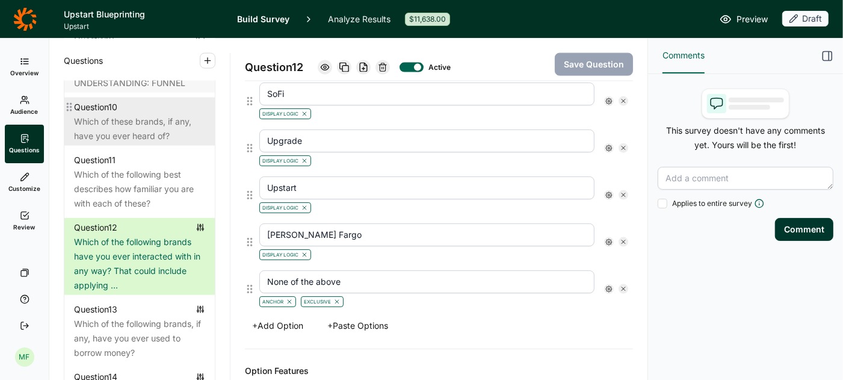
click at [169, 114] on div "Which of these brands, if any, have you ever heard of?" at bounding box center [139, 128] width 131 height 29
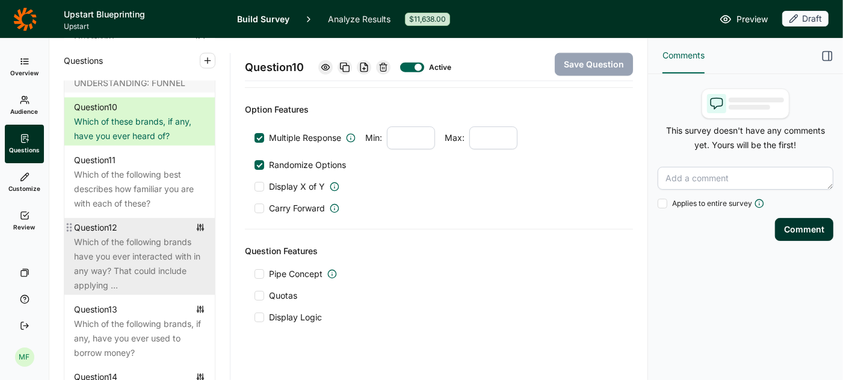
click at [135, 235] on div "Which of the following brands have you ever interacted with in any way? That co…" at bounding box center [139, 264] width 131 height 58
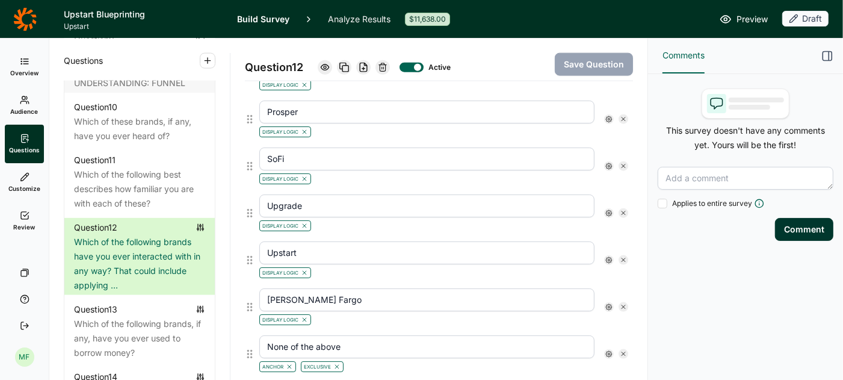
scroll to position [1178, 0]
click at [424, 67] on div at bounding box center [412, 68] width 24 height 10
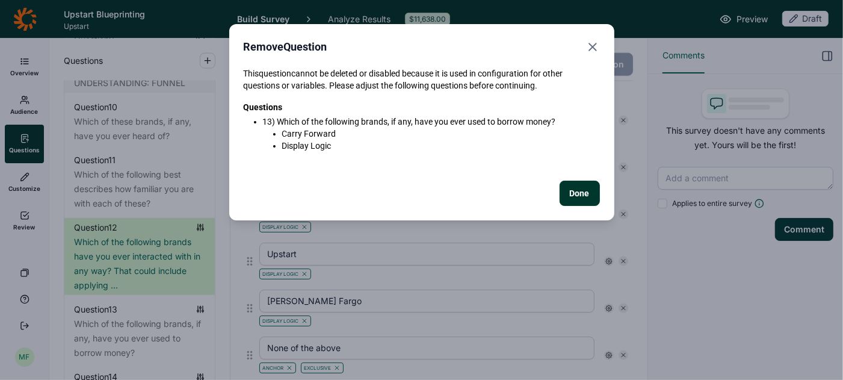
click at [575, 190] on button "Done" at bounding box center [580, 193] width 40 height 25
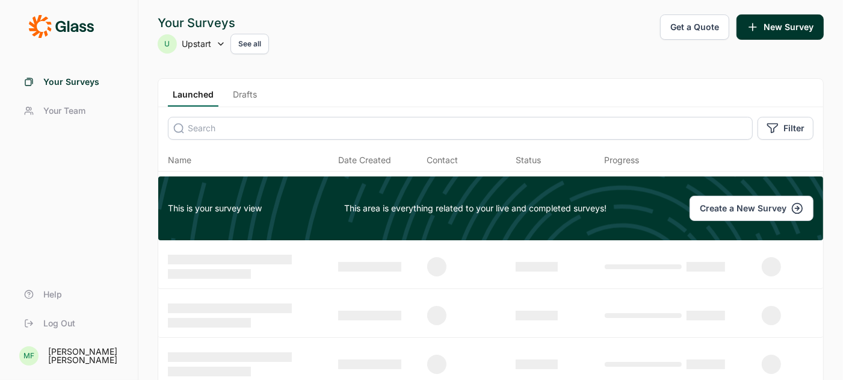
click at [244, 97] on link "Drafts" at bounding box center [245, 97] width 34 height 18
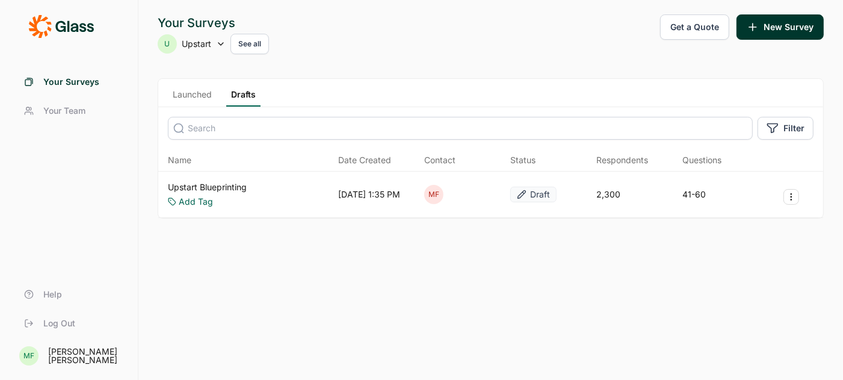
click at [202, 185] on link "Upstart Blueprinting" at bounding box center [207, 187] width 79 height 12
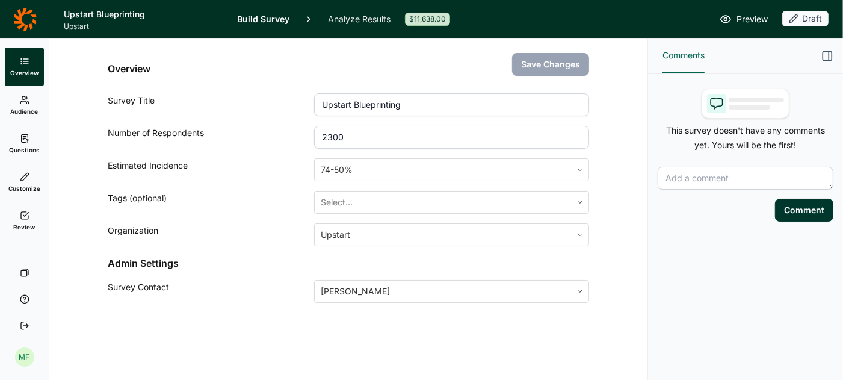
click at [738, 20] on span "Preview" at bounding box center [752, 19] width 31 height 14
click at [23, 140] on use at bounding box center [24, 138] width 7 height 8
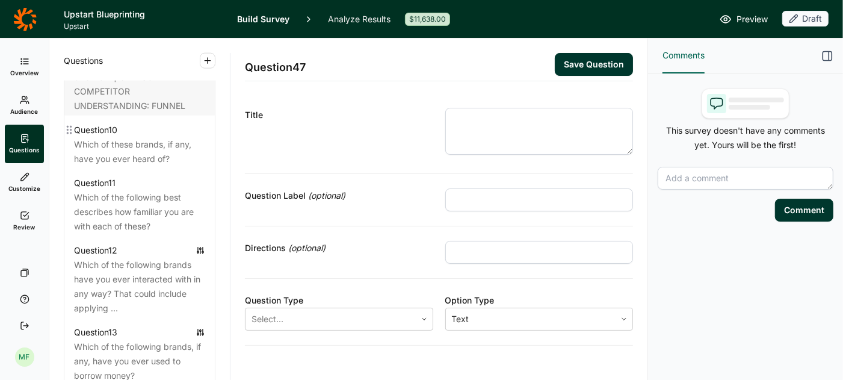
scroll to position [1219, 0]
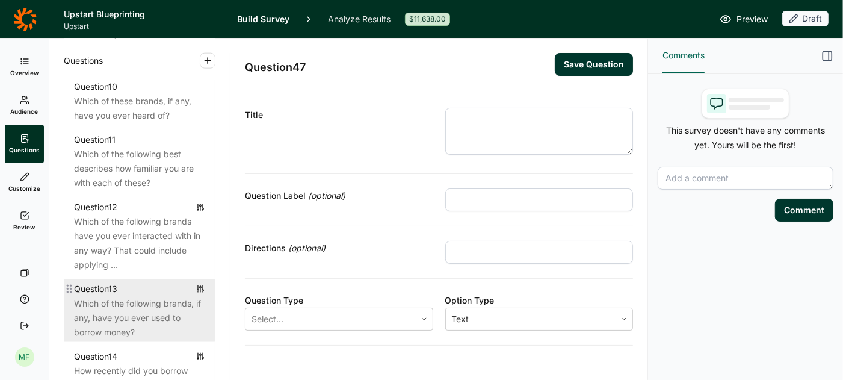
click at [138, 296] on div "Which of the following brands, if any, have you ever used to borrow money?" at bounding box center [139, 317] width 131 height 43
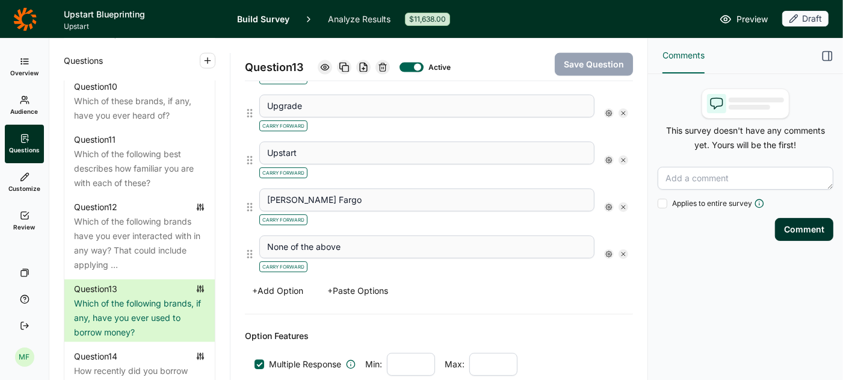
scroll to position [1253, 0]
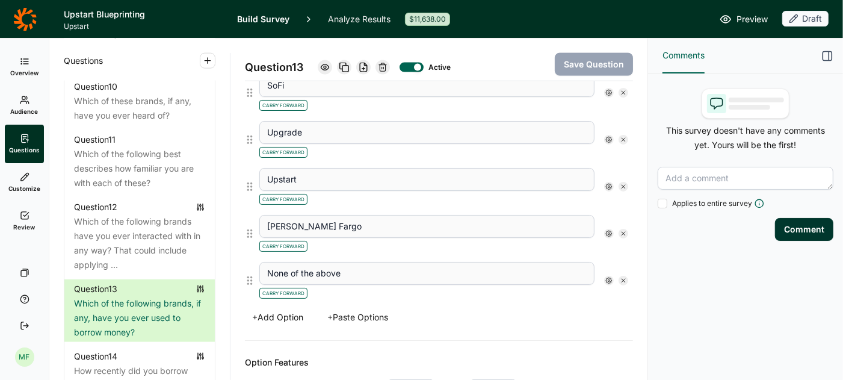
click at [610, 277] on icon at bounding box center [608, 280] width 7 height 7
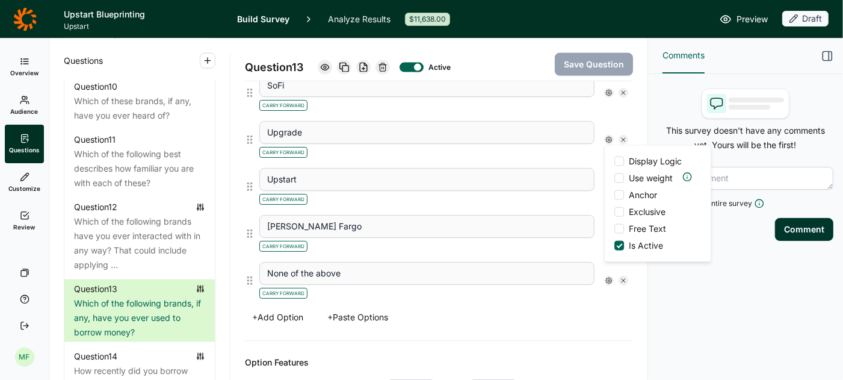
click at [417, 285] on div "Carry Forward" at bounding box center [426, 292] width 335 height 14
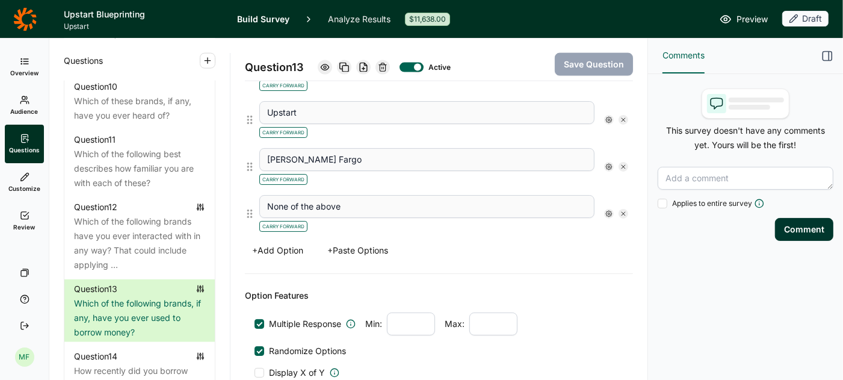
scroll to position [1304, 0]
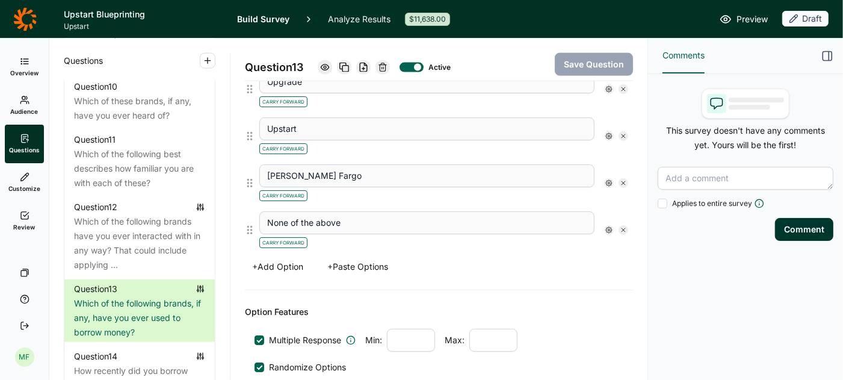
click at [622, 226] on icon at bounding box center [623, 229] width 7 height 7
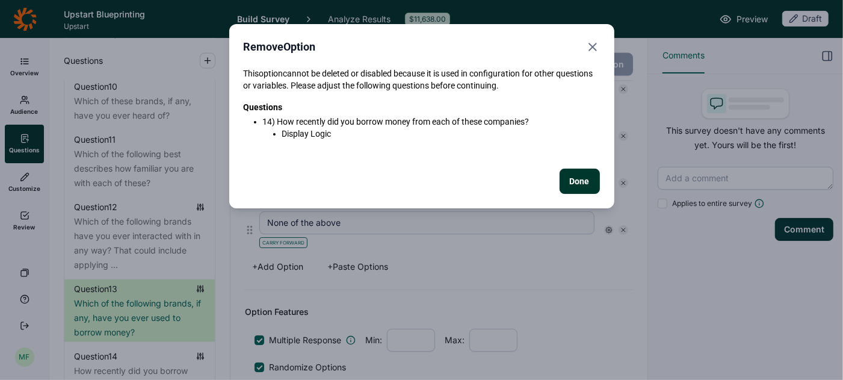
click at [595, 180] on button "Done" at bounding box center [580, 181] width 40 height 25
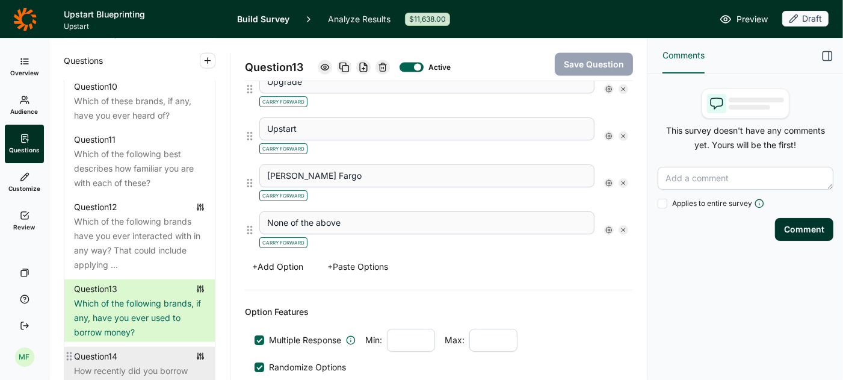
click at [142, 349] on div "Question 14" at bounding box center [139, 356] width 131 height 14
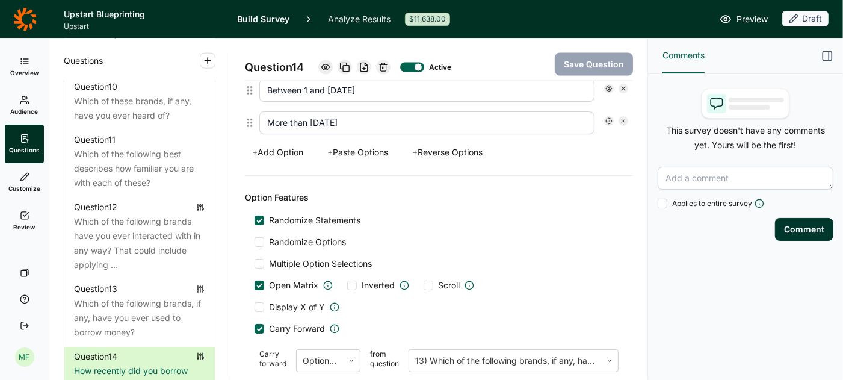
scroll to position [1602, 0]
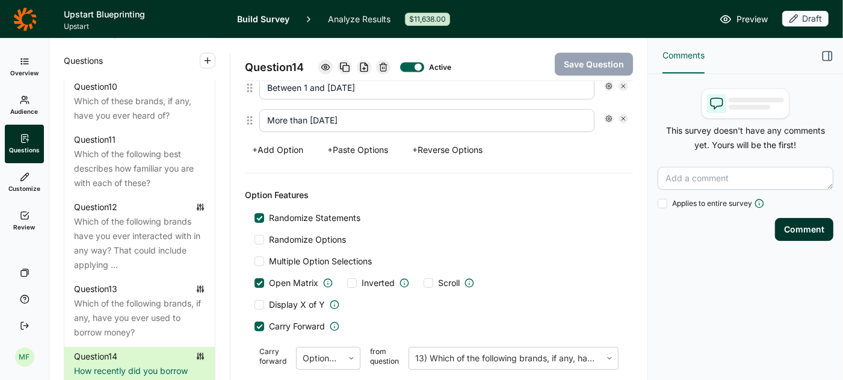
click at [262, 321] on div at bounding box center [260, 326] width 10 height 10
click at [255, 326] on input "Carry Forward" at bounding box center [255, 326] width 0 height 0
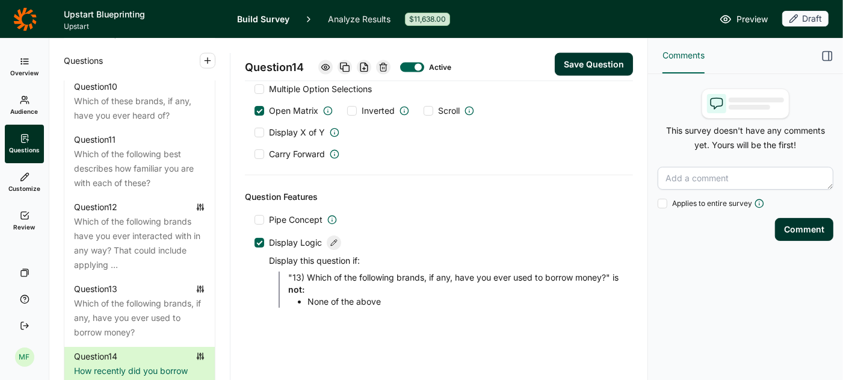
scroll to position [1269, 0]
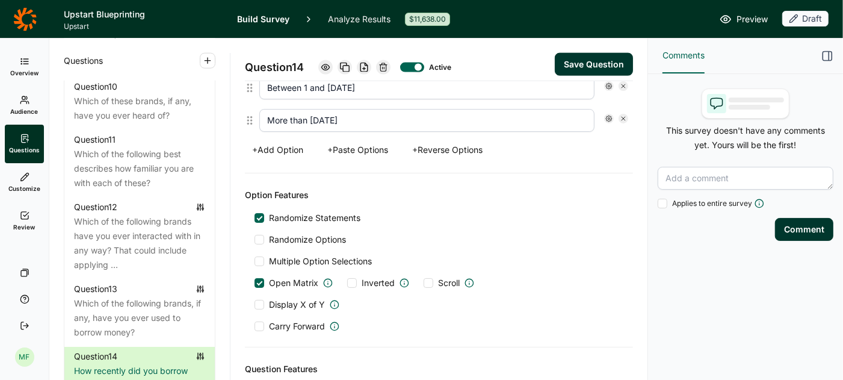
click at [579, 66] on button "Save Question" at bounding box center [594, 64] width 78 height 23
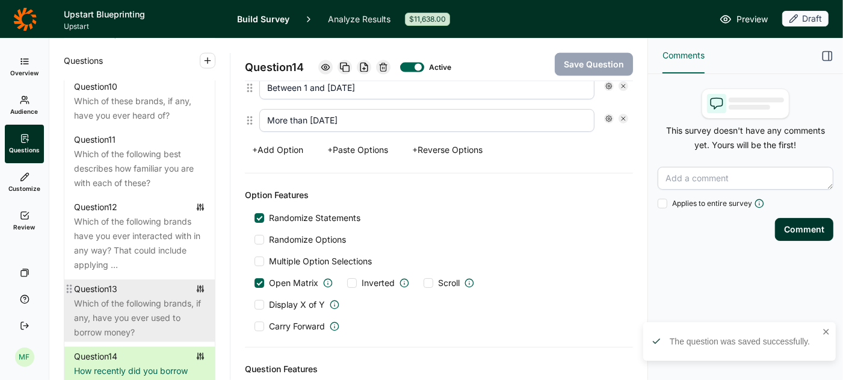
click at [143, 296] on div "Which of the following brands, if any, have you ever used to borrow money?" at bounding box center [139, 317] width 131 height 43
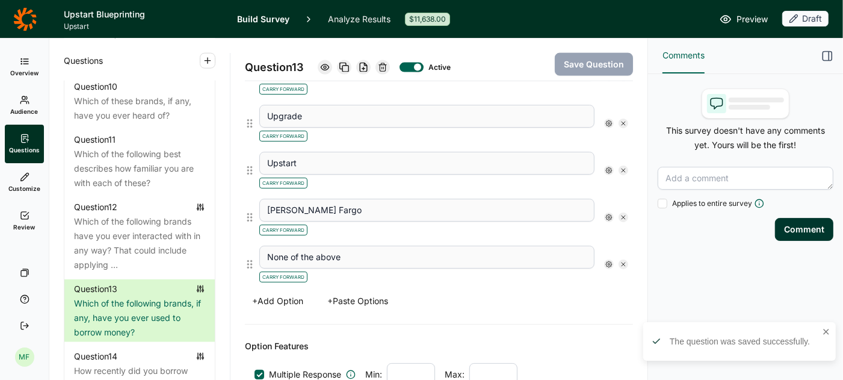
click at [622, 261] on icon at bounding box center [623, 264] width 7 height 7
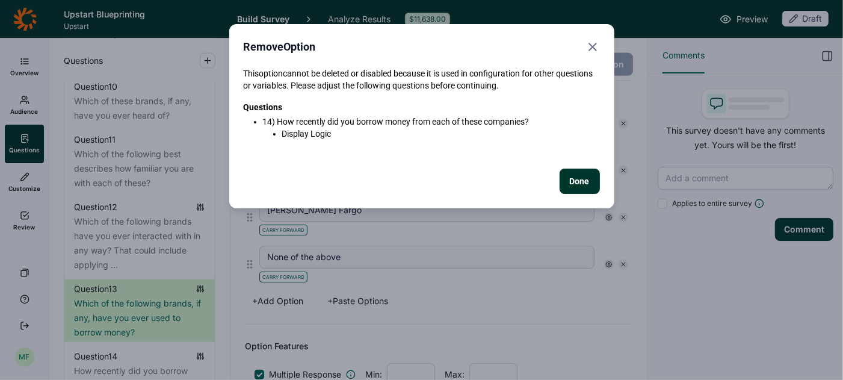
click at [578, 180] on button "Done" at bounding box center [580, 181] width 40 height 25
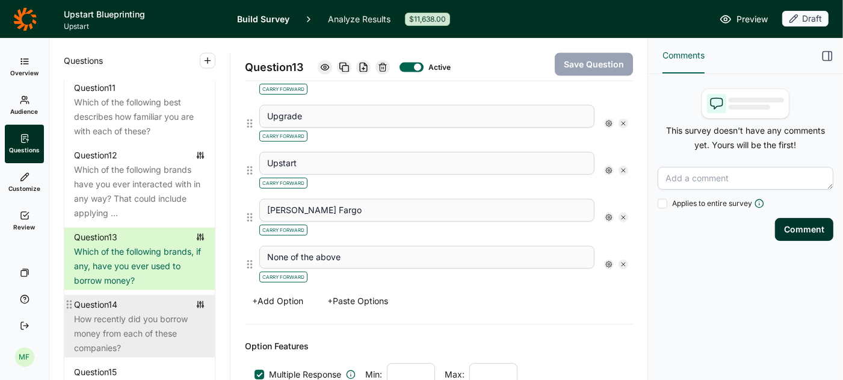
scroll to position [1271, 0]
click at [149, 319] on div "How recently did you borrow money from each of these companies?" at bounding box center [139, 332] width 131 height 43
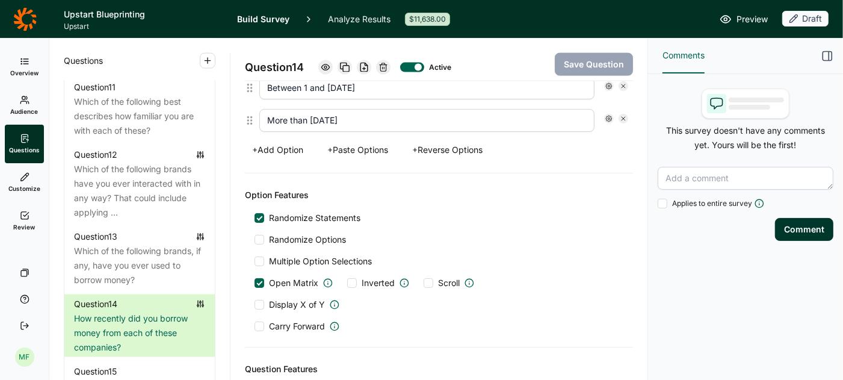
scroll to position [1424, 0]
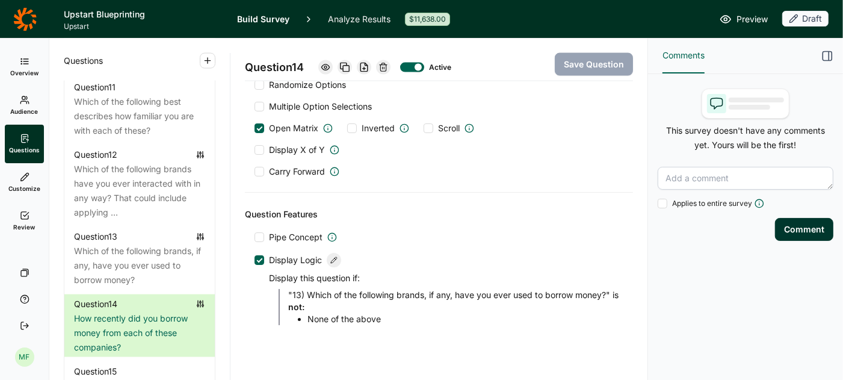
click at [262, 255] on div at bounding box center [260, 260] width 10 height 10
click at [255, 260] on input "Display Logic" at bounding box center [255, 260] width 0 height 0
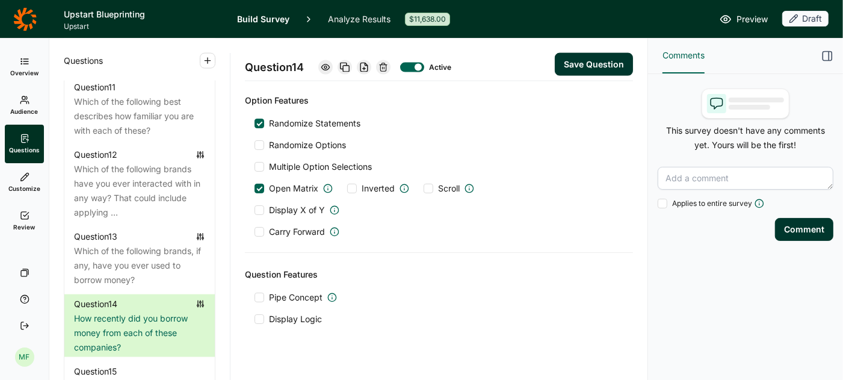
click at [611, 68] on button "Save Question" at bounding box center [594, 64] width 78 height 23
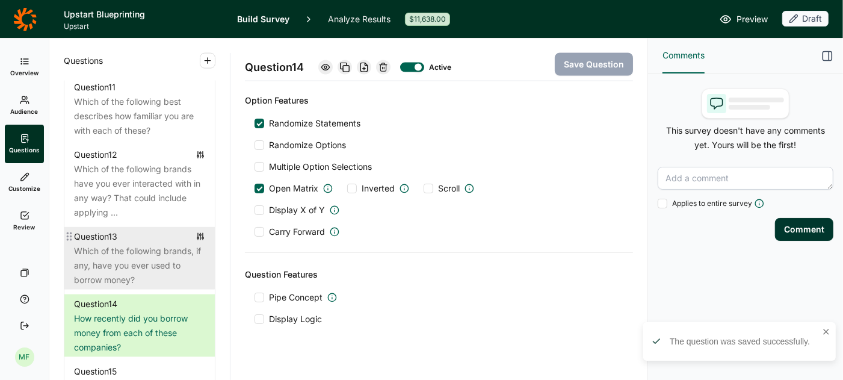
click at [136, 244] on div "Which of the following brands, if any, have you ever used to borrow money?" at bounding box center [139, 265] width 131 height 43
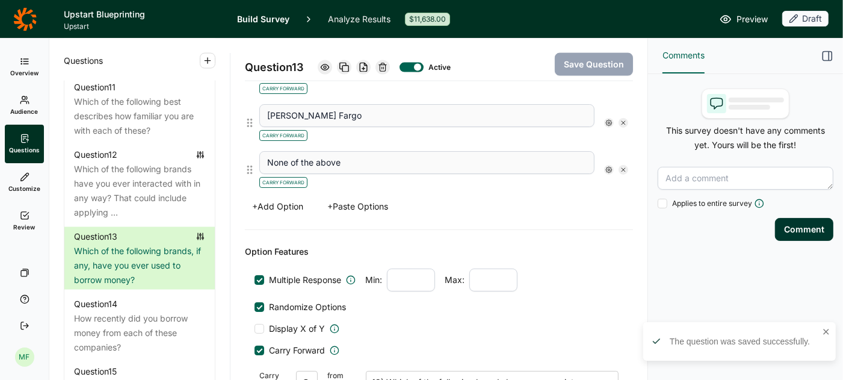
click at [624, 166] on icon at bounding box center [623, 169] width 7 height 7
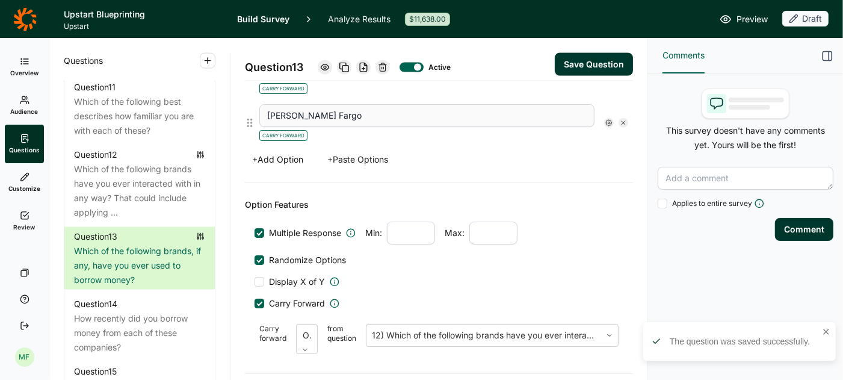
click at [589, 63] on button "Save Question" at bounding box center [594, 64] width 78 height 23
click at [290, 151] on button "+ Add Option" at bounding box center [278, 159] width 66 height 17
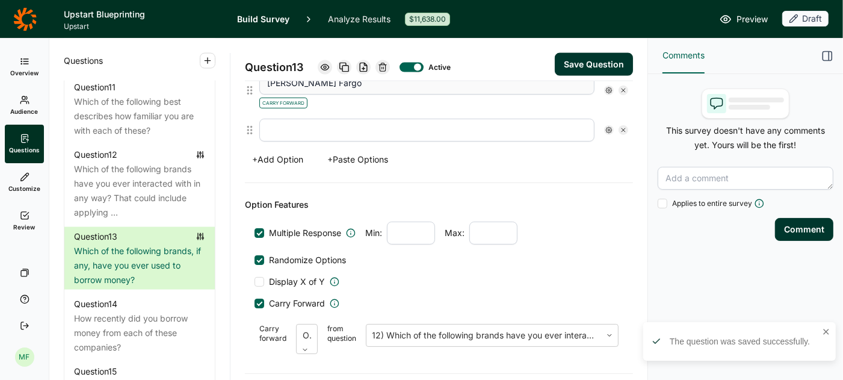
click at [302, 122] on input "text" at bounding box center [426, 130] width 335 height 23
type input "None of the above"
click at [610, 127] on use at bounding box center [609, 130] width 6 height 6
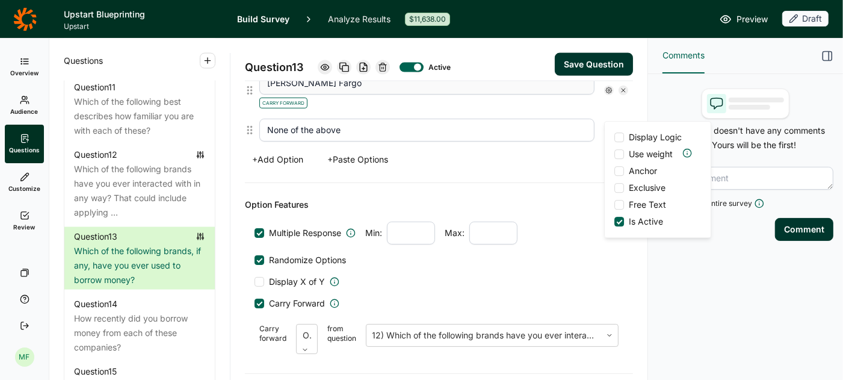
click at [621, 187] on div at bounding box center [619, 188] width 10 height 10
click at [614, 188] on input "Exclusive" at bounding box center [614, 188] width 0 height 0
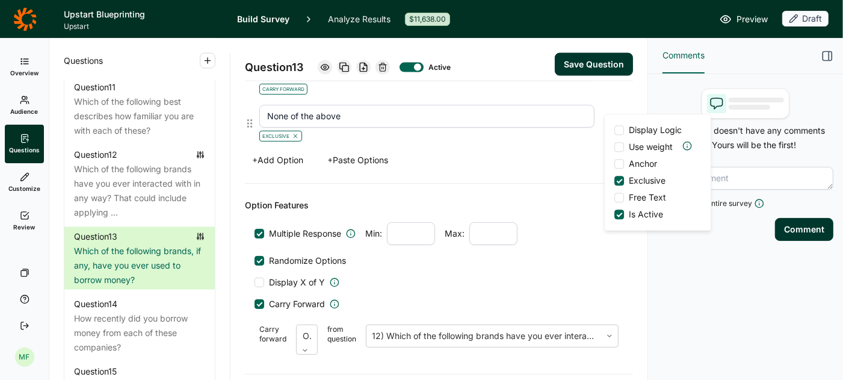
click at [620, 163] on div at bounding box center [619, 164] width 10 height 10
click at [614, 164] on input "Anchor" at bounding box center [614, 164] width 0 height 0
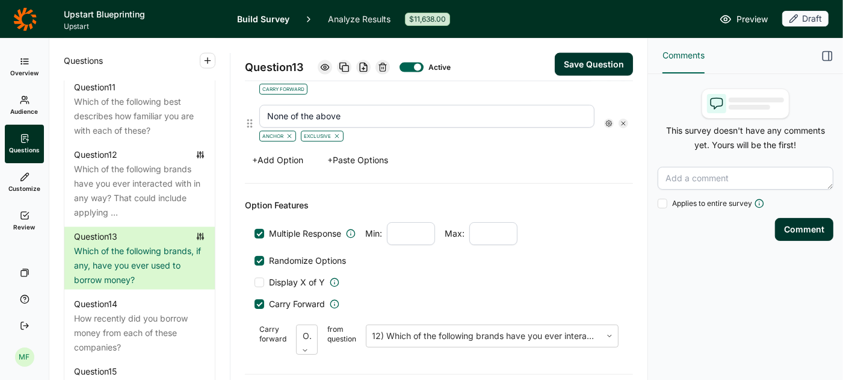
click at [595, 66] on button "Save Question" at bounding box center [594, 64] width 78 height 23
click at [742, 19] on span "Preview" at bounding box center [752, 19] width 31 height 14
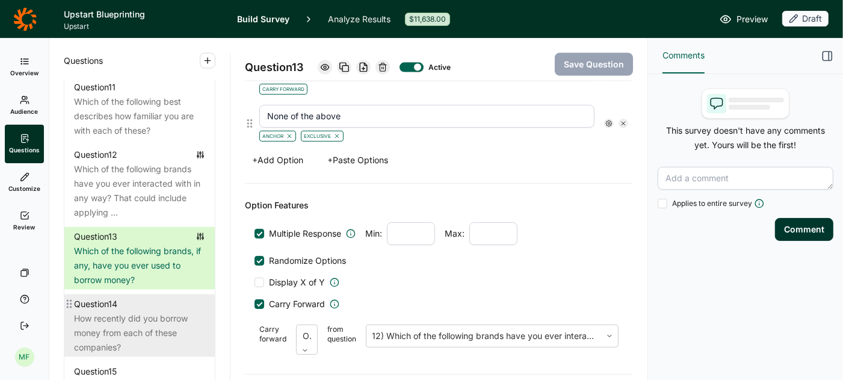
click at [153, 297] on div "Question 14" at bounding box center [139, 304] width 131 height 14
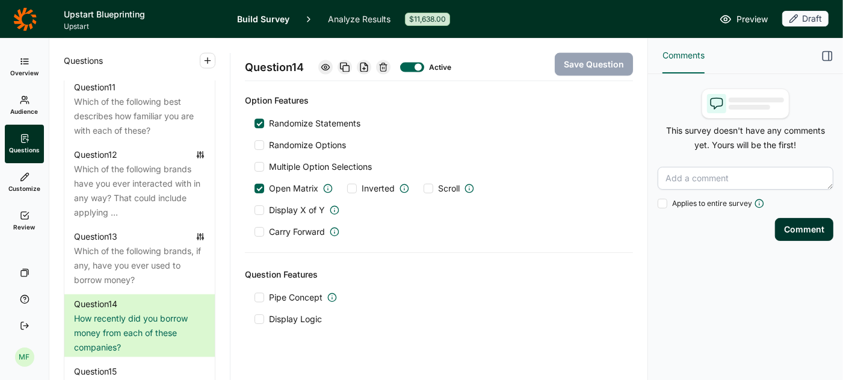
click at [261, 314] on div at bounding box center [260, 319] width 10 height 10
click at [255, 319] on input "Display Logic" at bounding box center [255, 319] width 0 height 0
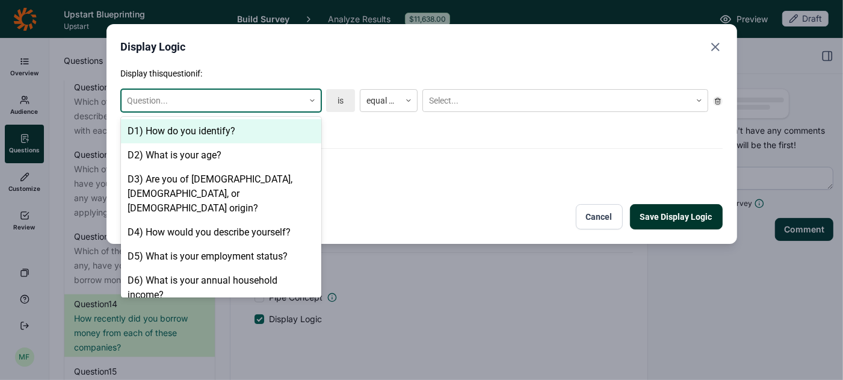
click at [318, 100] on div at bounding box center [312, 100] width 17 height 7
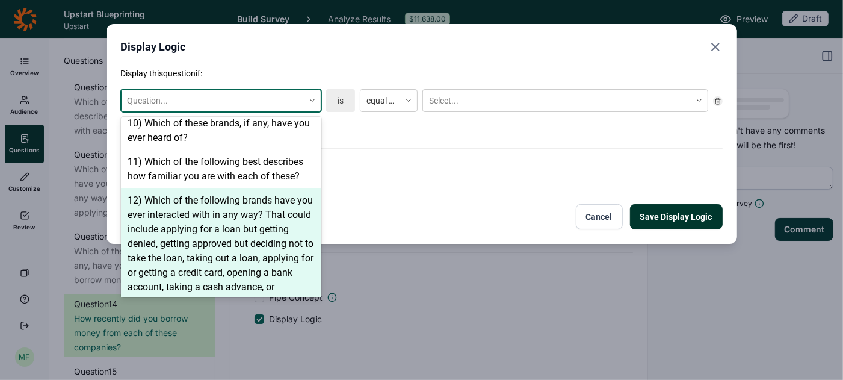
scroll to position [868, 0]
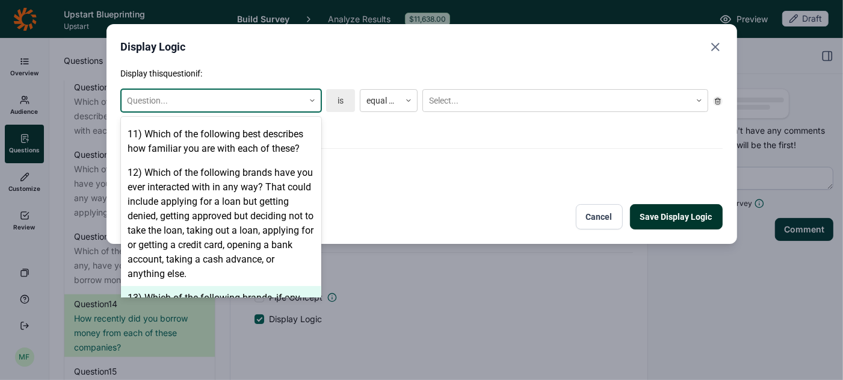
click at [246, 286] on div "13) Which of the following brands, if any, have you ever used to borrow money?" at bounding box center [221, 305] width 200 height 39
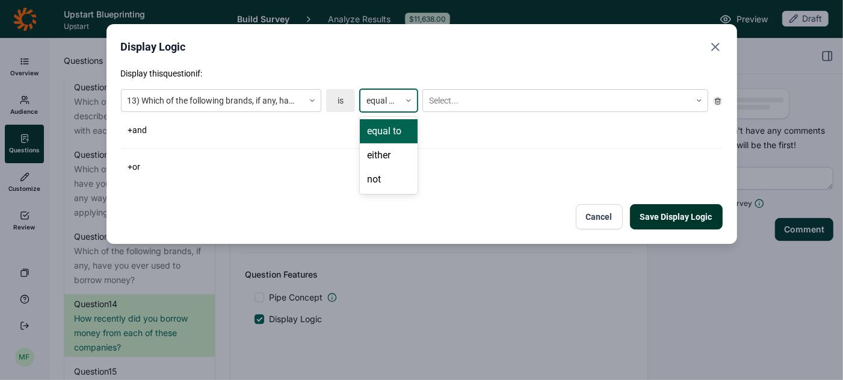
click at [406, 102] on icon at bounding box center [408, 100] width 7 height 7
click at [392, 178] on div "not" at bounding box center [389, 179] width 58 height 24
click at [458, 102] on div at bounding box center [557, 100] width 256 height 15
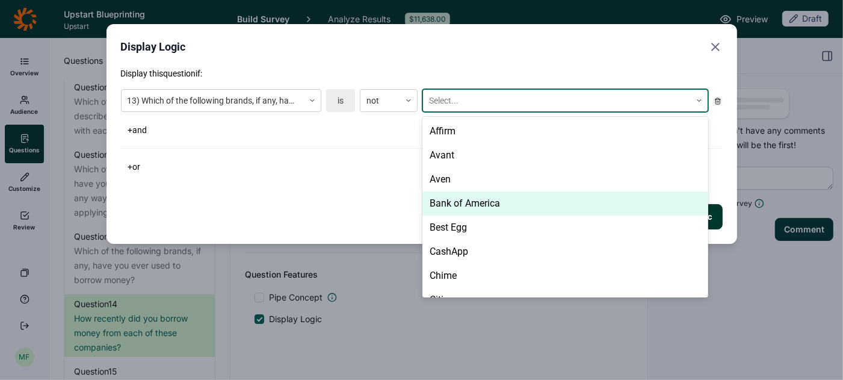
scroll to position [401, 0]
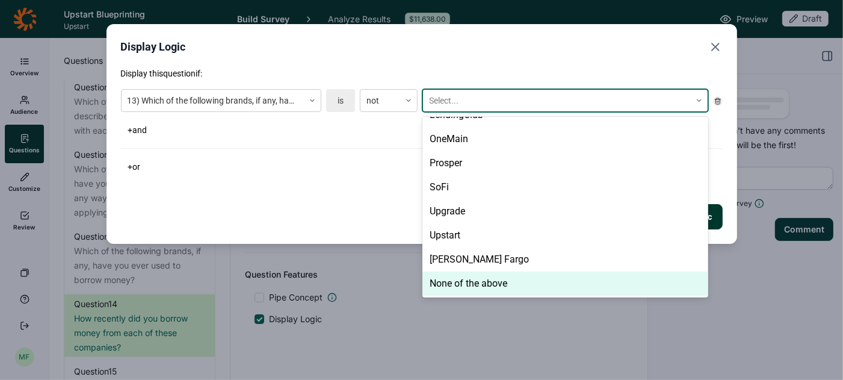
click at [462, 284] on div "None of the above" at bounding box center [565, 283] width 286 height 24
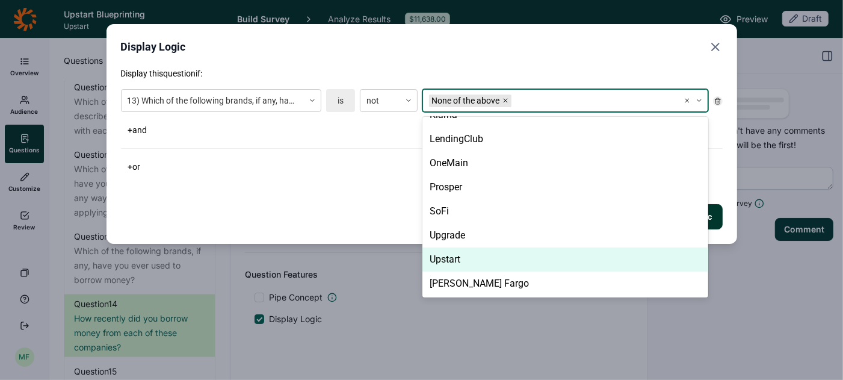
click at [356, 215] on div "Save Display Logic Cancel" at bounding box center [422, 216] width 602 height 25
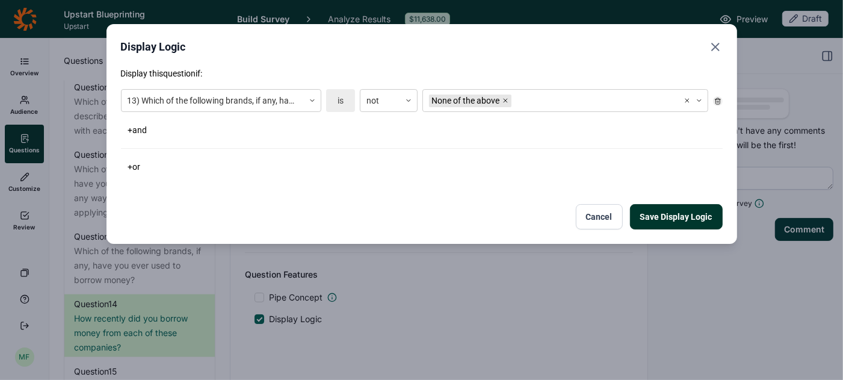
click at [654, 220] on button "Save Display Logic" at bounding box center [676, 216] width 93 height 25
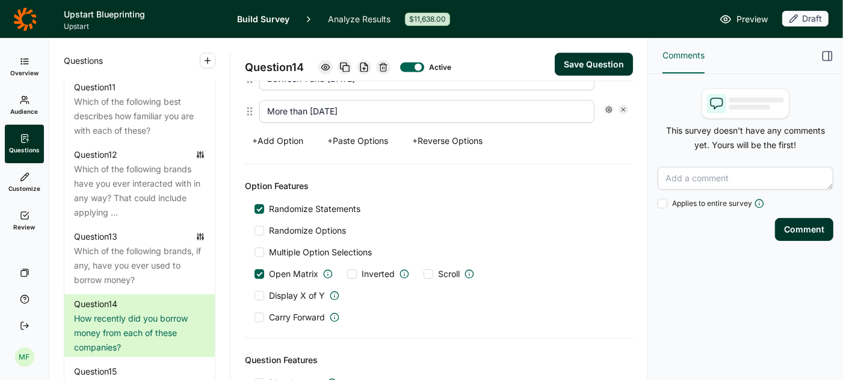
scroll to position [1304, 0]
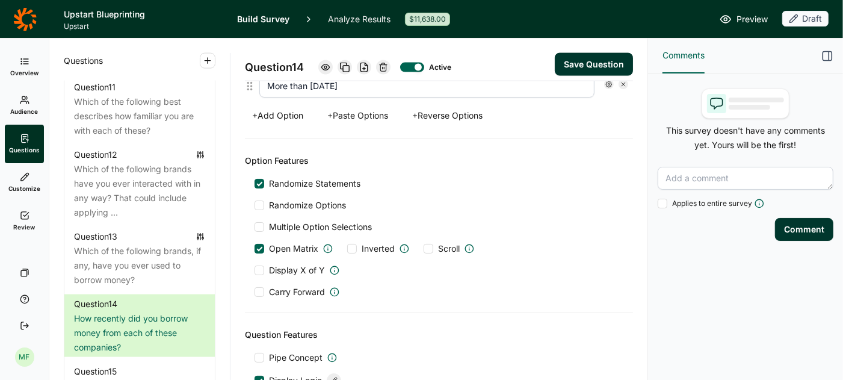
click at [259, 287] on div at bounding box center [260, 292] width 10 height 10
click at [255, 292] on input "Carry Forward" at bounding box center [255, 292] width 0 height 0
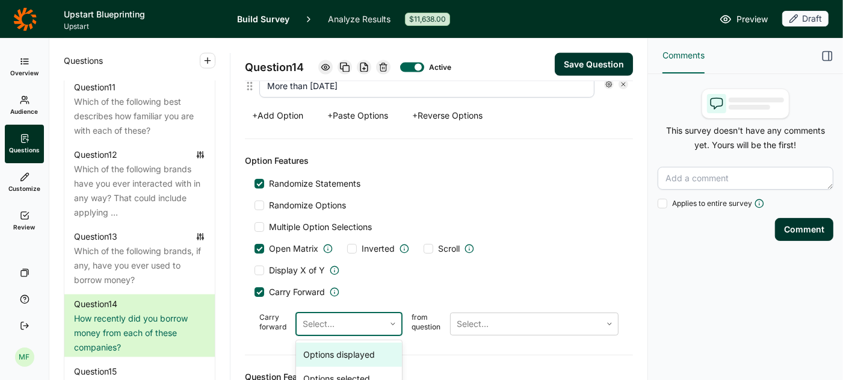
click at [348, 315] on div at bounding box center [341, 323] width 76 height 17
click at [351, 367] on div "Options selected" at bounding box center [349, 379] width 106 height 24
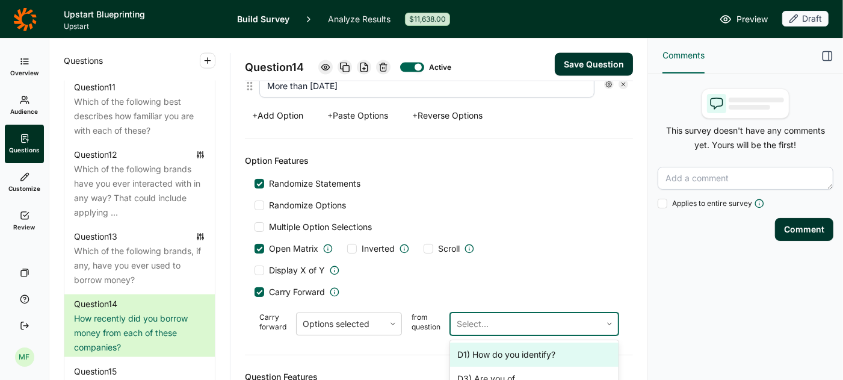
click at [479, 315] on div at bounding box center [526, 323] width 138 height 17
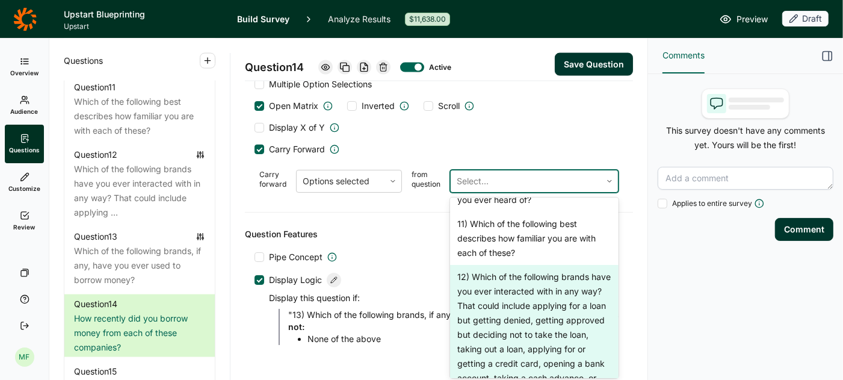
scroll to position [961, 0]
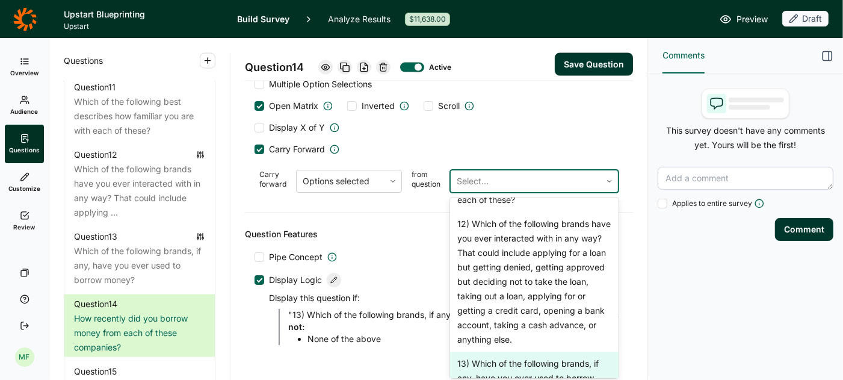
click at [501, 351] on div "13) Which of the following brands, if any, have you ever used to borrow money?" at bounding box center [534, 377] width 169 height 53
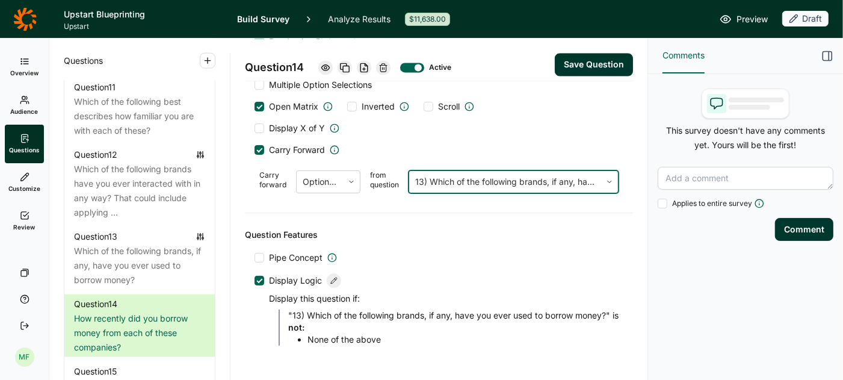
click at [586, 64] on button "Save Question" at bounding box center [594, 64] width 78 height 23
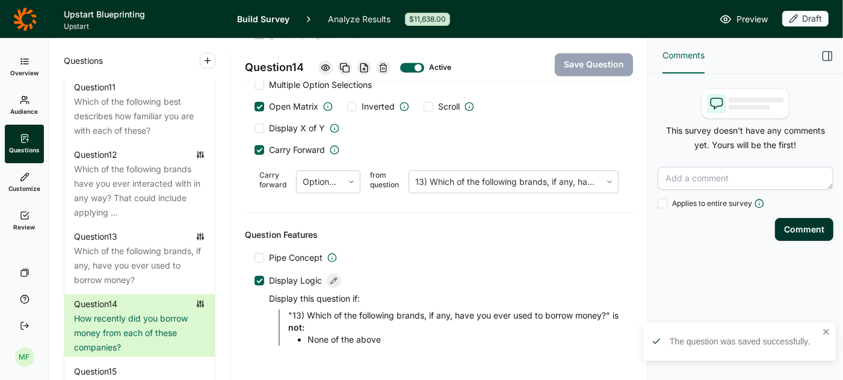
click at [743, 22] on span "Preview" at bounding box center [752, 19] width 31 height 14
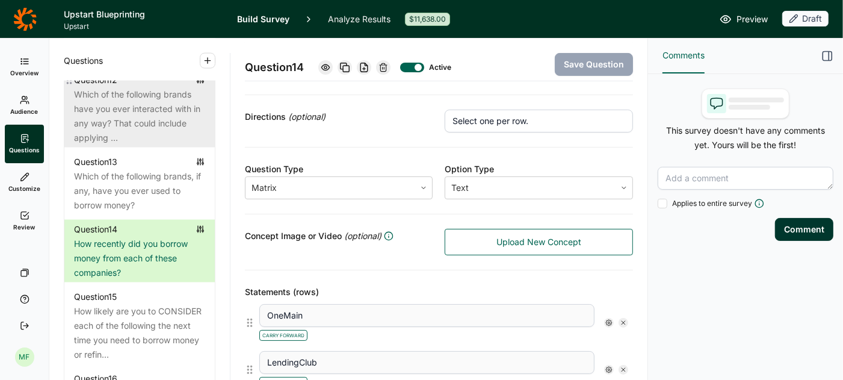
scroll to position [1353, 0]
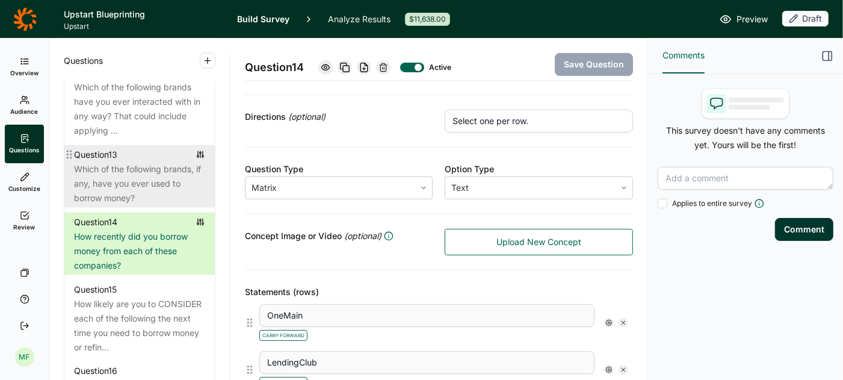
click at [143, 170] on div "Which of the following brands, if any, have you ever used to borrow money?" at bounding box center [139, 183] width 131 height 43
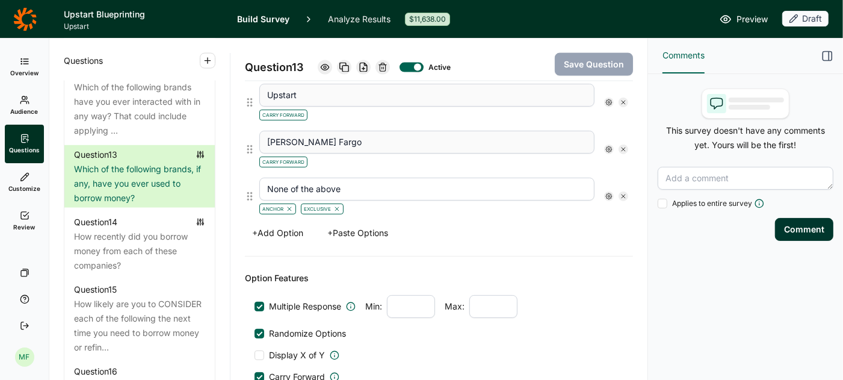
scroll to position [1338, 0]
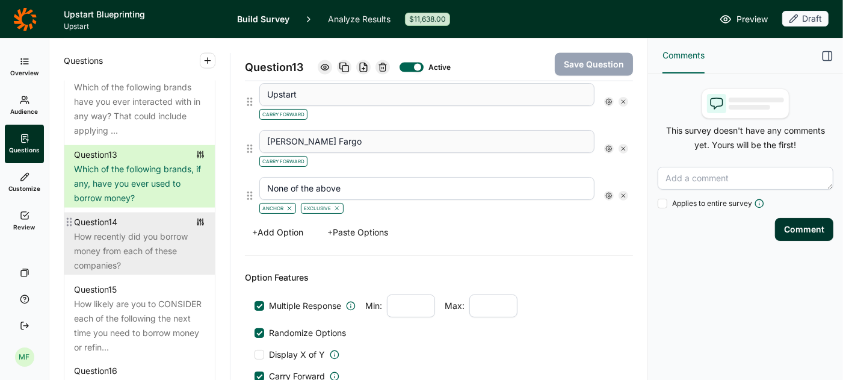
click at [109, 229] on div "How recently did you borrow money from each of these companies?" at bounding box center [139, 250] width 131 height 43
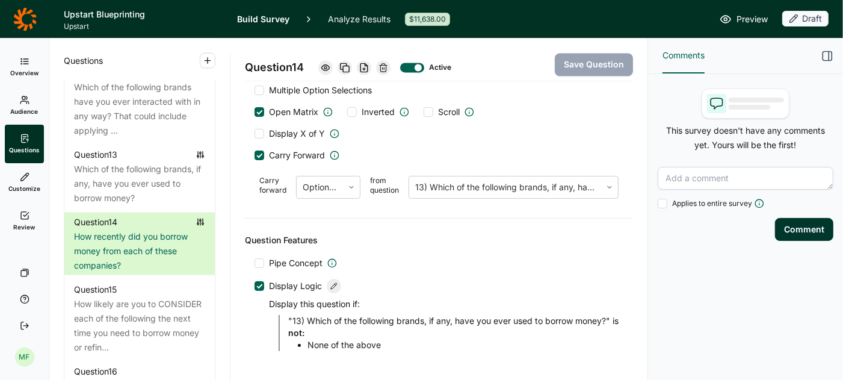
scroll to position [1834, 0]
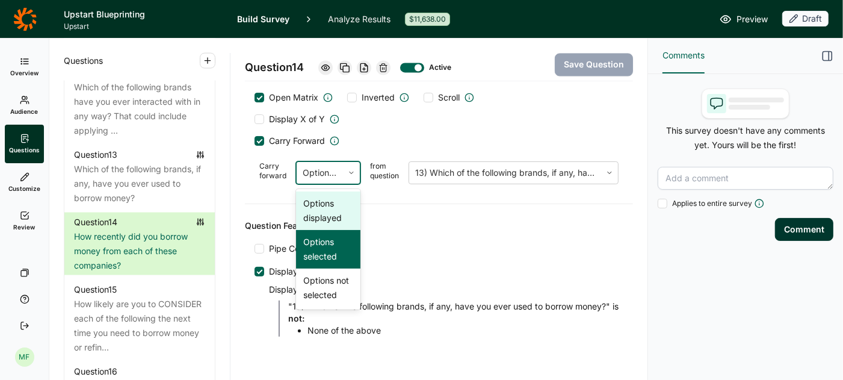
click at [352, 169] on icon at bounding box center [351, 172] width 7 height 7
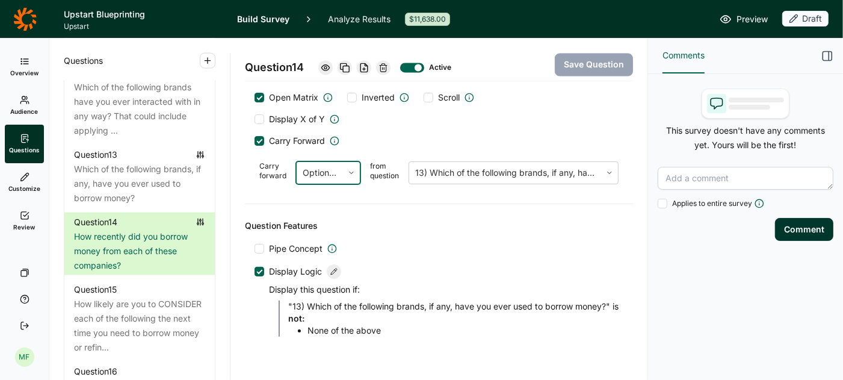
click at [352, 169] on icon at bounding box center [351, 172] width 7 height 7
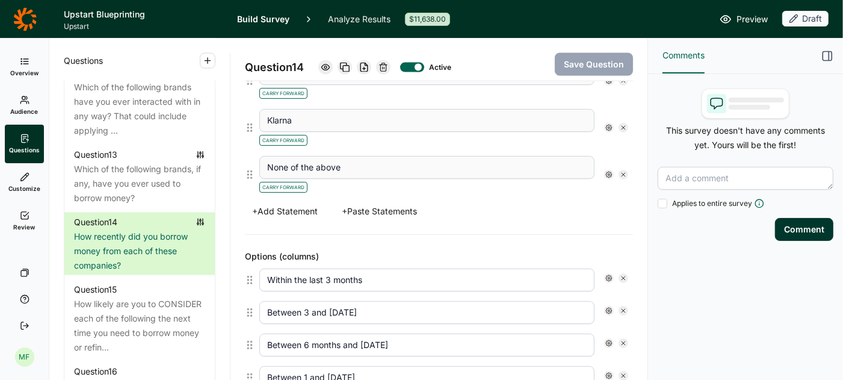
scroll to position [1354, 0]
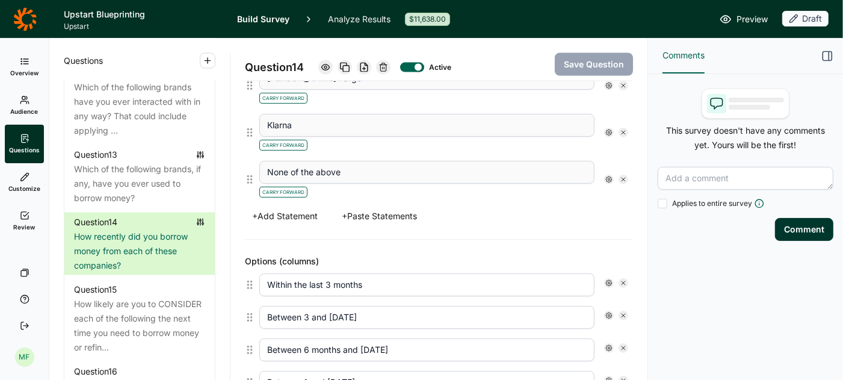
click at [622, 176] on icon at bounding box center [623, 179] width 7 height 7
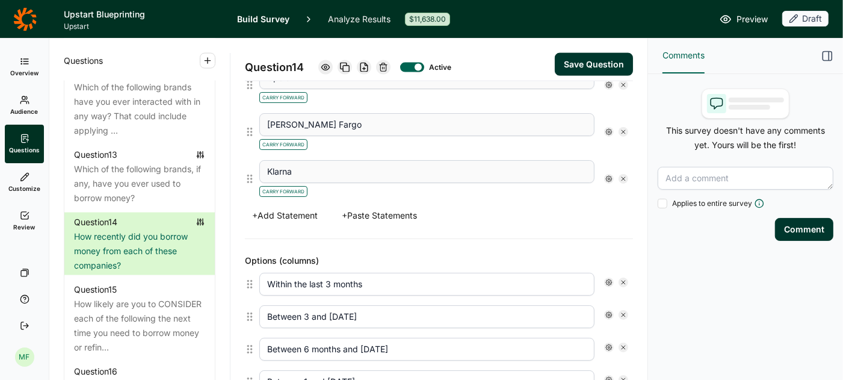
click at [591, 62] on button "Save Question" at bounding box center [594, 64] width 78 height 23
click at [743, 19] on span "Preview" at bounding box center [752, 19] width 31 height 14
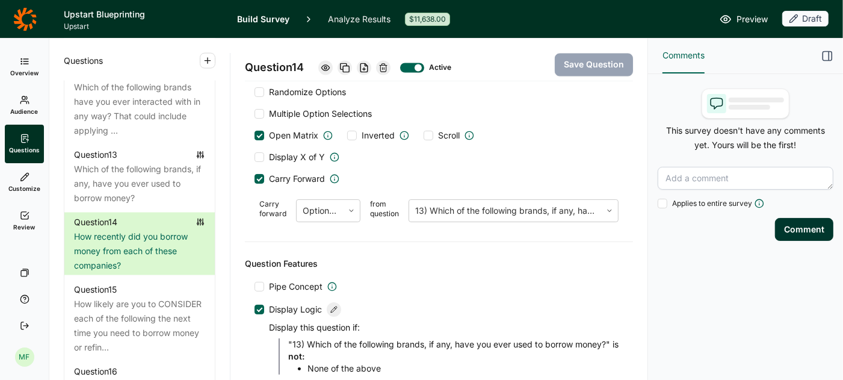
scroll to position [1798, 0]
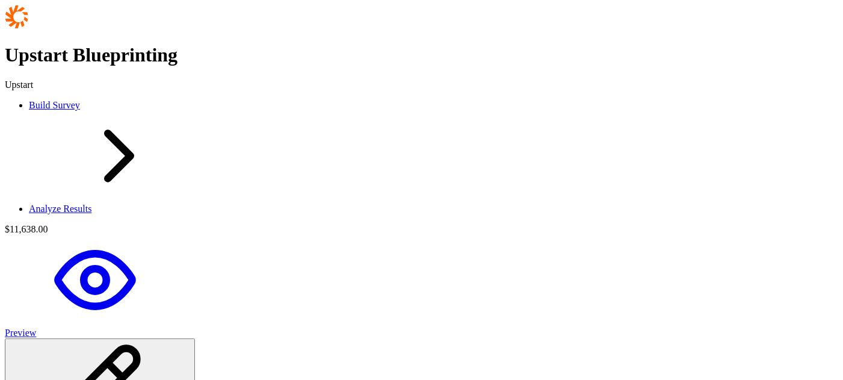
click at [36, 327] on span "Preview" at bounding box center [20, 332] width 31 height 10
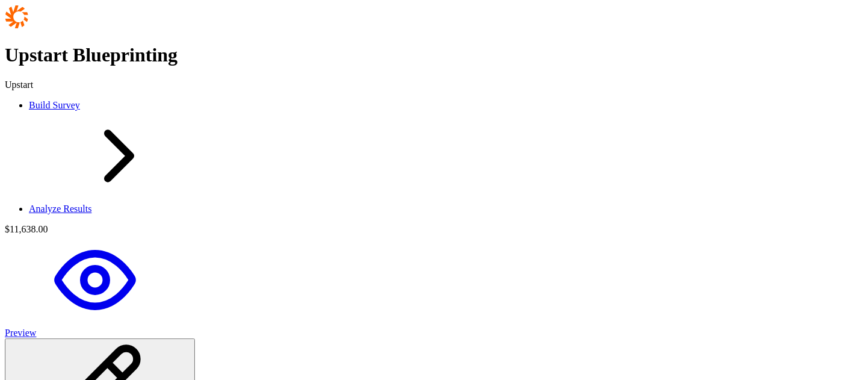
click at [36, 327] on span "Preview" at bounding box center [20, 332] width 31 height 10
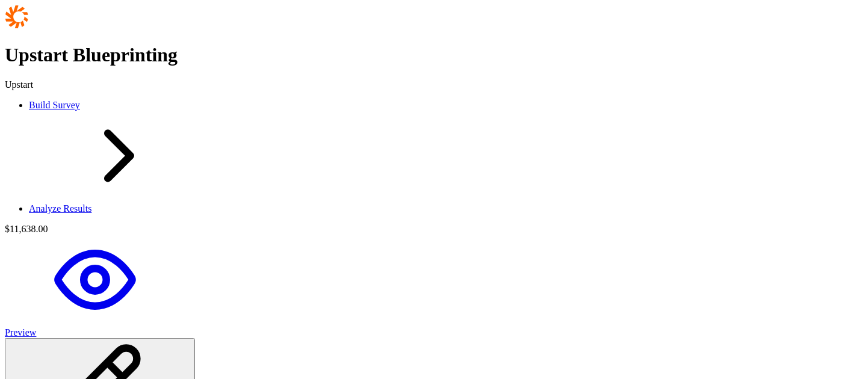
click at [36, 327] on span "Preview" at bounding box center [20, 332] width 31 height 10
click at [23, 11] on icon at bounding box center [16, 16] width 23 height 23
